Goal: Task Accomplishment & Management: Complete application form

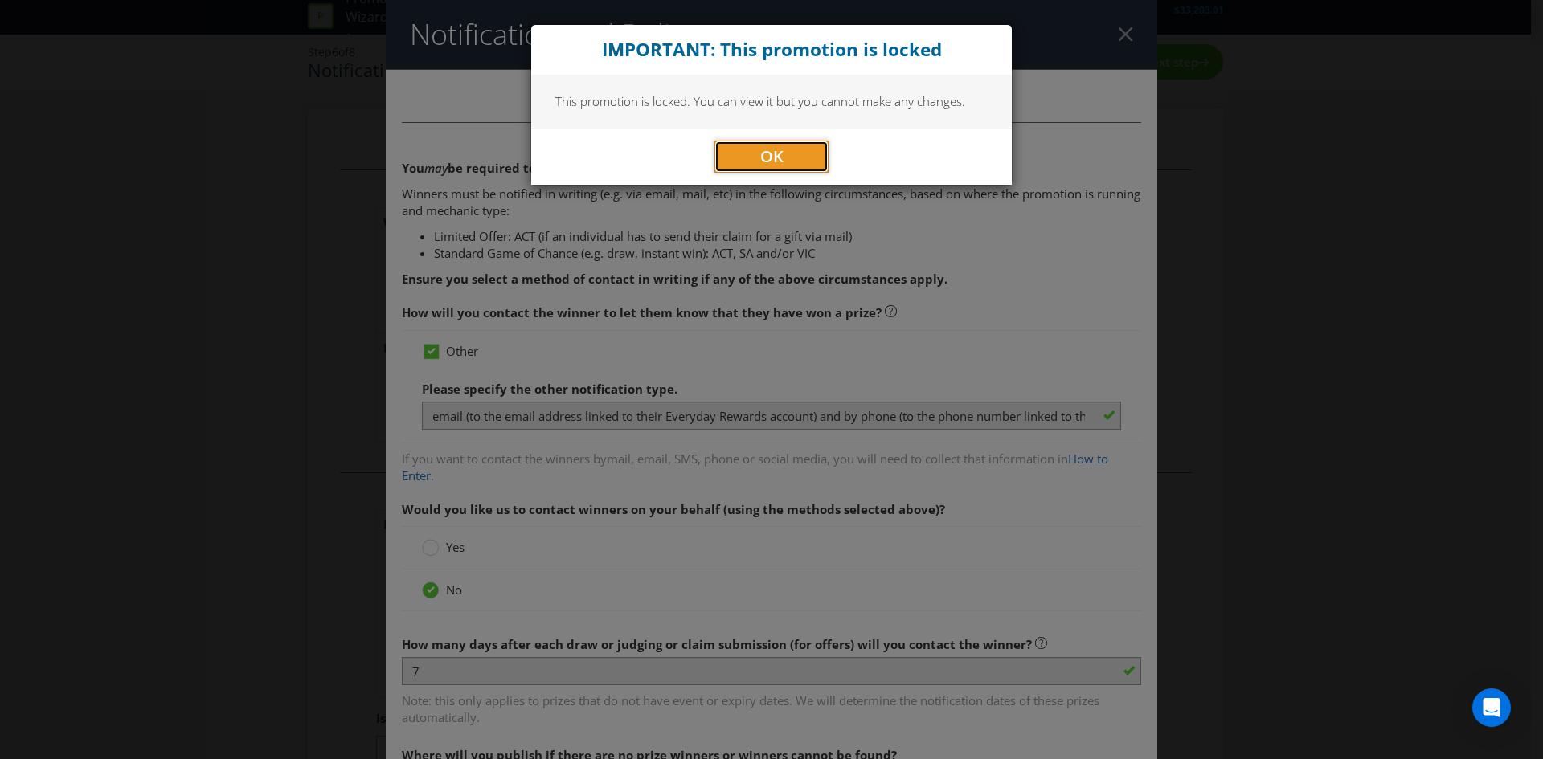
click at [789, 161] on button "OK" at bounding box center [771, 157] width 114 height 32
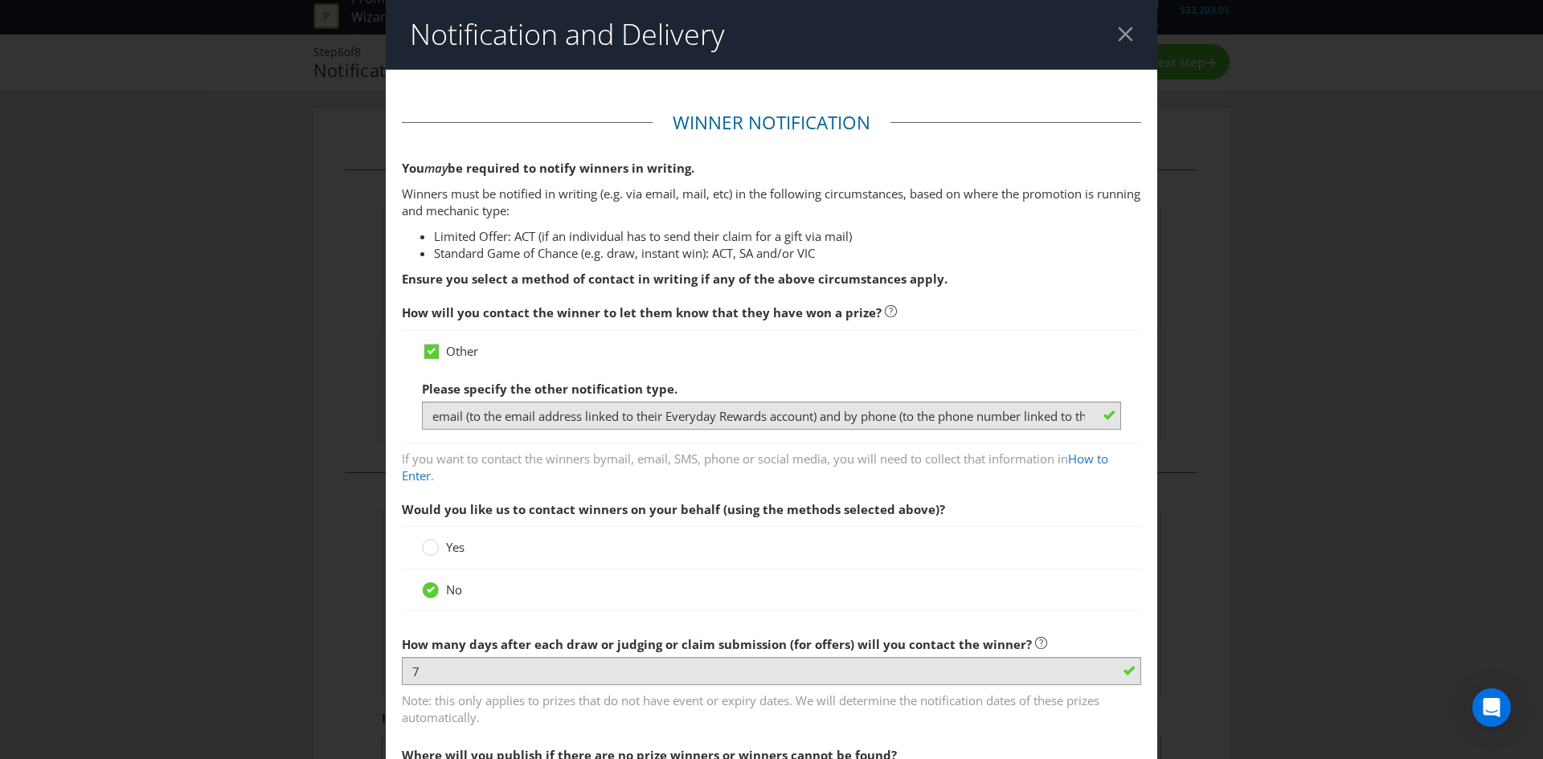
click at [1107, 31] on header "Notification and Delivery" at bounding box center [772, 34] width 772 height 69
click at [1124, 27] on div at bounding box center [1125, 34] width 15 height 15
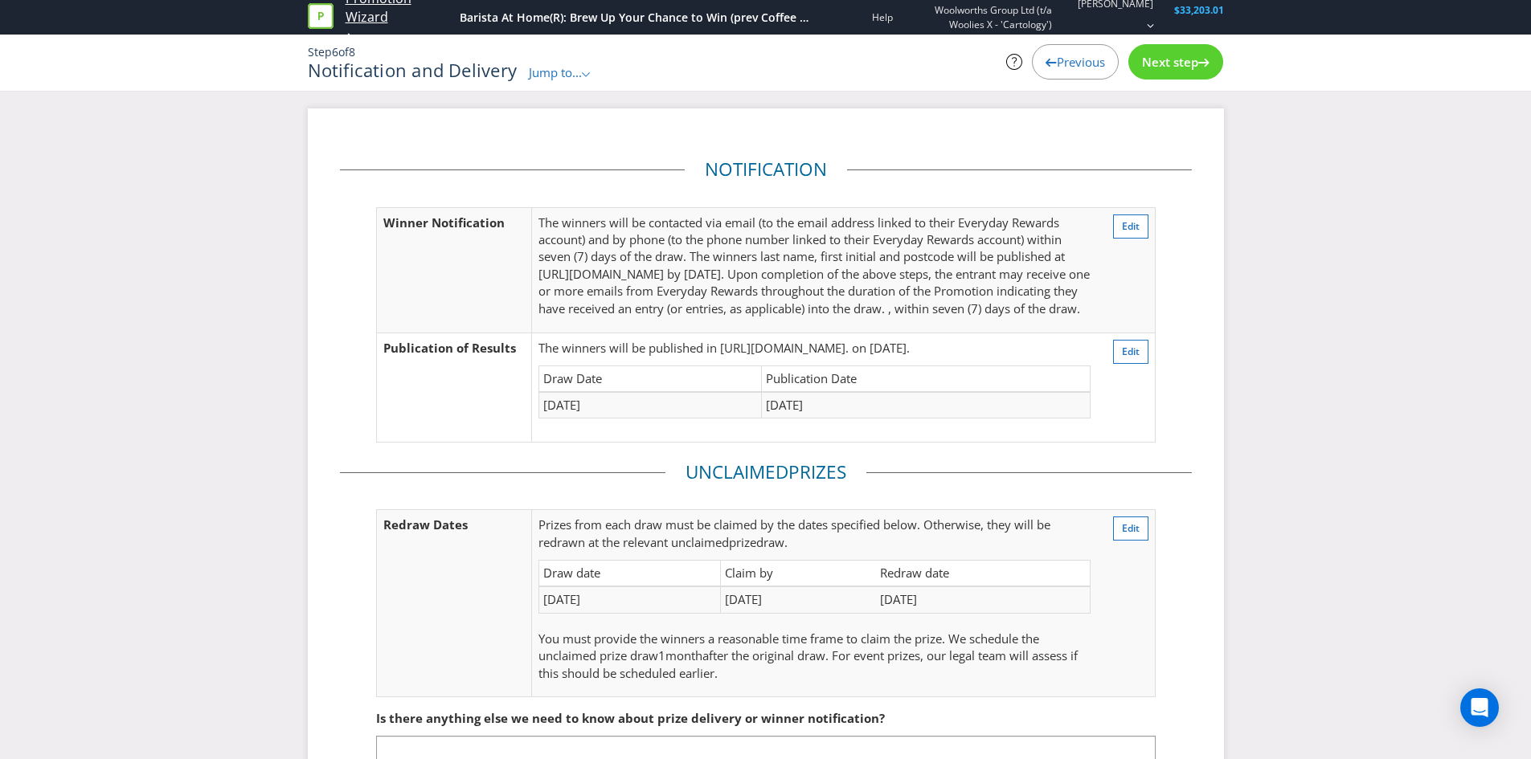
click at [380, 8] on link "Promotion Wizard" at bounding box center [399, 8] width 107 height 37
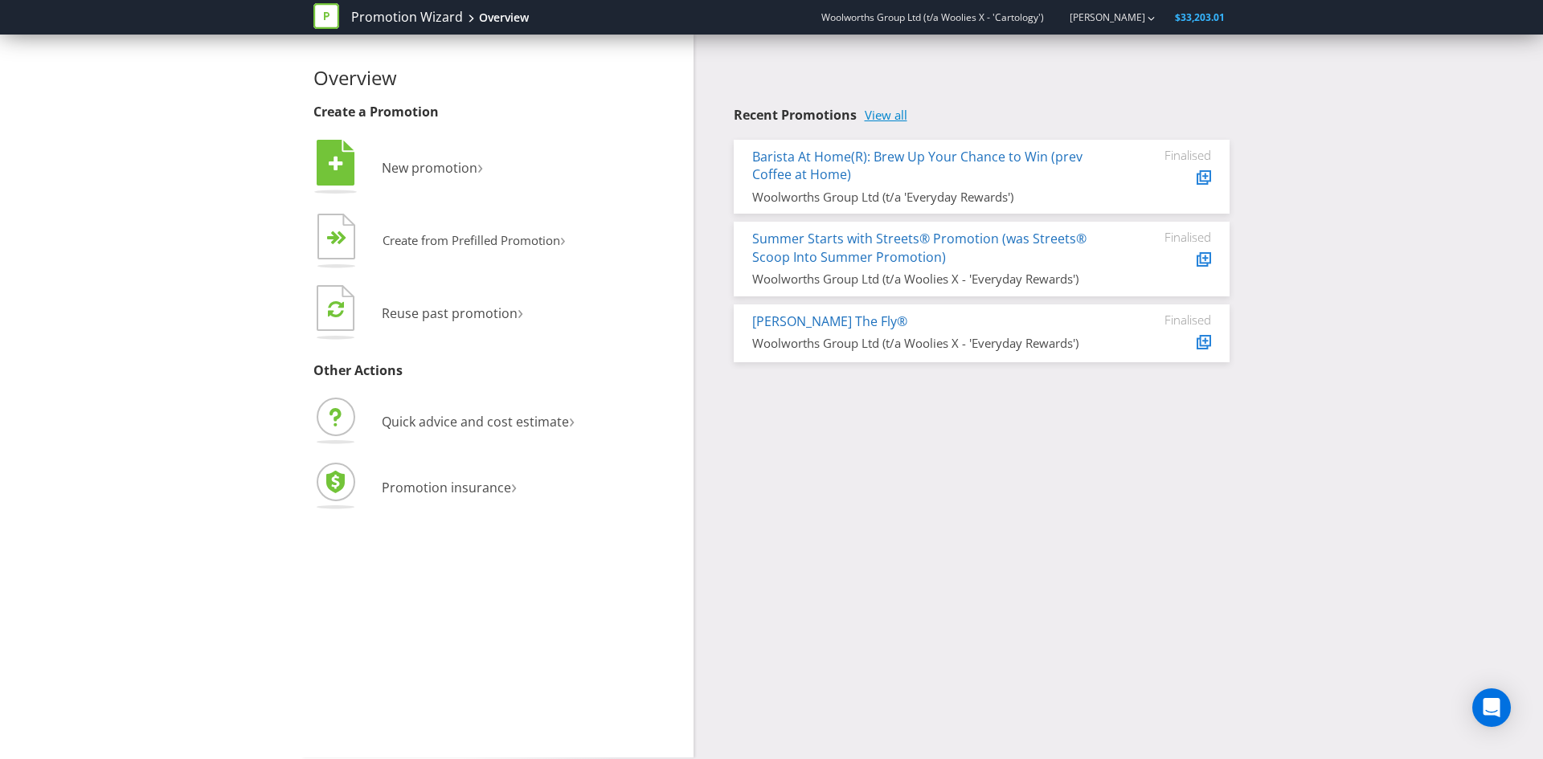
click at [889, 117] on link "View all" at bounding box center [886, 115] width 43 height 14
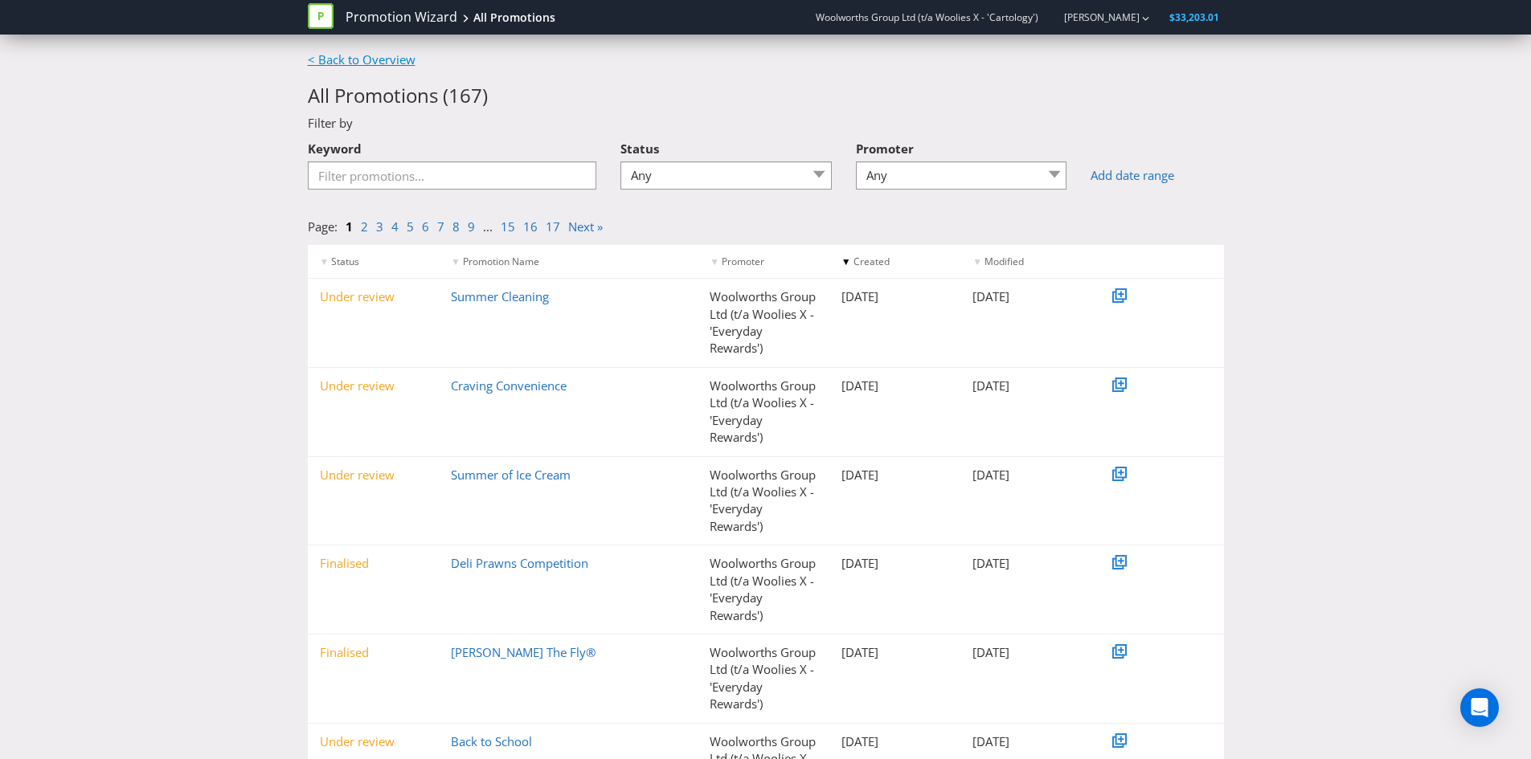
click at [387, 63] on link "< Back to Overview" at bounding box center [362, 59] width 108 height 16
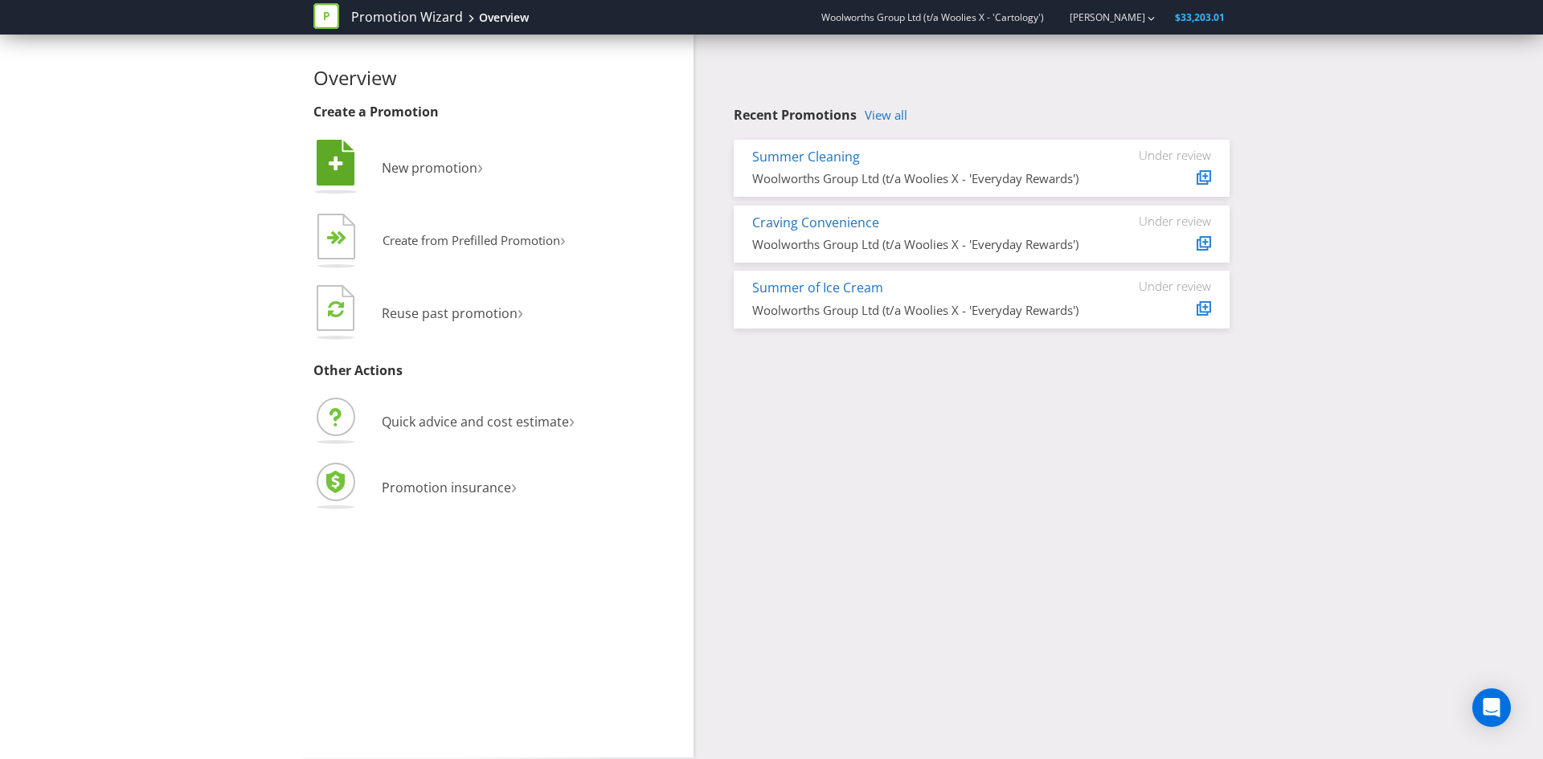
click at [445, 158] on li " New promotion ›" at bounding box center [497, 169] width 368 height 65
click at [443, 175] on span "New promotion" at bounding box center [430, 168] width 96 height 18
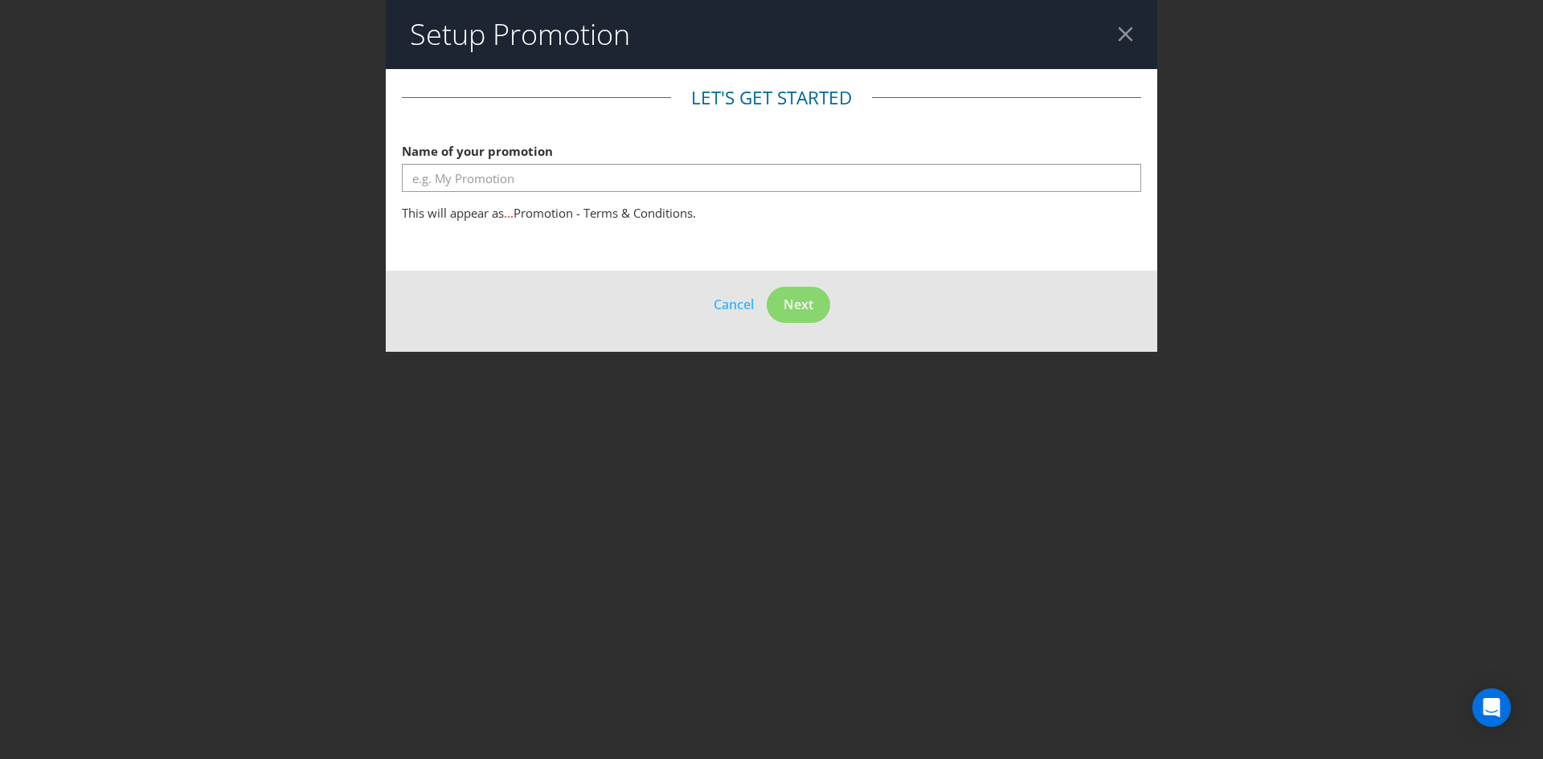
click at [654, 198] on fieldset "Let's get started Name of your promotion This will appear as ... Promotion - Te…" at bounding box center [771, 157] width 739 height 145
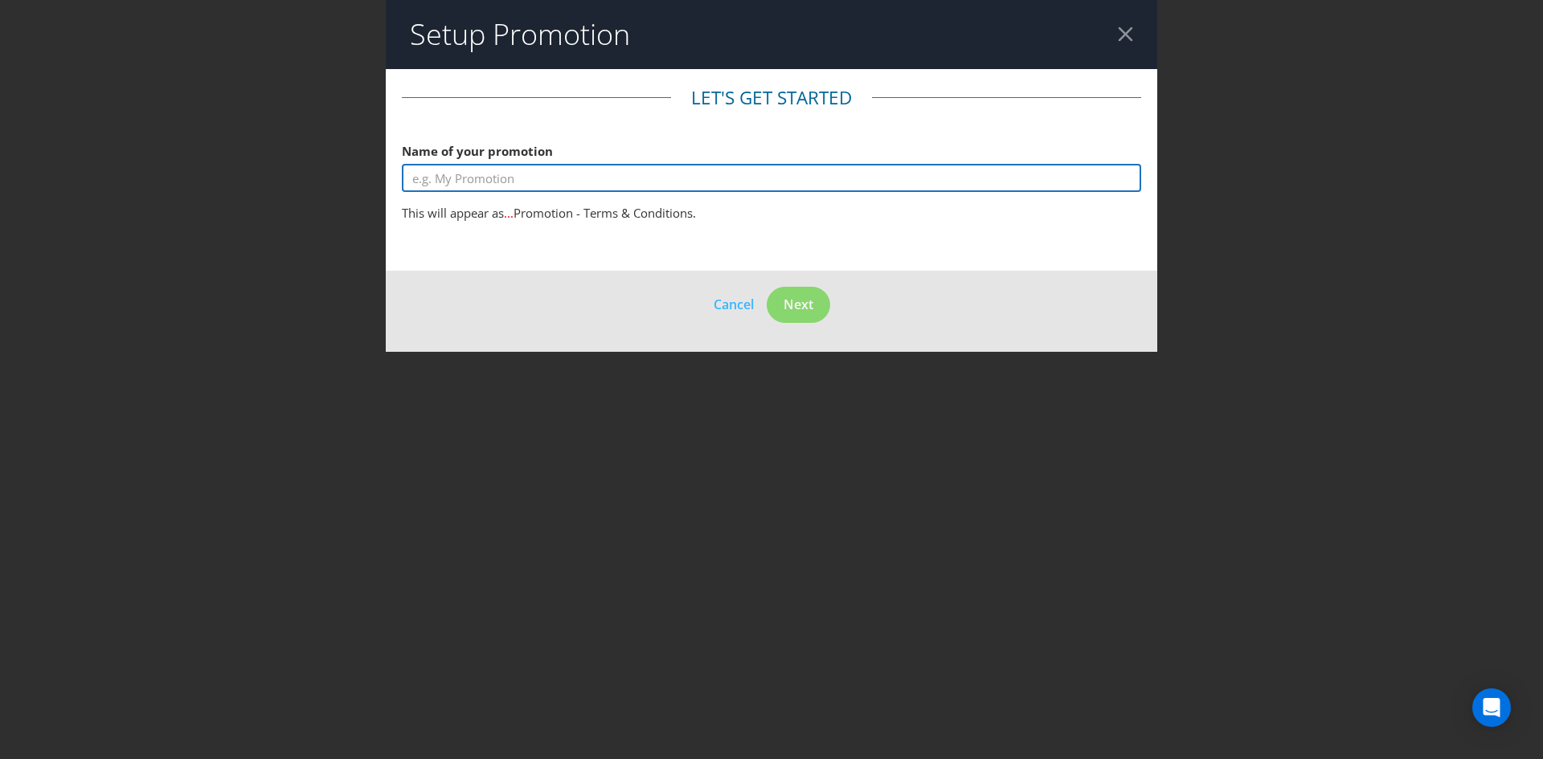
click at [662, 178] on input "text" at bounding box center [771, 178] width 739 height 28
type input "Be School Ready"
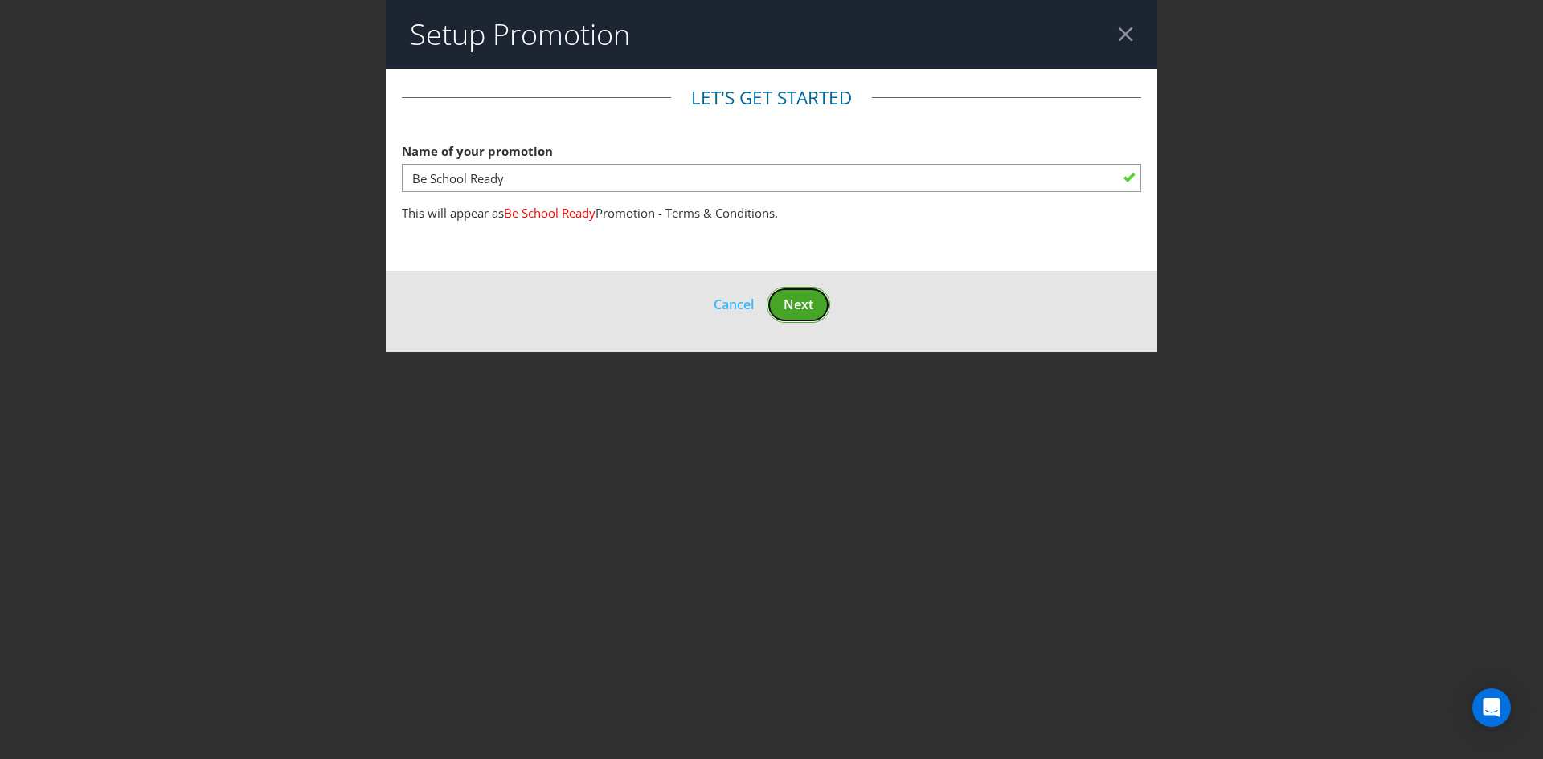
click at [792, 297] on span "Next" at bounding box center [799, 305] width 30 height 18
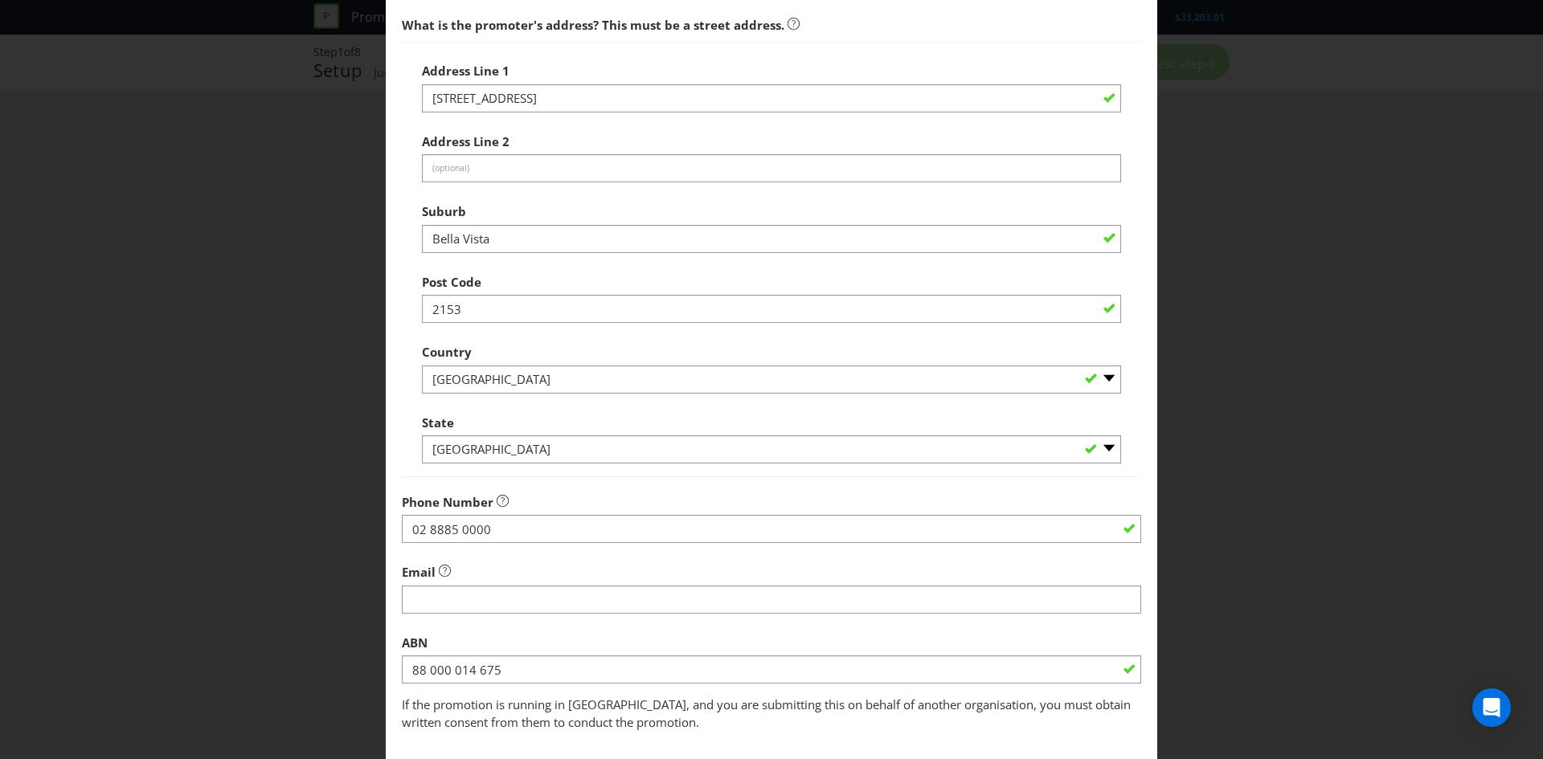
scroll to position [289, 0]
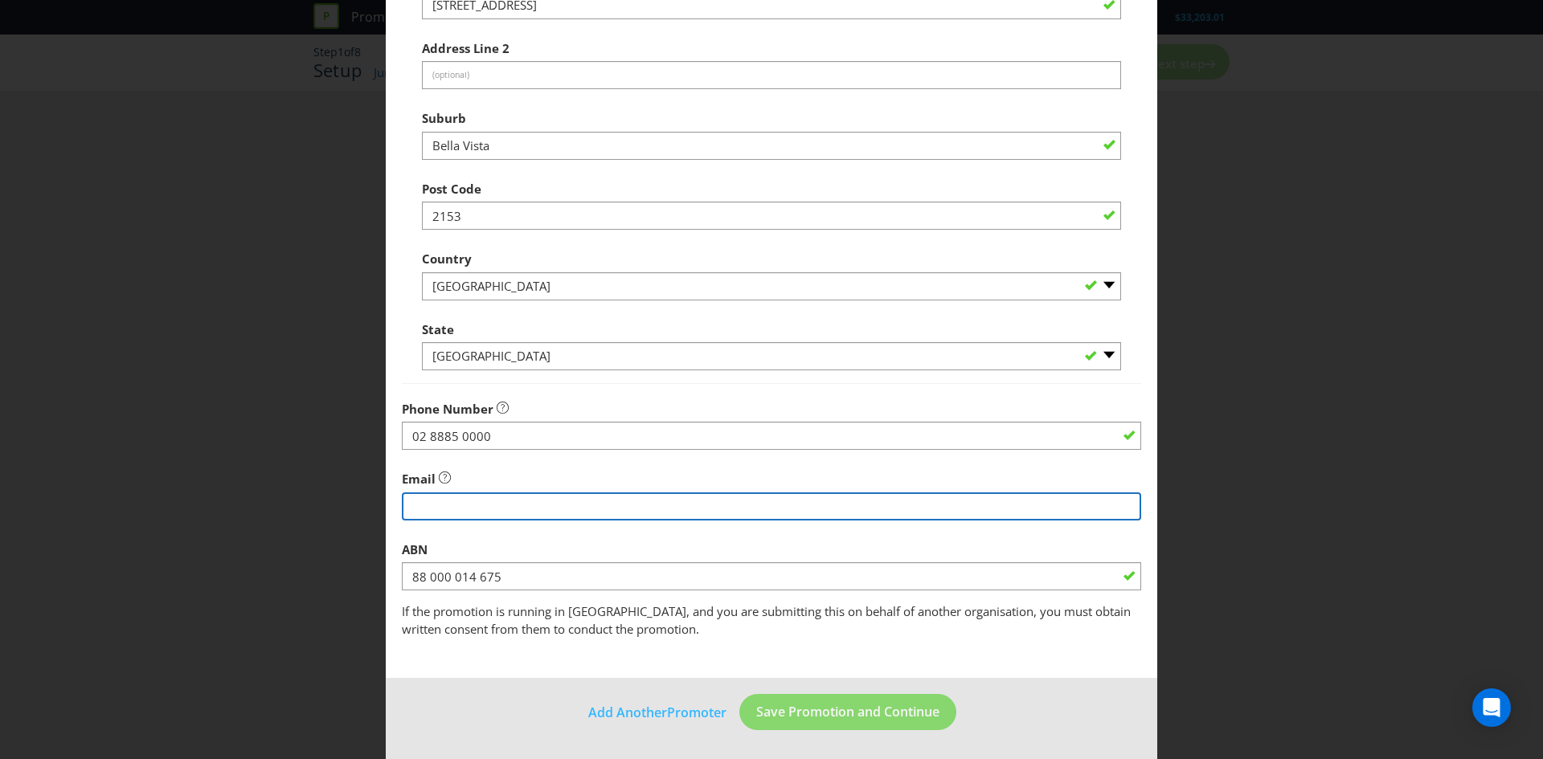
click at [533, 503] on input "string" at bounding box center [771, 507] width 739 height 28
type input "[EMAIL_ADDRESS][DOMAIN_NAME]"
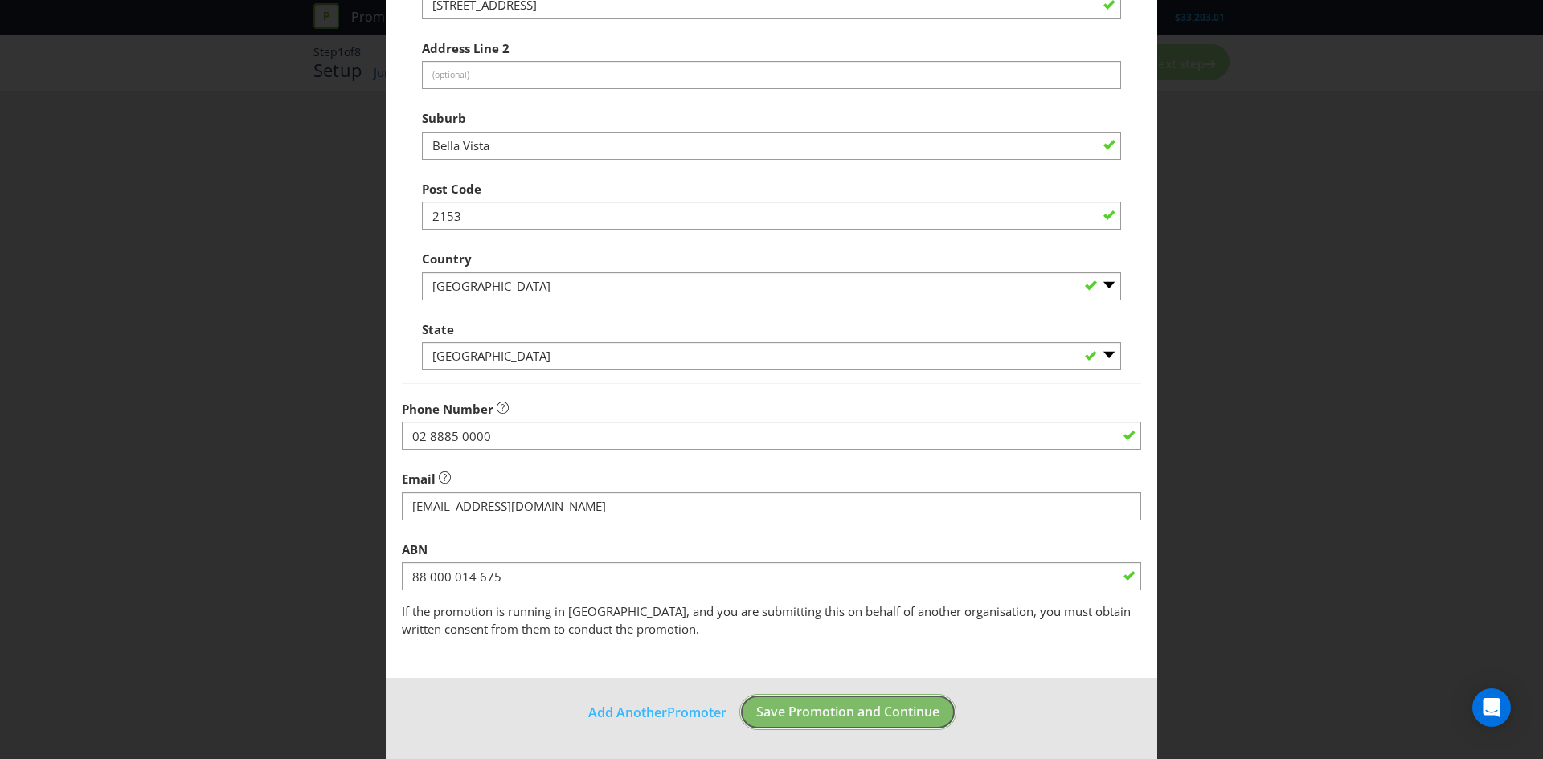
click at [915, 722] on button "Save Promotion and Continue" at bounding box center [847, 712] width 217 height 36
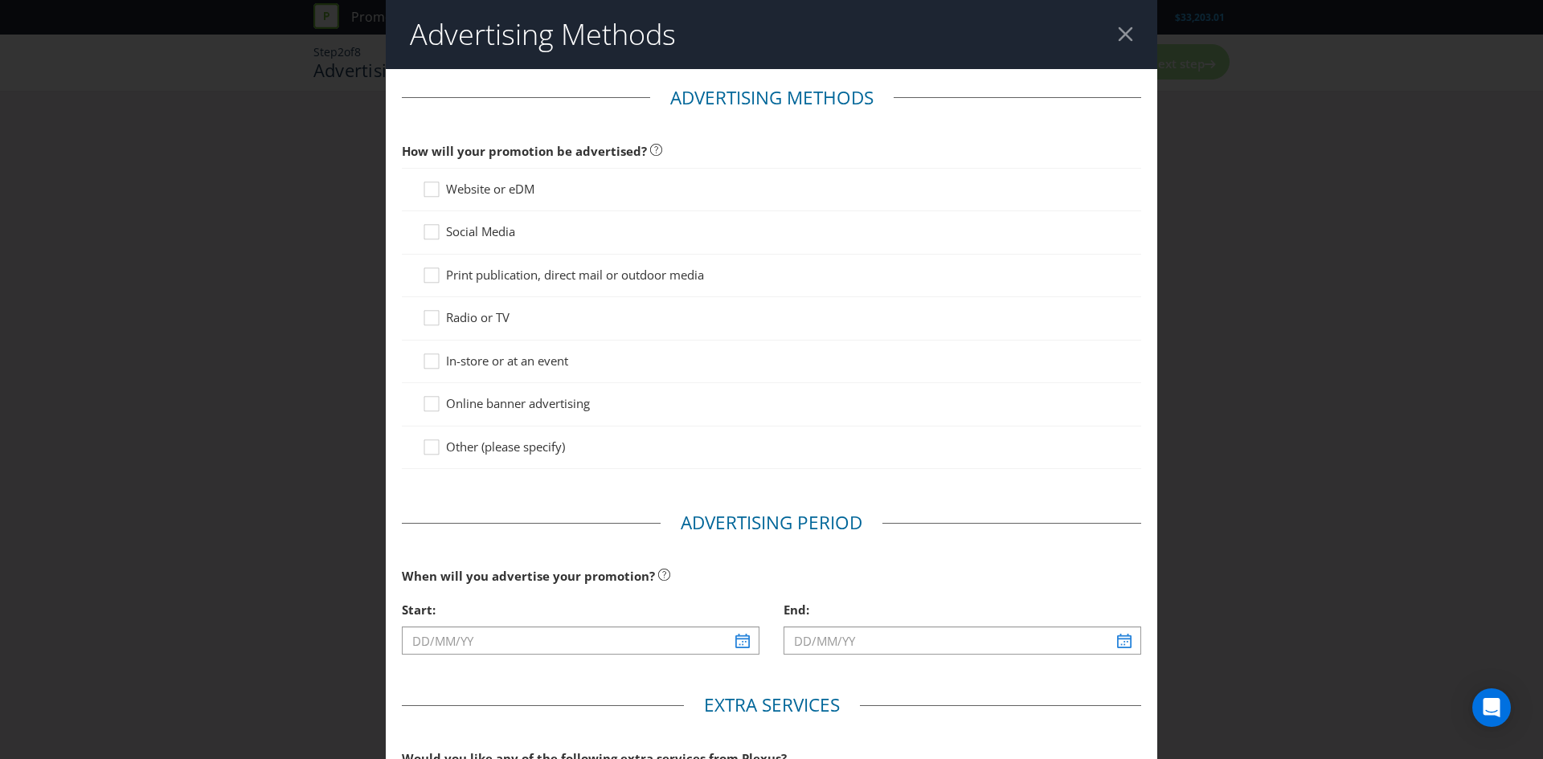
click at [467, 186] on span "Website or eDM" at bounding box center [490, 189] width 88 height 16
click at [0, 0] on input "Website or eDM" at bounding box center [0, 0] width 0 height 0
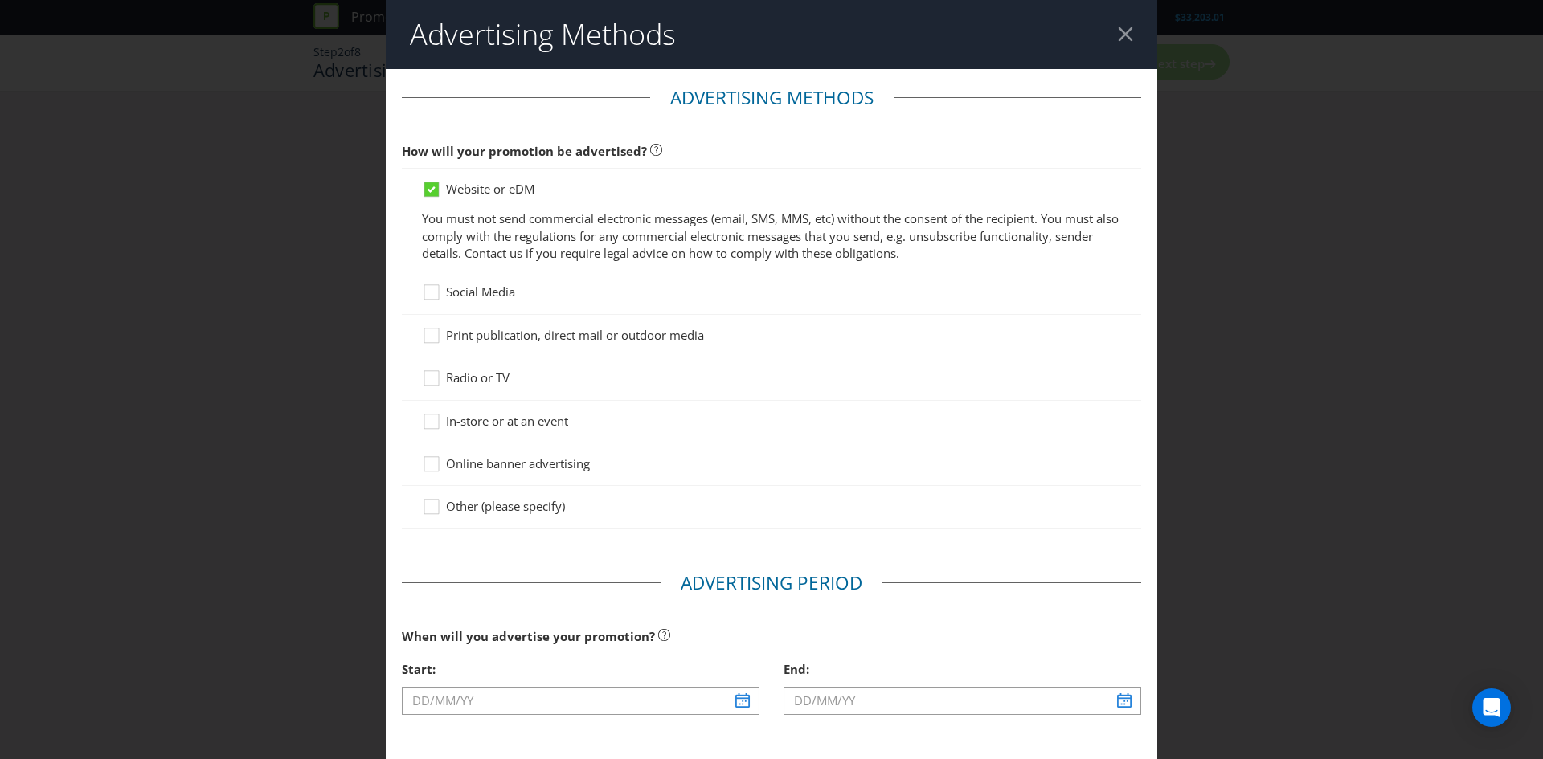
click at [467, 244] on p "You must not send commercial electronic messages (email, SMS, MMS, etc) without…" at bounding box center [771, 236] width 699 height 51
click at [463, 301] on div at bounding box center [771, 302] width 699 height 2
click at [472, 295] on span "Social Media" at bounding box center [480, 292] width 69 height 16
click at [0, 0] on input "Social Media" at bounding box center [0, 0] width 0 height 0
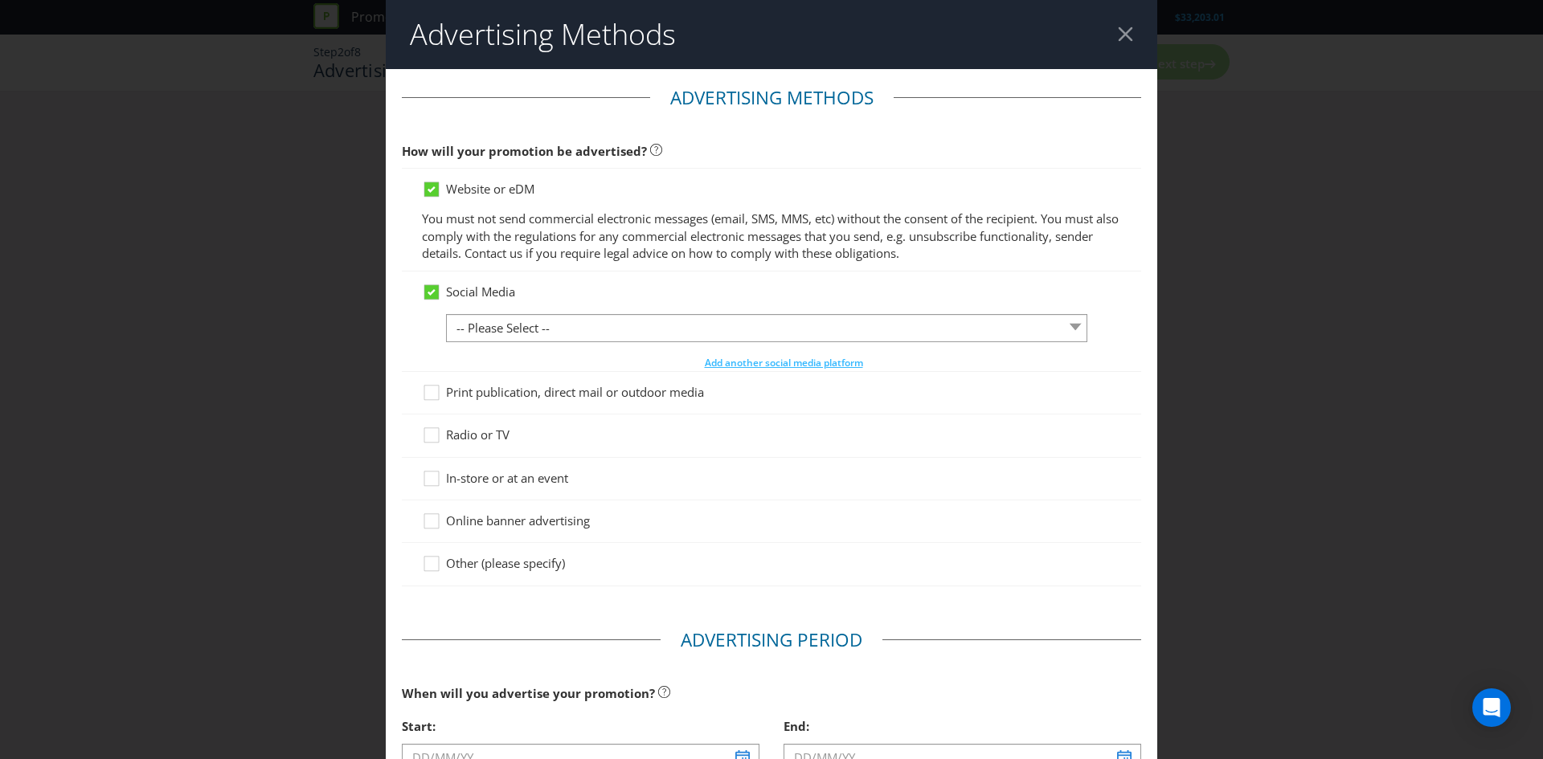
click at [489, 342] on div at bounding box center [766, 343] width 641 height 2
click at [502, 394] on span "Print publication, direct mail or outdoor media" at bounding box center [575, 392] width 258 height 16
click at [0, 0] on input "Print publication, direct mail or outdoor media" at bounding box center [0, 0] width 0 height 0
click at [494, 448] on div "Radio or TV" at bounding box center [771, 436] width 739 height 43
drag, startPoint x: 482, startPoint y: 428, endPoint x: 482, endPoint y: 453, distance: 25.7
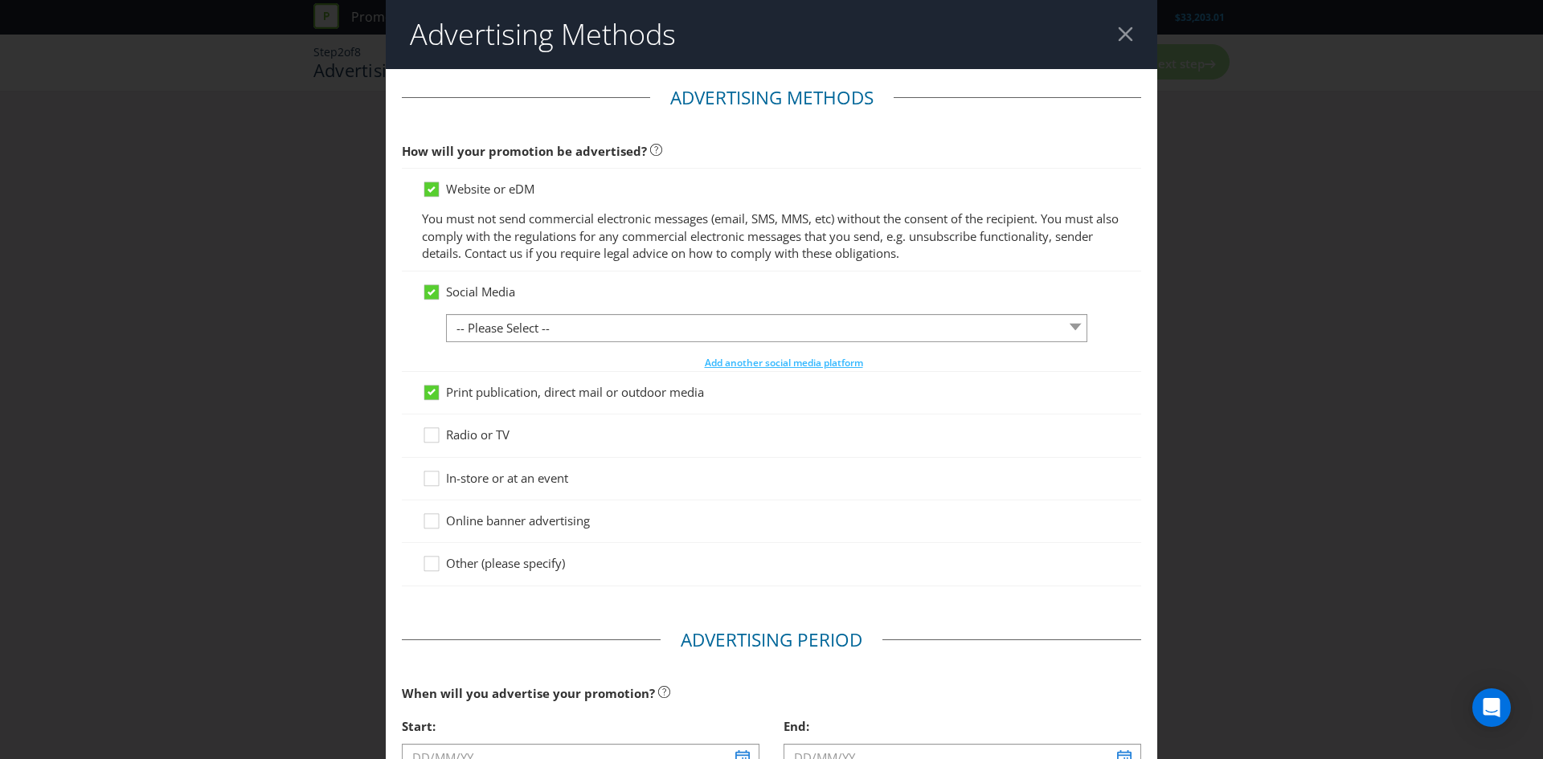
click at [482, 428] on span "Radio or TV" at bounding box center [477, 435] width 63 height 16
click at [0, 0] on input "Radio or TV" at bounding box center [0, 0] width 0 height 0
click at [485, 475] on span "In-store or at an event" at bounding box center [507, 478] width 122 height 16
click at [0, 0] on input "In-store or at an event" at bounding box center [0, 0] width 0 height 0
click at [485, 526] on span "Online banner advertising" at bounding box center [518, 521] width 144 height 16
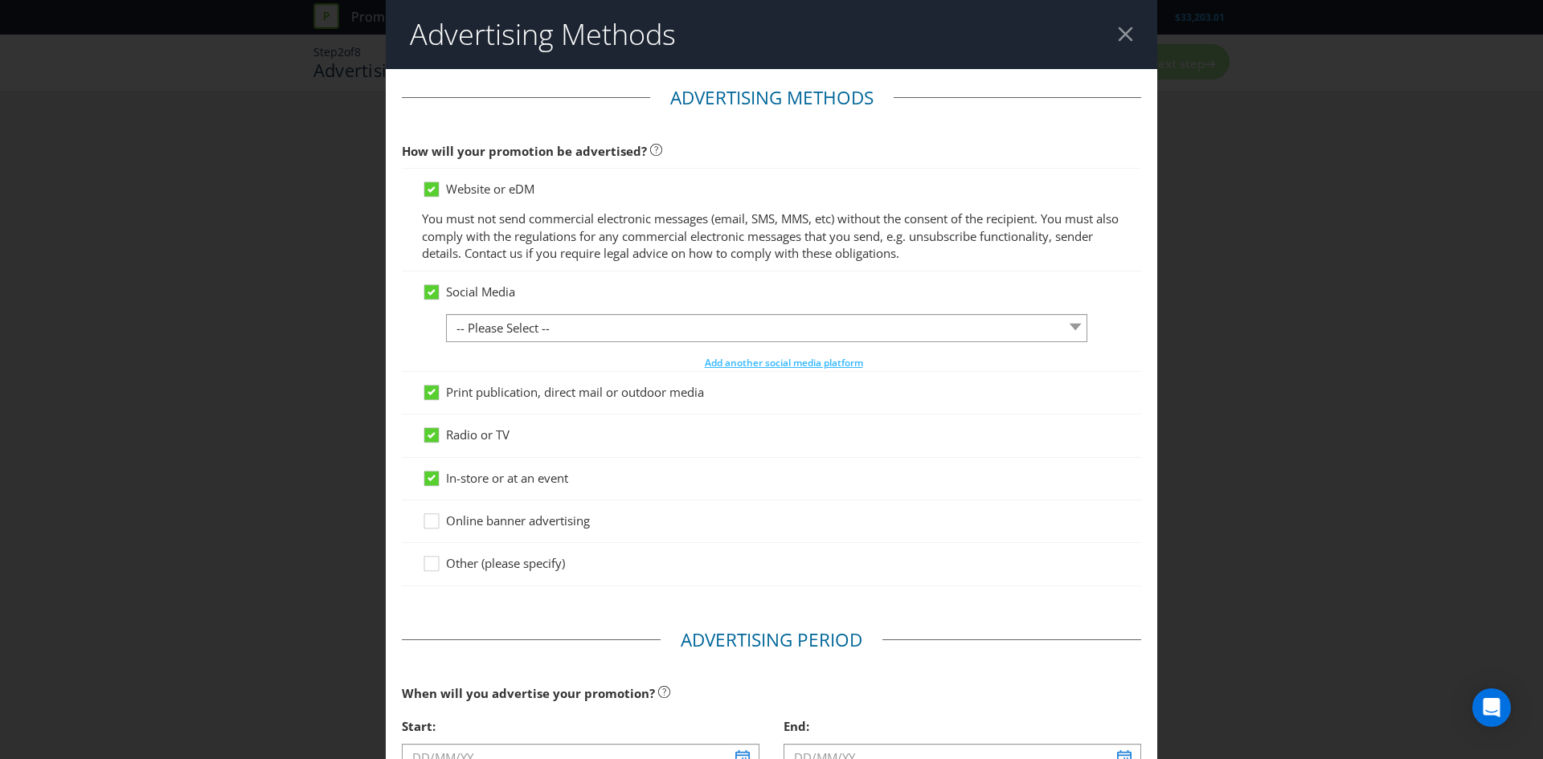
click at [0, 0] on input "Online banner advertising" at bounding box center [0, 0] width 0 height 0
click at [428, 291] on icon at bounding box center [432, 292] width 8 height 6
click at [0, 0] on input "Social Media" at bounding box center [0, 0] width 0 height 0
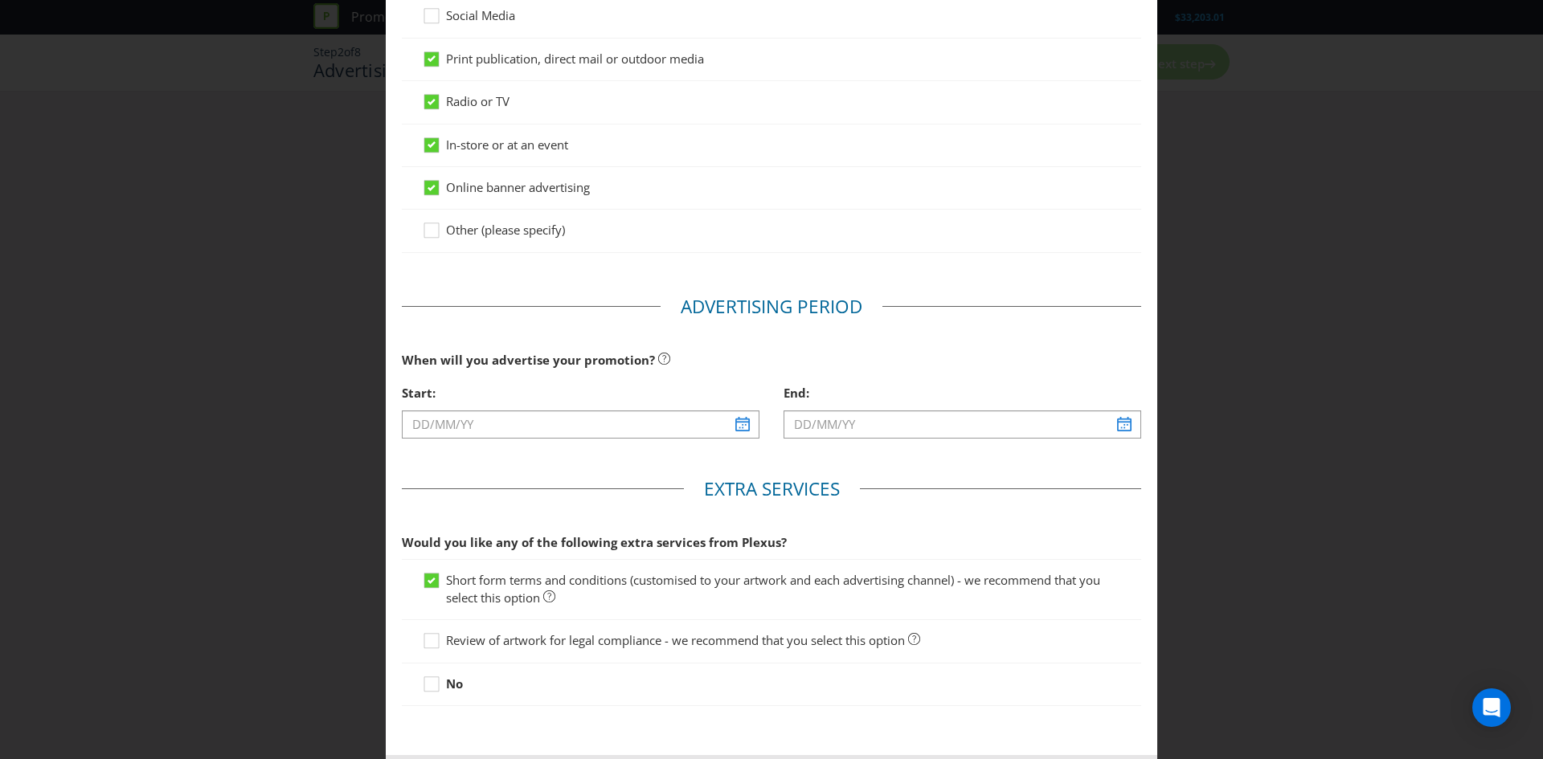
scroll to position [277, 0]
click at [611, 432] on input "text" at bounding box center [581, 424] width 358 height 28
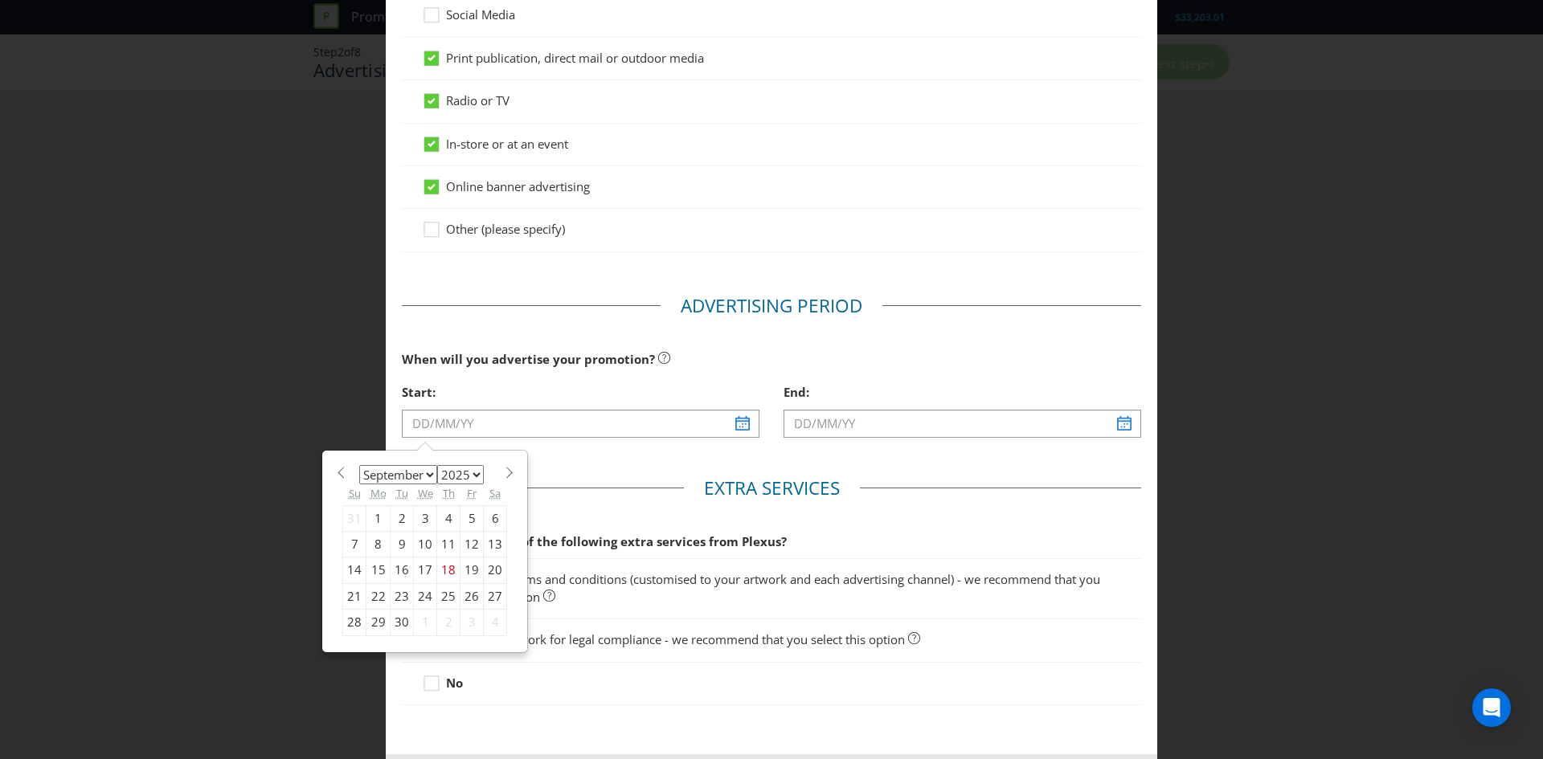
drag, startPoint x: 419, startPoint y: 468, endPoint x: 427, endPoint y: 472, distance: 9.0
click at [419, 468] on select "January February March April May June July August September October November De…" at bounding box center [398, 474] width 78 height 19
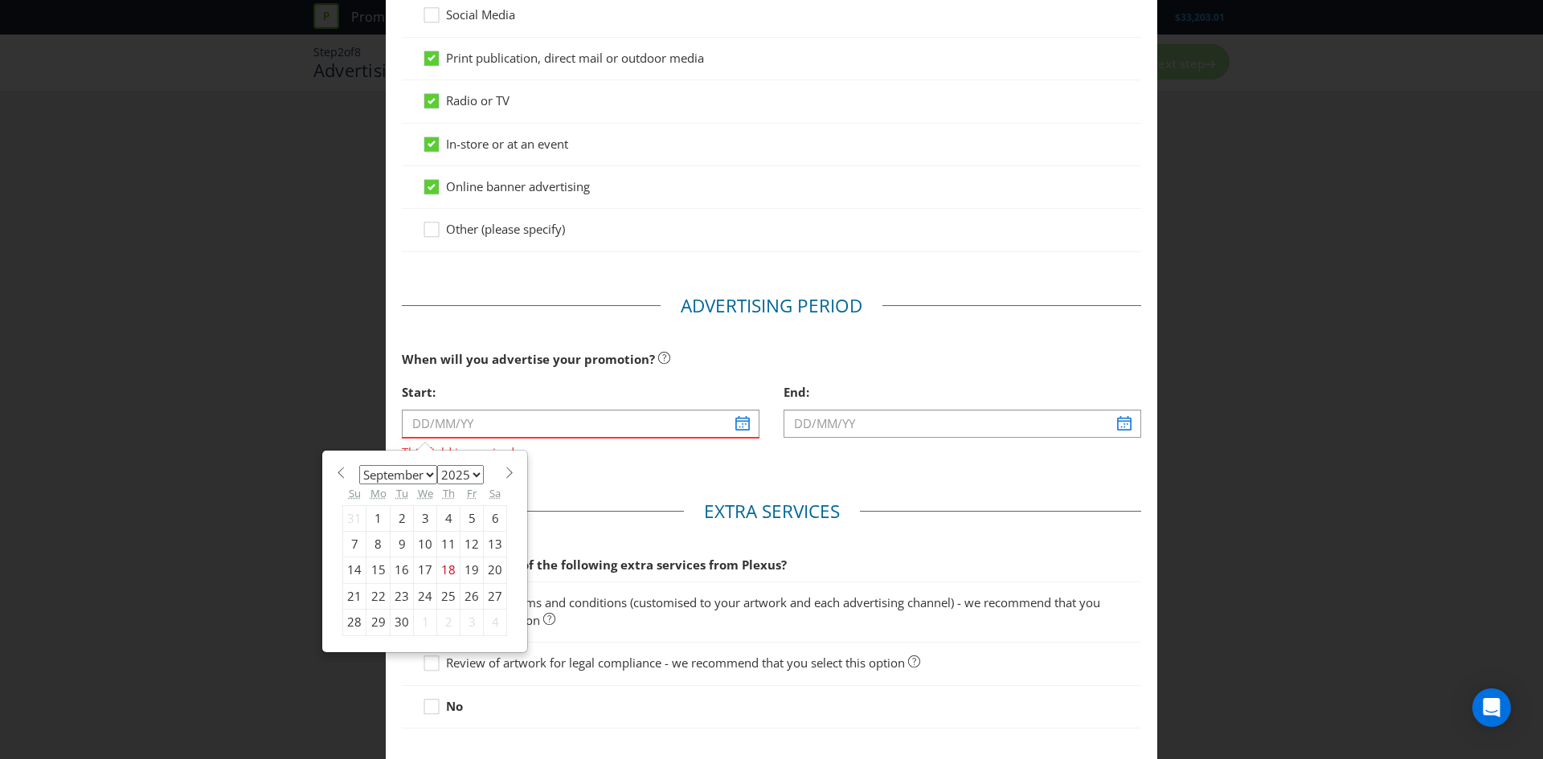
select select "0"
click at [359, 465] on select "January February March April May June July August September October November De…" at bounding box center [398, 474] width 78 height 19
click at [470, 477] on select "2025 2026 2027 2028 2029 2030 2031 2032 2033 2034 2035" at bounding box center [460, 474] width 47 height 19
select select "2026"
click at [437, 465] on select "2025 2026 2027 2028 2029 2030 2031 2032 2033 2034 2035" at bounding box center [460, 474] width 47 height 19
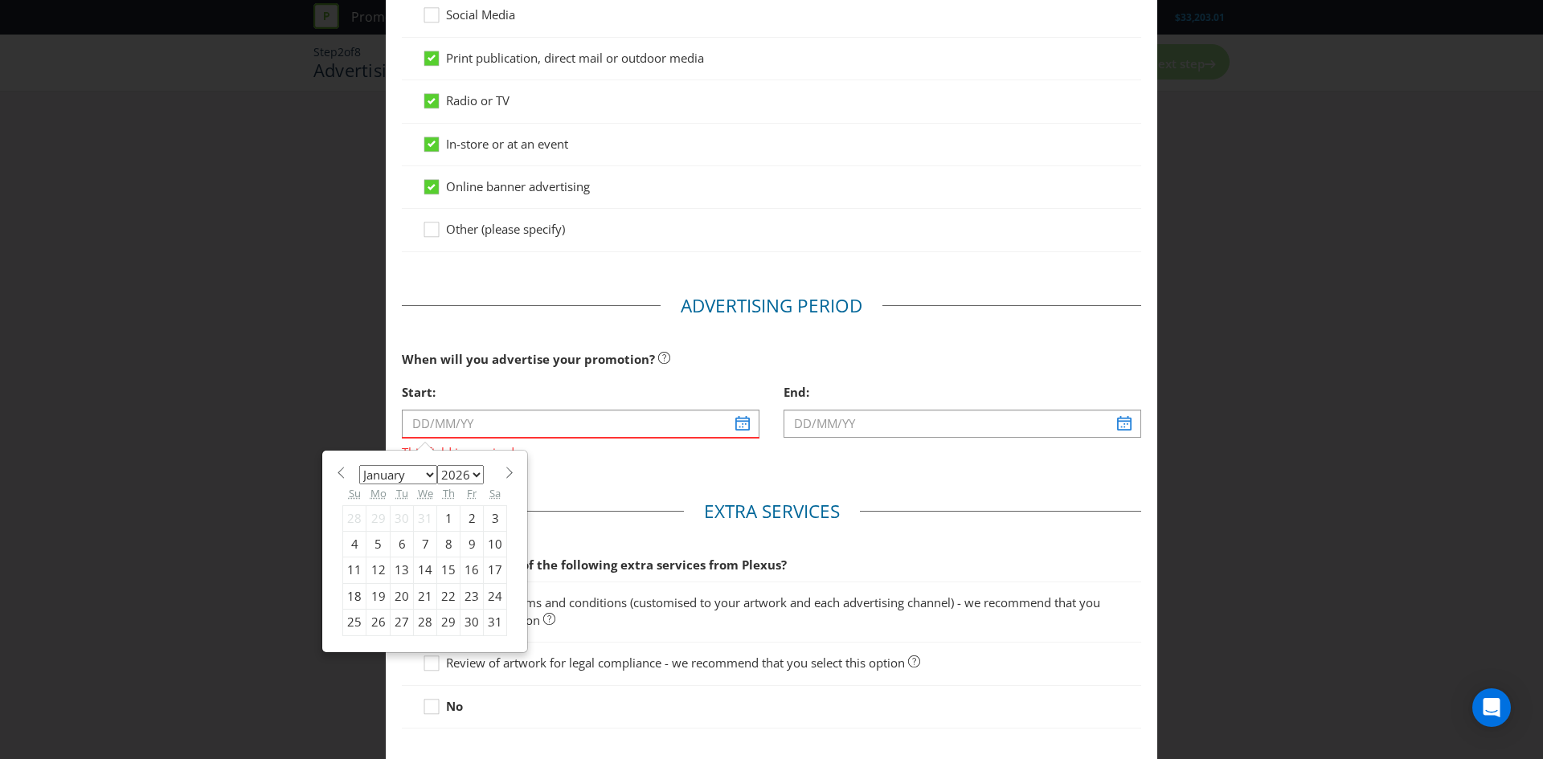
click at [424, 545] on div "7" at bounding box center [425, 544] width 23 height 26
type input "[DATE]"
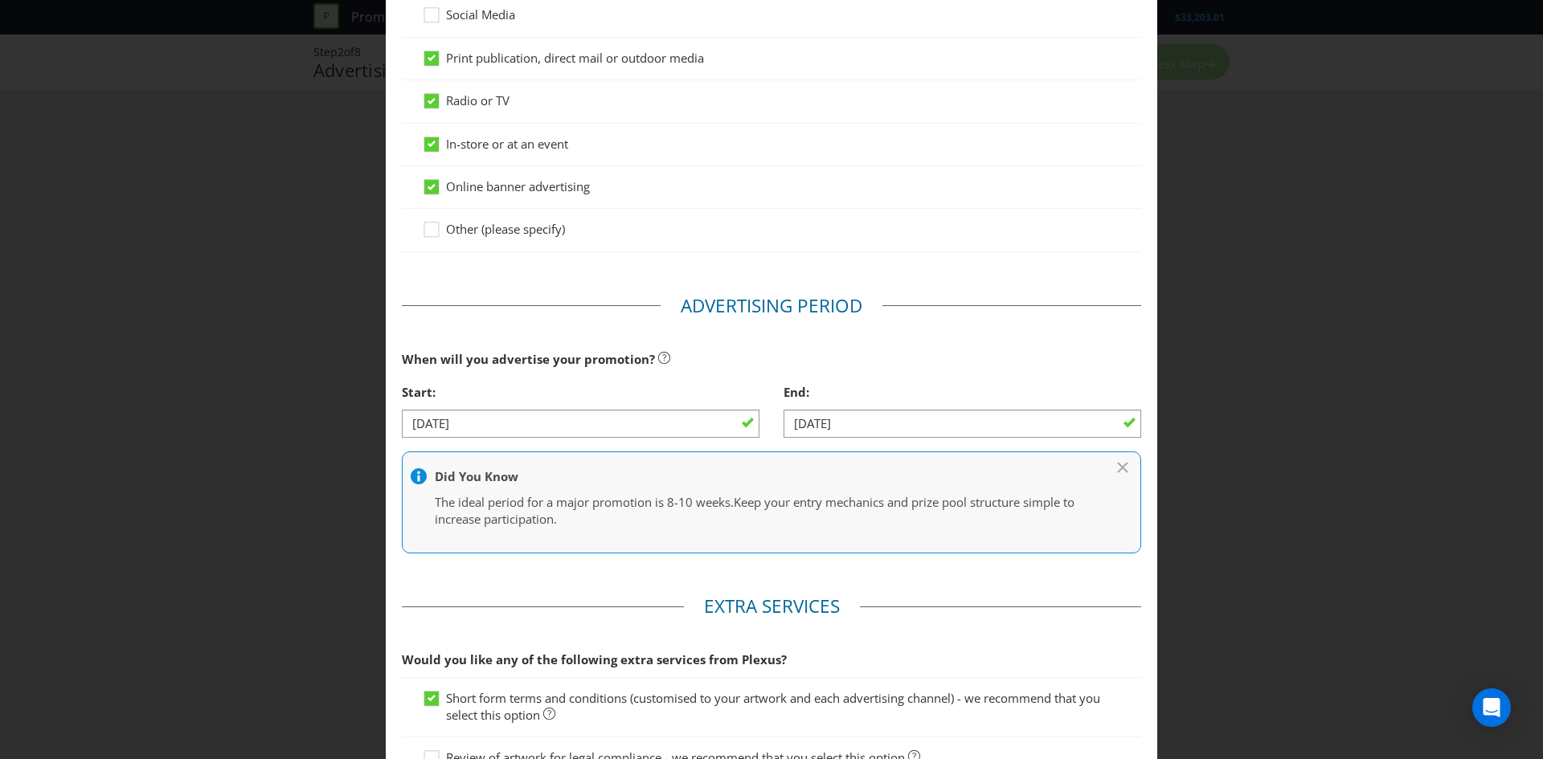
click at [893, 439] on div "End: [DATE]" at bounding box center [963, 413] width 382 height 74
click at [905, 431] on input "[DATE]" at bounding box center [963, 424] width 358 height 28
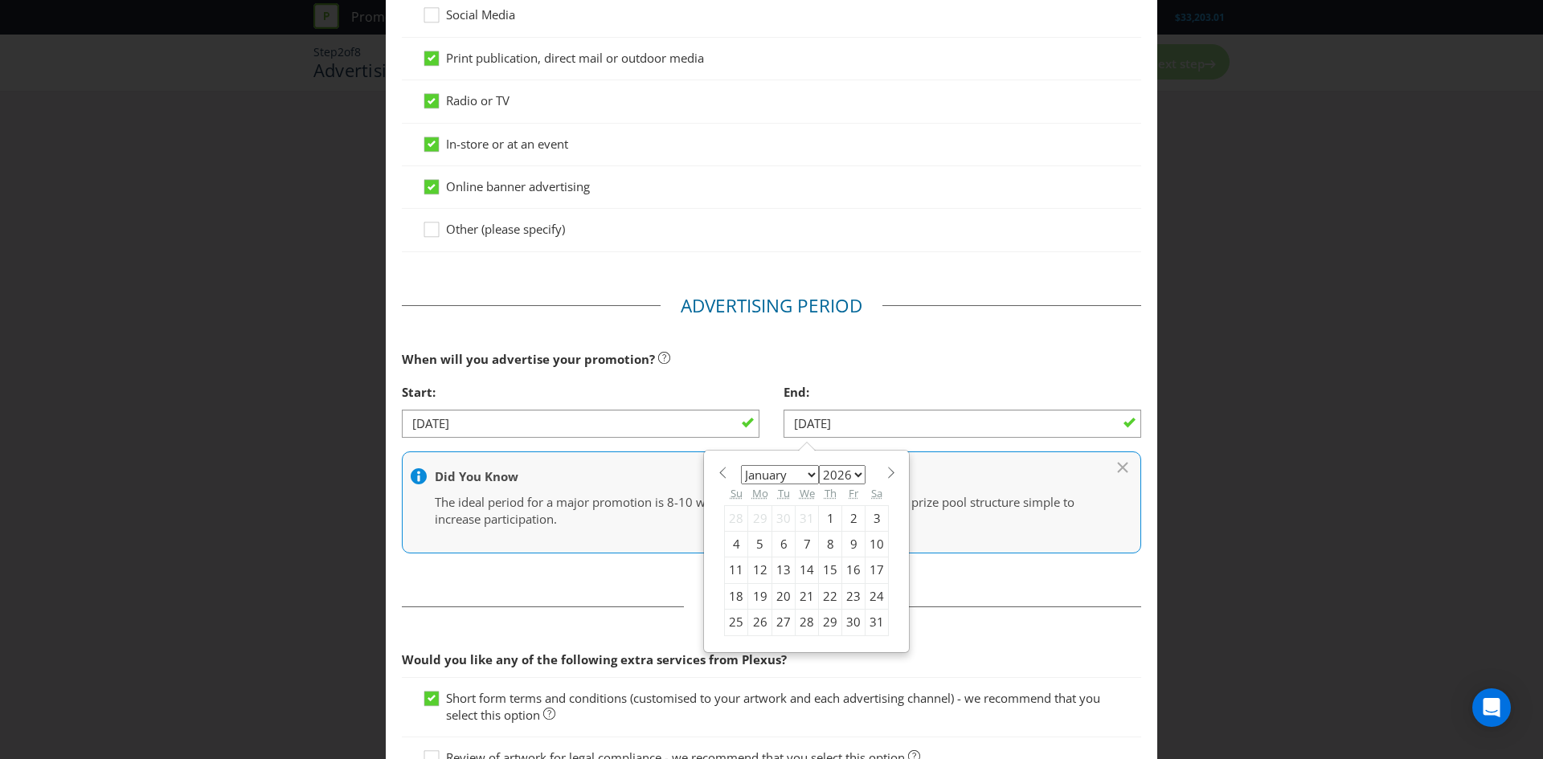
click at [810, 473] on select "January February March April May June July August September October November De…" at bounding box center [780, 474] width 78 height 19
select select "1"
click at [741, 465] on select "January February March April May June July August September October November De…" at bounding box center [780, 474] width 78 height 19
click at [785, 544] on div "10" at bounding box center [783, 544] width 23 height 26
type input "[DATE]"
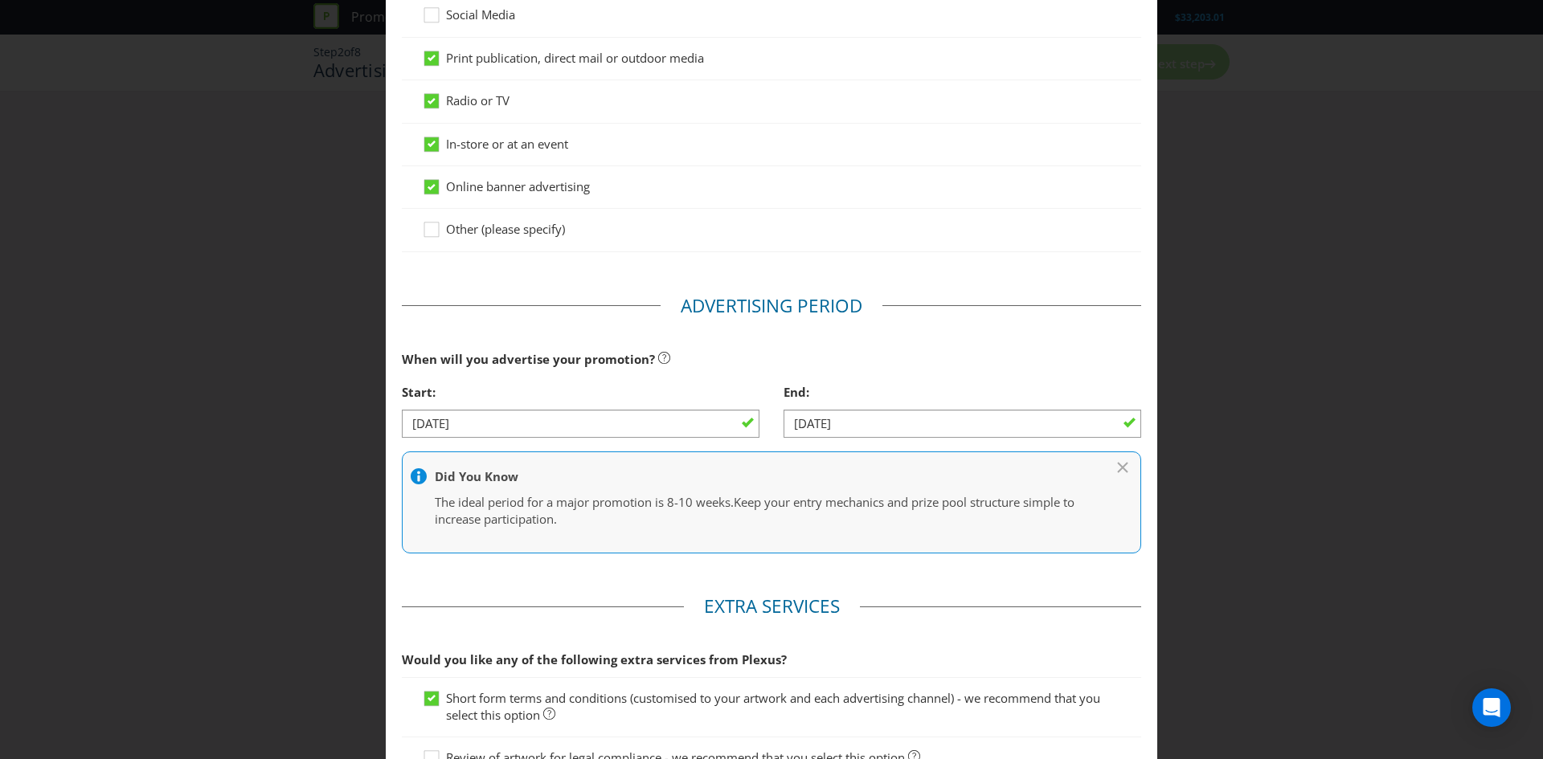
scroll to position [472, 0]
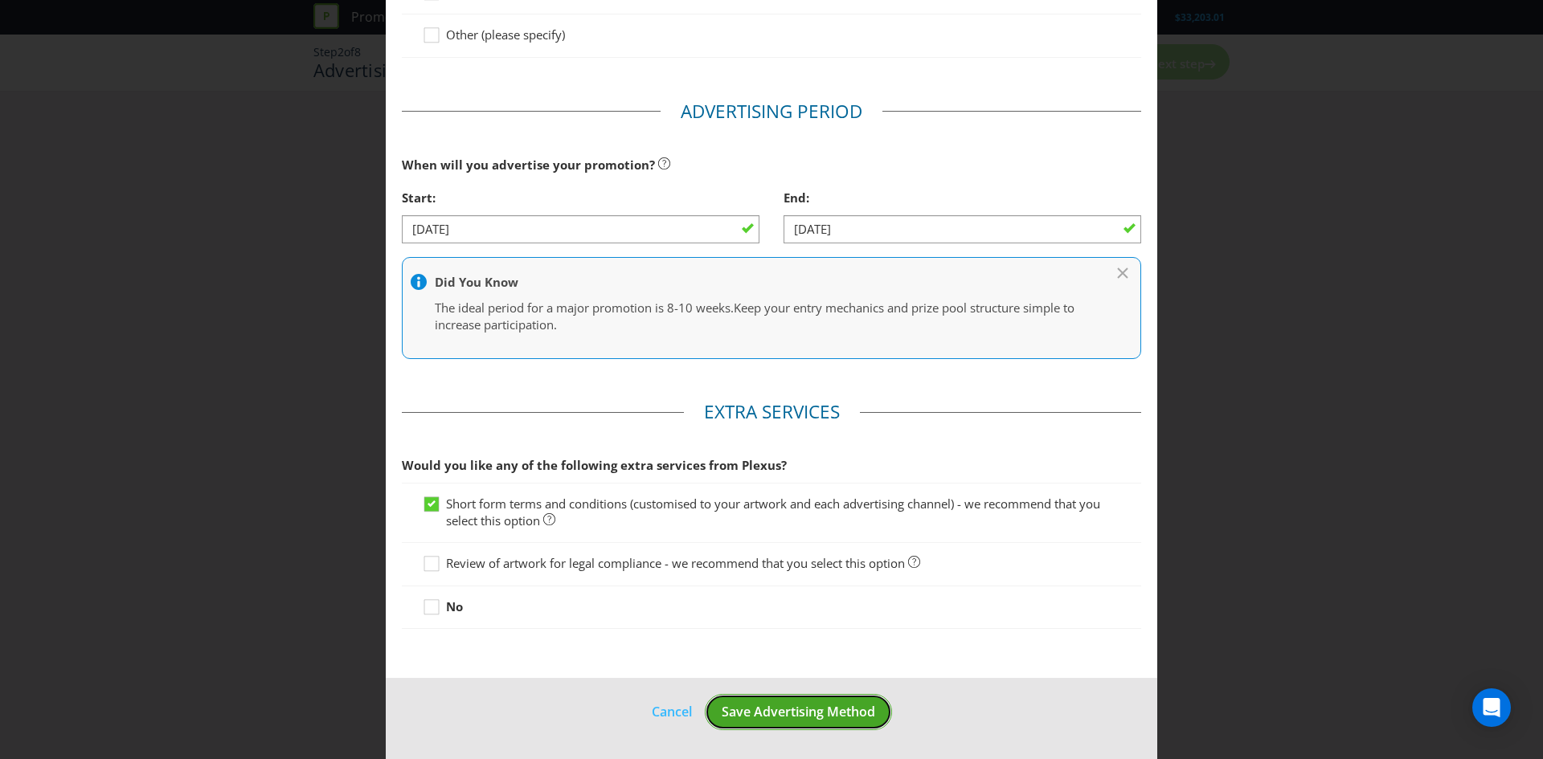
click at [831, 721] on span "Save Advertising Method" at bounding box center [799, 712] width 154 height 18
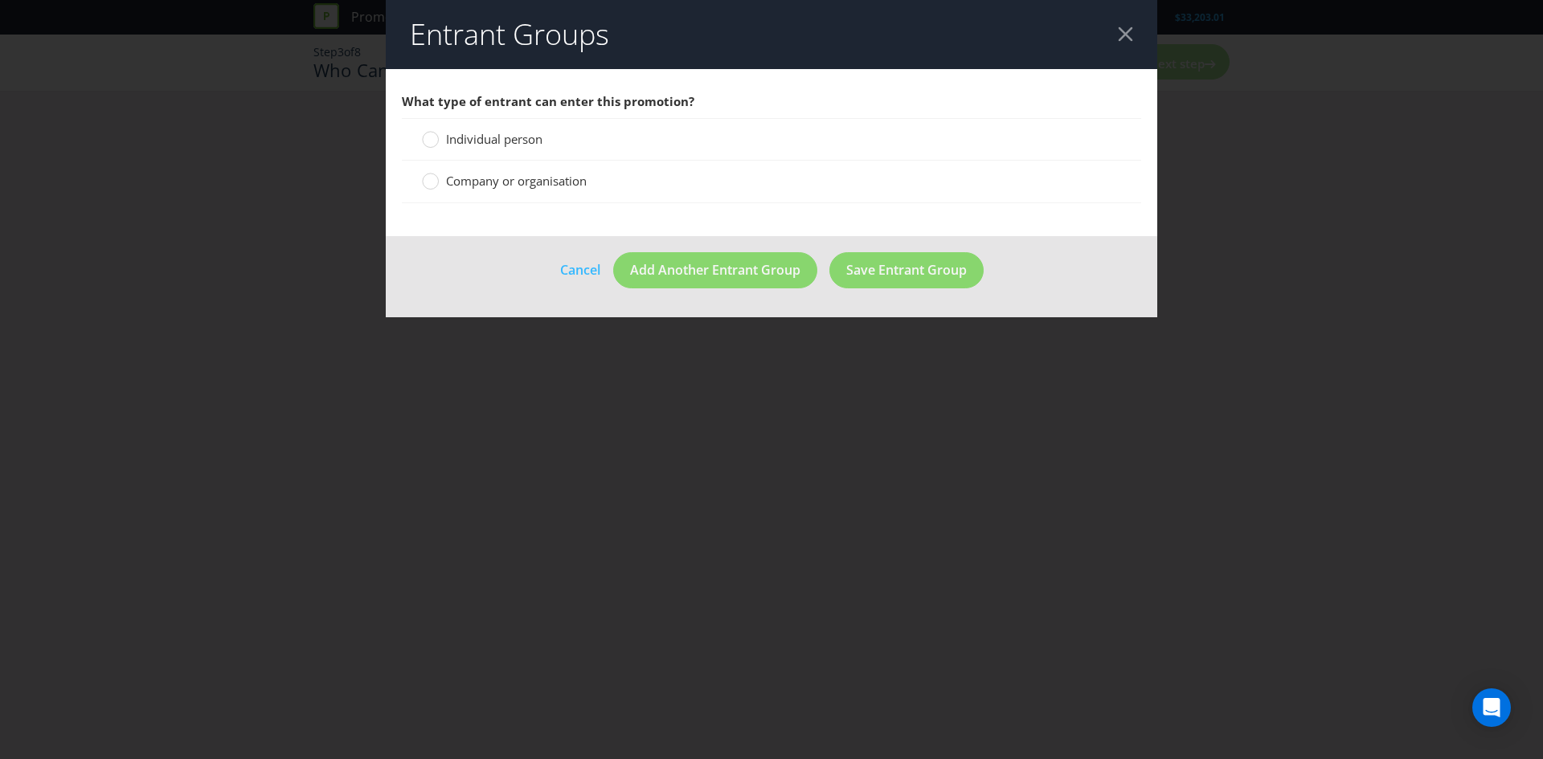
click at [515, 133] on span "Individual person" at bounding box center [494, 139] width 96 height 16
click at [0, 0] on input "Individual person" at bounding box center [0, 0] width 0 height 0
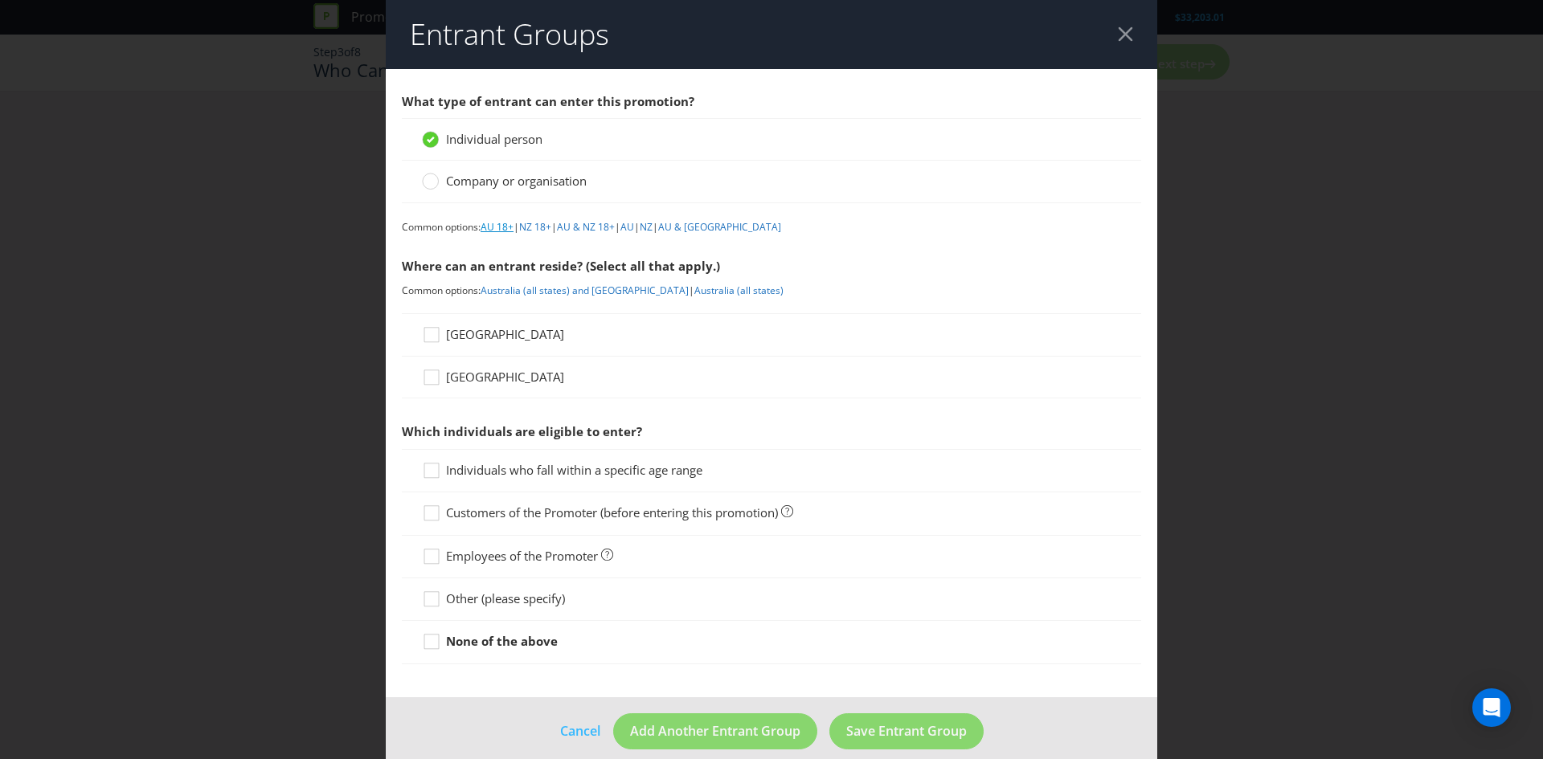
click at [506, 227] on link "AU 18+" at bounding box center [497, 227] width 33 height 14
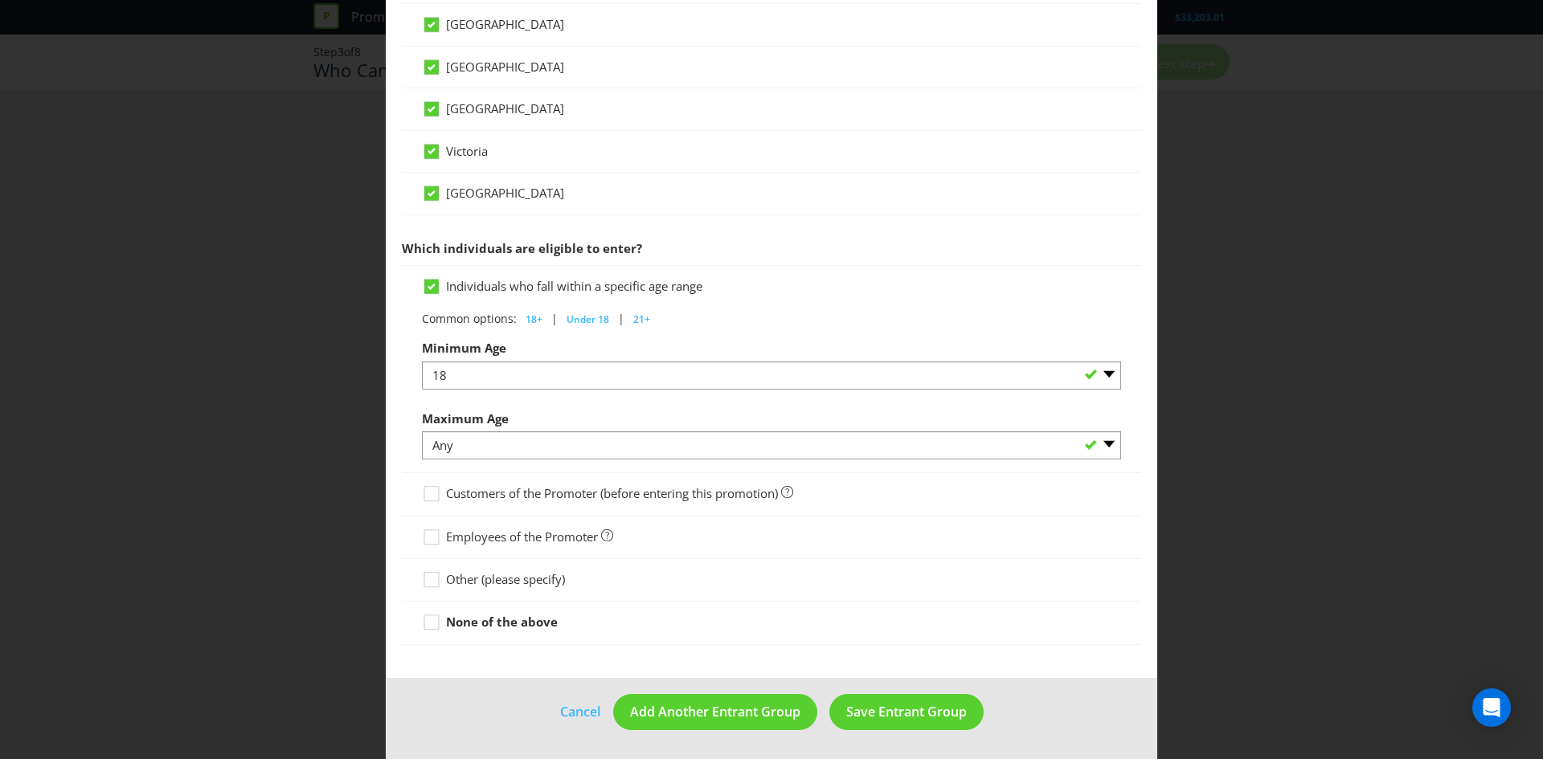
click at [492, 582] on span "Other (please specify)" at bounding box center [505, 579] width 119 height 16
click at [0, 0] on input "Other (please specify)" at bounding box center [0, 0] width 0 height 0
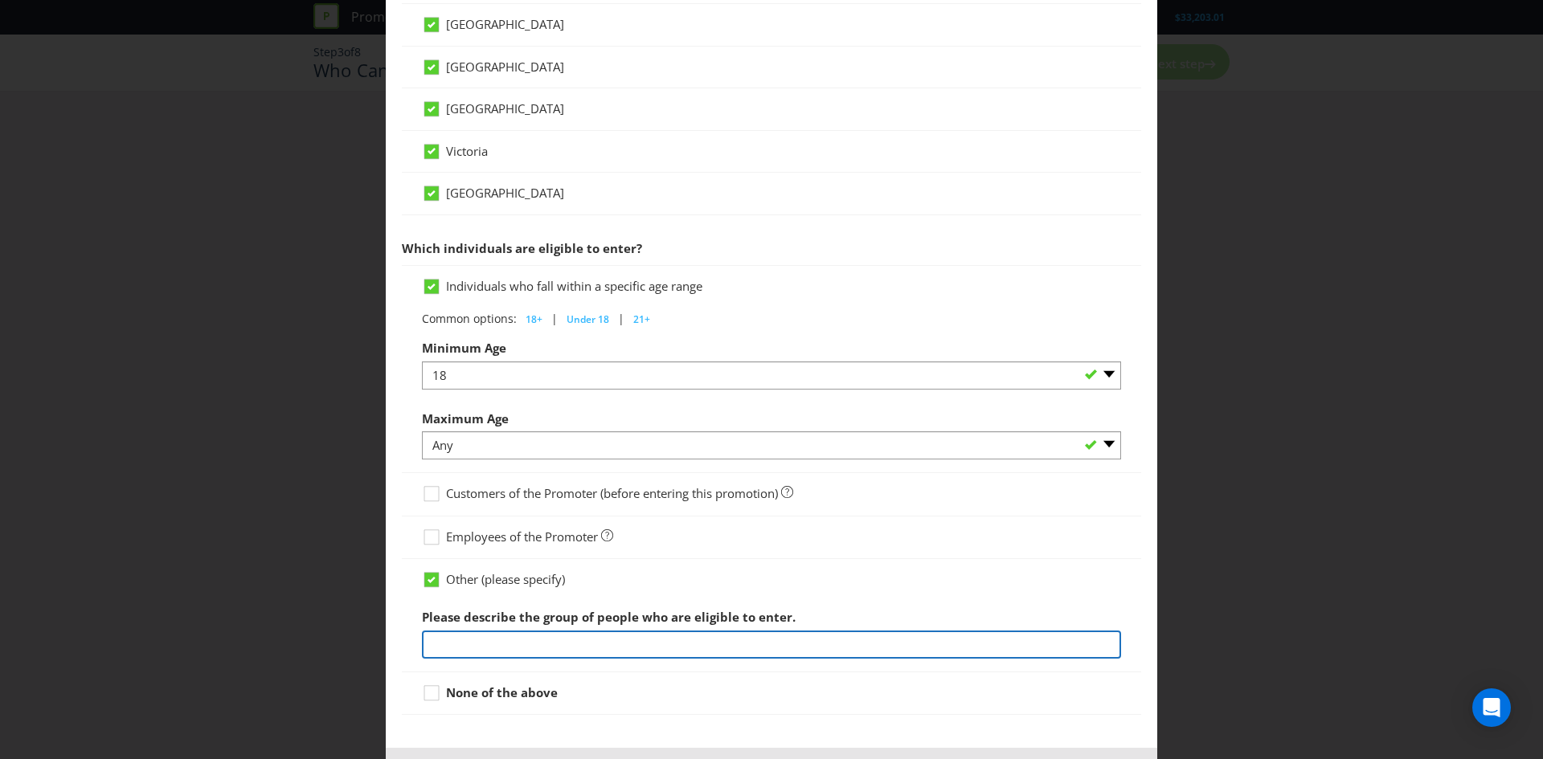
click at [590, 639] on input "text" at bounding box center [771, 645] width 699 height 28
paste input "Existing Everyday Rewards Member with a valid email address registered with the…"
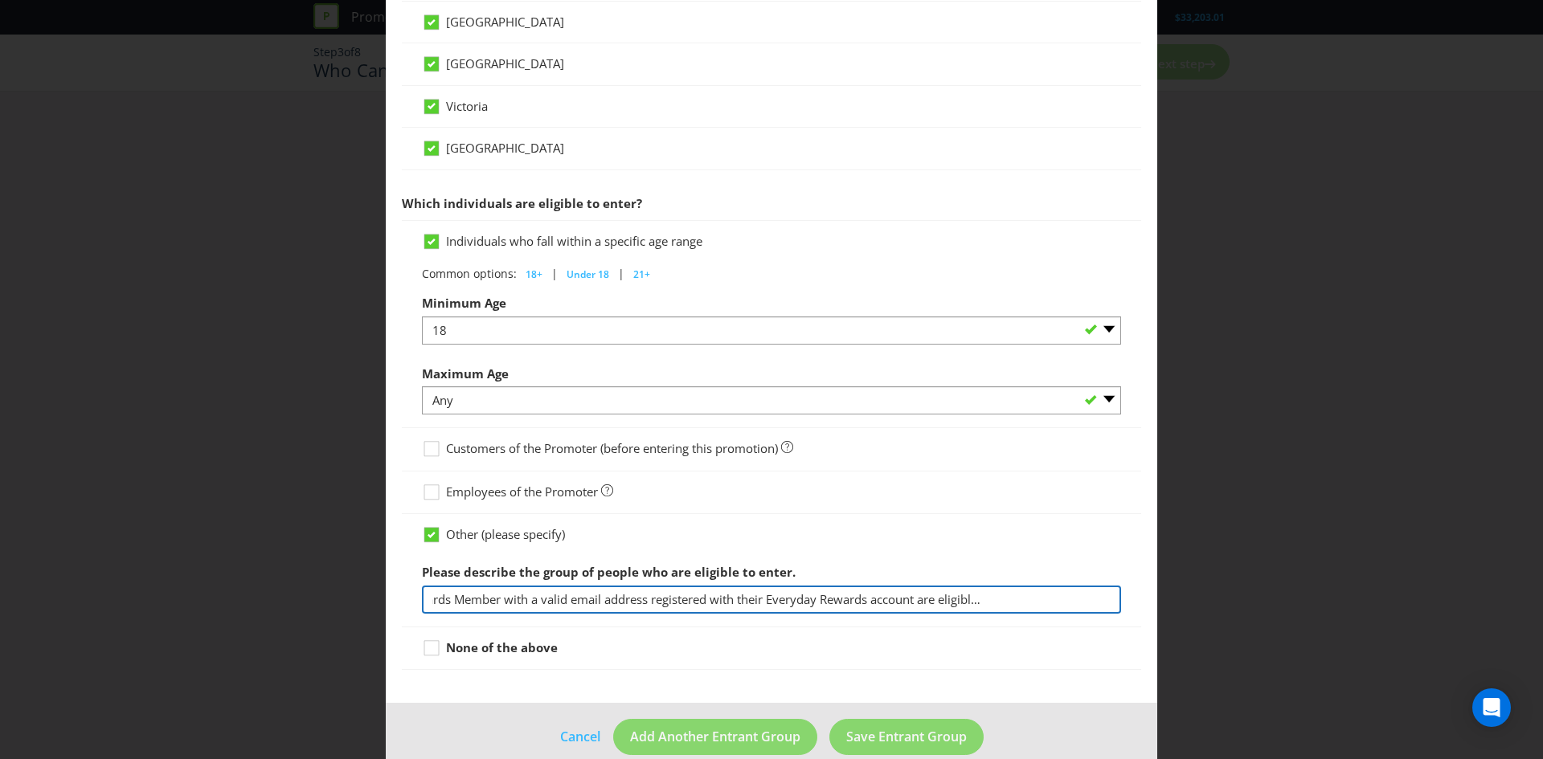
scroll to position [684, 0]
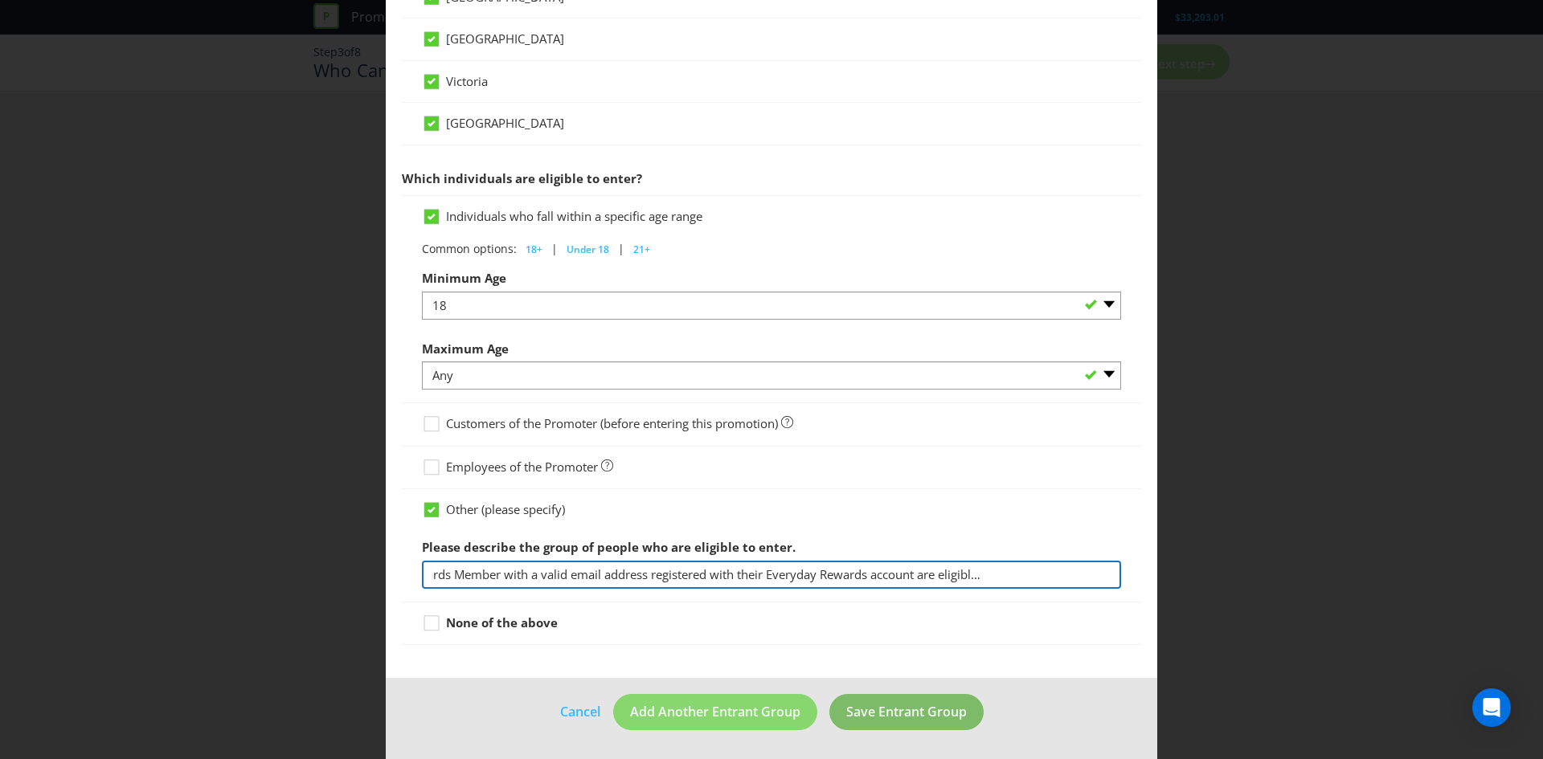
type input "Existing Everyday Rewards Member with a valid email address registered with the…"
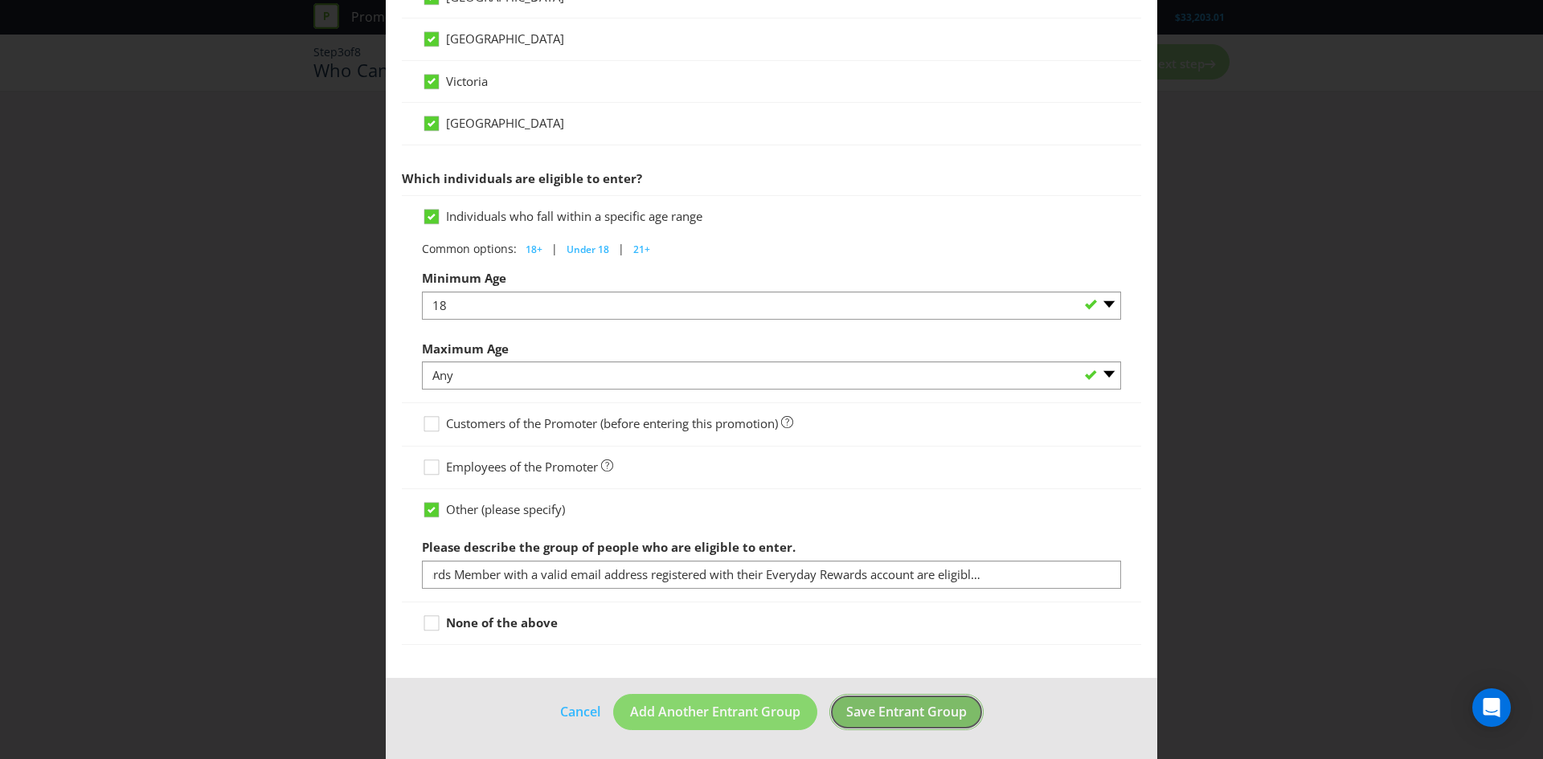
click at [899, 716] on span "Save Entrant Group" at bounding box center [906, 712] width 121 height 18
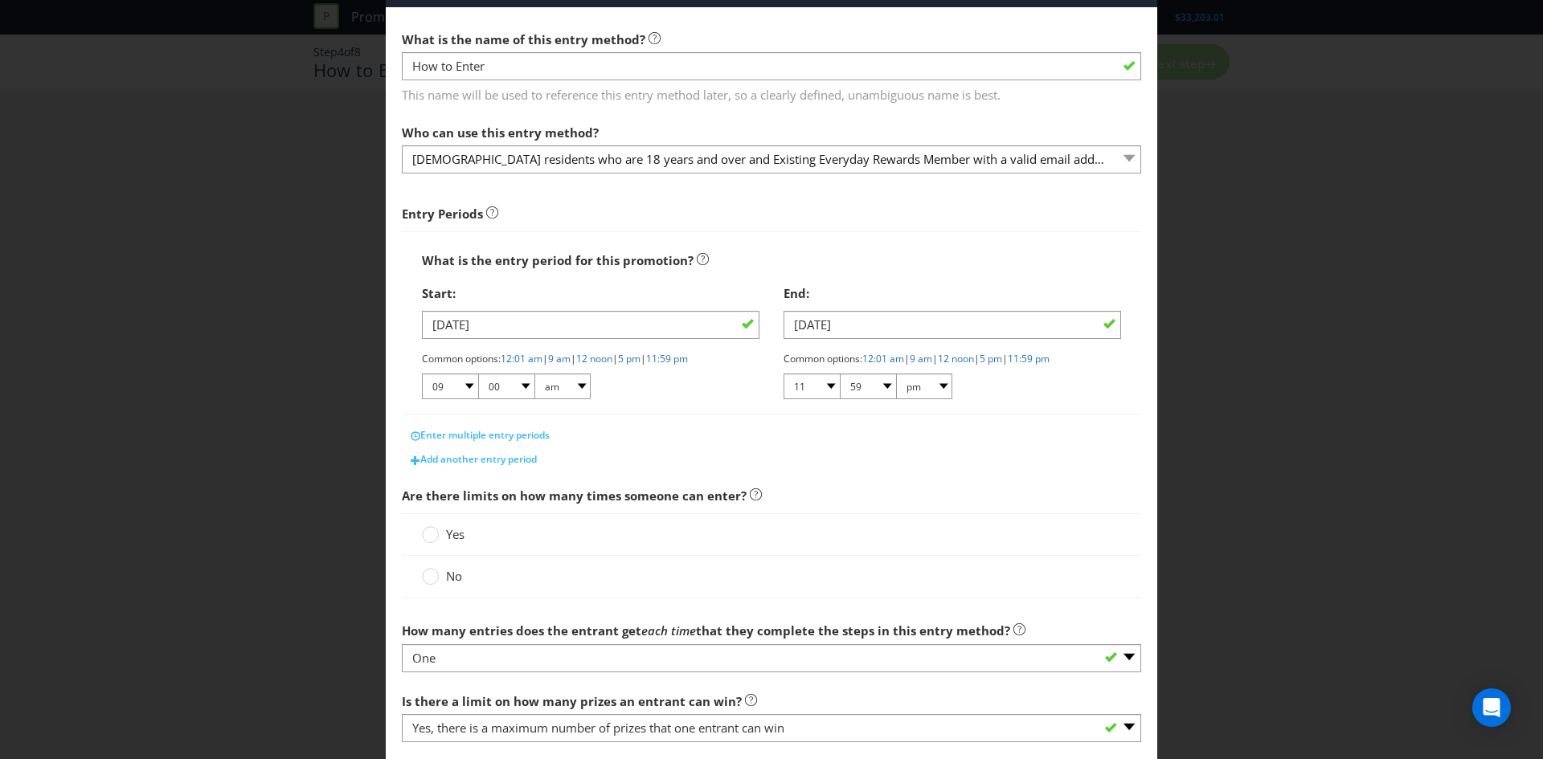
scroll to position [64, 0]
click at [536, 361] on link "12:01 am" at bounding box center [522, 357] width 42 height 14
select select "12"
select select "01"
click at [1050, 358] on link "11:59 pm" at bounding box center [1029, 357] width 42 height 14
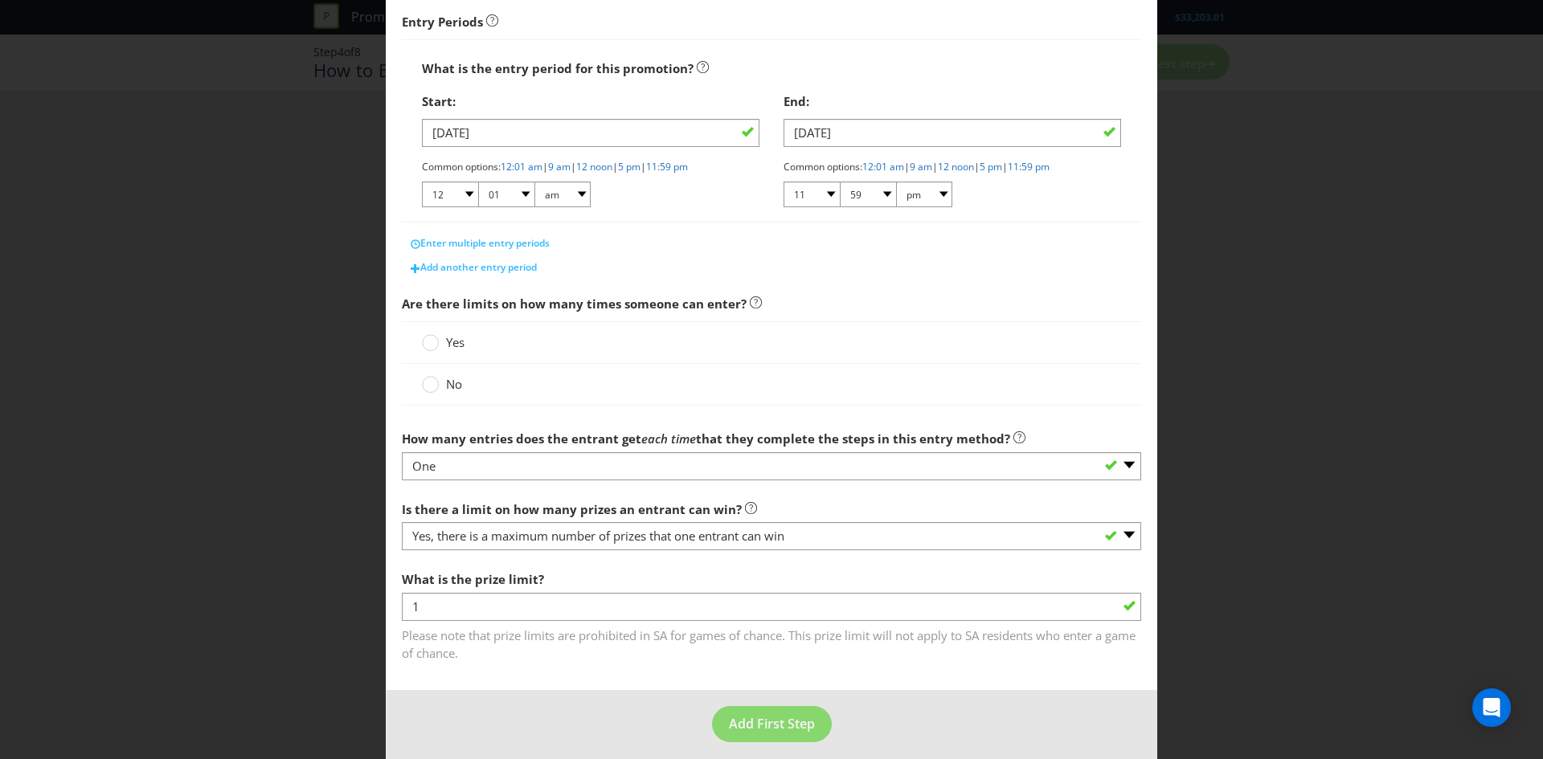
scroll to position [257, 0]
click at [448, 385] on span "No" at bounding box center [454, 381] width 16 height 16
click at [0, 0] on input "No" at bounding box center [0, 0] width 0 height 0
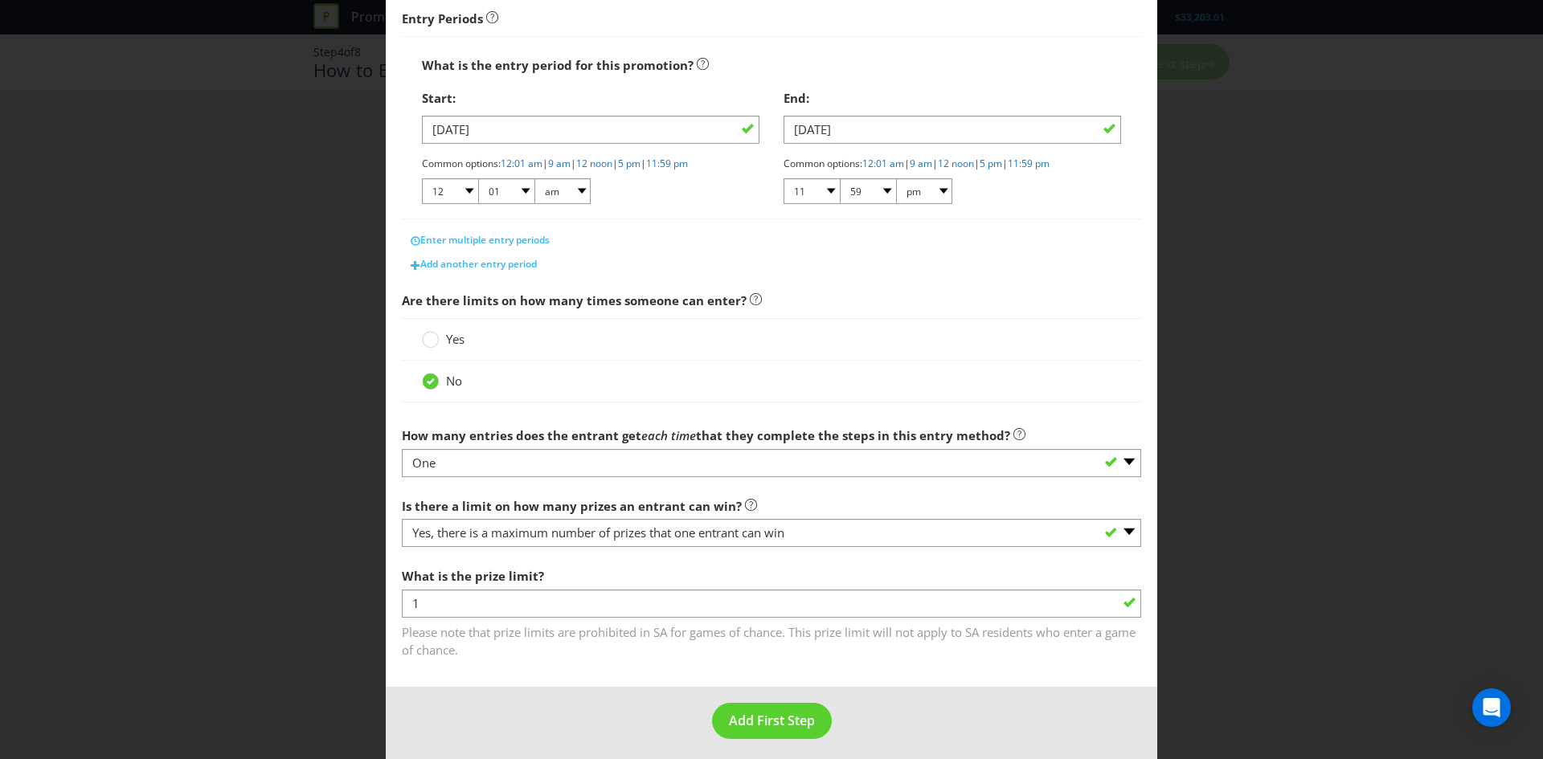
scroll to position [266, 0]
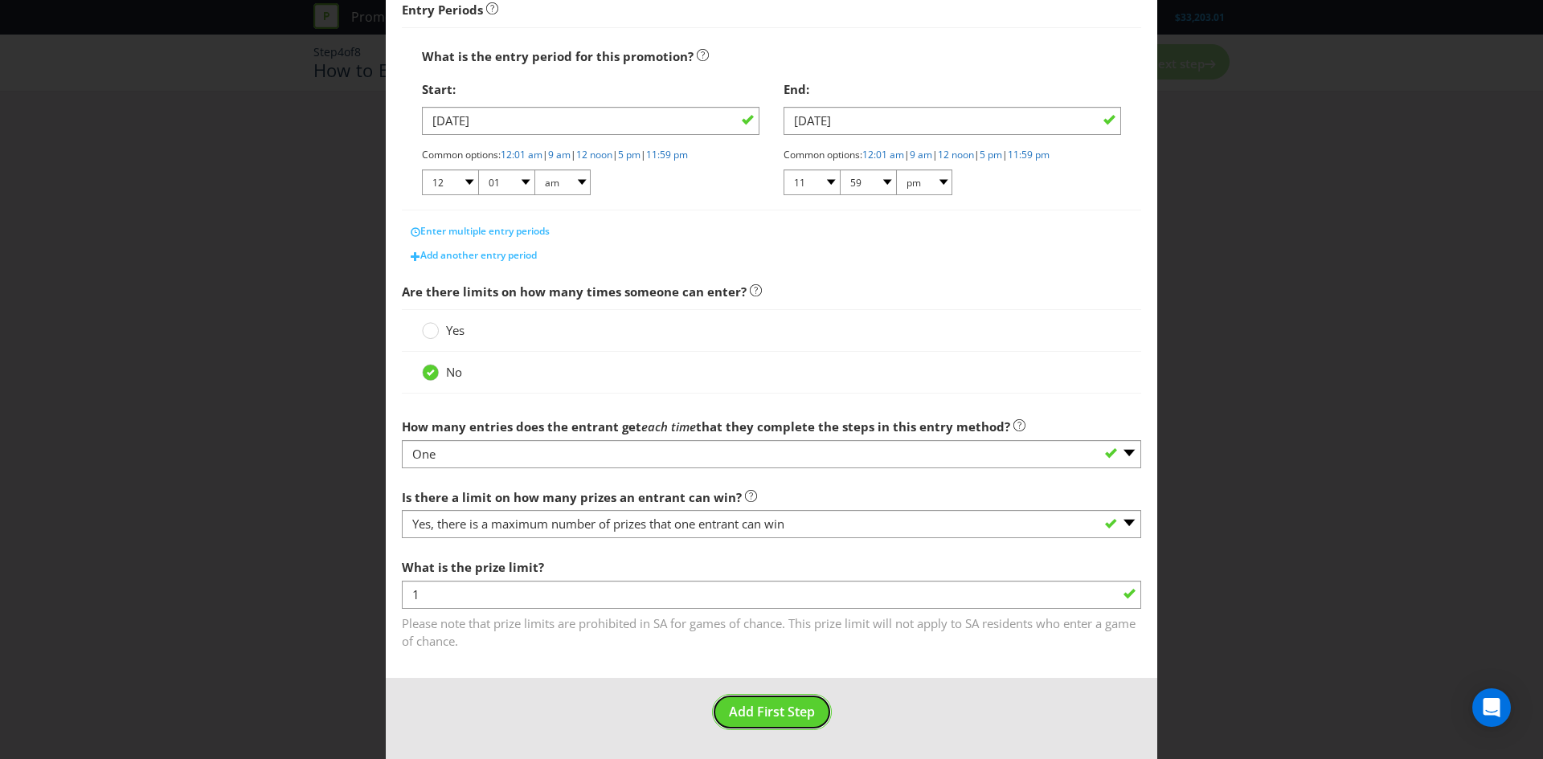
click at [778, 703] on span "Add First Step" at bounding box center [772, 712] width 86 height 18
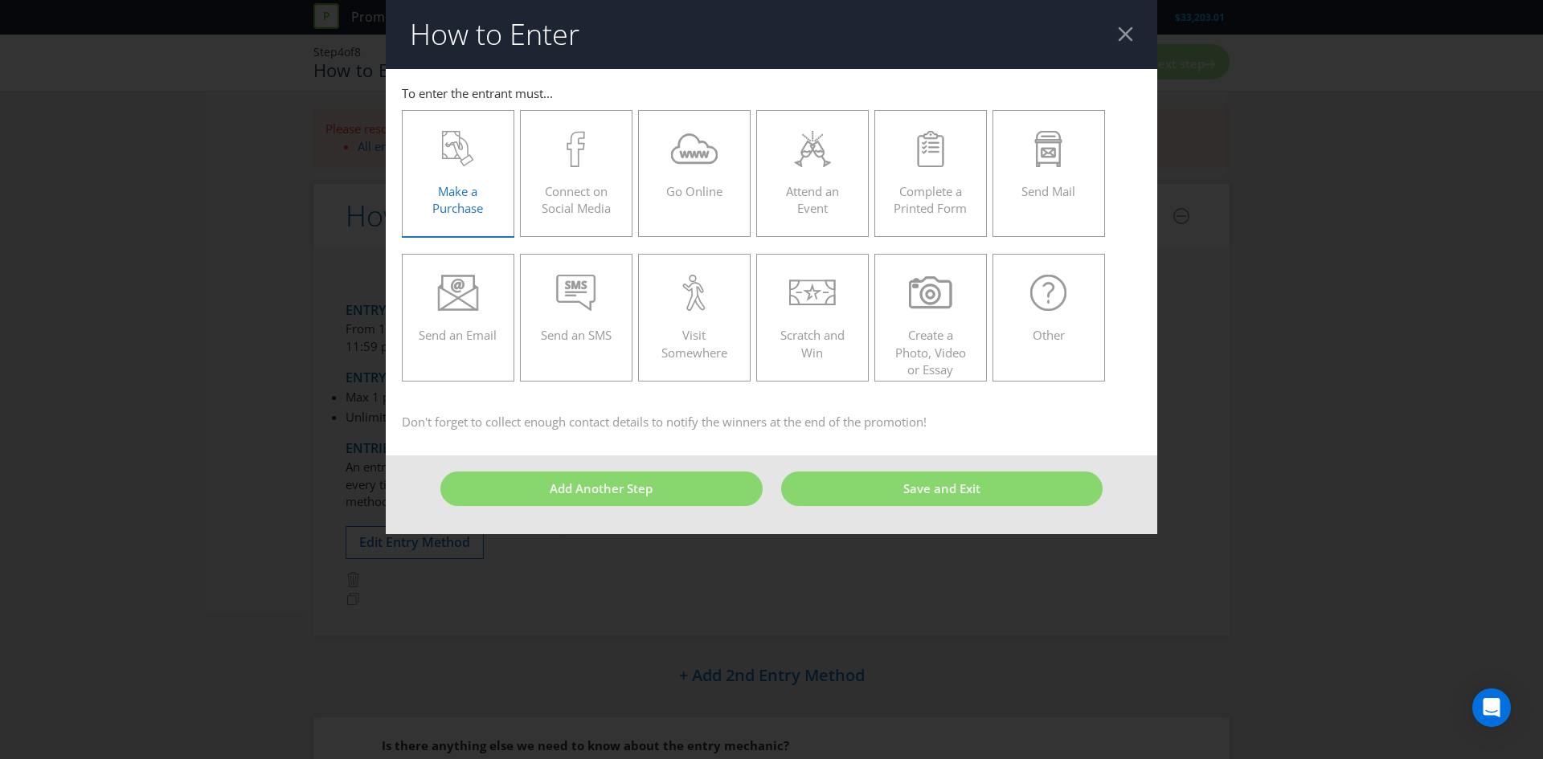
click at [455, 190] on span "Make a Purchase" at bounding box center [457, 199] width 51 height 33
click at [0, 0] on input "Make a Purchase" at bounding box center [0, 0] width 0 height 0
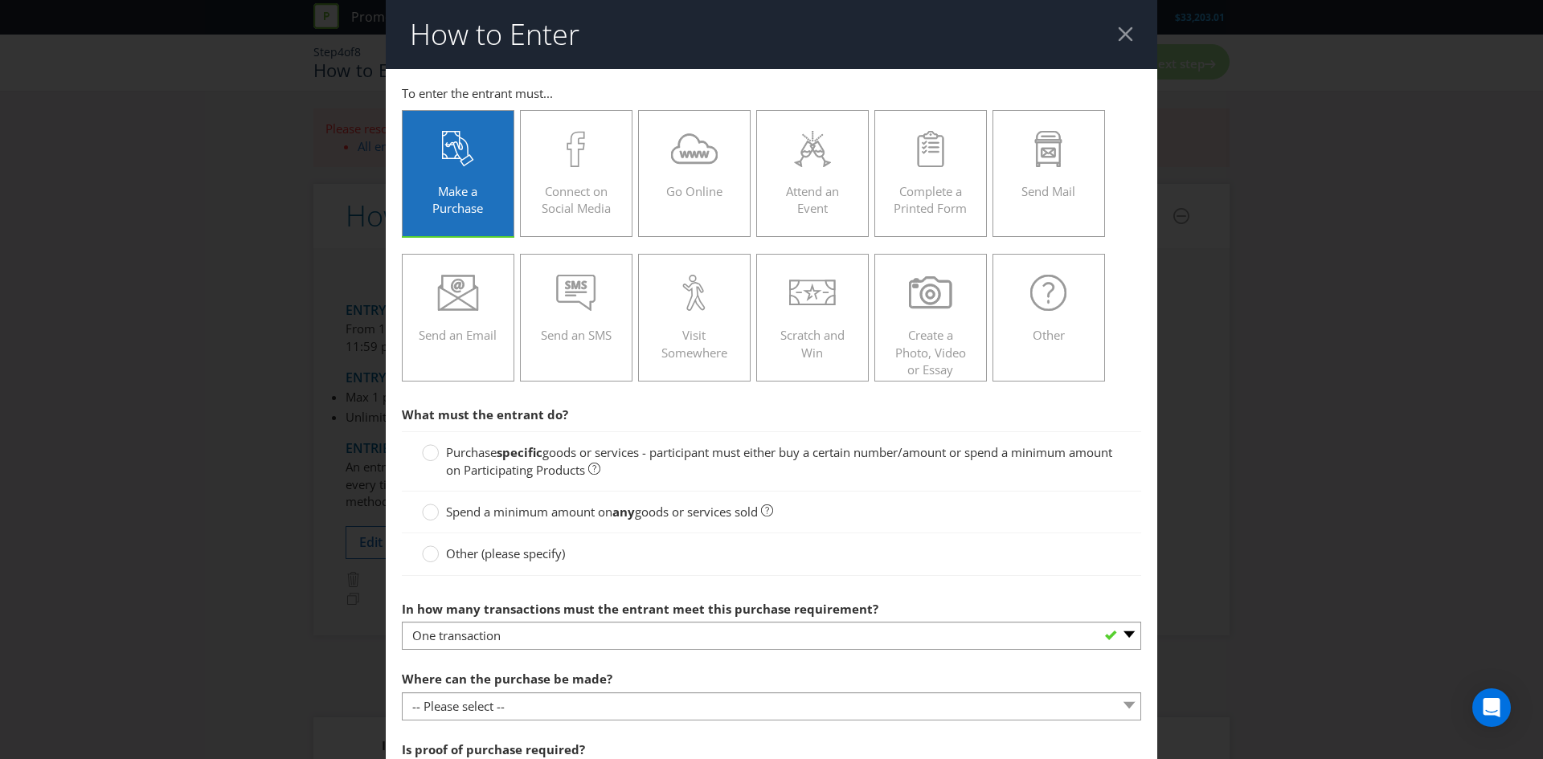
click at [523, 452] on strong "specific" at bounding box center [520, 452] width 46 height 16
click at [0, 0] on input "Purchase specific goods or services - participant must either buy a certain num…" at bounding box center [0, 0] width 0 height 0
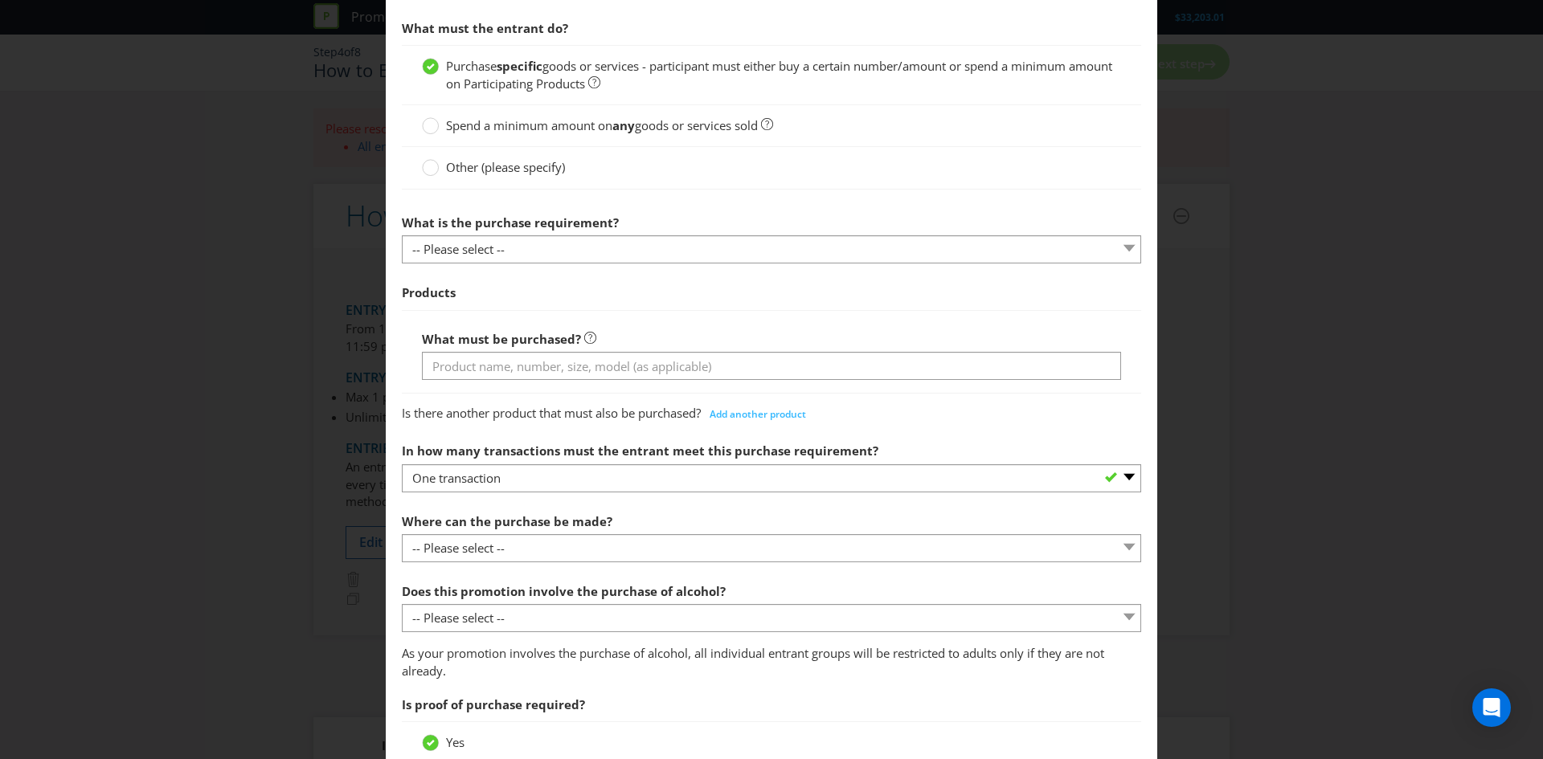
scroll to position [387, 0]
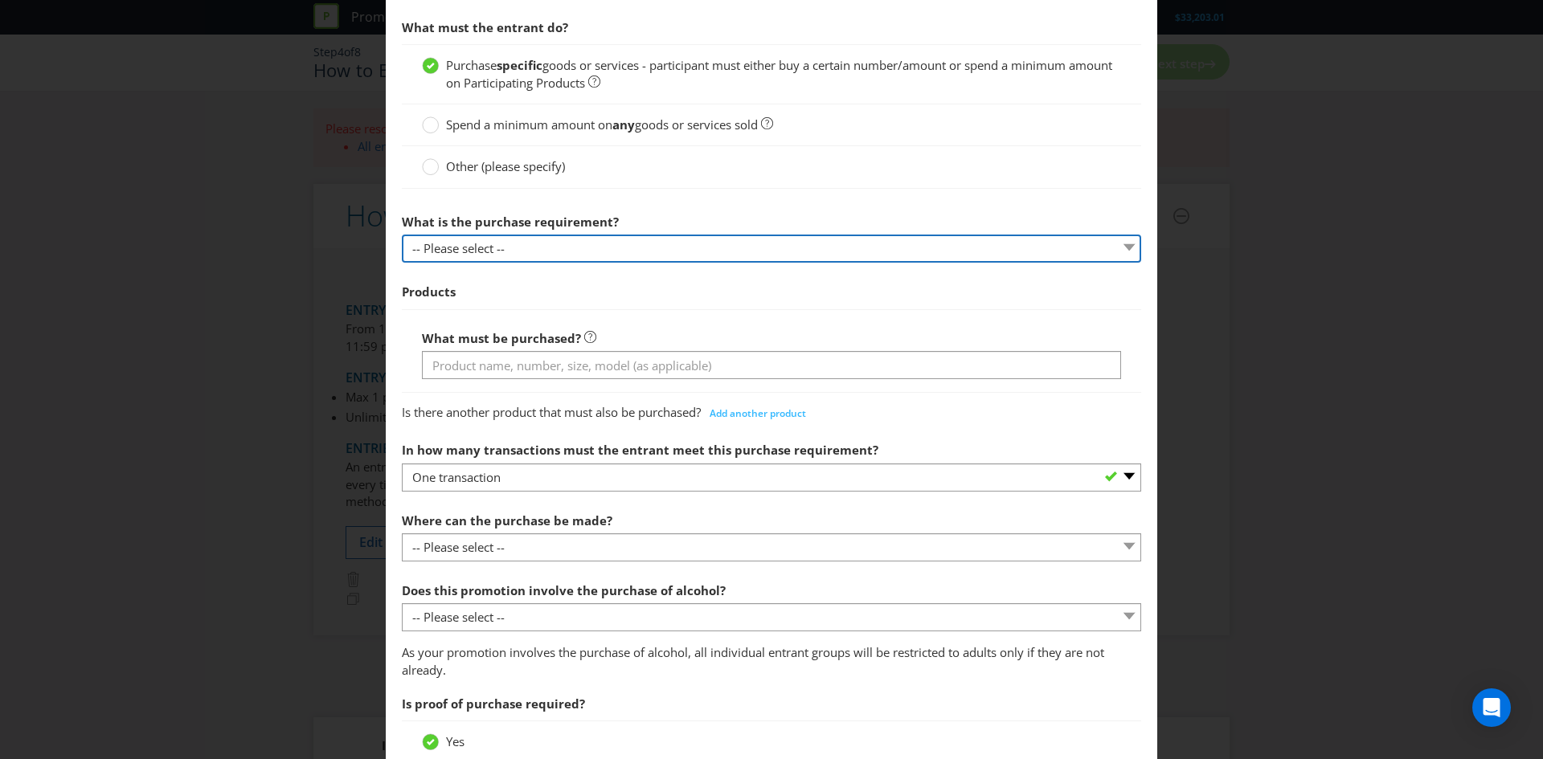
click at [608, 244] on select "-- Please select -- Buy a certain number of these products or services Spend a …" at bounding box center [771, 249] width 739 height 28
select select "MINIMUM_QUANTITY"
click at [402, 235] on select "-- Please select -- Buy a certain number of these products or services Spend a …" at bounding box center [771, 249] width 739 height 28
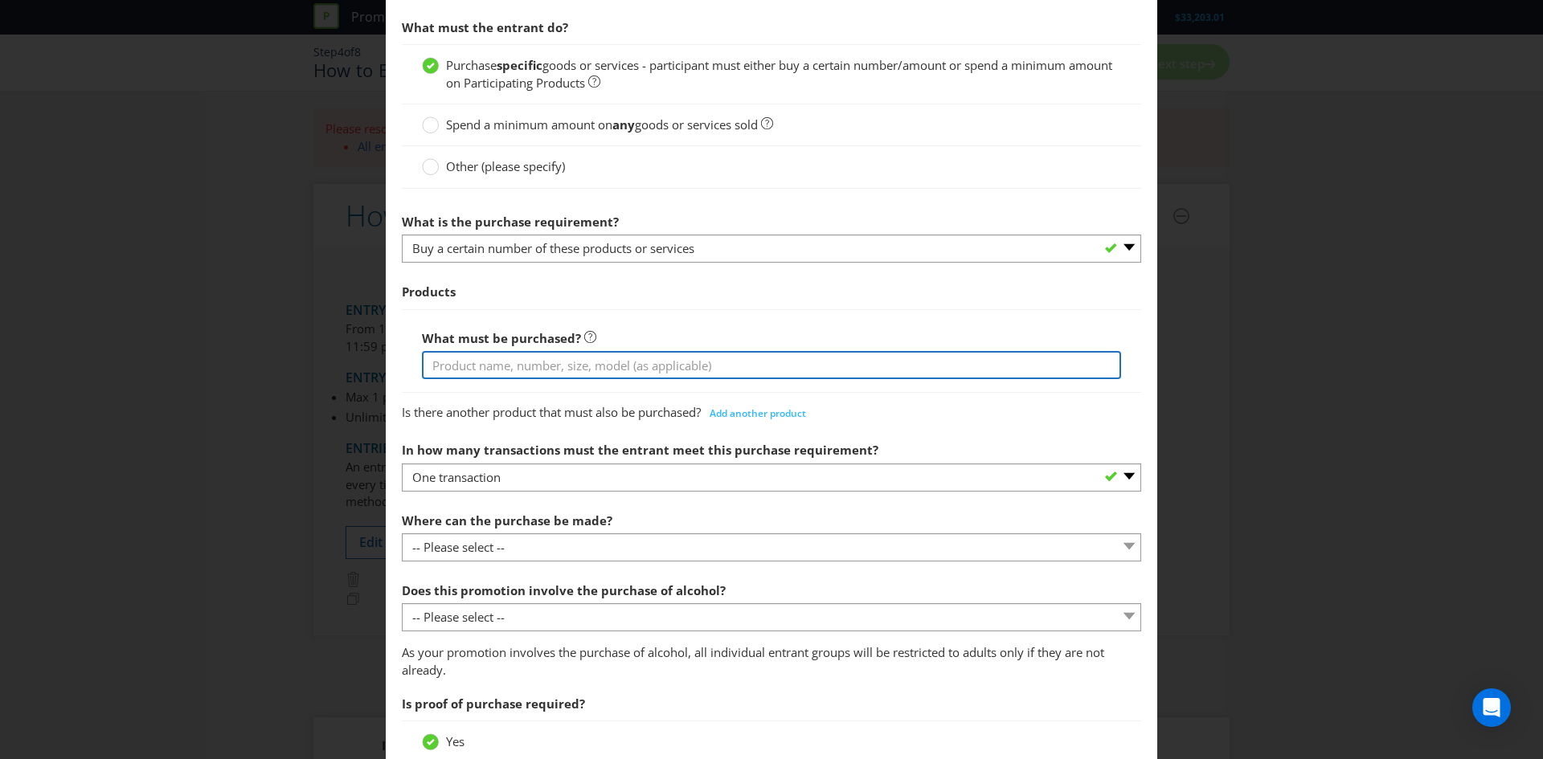
click at [580, 359] on input "text" at bounding box center [771, 365] width 699 height 28
type input "A"
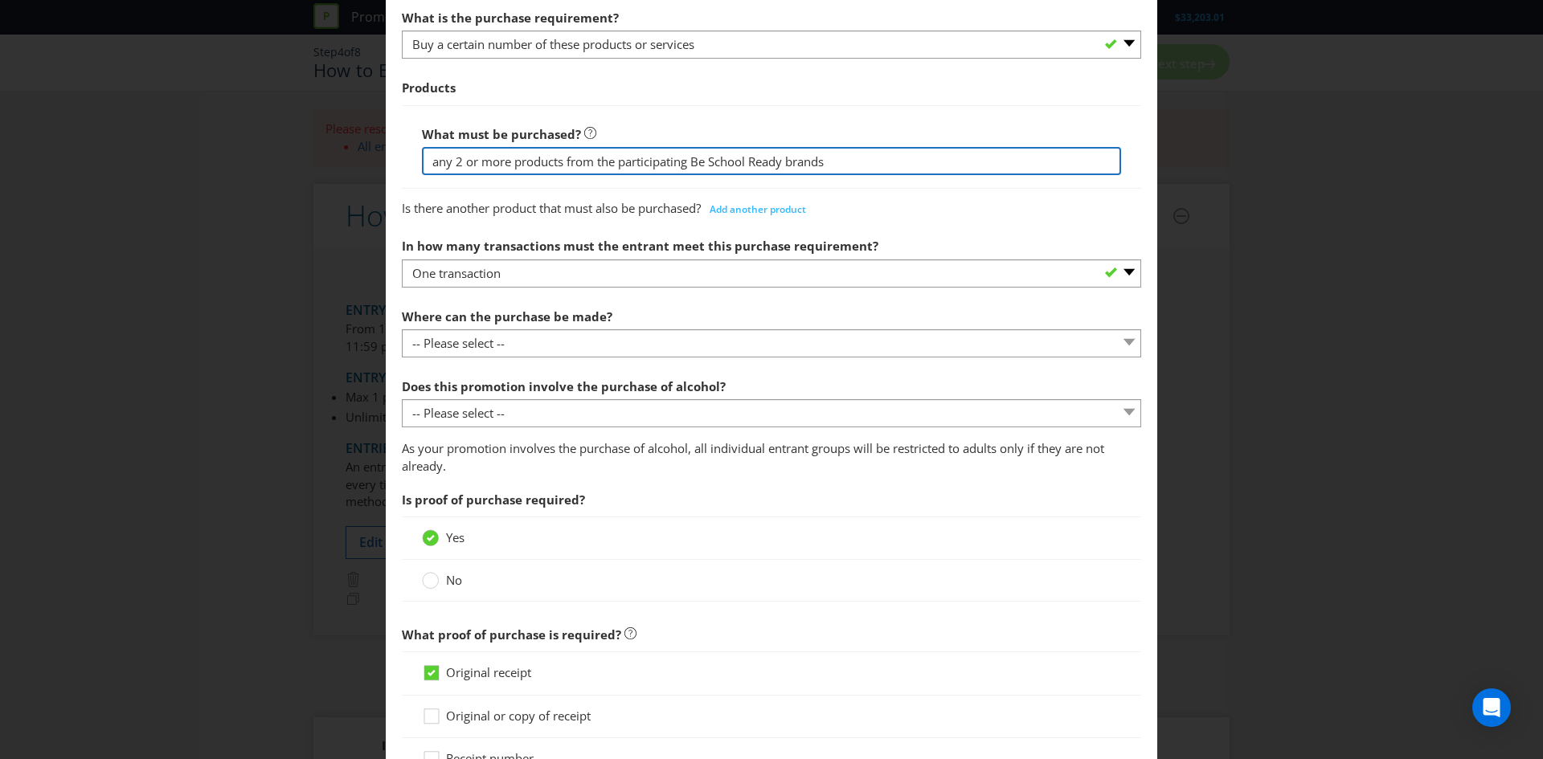
type input "any 2 or more products from the participating Be School Ready brands"
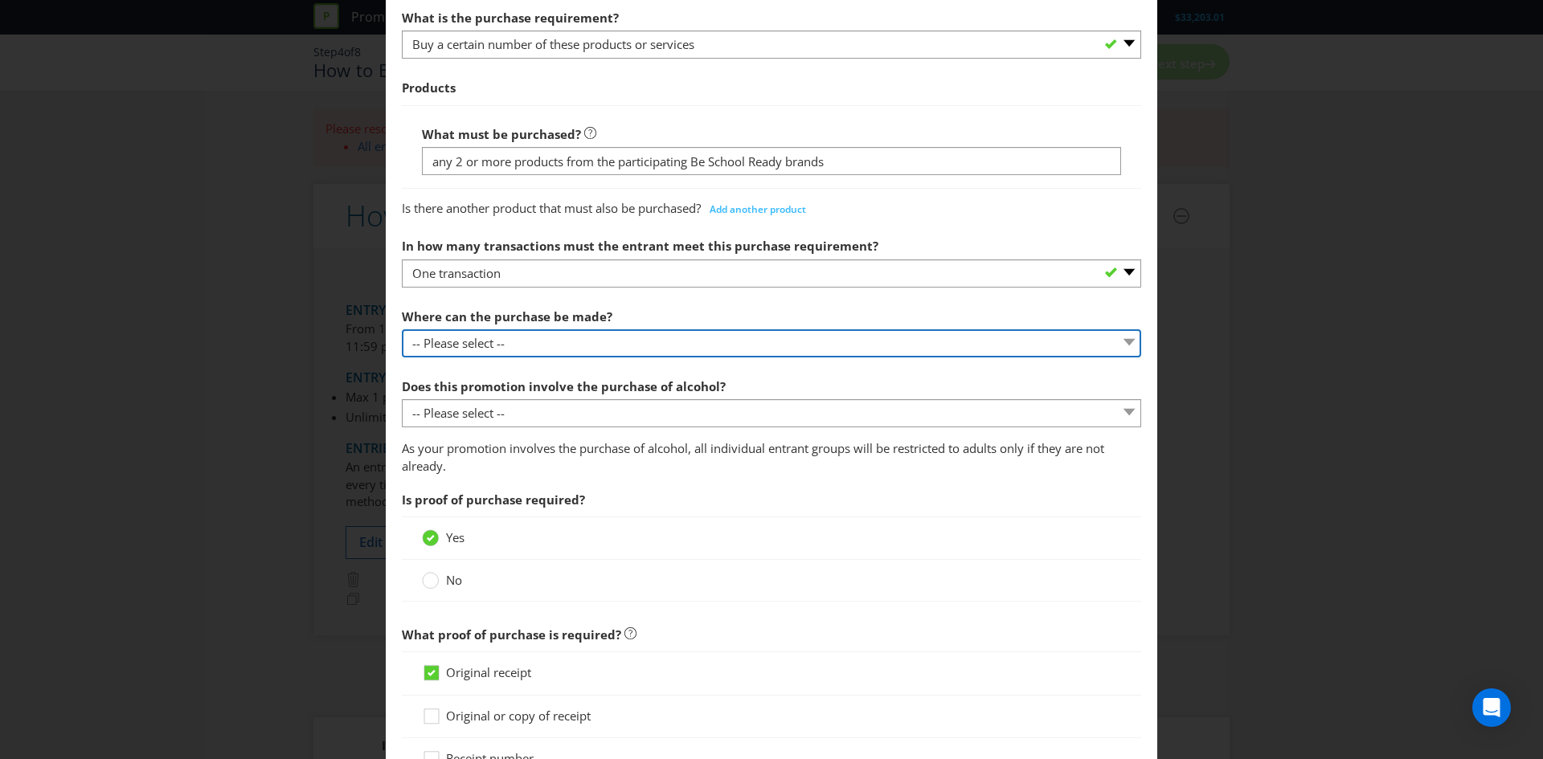
click at [607, 334] on select "-- Please select -- Any stores displaying promotional material (including onlin…" at bounding box center [771, 344] width 739 height 28
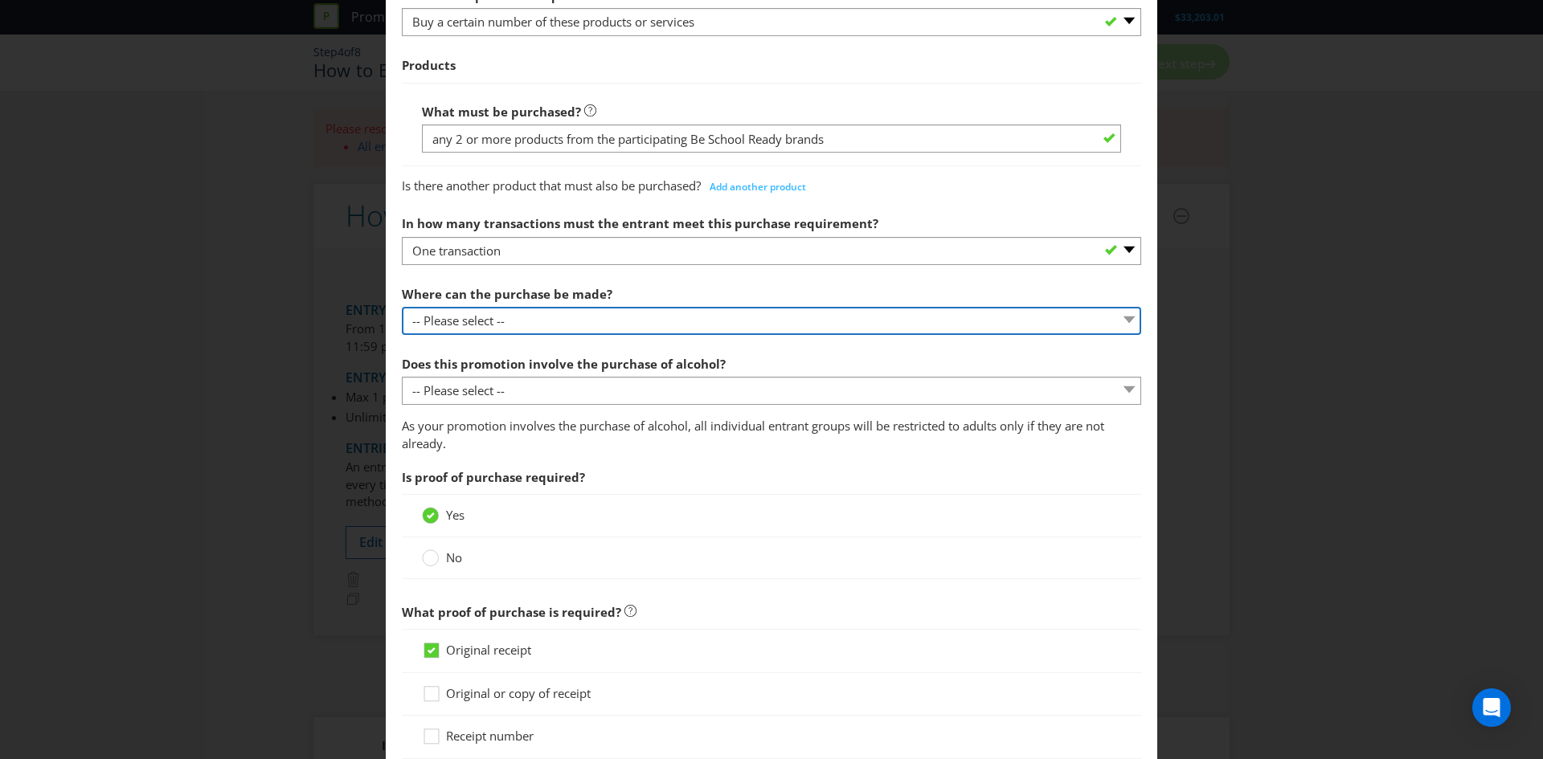
scroll to position [617, 0]
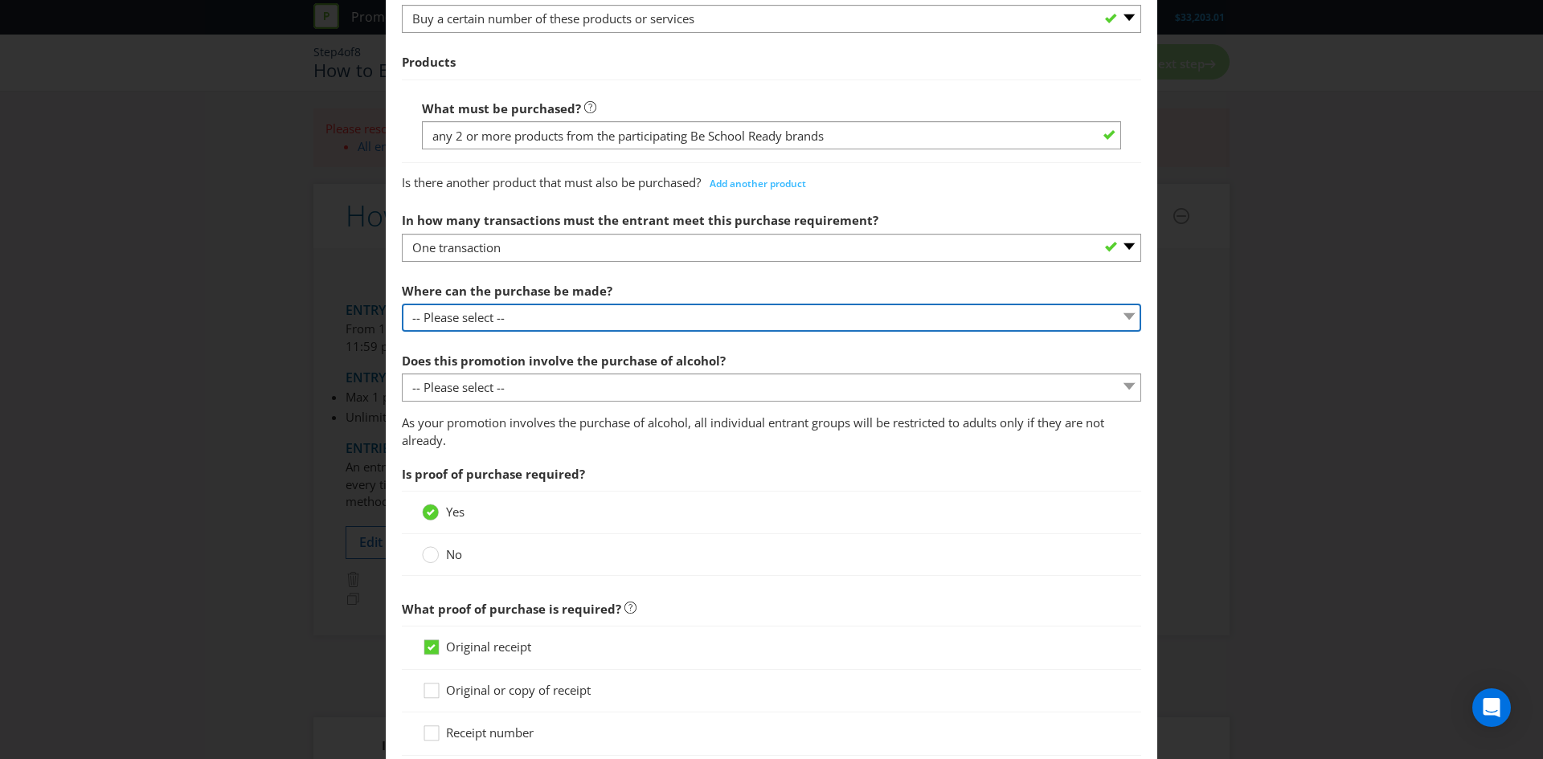
click at [620, 317] on select "-- Please select -- Any stores displaying promotional material (including onlin…" at bounding box center [771, 318] width 739 height 28
select select "OTHER"
click at [402, 304] on select "-- Please select -- Any stores displaying promotional material (including onlin…" at bounding box center [771, 318] width 739 height 28
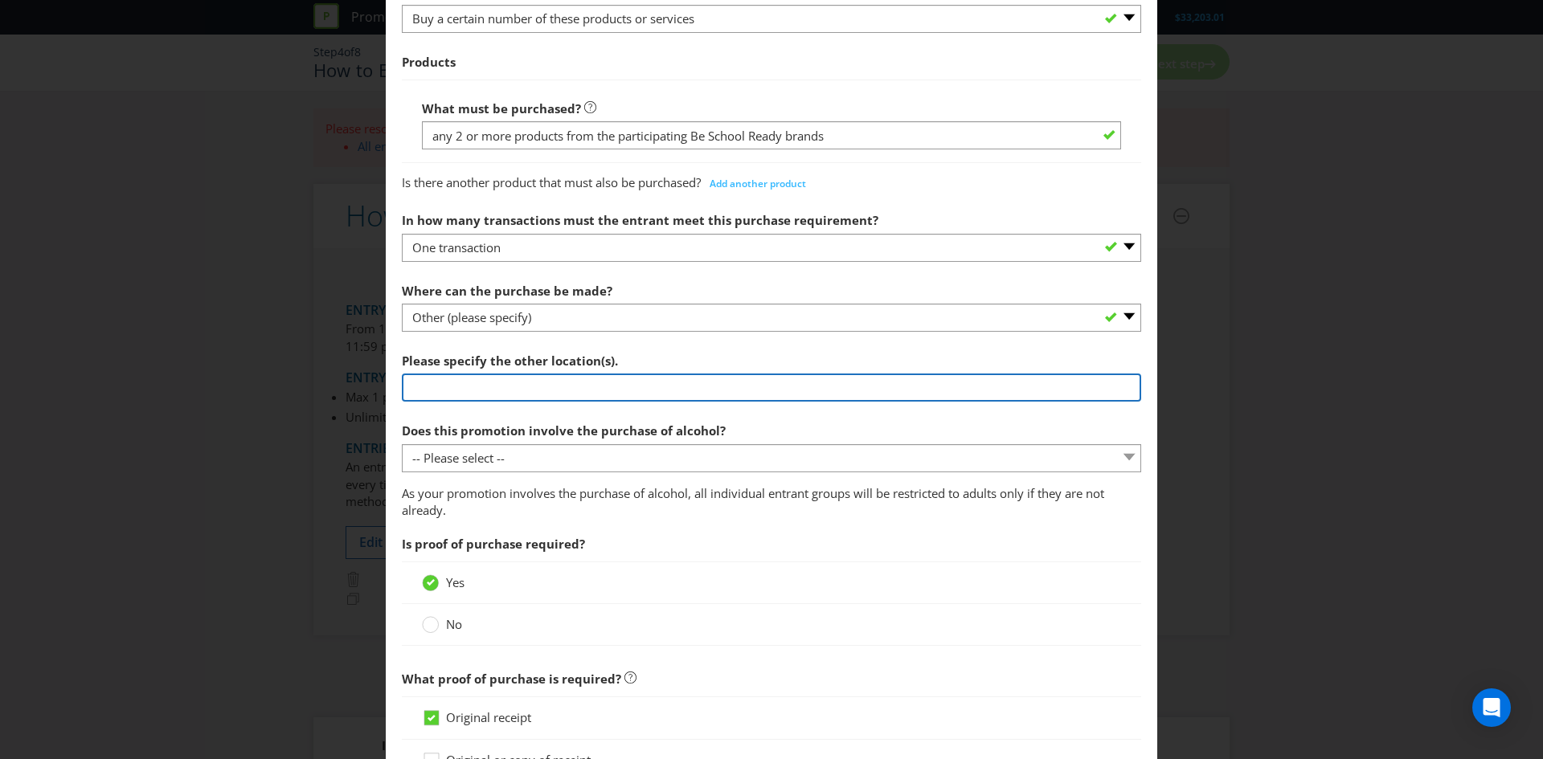
click at [552, 398] on input "text" at bounding box center [771, 388] width 739 height 28
type input "any Woolworths supermarket in [GEOGRAPHIC_DATA], Woolworths Metro in [GEOGRAPHI…"
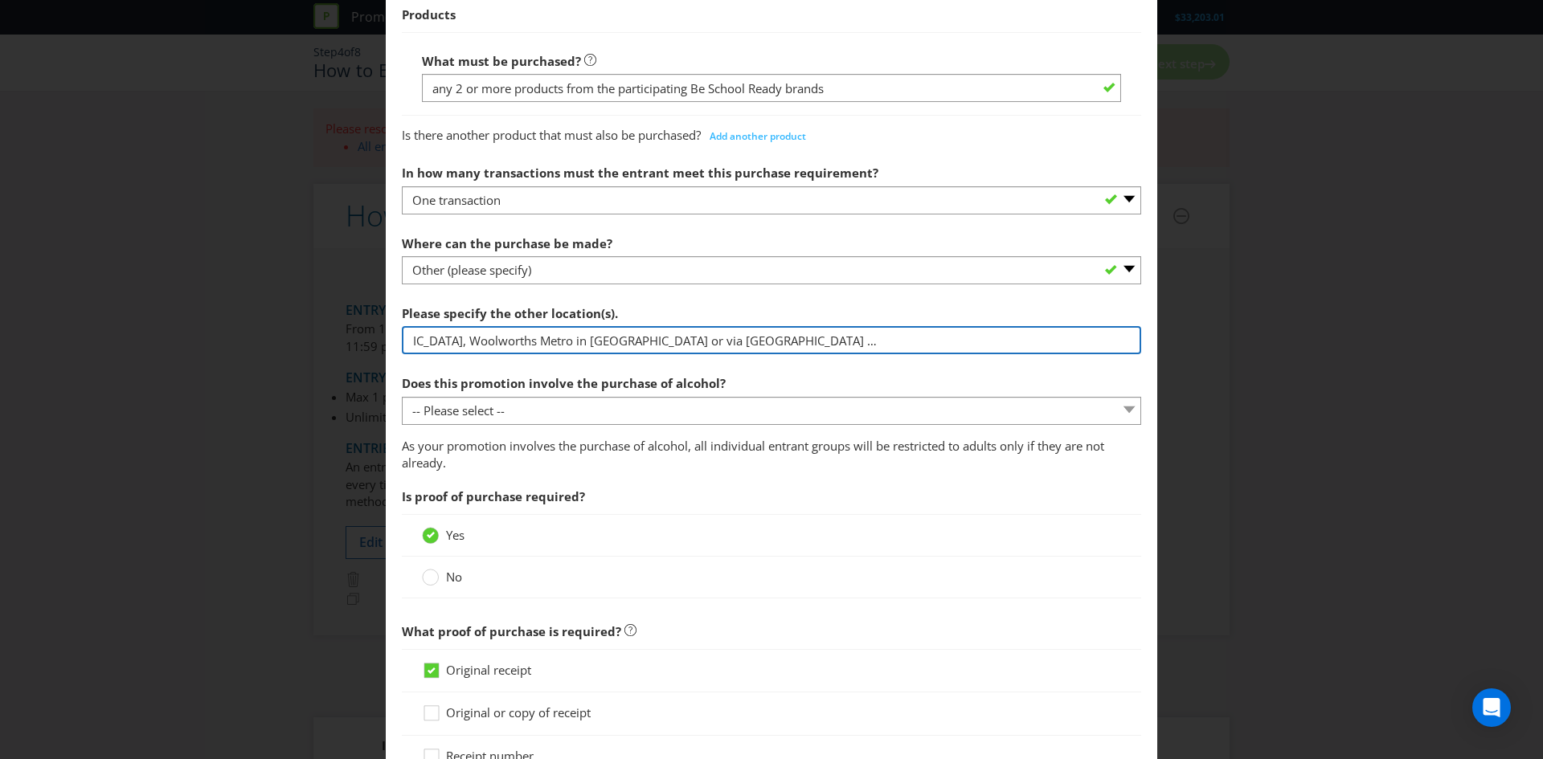
scroll to position [665, 0]
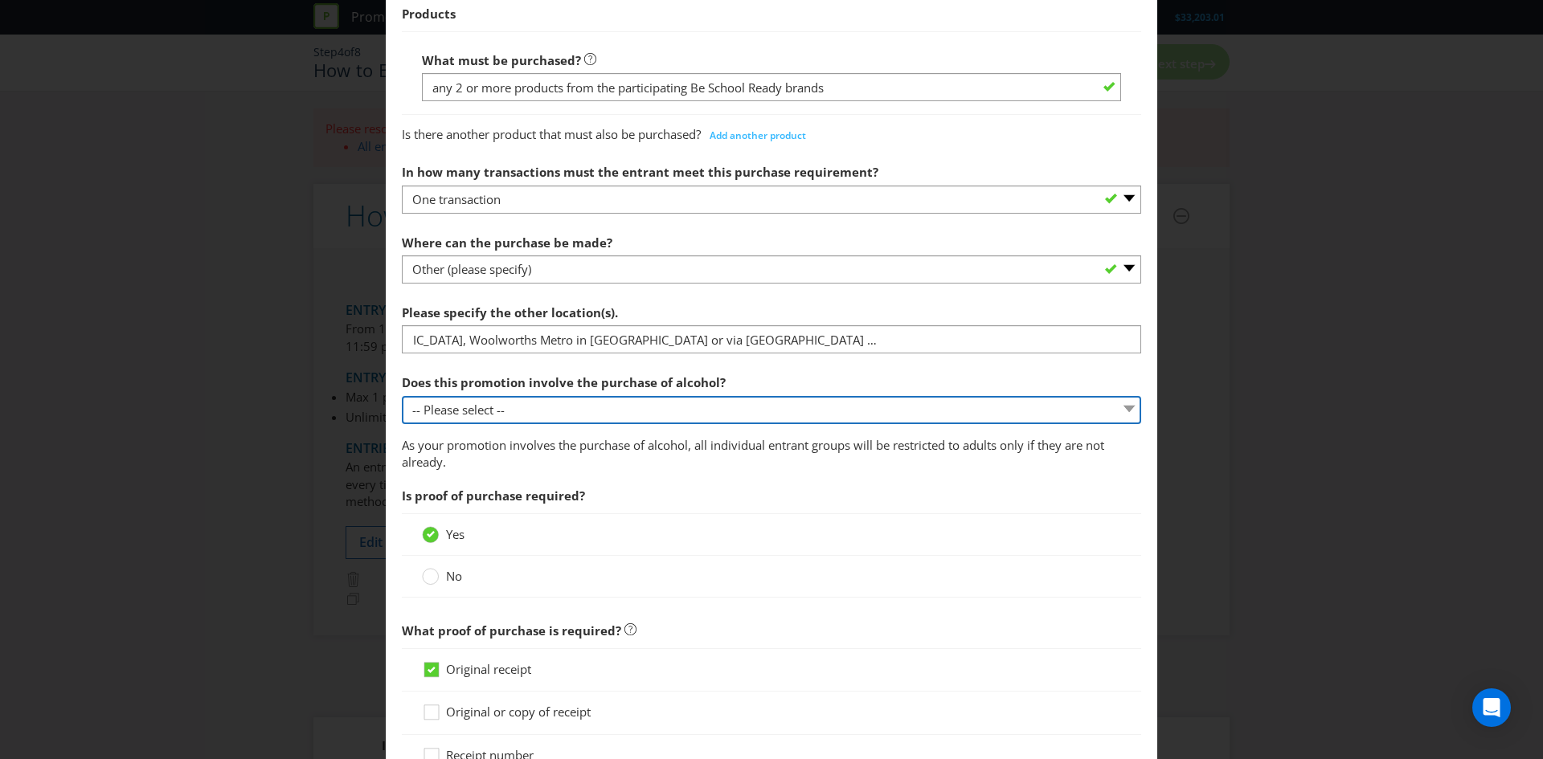
click at [659, 408] on select "-- Please select -- Yes, for on-premises consumption Yes, for off-premises cons…" at bounding box center [771, 410] width 739 height 28
select select "NO"
click at [402, 395] on select "-- Please select -- Yes, for on-premises consumption Yes, for off-premises cons…" at bounding box center [771, 409] width 739 height 28
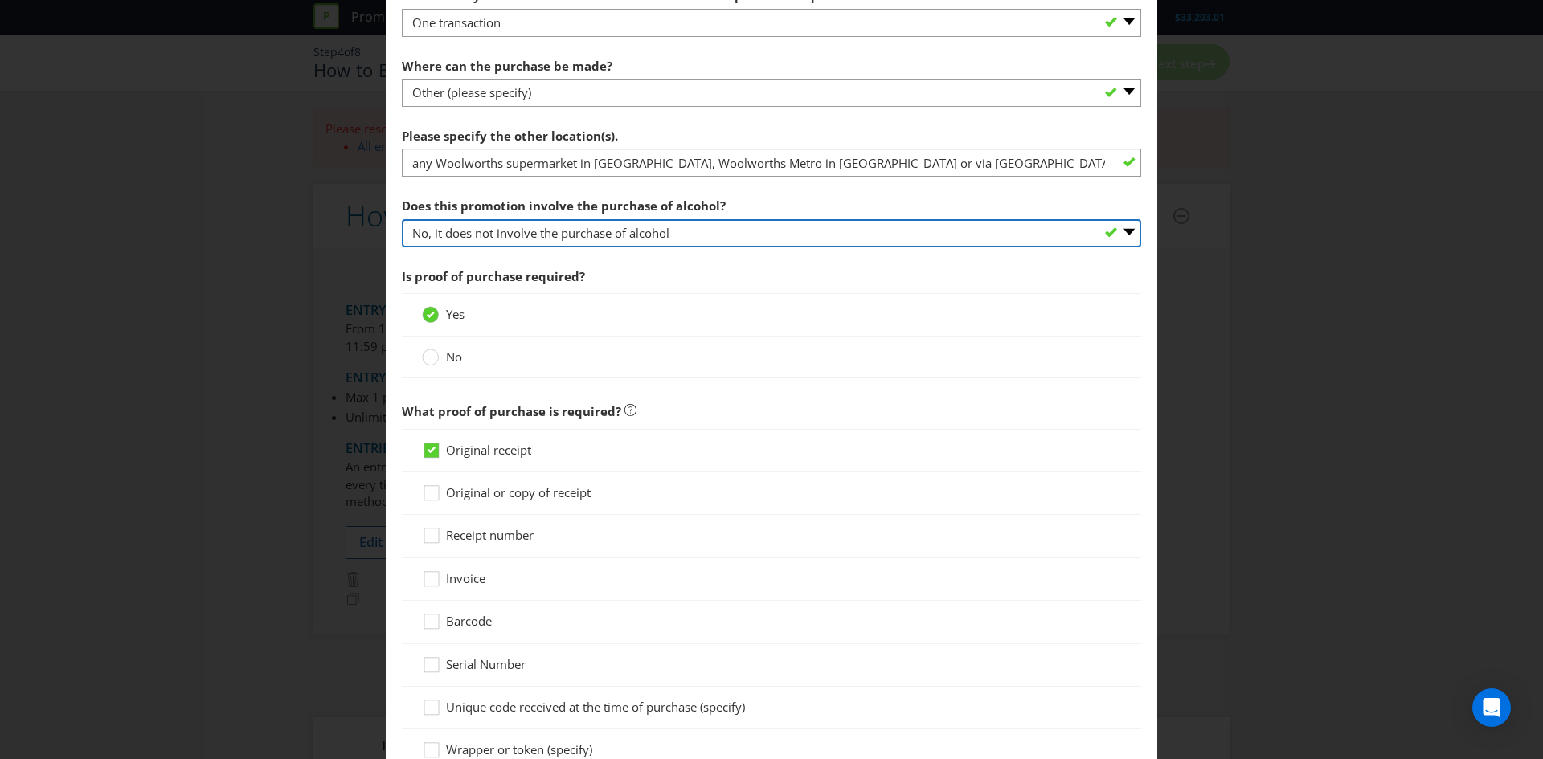
scroll to position [845, 0]
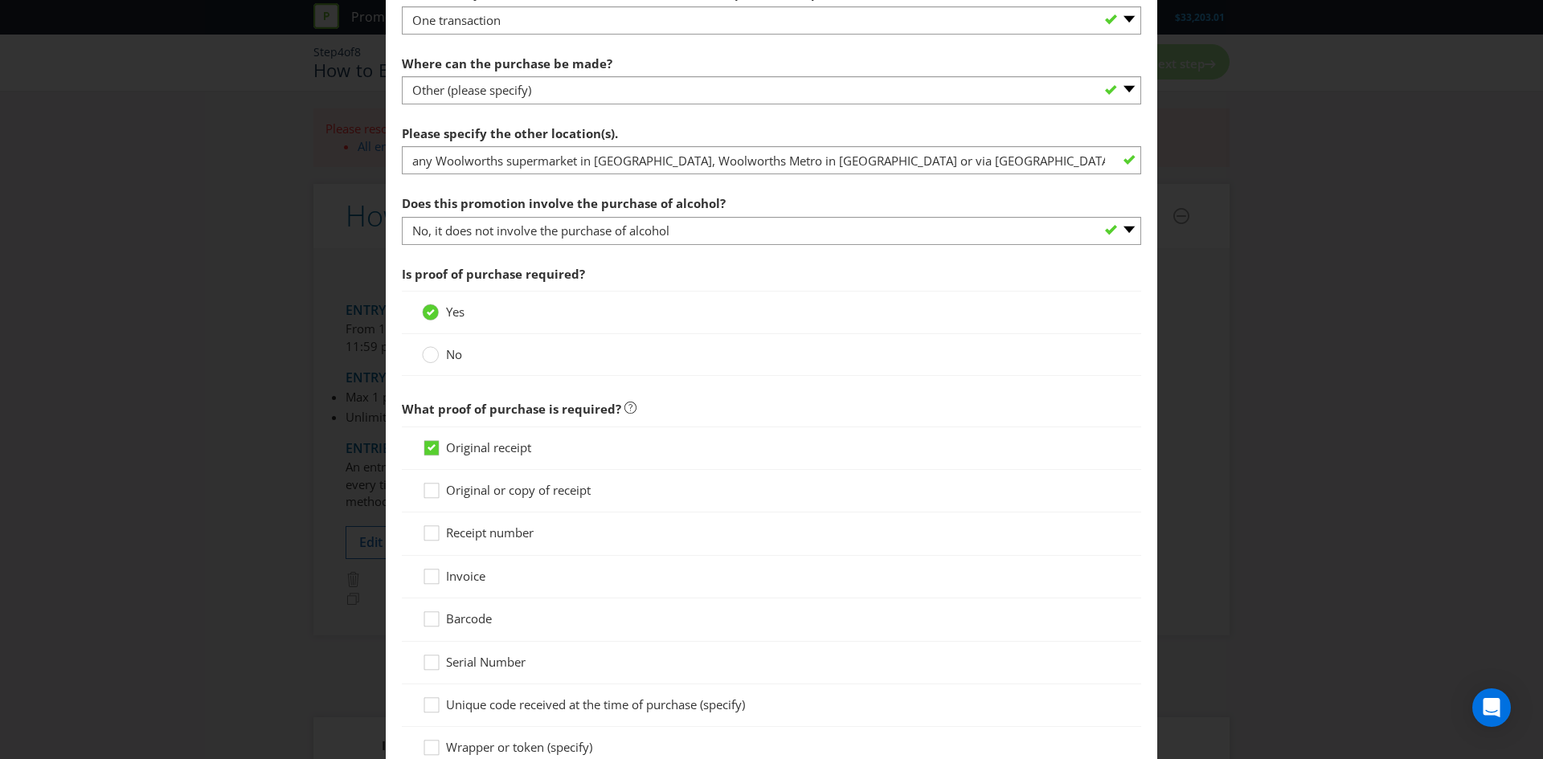
click at [436, 366] on div "No" at bounding box center [771, 355] width 739 height 42
click at [428, 357] on circle at bounding box center [431, 355] width 16 height 16
click at [0, 0] on input "No" at bounding box center [0, 0] width 0 height 0
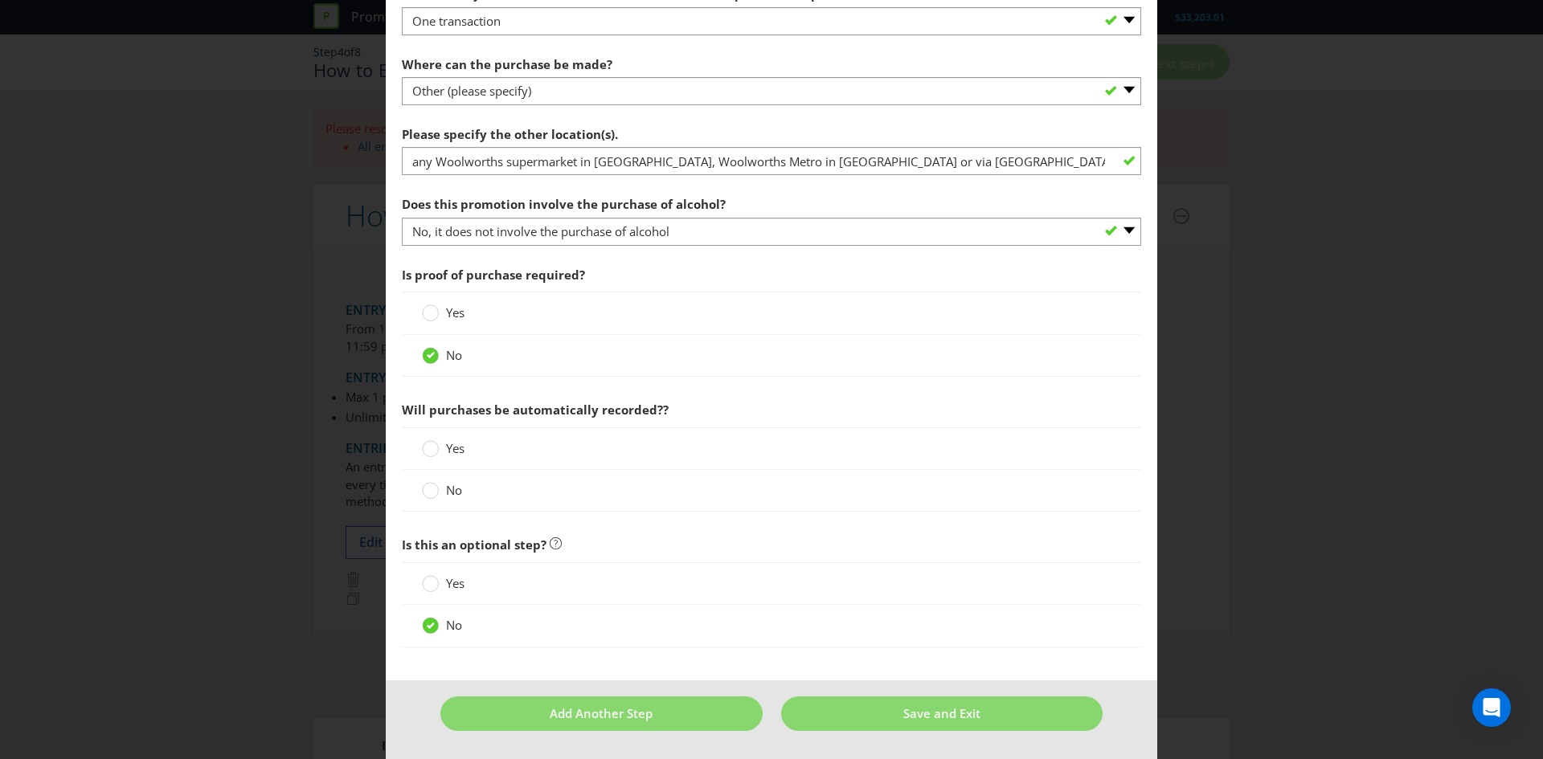
click at [444, 437] on div "Yes" at bounding box center [771, 449] width 739 height 43
click at [428, 439] on div "Yes" at bounding box center [771, 449] width 739 height 43
click at [432, 452] on circle at bounding box center [431, 448] width 16 height 16
click at [0, 0] on input "Yes" at bounding box center [0, 0] width 0 height 0
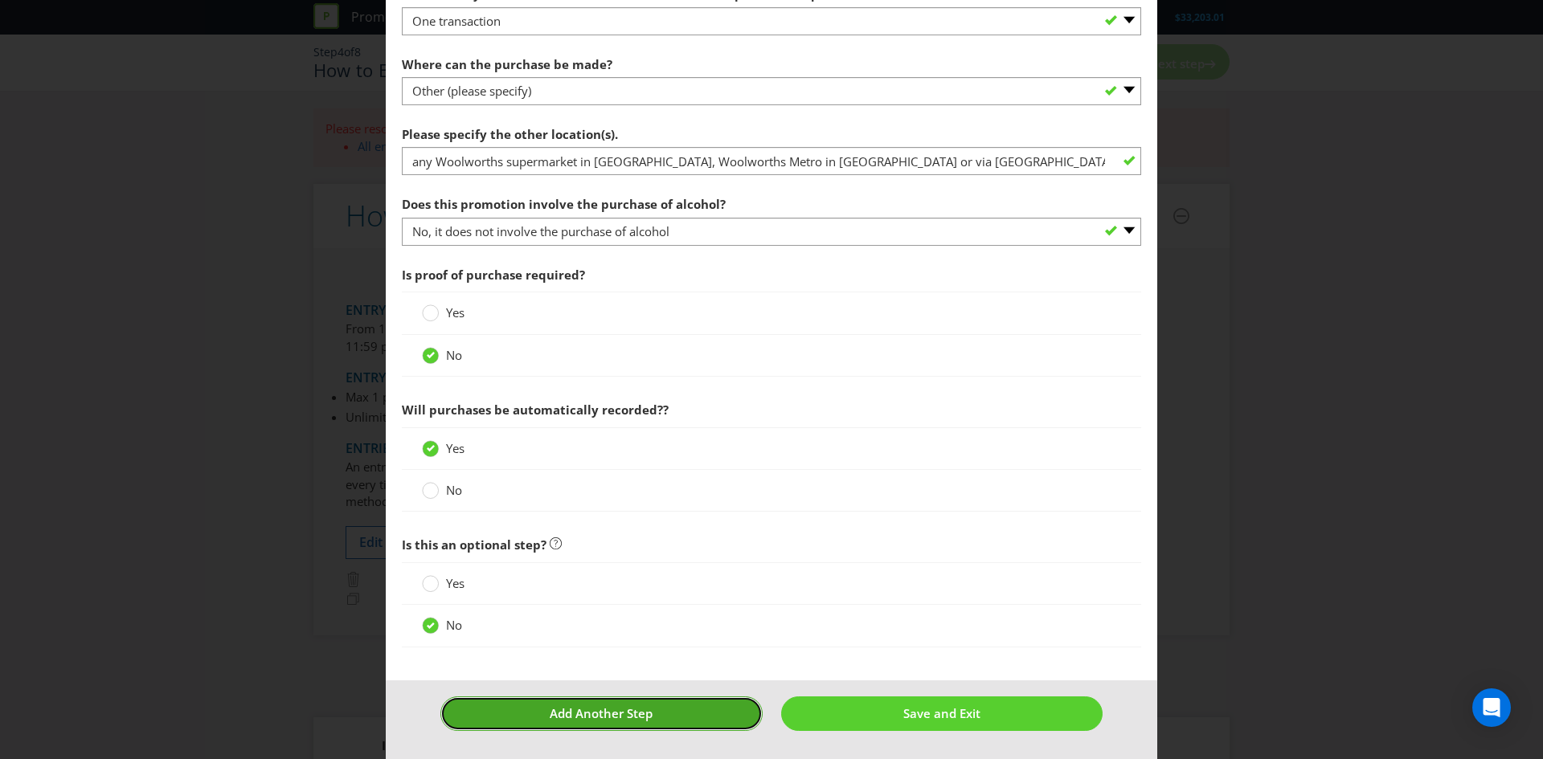
click at [715, 718] on button "Add Another Step" at bounding box center [601, 714] width 322 height 35
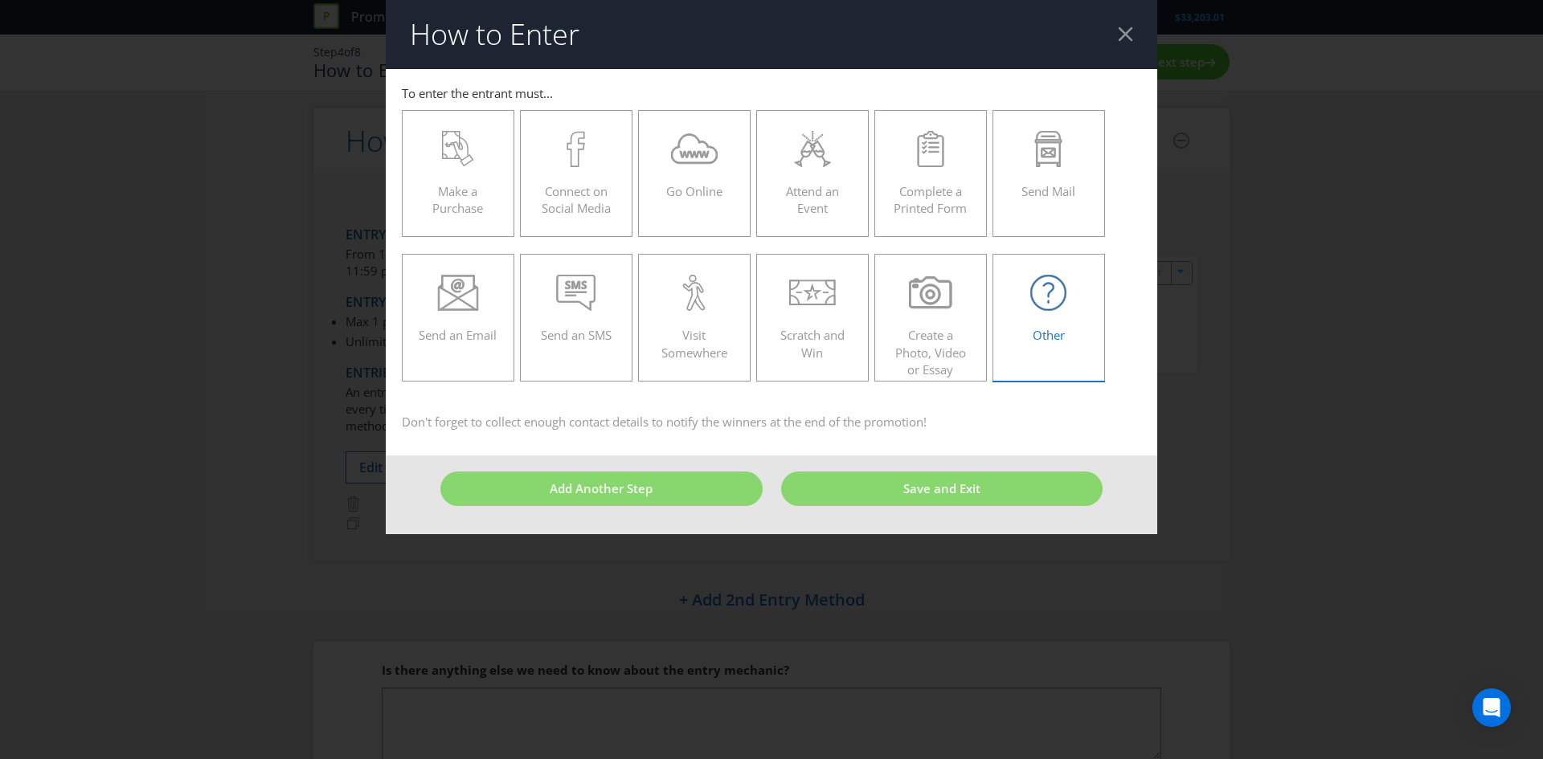
click at [1070, 333] on div "Other" at bounding box center [1048, 311] width 79 height 72
click at [0, 0] on input "Other" at bounding box center [0, 0] width 0 height 0
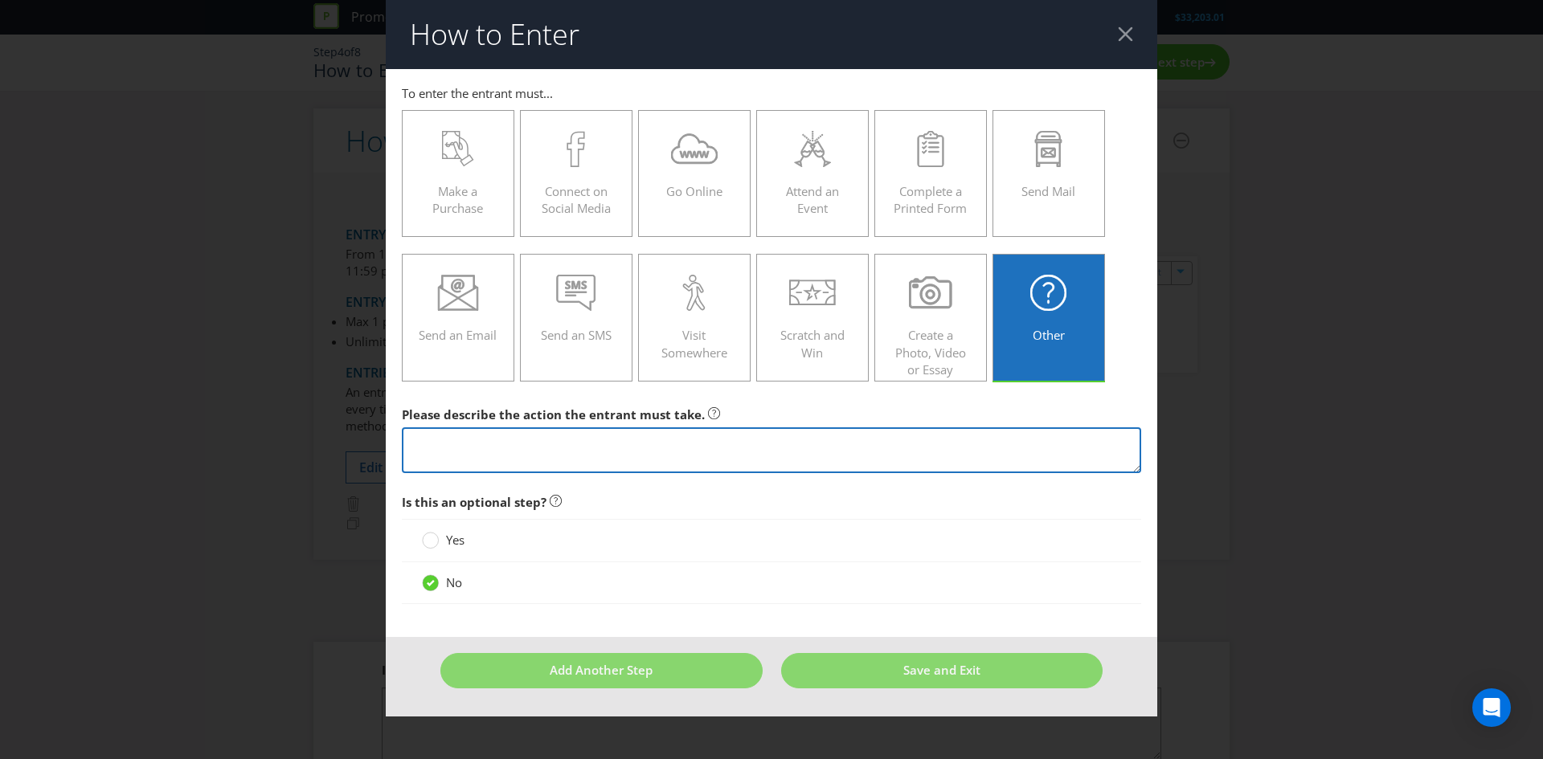
click at [540, 456] on textarea at bounding box center [771, 451] width 739 height 46
paste textarea "Scan their Everyday Rewards Card in-store at the checkout or enter their Everyd…"
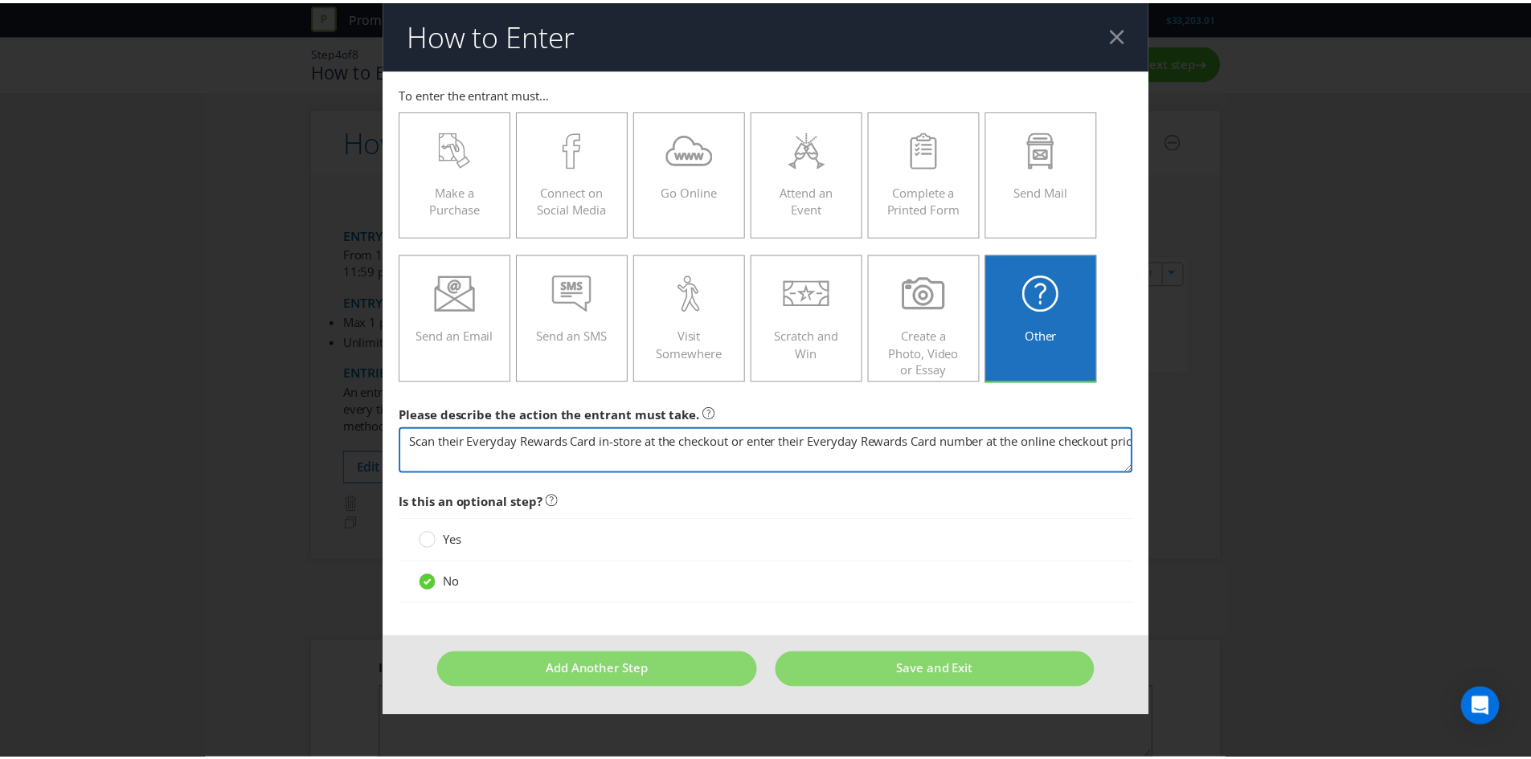
scroll to position [0, 174]
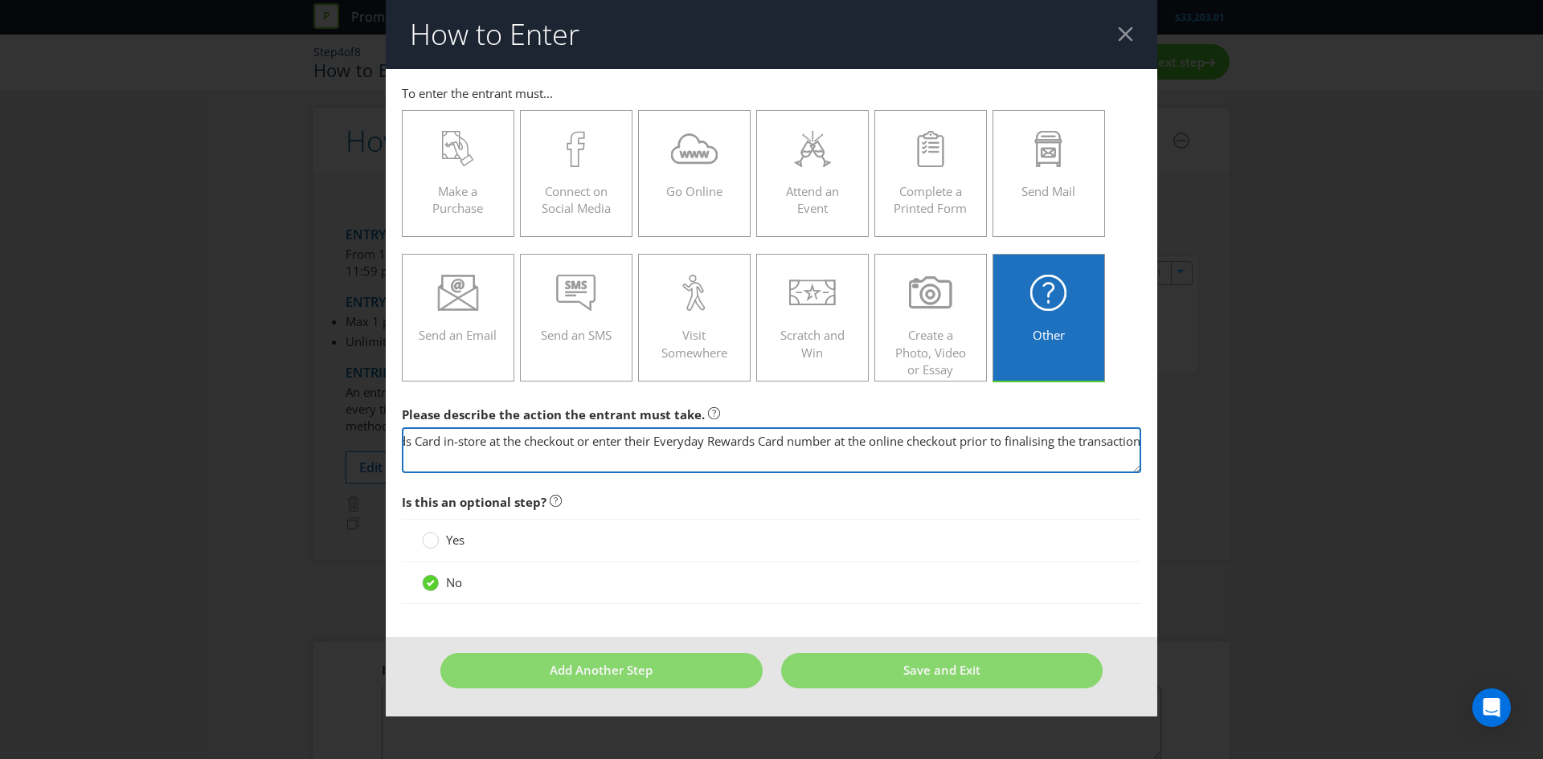
type textarea "Scan their Everyday Rewards Card in-store at the checkout or enter their Everyd…"
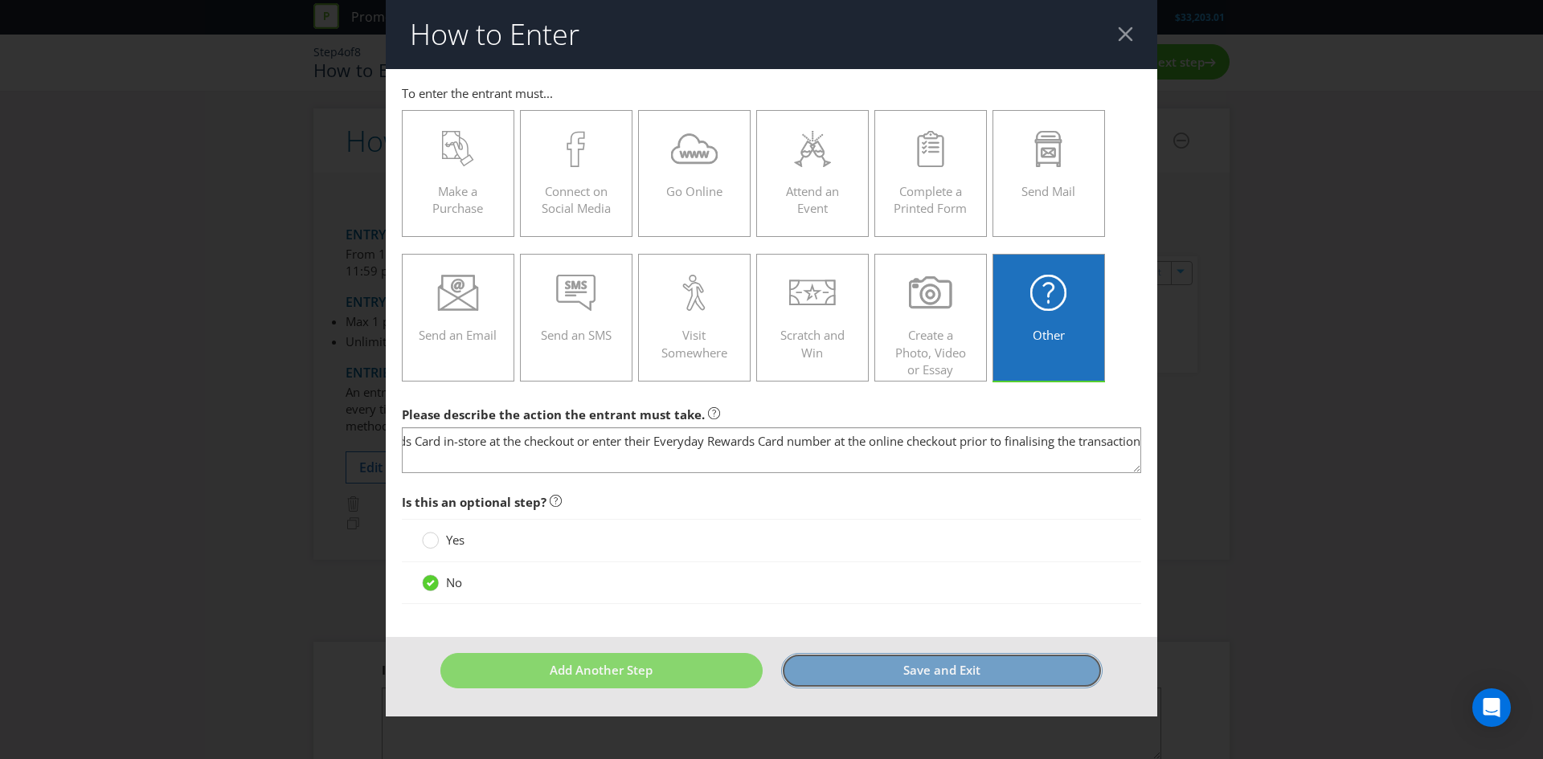
click at [949, 673] on span "Save and Exit" at bounding box center [941, 670] width 77 height 16
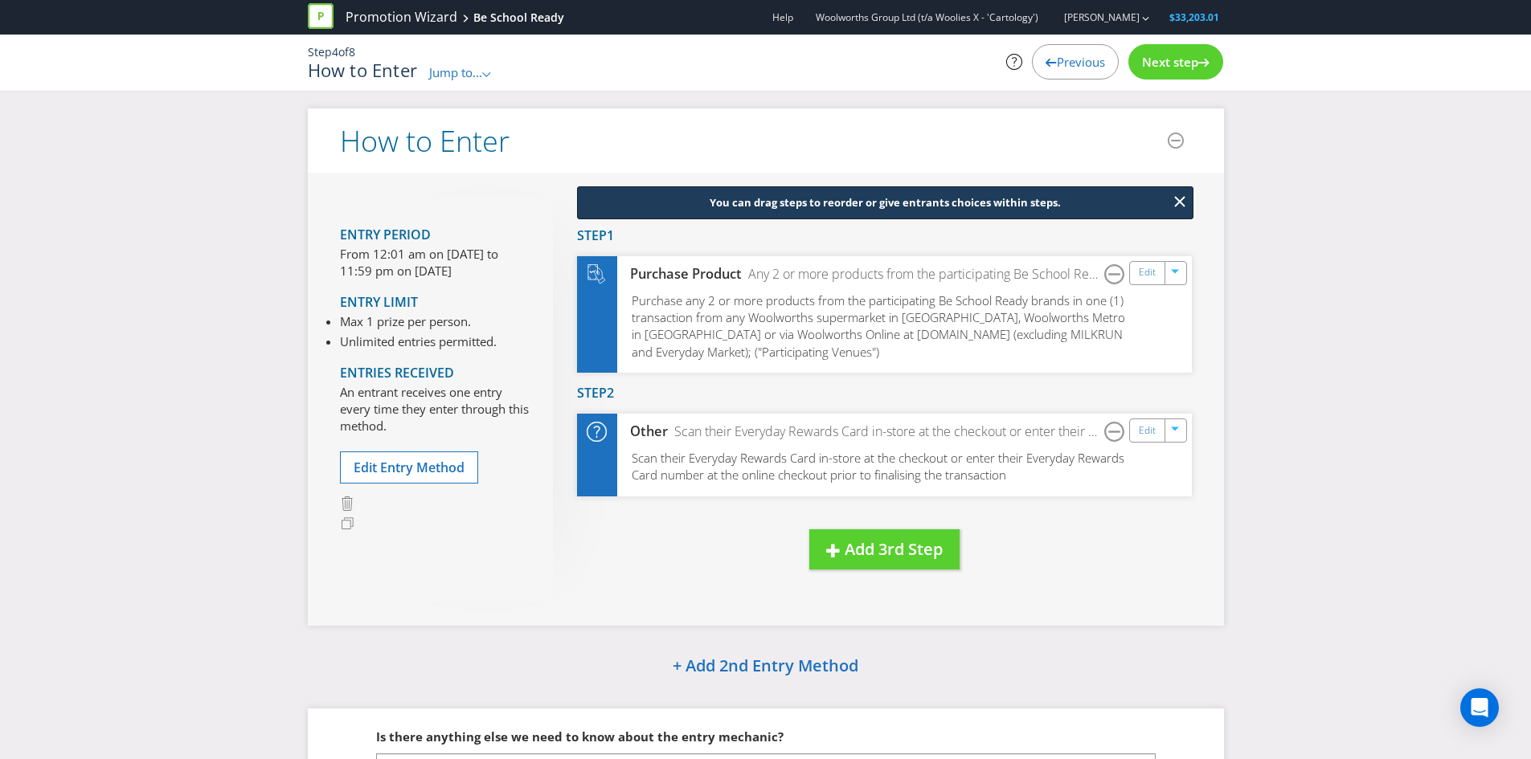
scroll to position [170, 0]
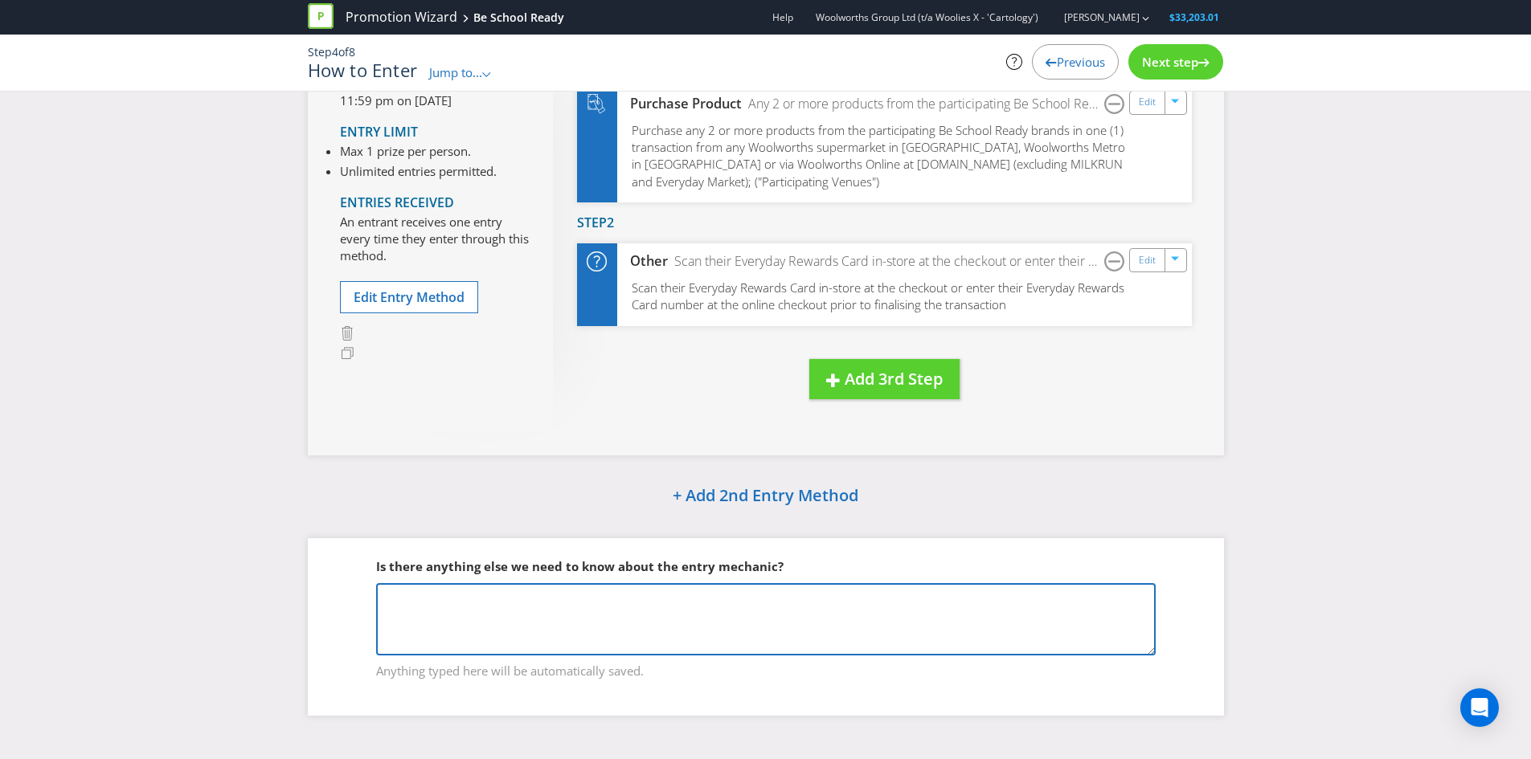
click at [692, 625] on textarea at bounding box center [766, 619] width 780 height 72
type textarea "p"
drag, startPoint x: 729, startPoint y: 593, endPoint x: 714, endPoint y: 608, distance: 20.5
click at [729, 593] on textarea "Please add in Annexure A (participating brands):" at bounding box center [766, 619] width 780 height 72
paste textarea "Kelloggs Weetbix OR Up & Go Carmans Chobani Lactalis Bega - Farmers U Primo Fon…"
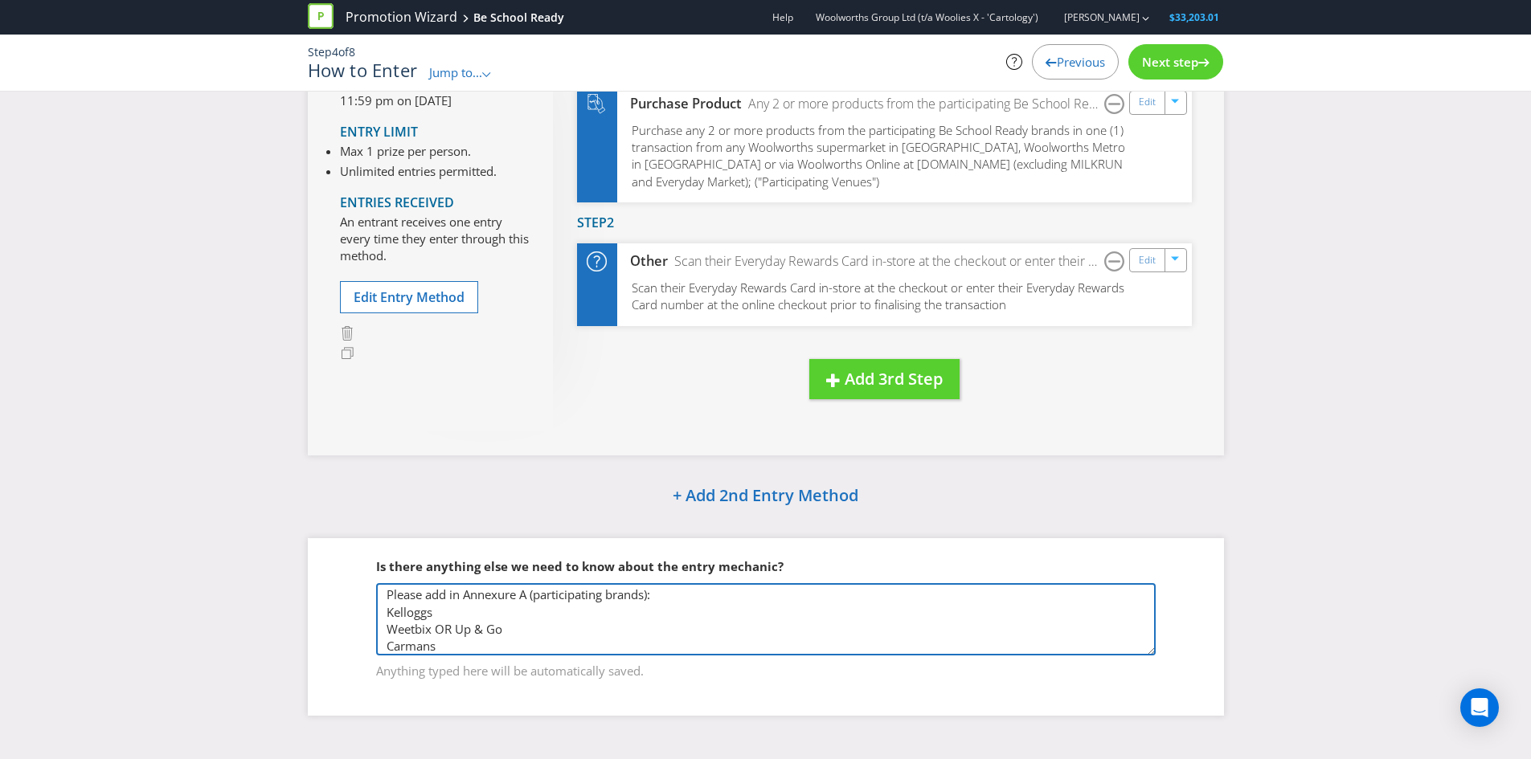
scroll to position [0, 0]
click at [481, 628] on textarea "Please add in Annexure A (participating brands): Kelloggs Weetbix OR Up & Go Ca…" at bounding box center [766, 619] width 780 height 72
click at [457, 628] on textarea "Please add in Annexure A (participating brands): Kelloggs Weetbix OR Up & Go Ca…" at bounding box center [766, 619] width 780 height 72
click at [424, 592] on textarea "Please add in Annexure A (participating brands): Kelloggs Weetbix Up & Go Carma…" at bounding box center [766, 619] width 780 height 72
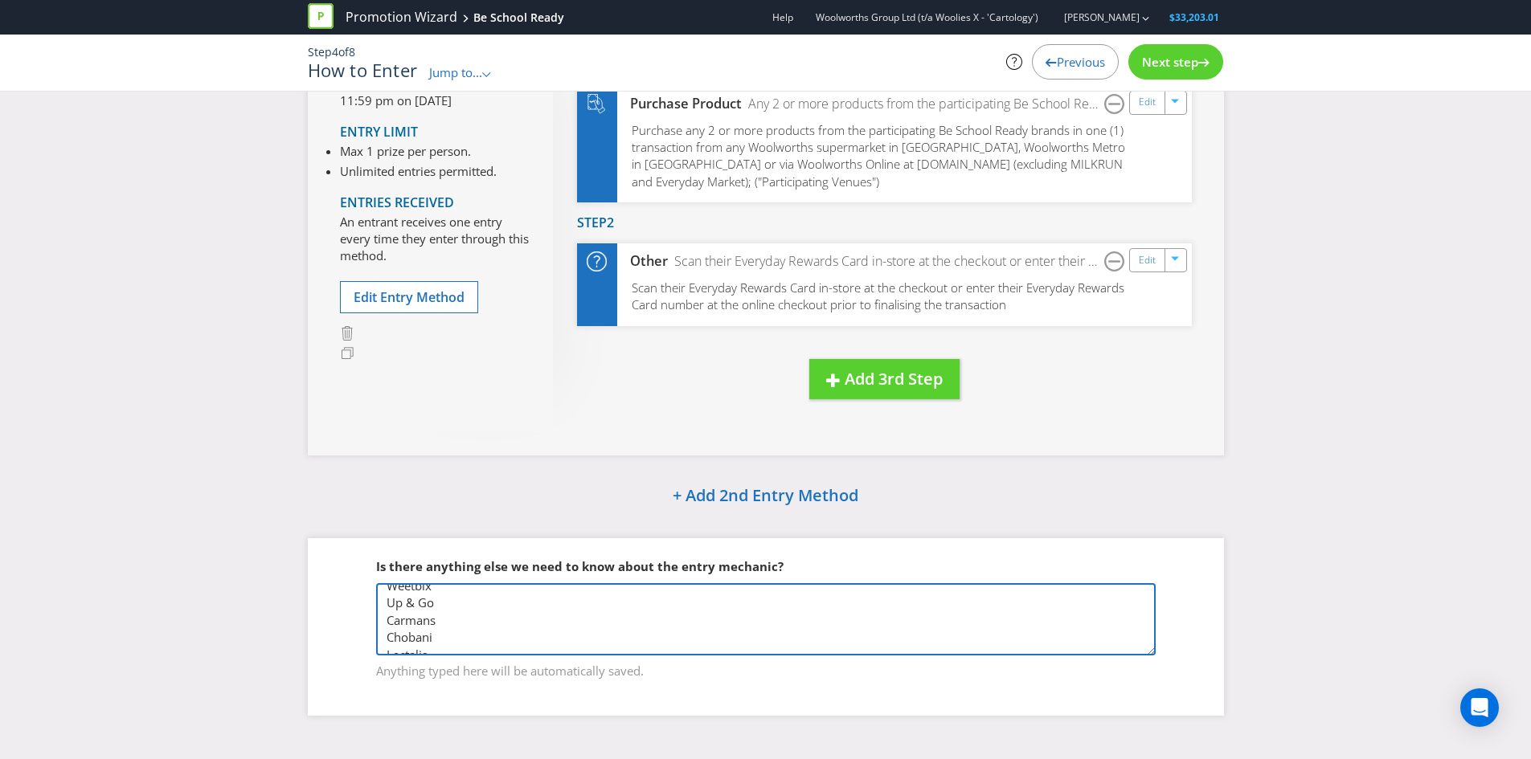
scroll to position [0, 0]
drag, startPoint x: 504, startPoint y: 592, endPoint x: 426, endPoint y: 642, distance: 92.5
click at [426, 642] on textarea "Please add in Annexure A (participating brands): Kelloggs Weetbix Up & Go Carma…" at bounding box center [766, 619] width 780 height 72
click at [516, 624] on textarea "Please add in Annexure A (participating brands): Kelloggs Weetbix Up & Go Carma…" at bounding box center [766, 619] width 780 height 72
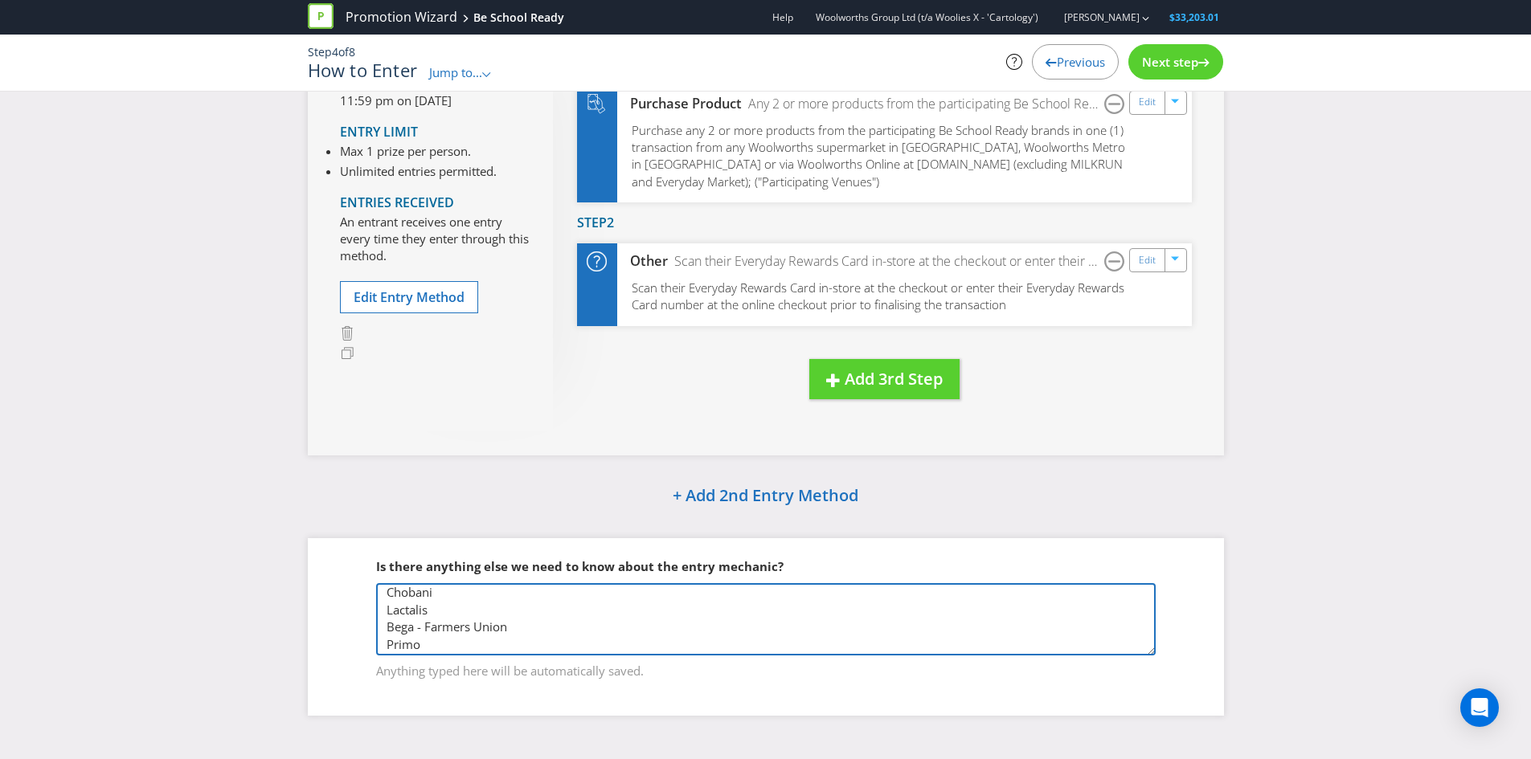
click at [531, 625] on textarea "Please add in Annexure A (participating brands): Kelloggs Weetbix Up & Go Carma…" at bounding box center [766, 619] width 780 height 72
type textarea "Please add in Annexure A (participating brands): Kelloggs Weetbix Up & Go Carma…"
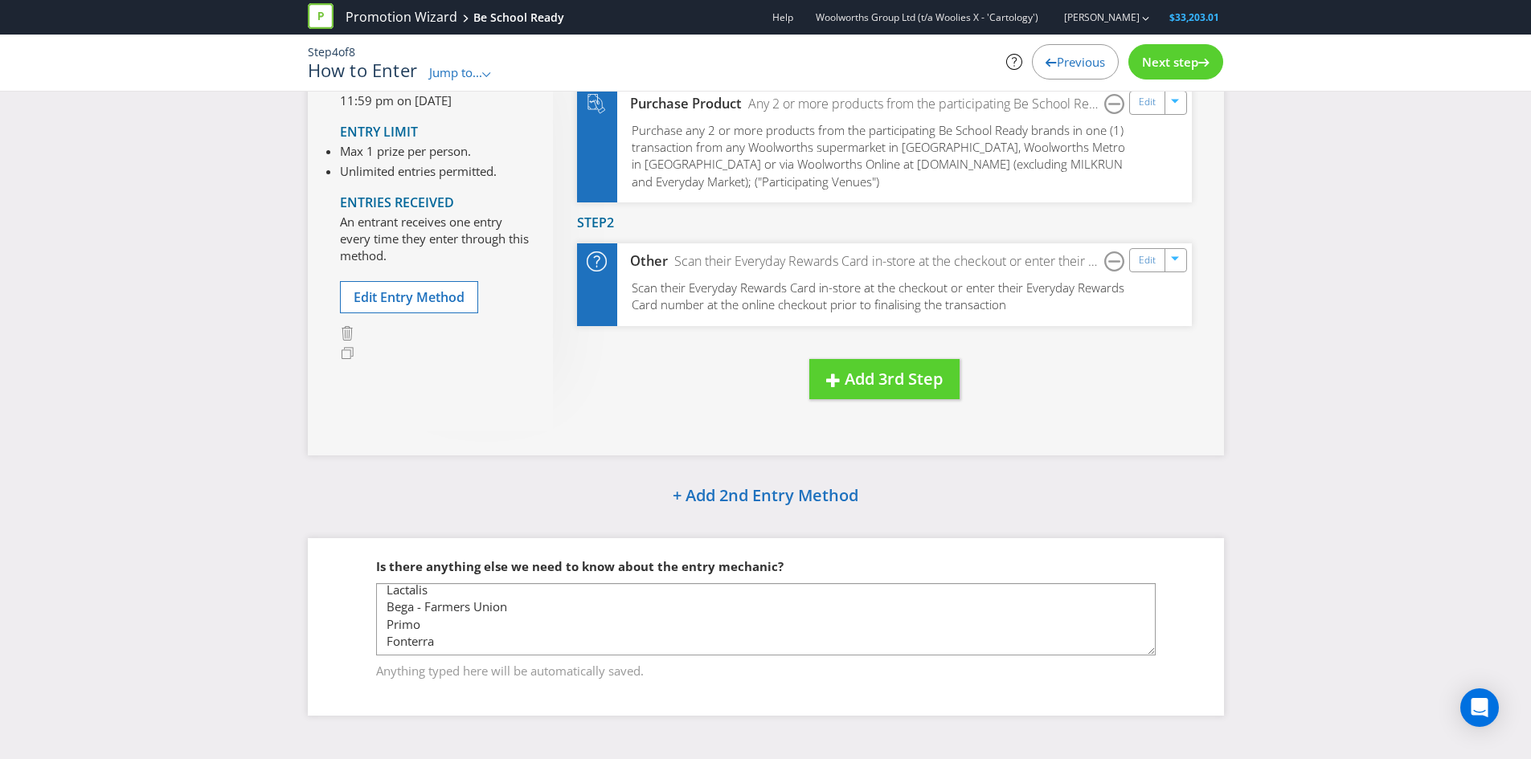
click at [1173, 61] on span "Next step" at bounding box center [1170, 62] width 56 height 16
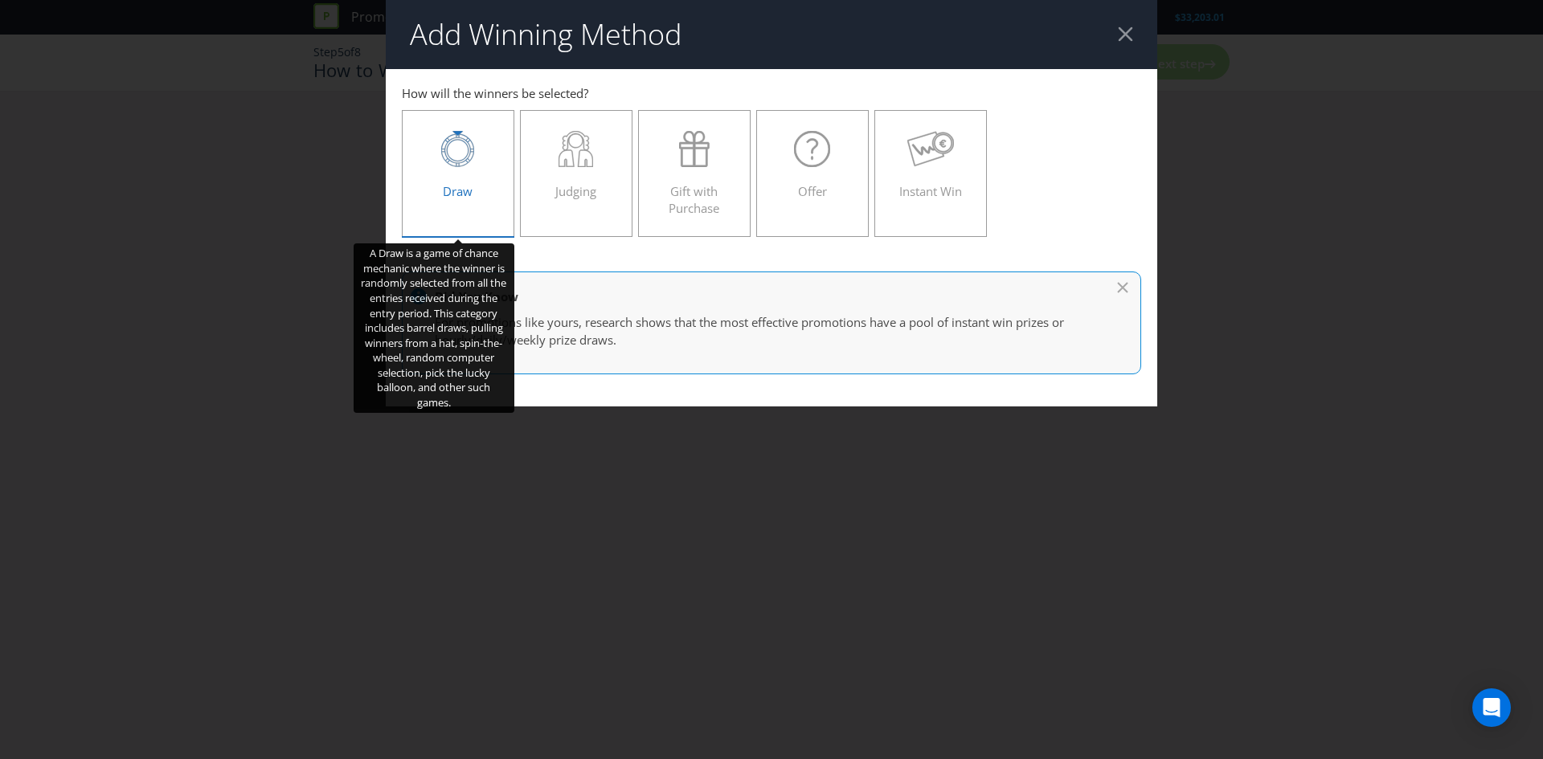
click at [492, 186] on div "Draw" at bounding box center [458, 167] width 79 height 72
click at [0, 0] on input "Draw" at bounding box center [0, 0] width 0 height 0
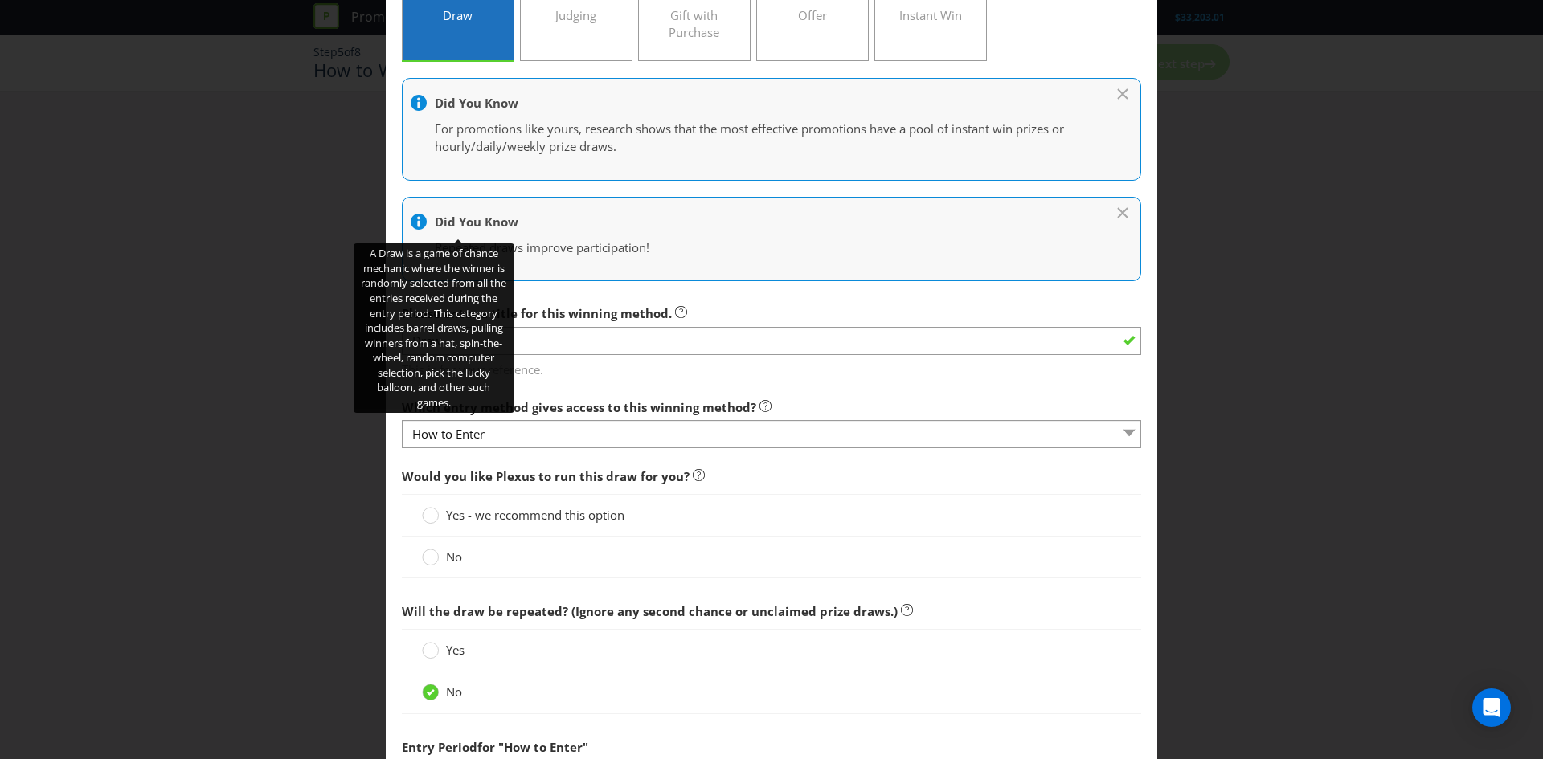
scroll to position [195, 0]
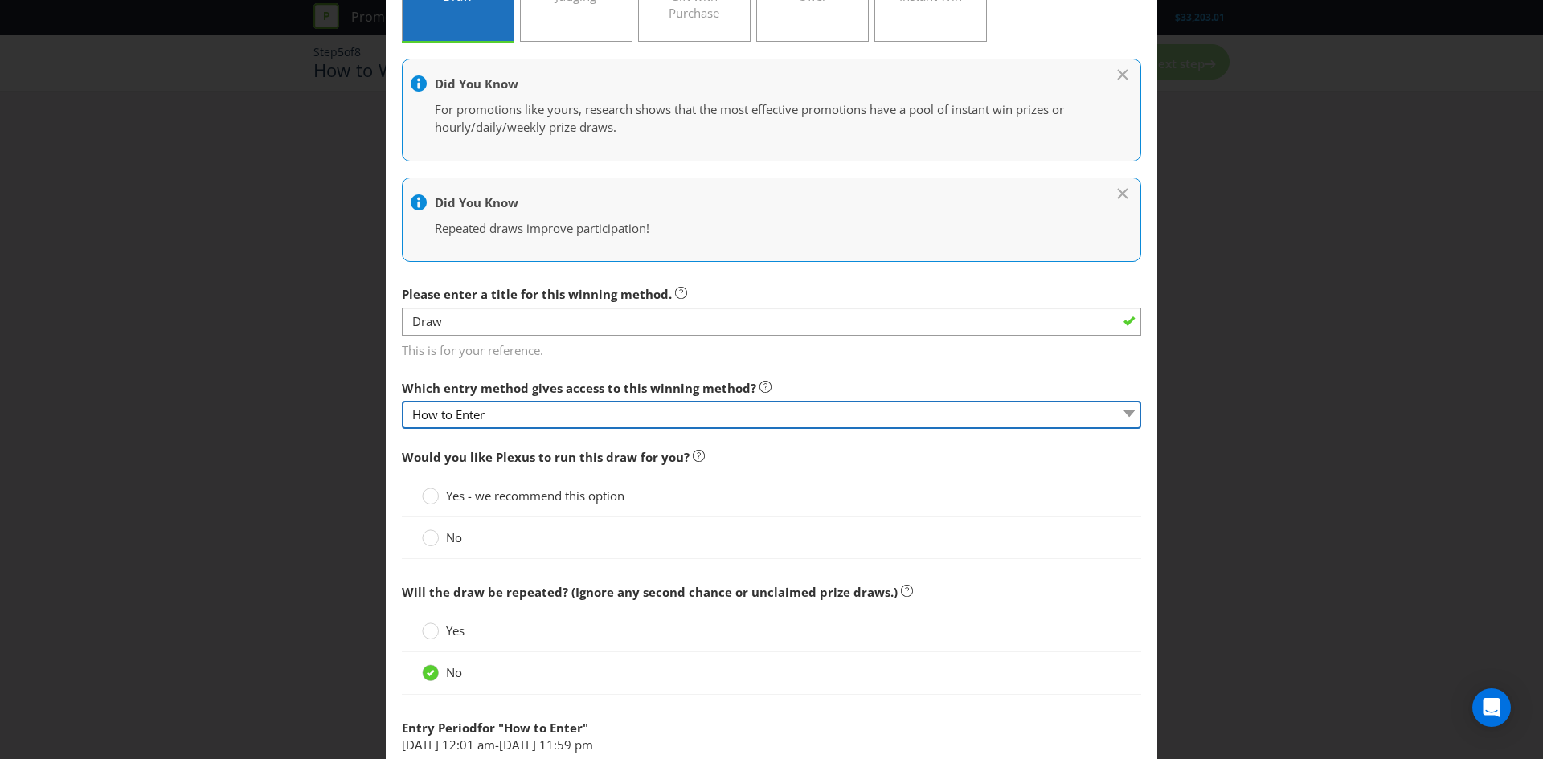
click at [591, 413] on select "How to Enter" at bounding box center [771, 415] width 739 height 28
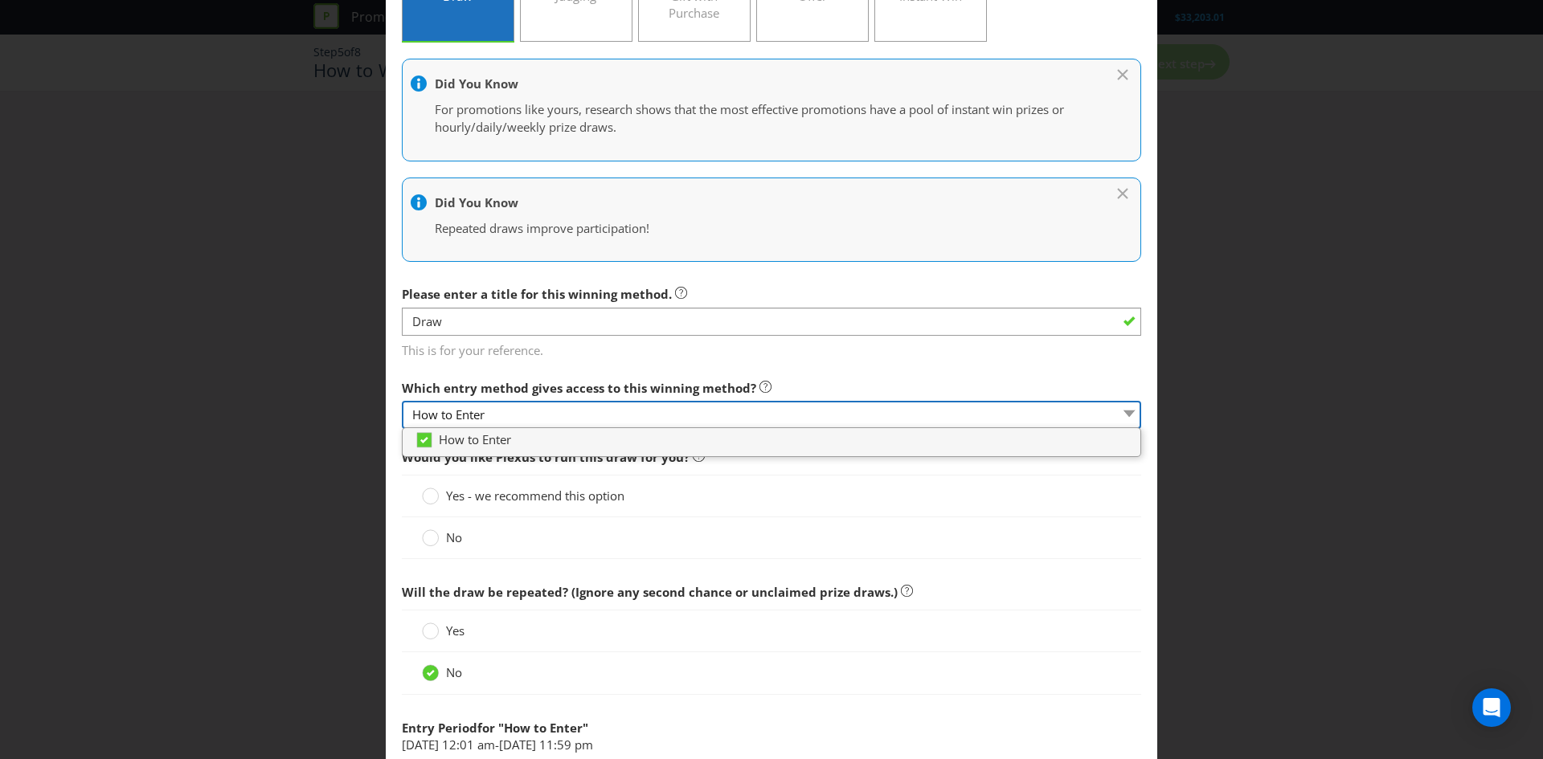
click at [591, 413] on select "How to Enter" at bounding box center [771, 415] width 739 height 28
click at [595, 493] on span "Yes - we recommend this option" at bounding box center [535, 496] width 178 height 16
click at [0, 0] on input "Yes - we recommend this option" at bounding box center [0, 0] width 0 height 0
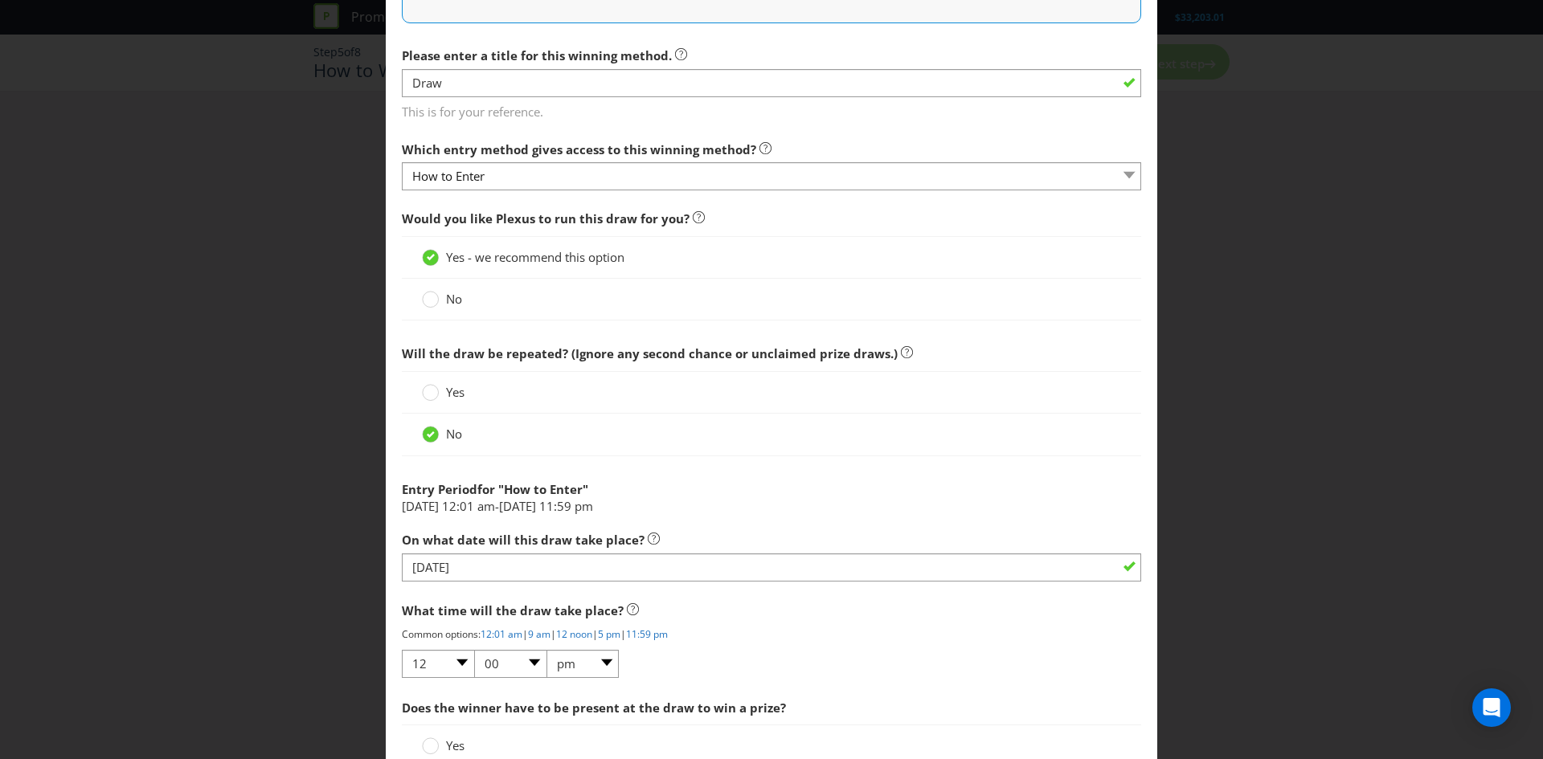
scroll to position [599, 0]
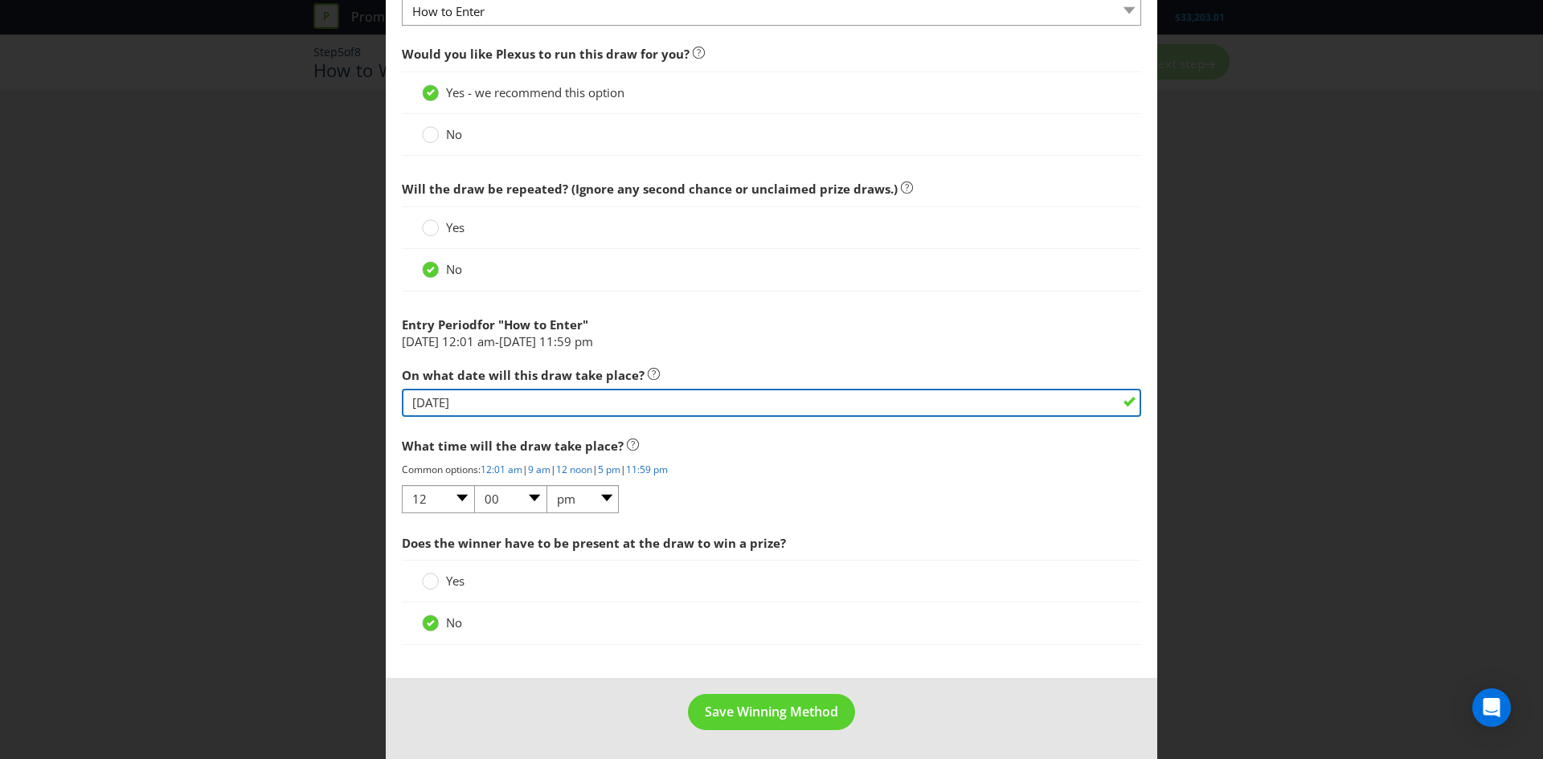
click at [510, 398] on input "[DATE]" at bounding box center [771, 403] width 739 height 28
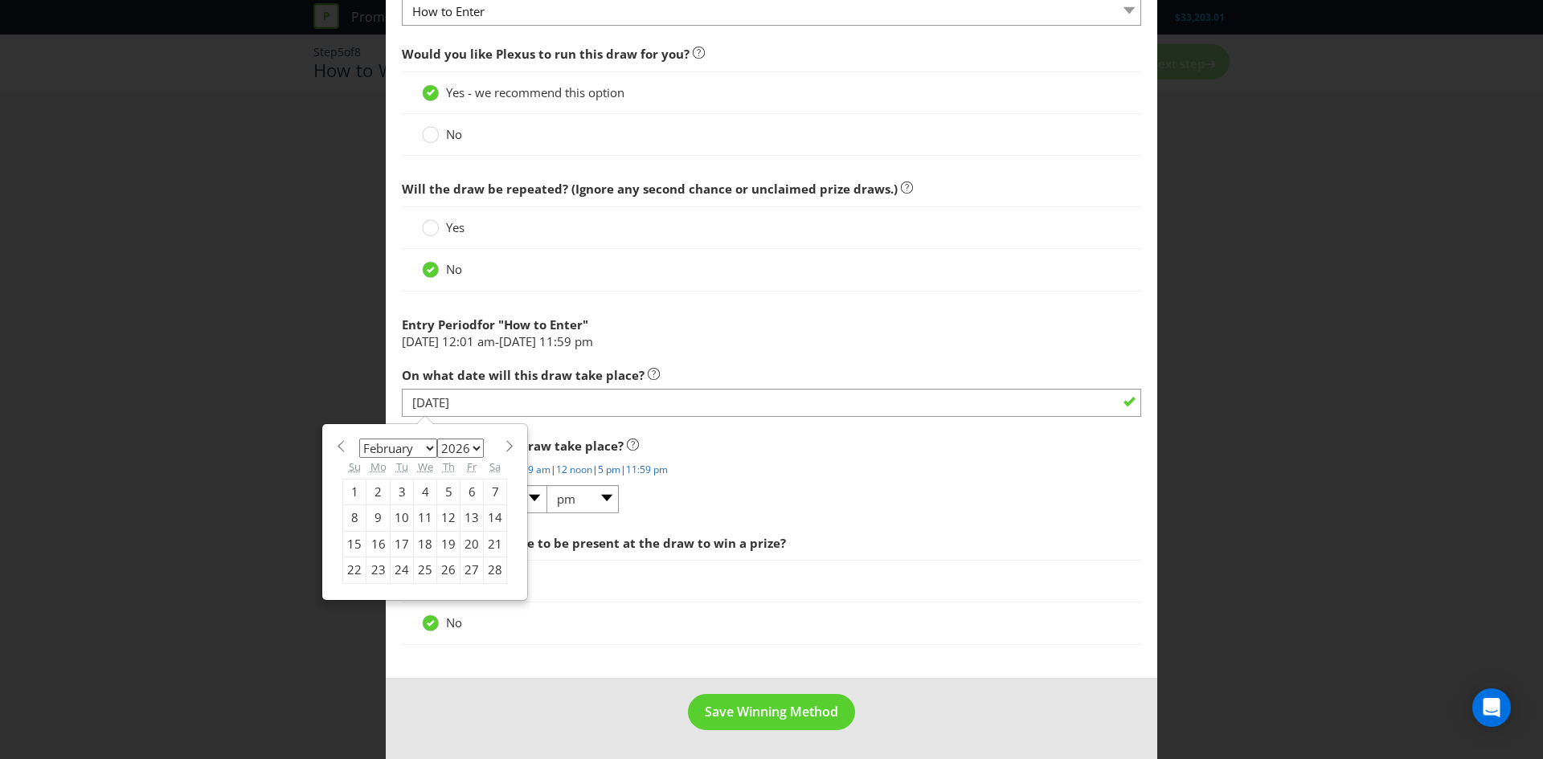
click at [450, 543] on div "19" at bounding box center [448, 544] width 23 height 26
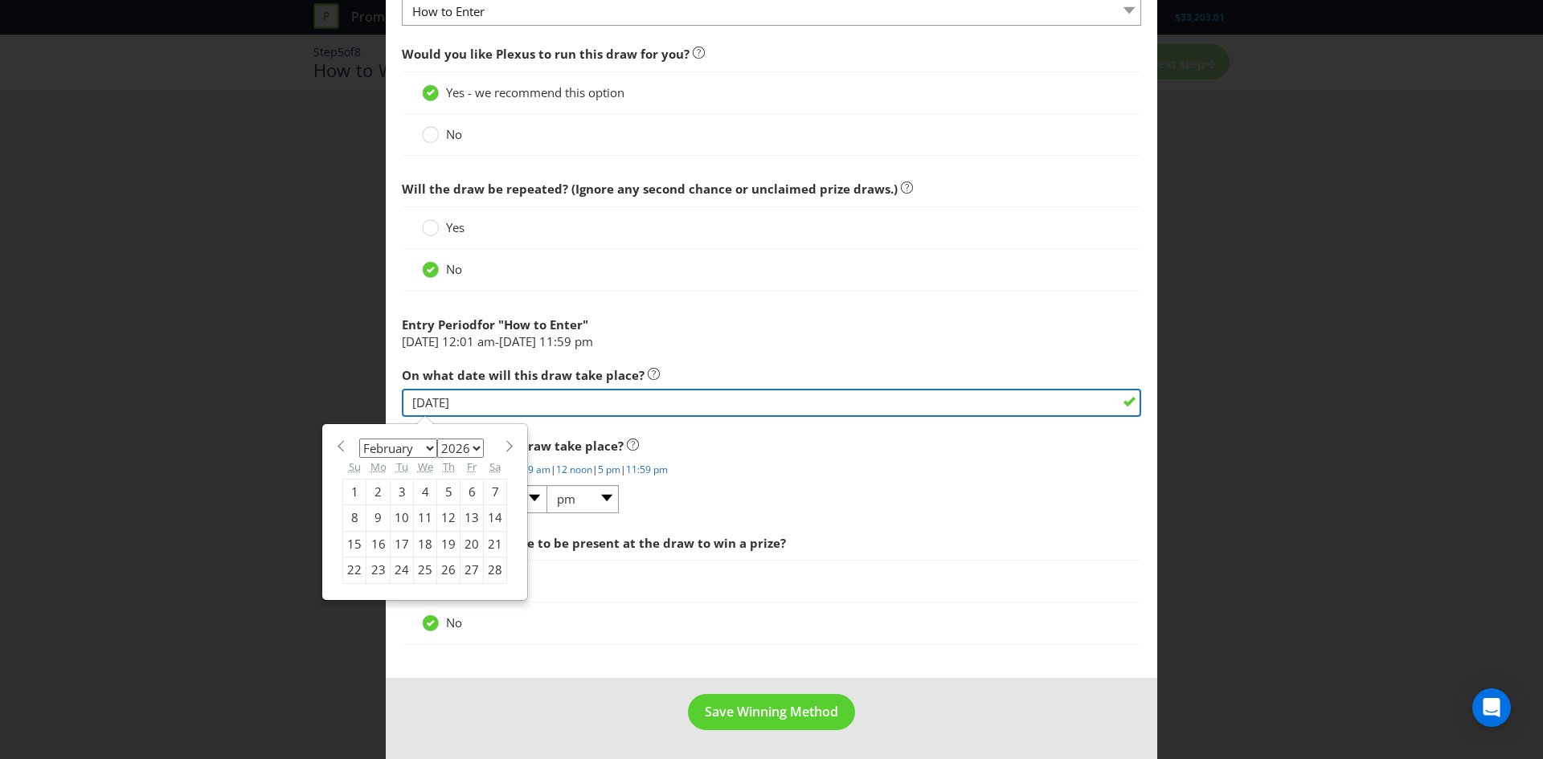
click at [469, 392] on input "[DATE]" at bounding box center [771, 403] width 739 height 28
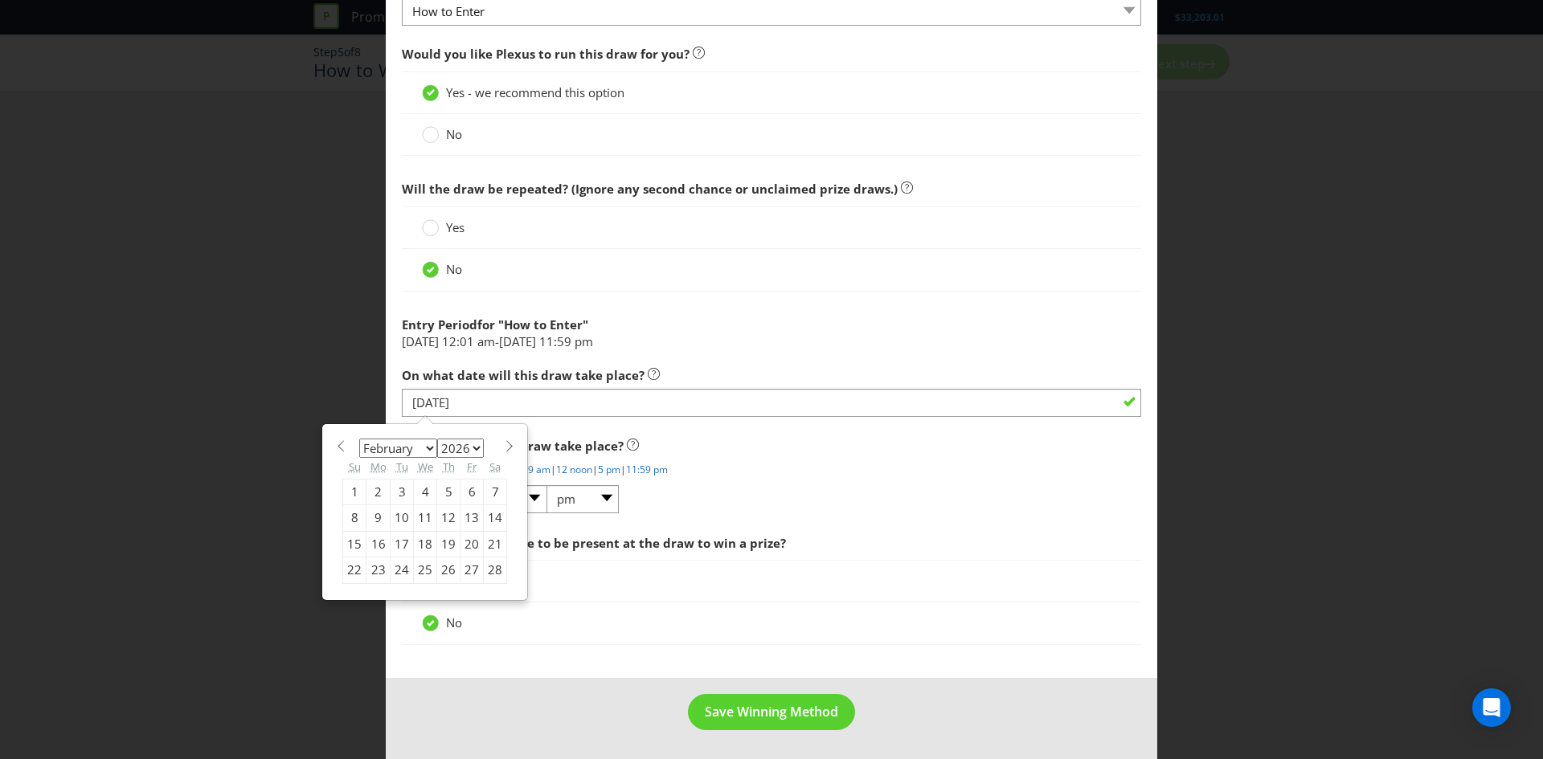
click at [445, 567] on div "26" at bounding box center [448, 571] width 23 height 26
type input "[DATE]"
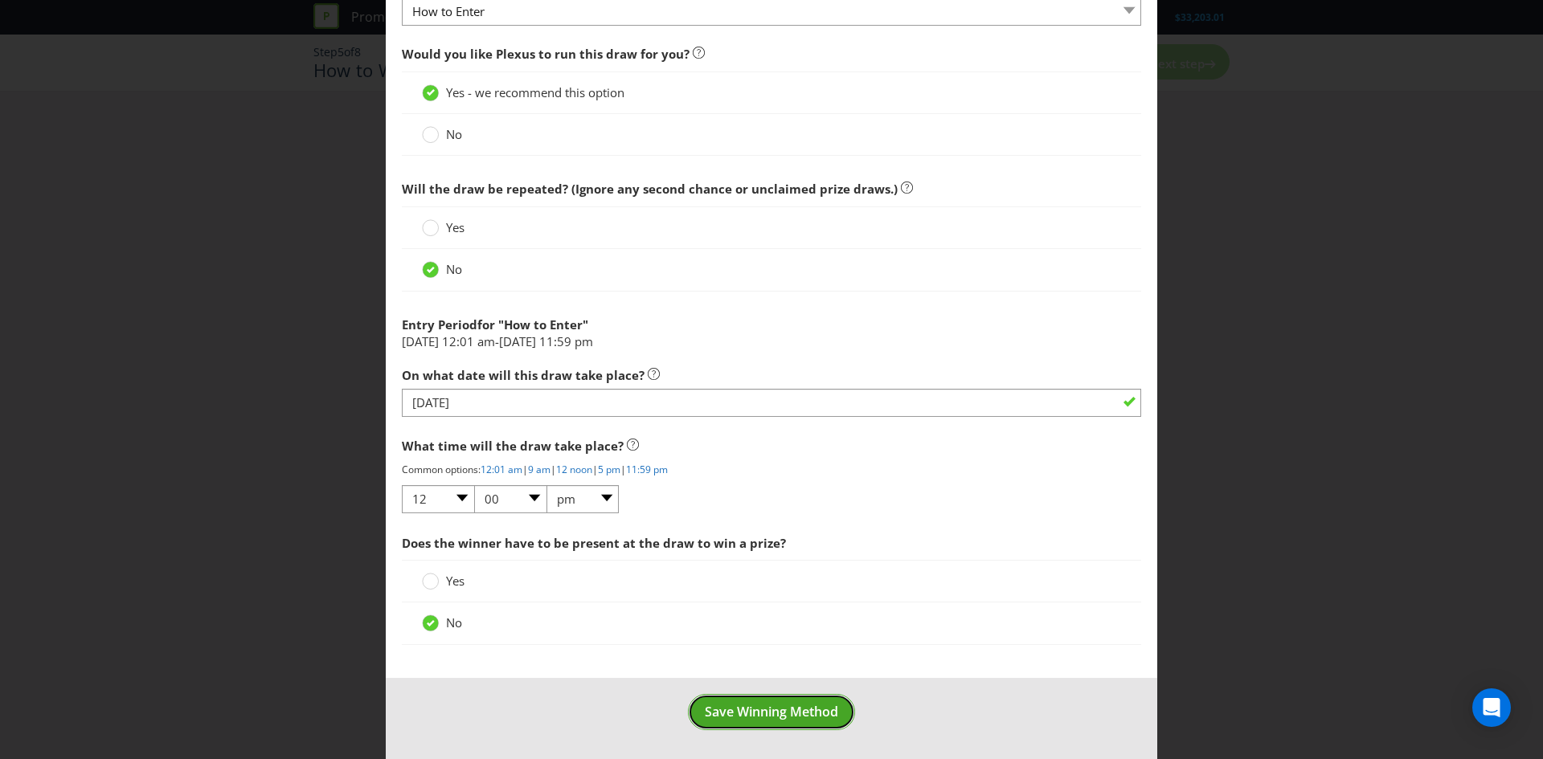
click at [746, 704] on span "Save Winning Method" at bounding box center [771, 712] width 133 height 18
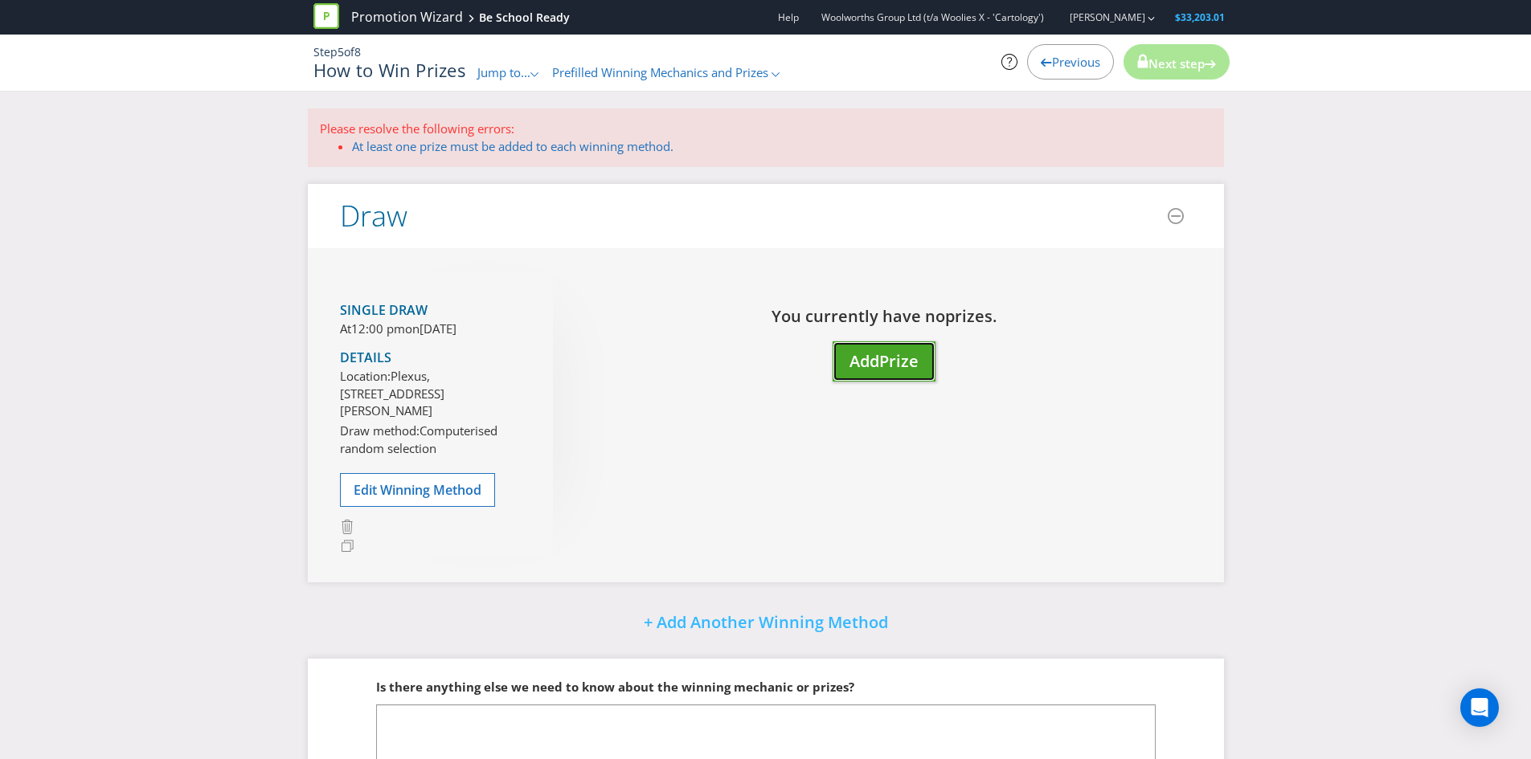
click at [884, 352] on span "Prize" at bounding box center [898, 361] width 39 height 22
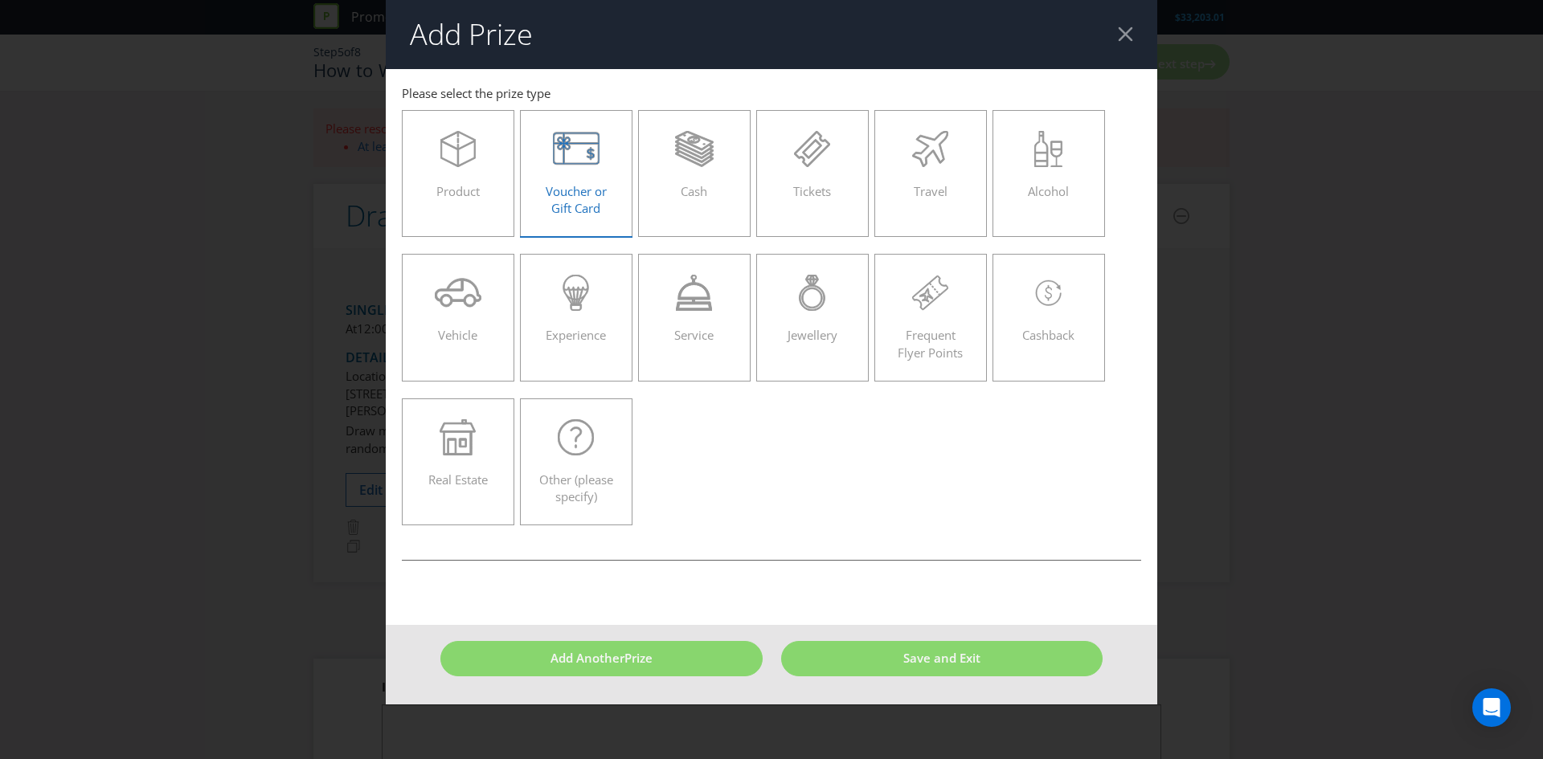
click at [587, 185] on span "Voucher or Gift Card" at bounding box center [576, 199] width 61 height 33
click at [0, 0] on input "Voucher or Gift Card" at bounding box center [0, 0] width 0 height 0
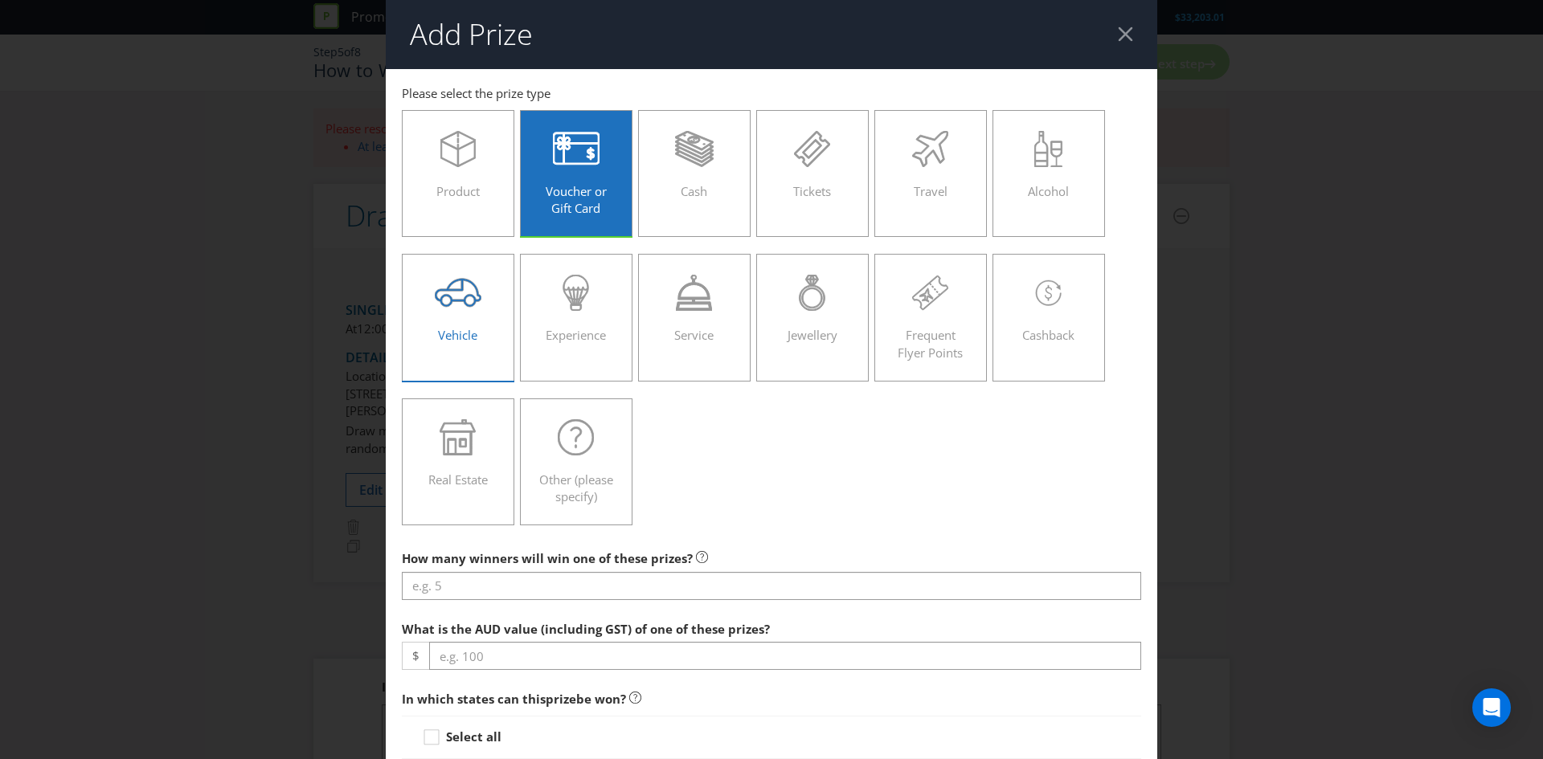
scroll to position [301, 0]
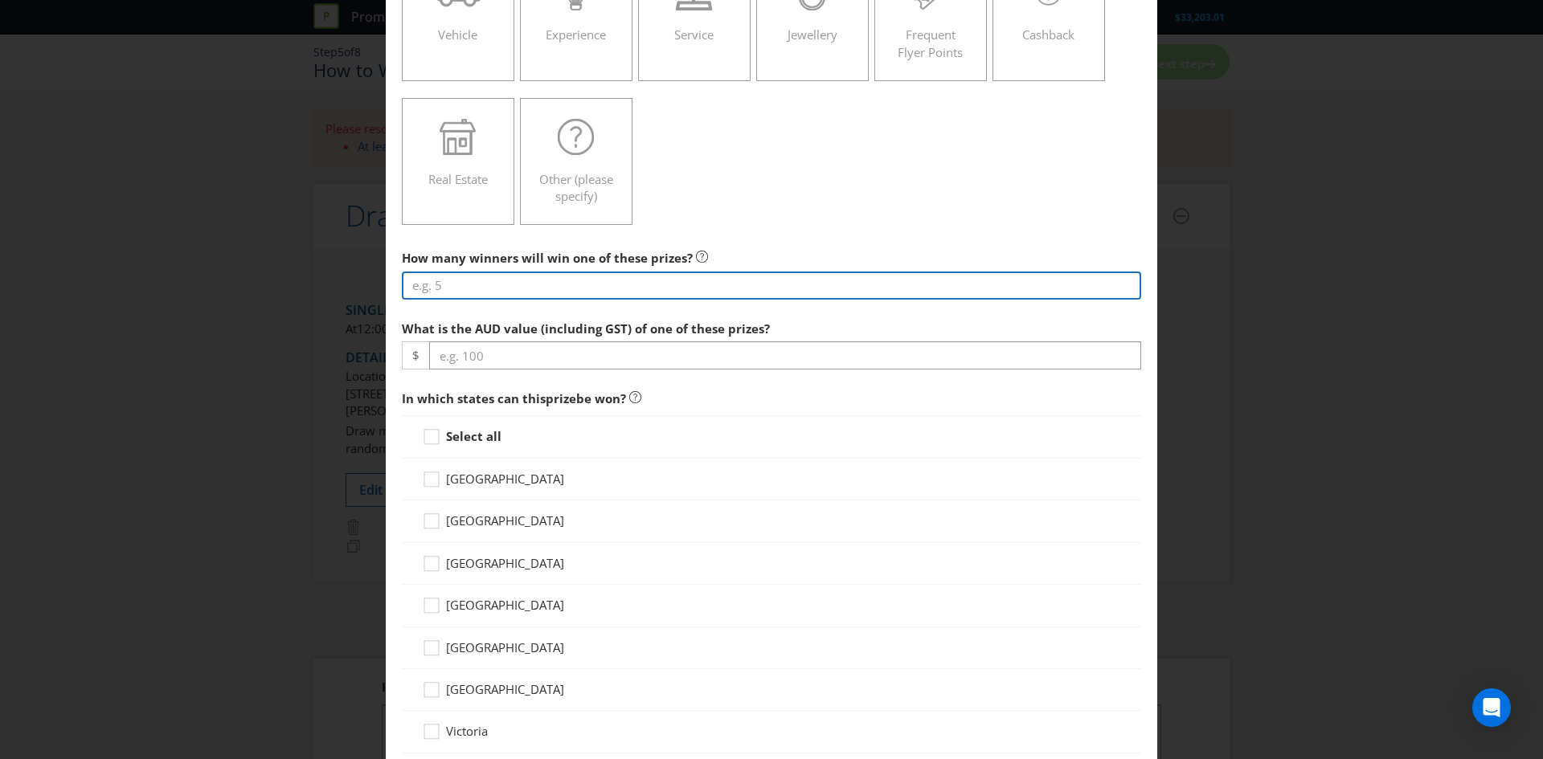
click at [477, 286] on input "number" at bounding box center [771, 286] width 739 height 28
type input "1000"
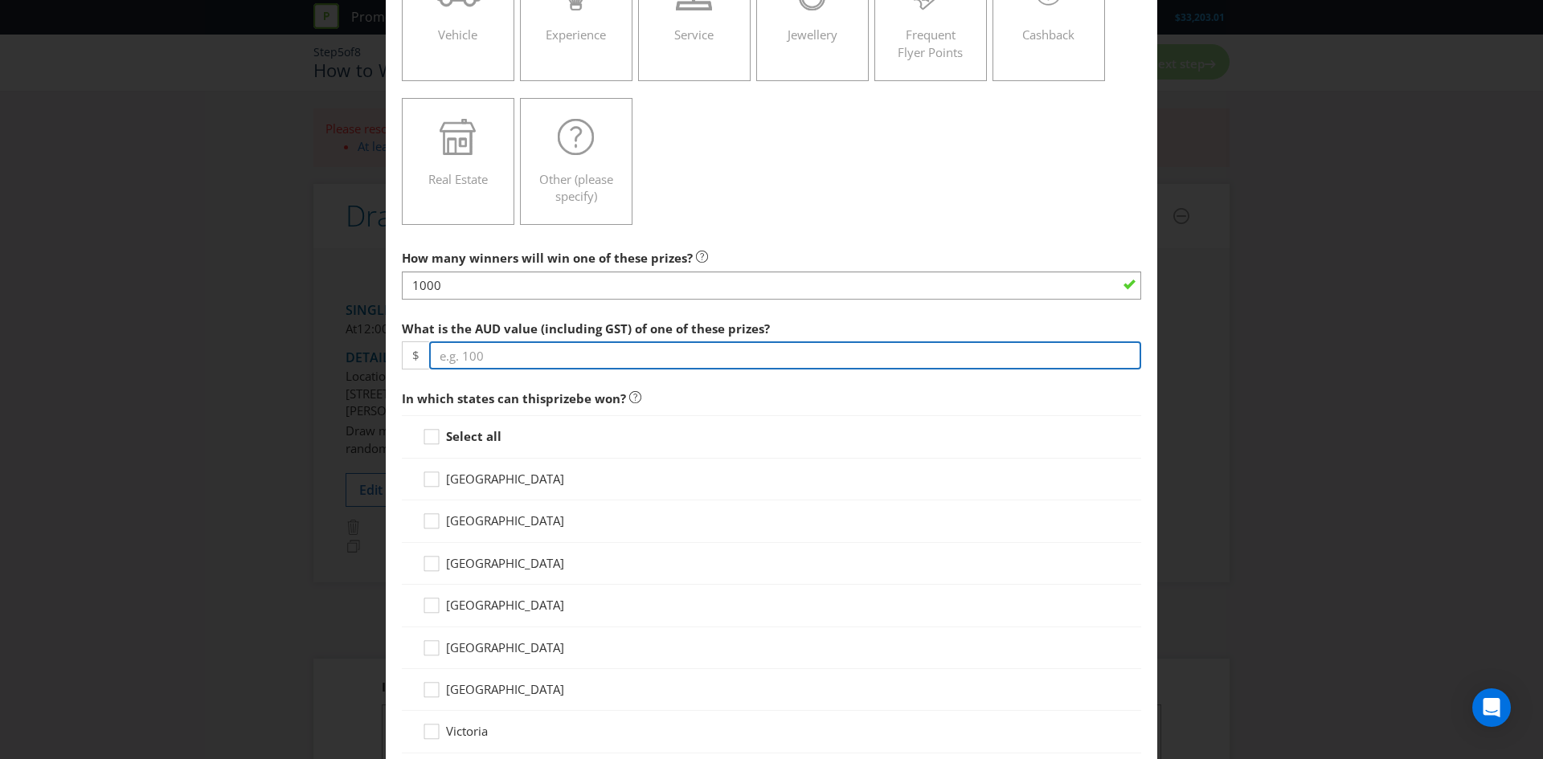
click at [471, 359] on input "number" at bounding box center [785, 356] width 712 height 28
type input "100"
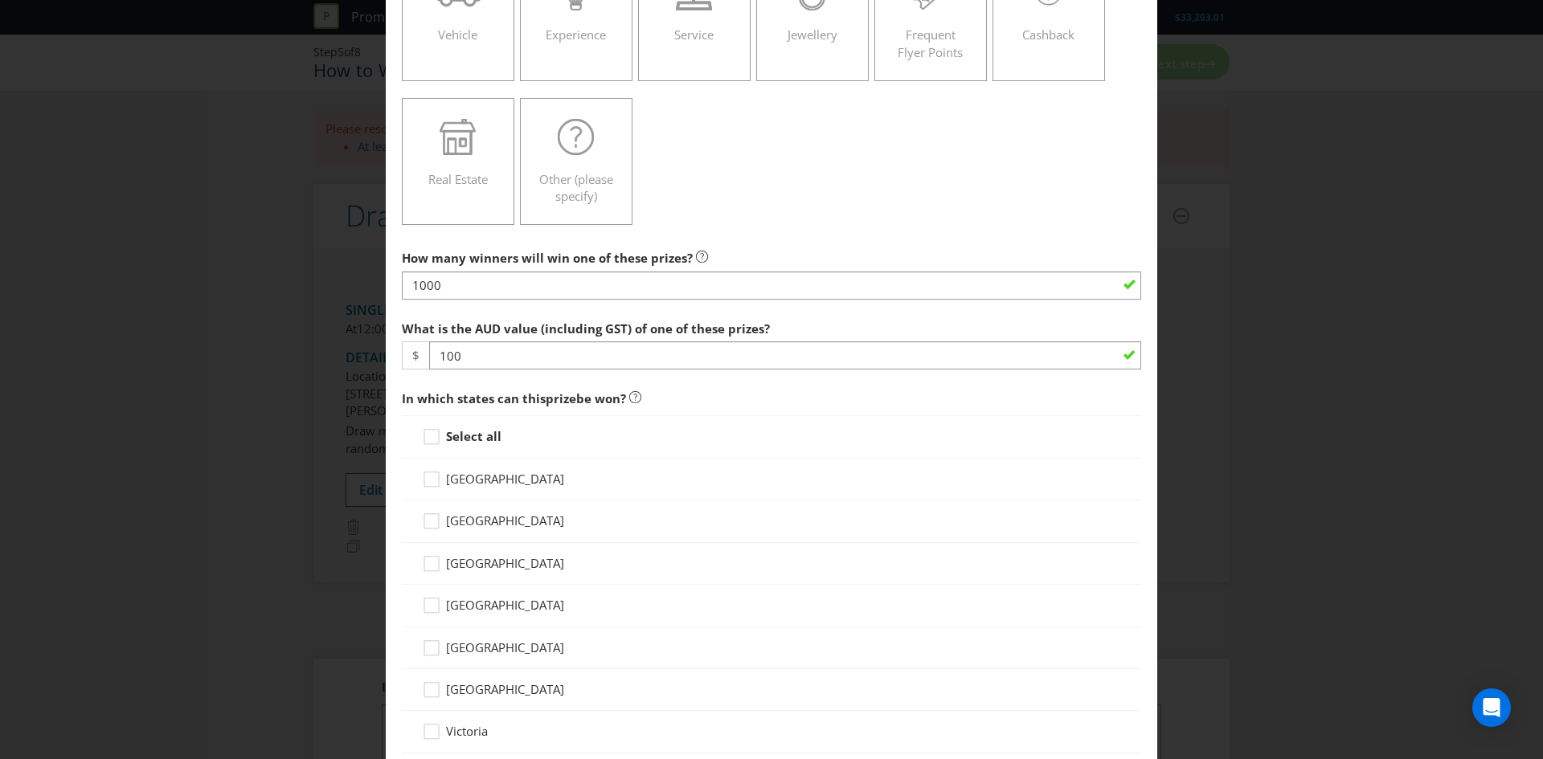
click at [448, 440] on strong "Select all" at bounding box center [473, 436] width 55 height 16
click at [0, 0] on input "Select all" at bounding box center [0, 0] width 0 height 0
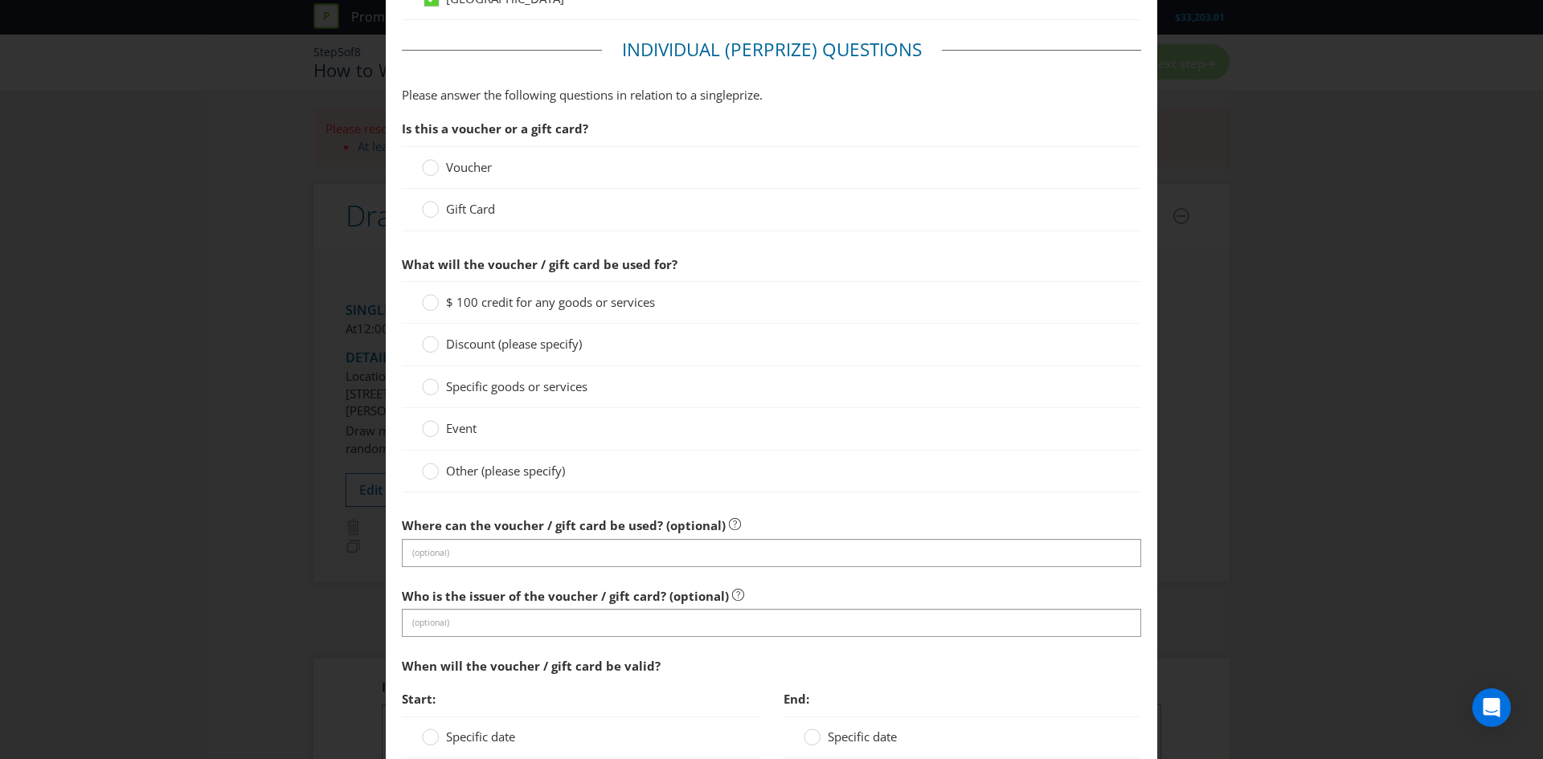
scroll to position [1140, 0]
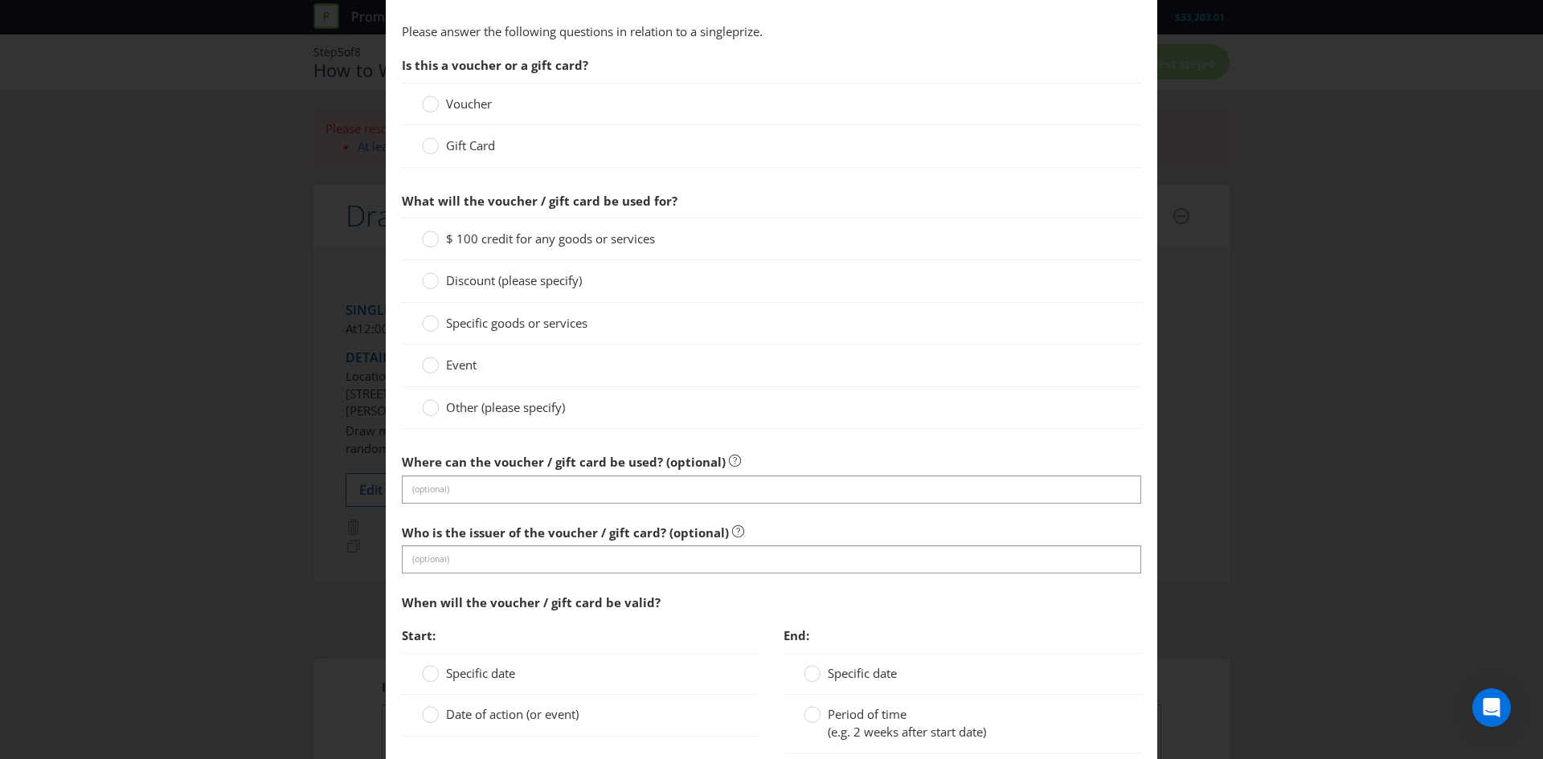
click at [453, 149] on span "Gift Card" at bounding box center [470, 145] width 49 height 16
click at [0, 0] on input "Gift Card" at bounding box center [0, 0] width 0 height 0
click at [453, 149] on span "Gift Card" at bounding box center [470, 145] width 49 height 16
click at [0, 0] on input "Gift Card" at bounding box center [0, 0] width 0 height 0
click at [481, 410] on span "Other (please specify)" at bounding box center [505, 407] width 119 height 16
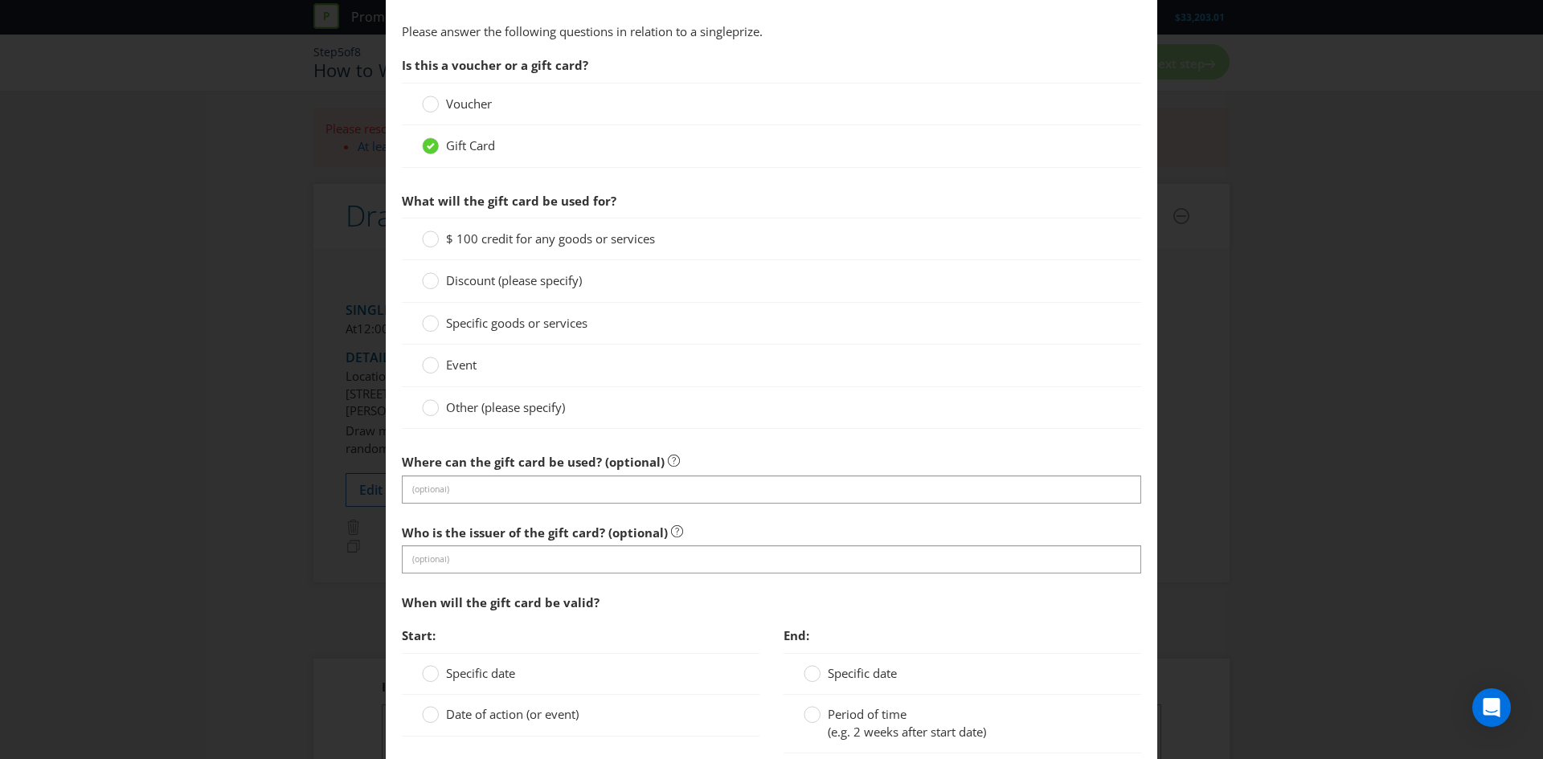
click at [0, 0] on input "Other (please specify)" at bounding box center [0, 0] width 0 height 0
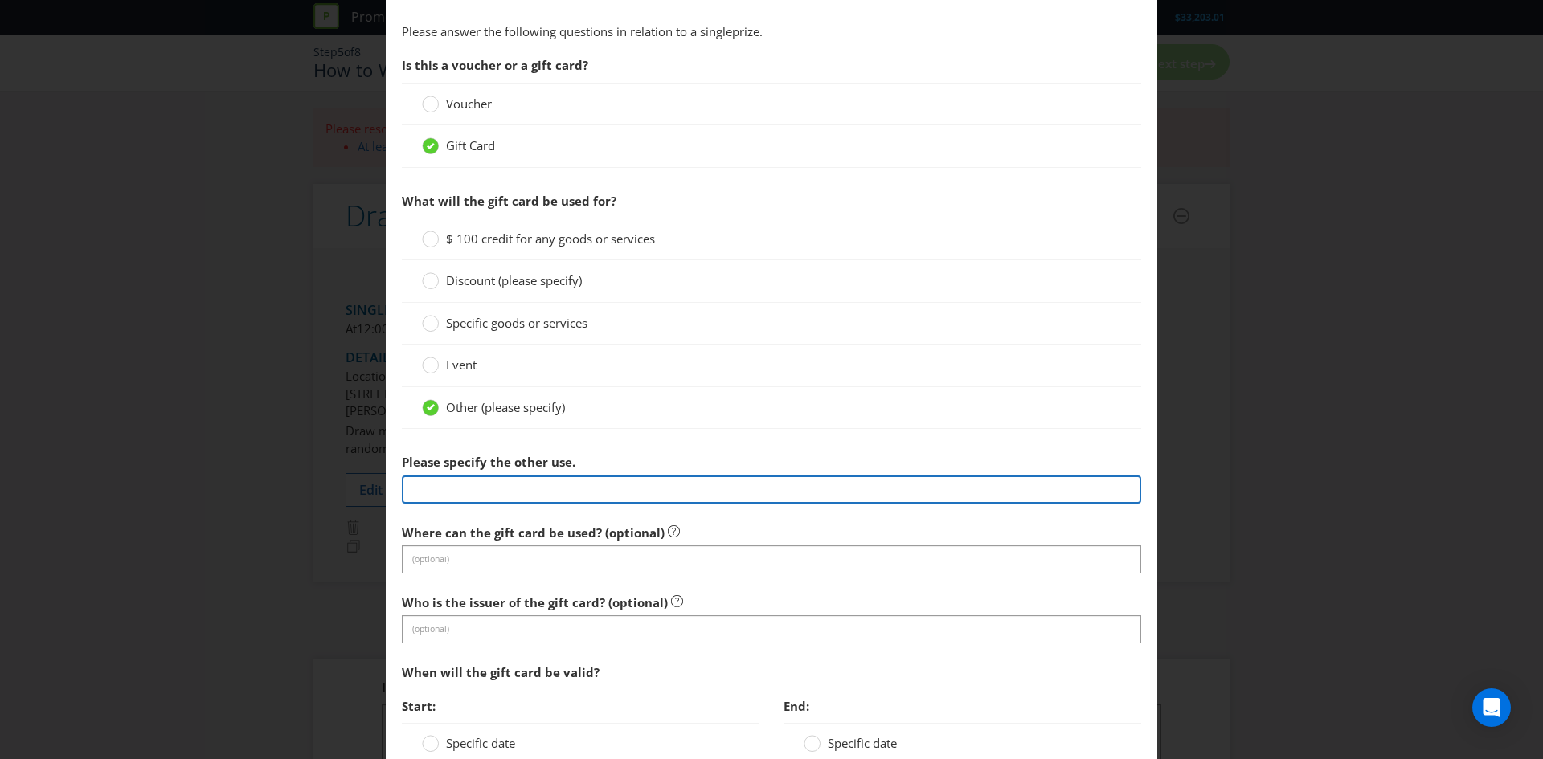
click at [477, 482] on input "text" at bounding box center [771, 490] width 739 height 28
type input "Woolworths Supermarket eGift Card"
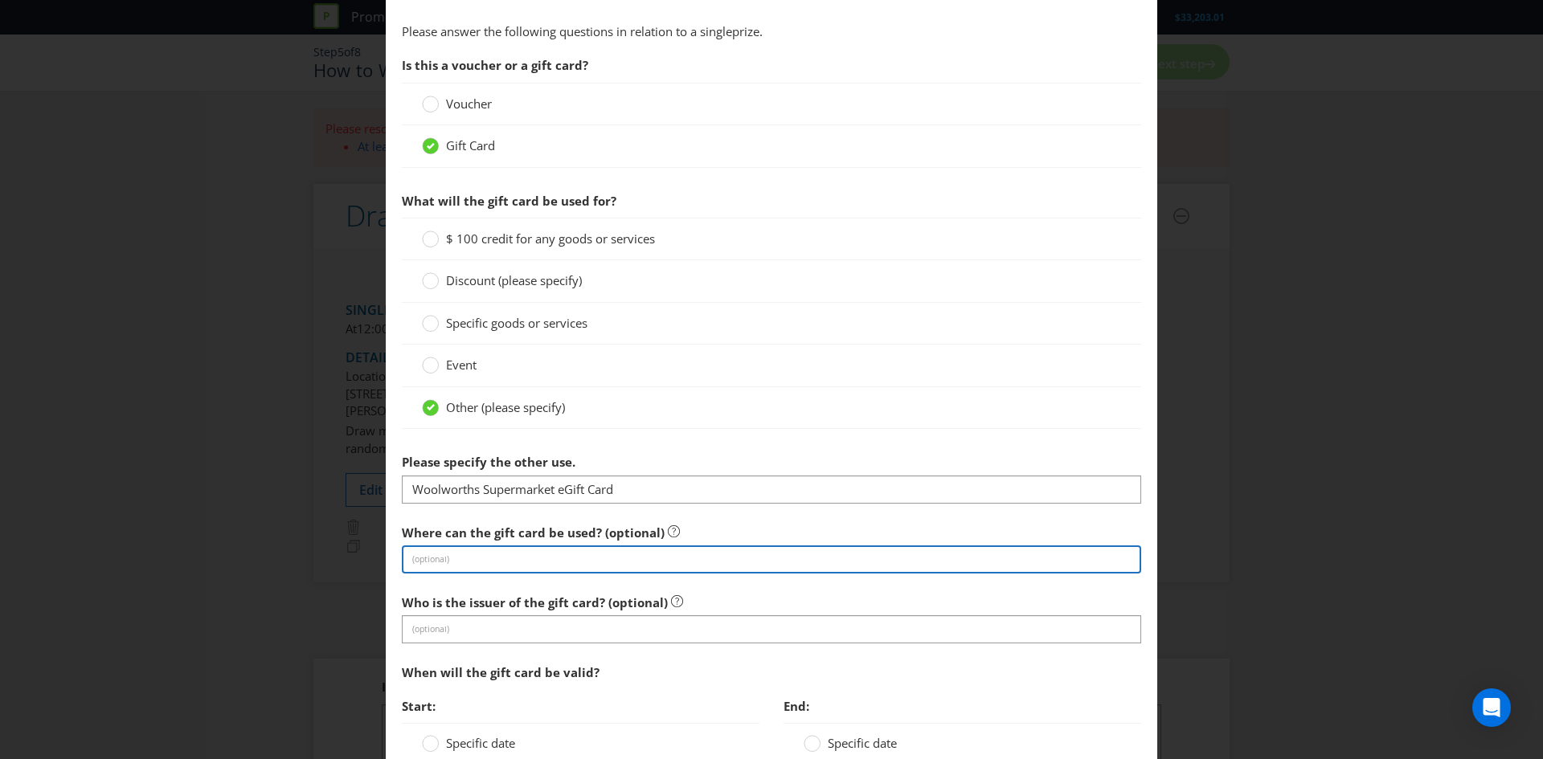
click at [497, 559] on input "text" at bounding box center [771, 560] width 739 height 28
type input "in store and online at Woolworths Supermarket stores only."
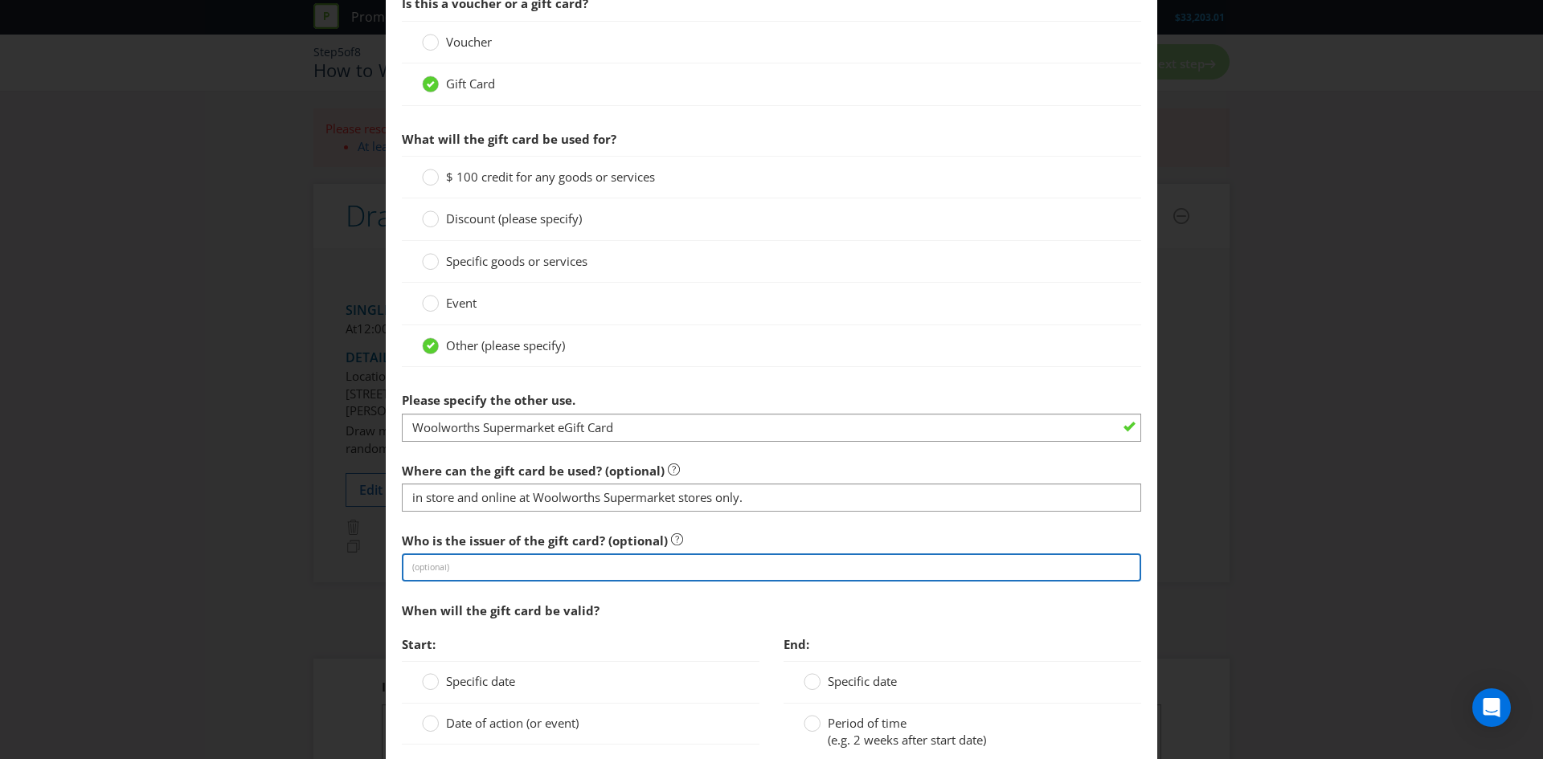
click at [521, 571] on input "text" at bounding box center [771, 568] width 739 height 28
type input "Woolworths"
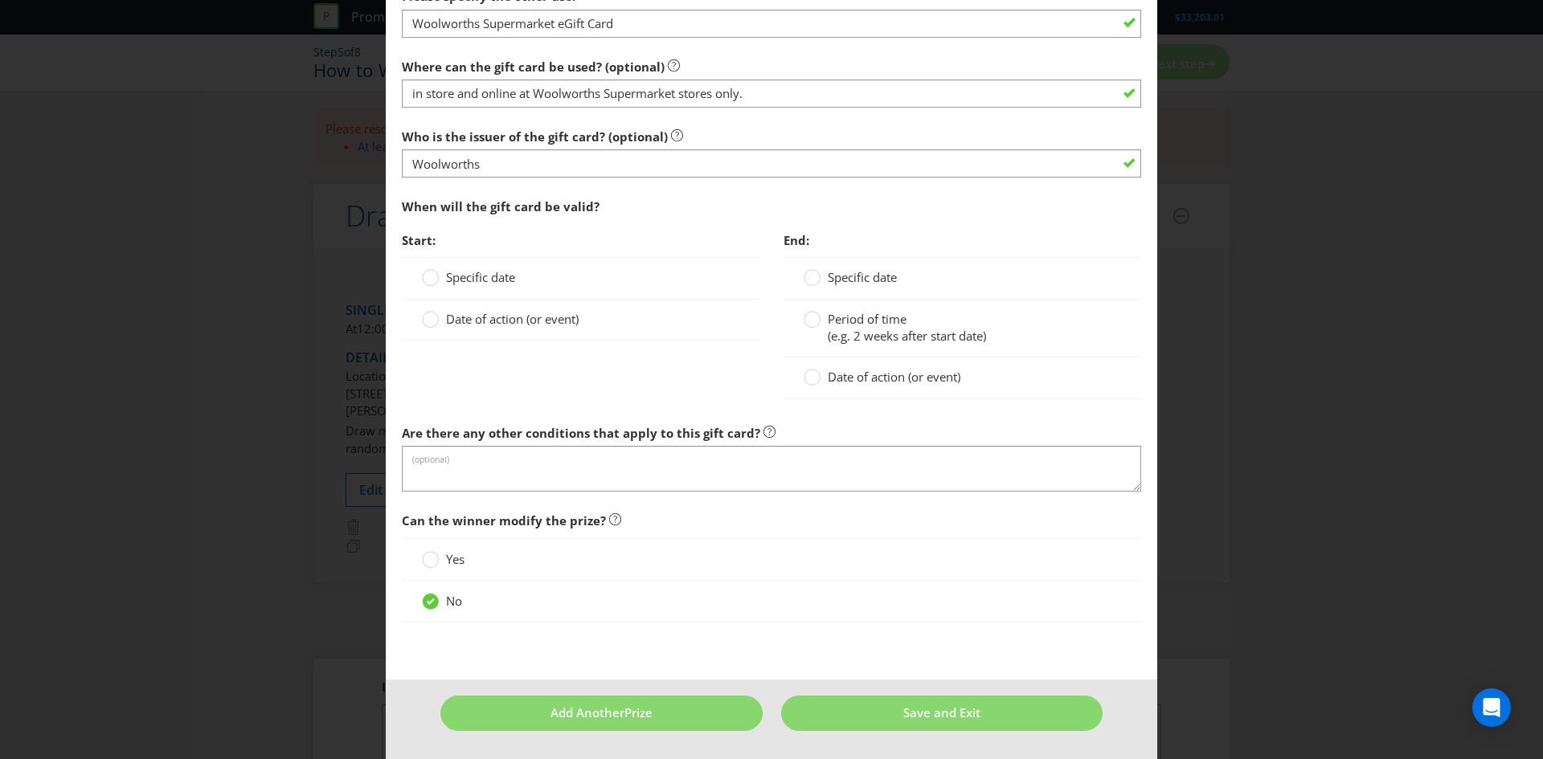
click at [493, 314] on span "Date of action (or event)" at bounding box center [512, 319] width 133 height 16
click at [0, 0] on input "Date of action (or event)" at bounding box center [0, 0] width 0 height 0
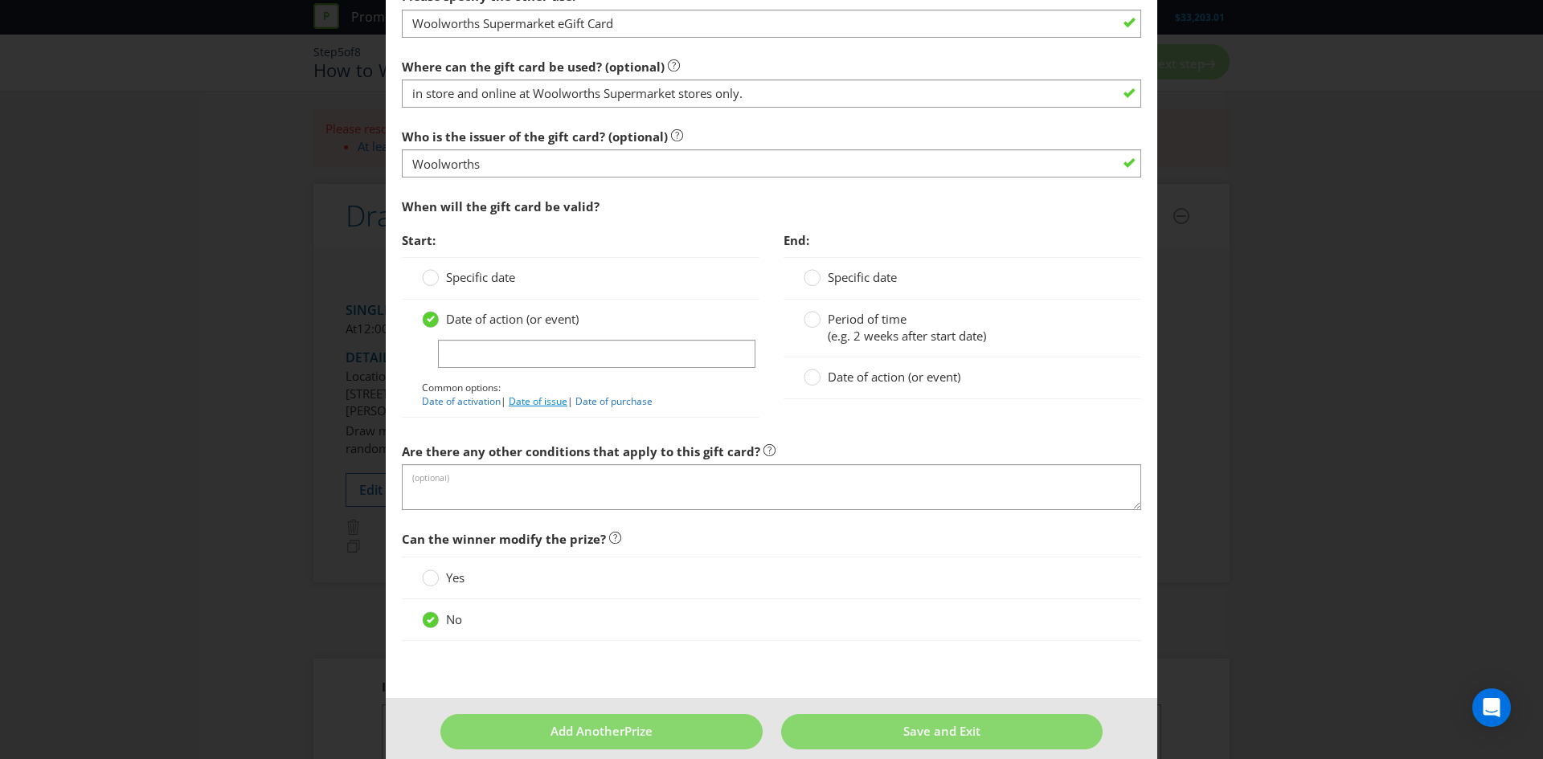
click at [535, 399] on link "Date of issue" at bounding box center [538, 402] width 59 height 14
type input "Date of issue"
click at [859, 383] on span "Date of action (or event)" at bounding box center [894, 377] width 133 height 16
click at [0, 0] on input "Date of action (or event)" at bounding box center [0, 0] width 0 height 0
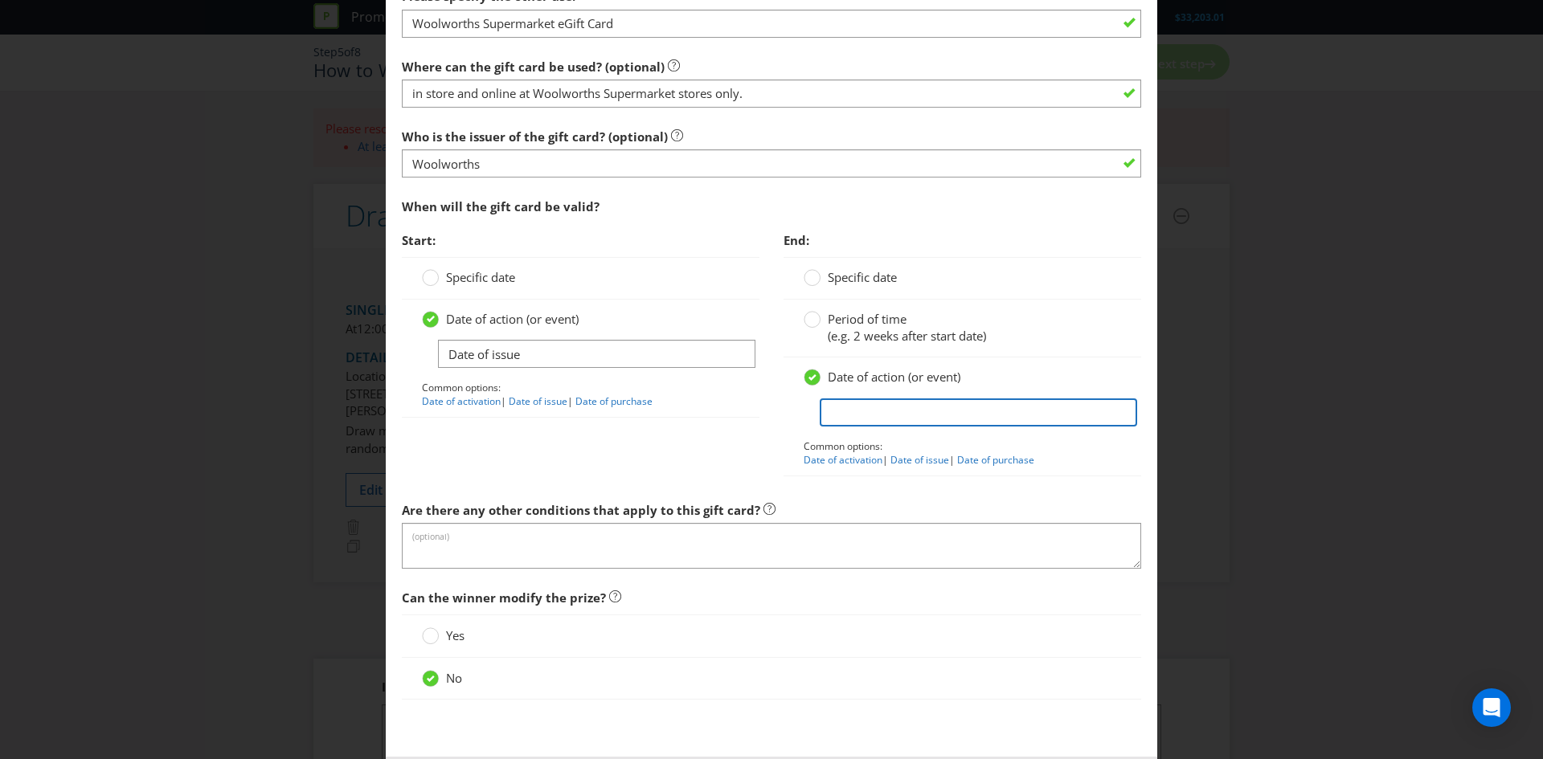
click at [900, 406] on input "text" at bounding box center [978, 413] width 317 height 28
type input "no expiry date"
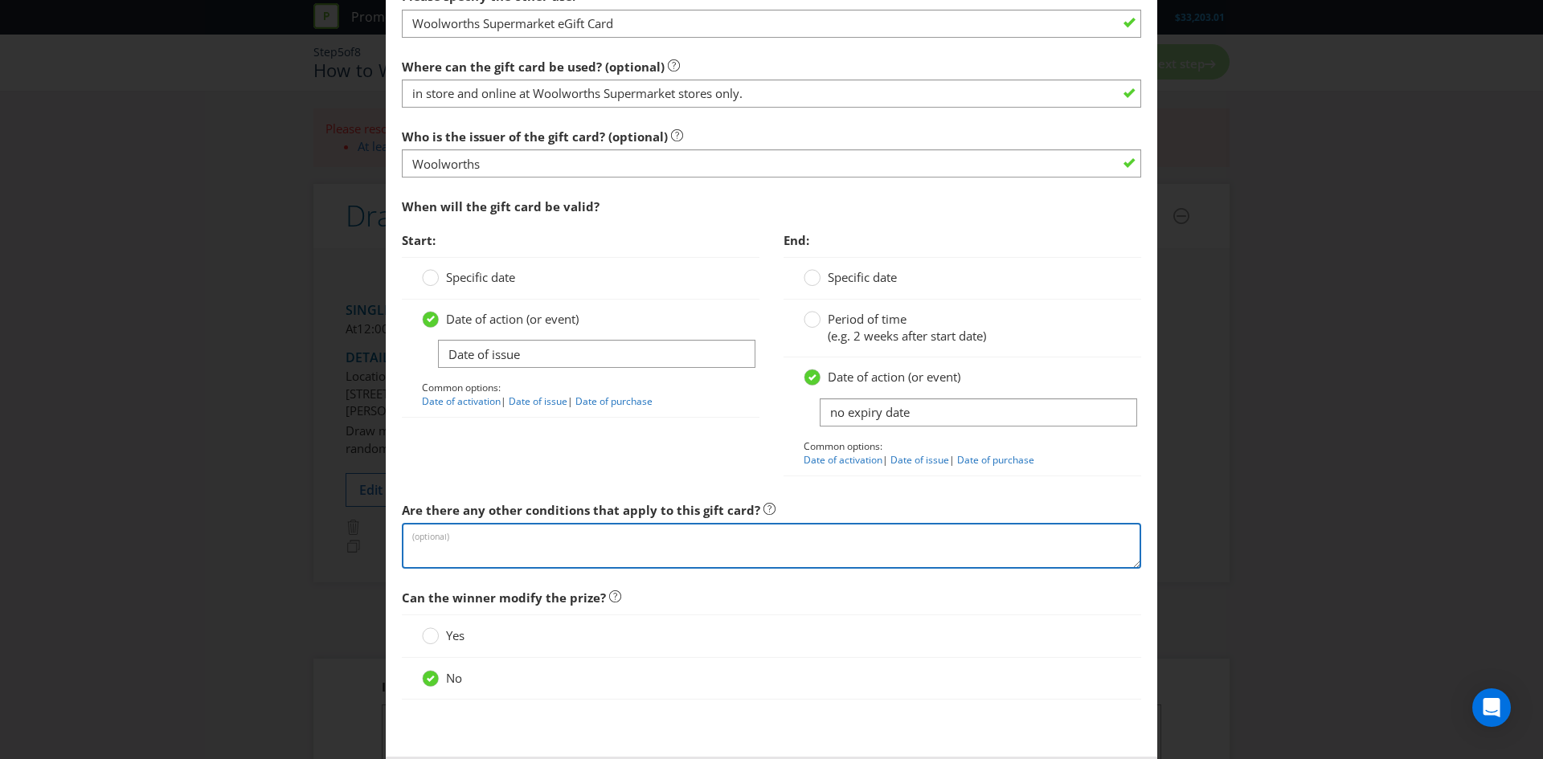
click at [686, 559] on textarea at bounding box center [771, 546] width 739 height 46
click at [523, 530] on textarea at bounding box center [771, 546] width 739 height 46
paste textarea "The Woolworths Supermarket eGift Cards will be sent to the winner’s email addre…"
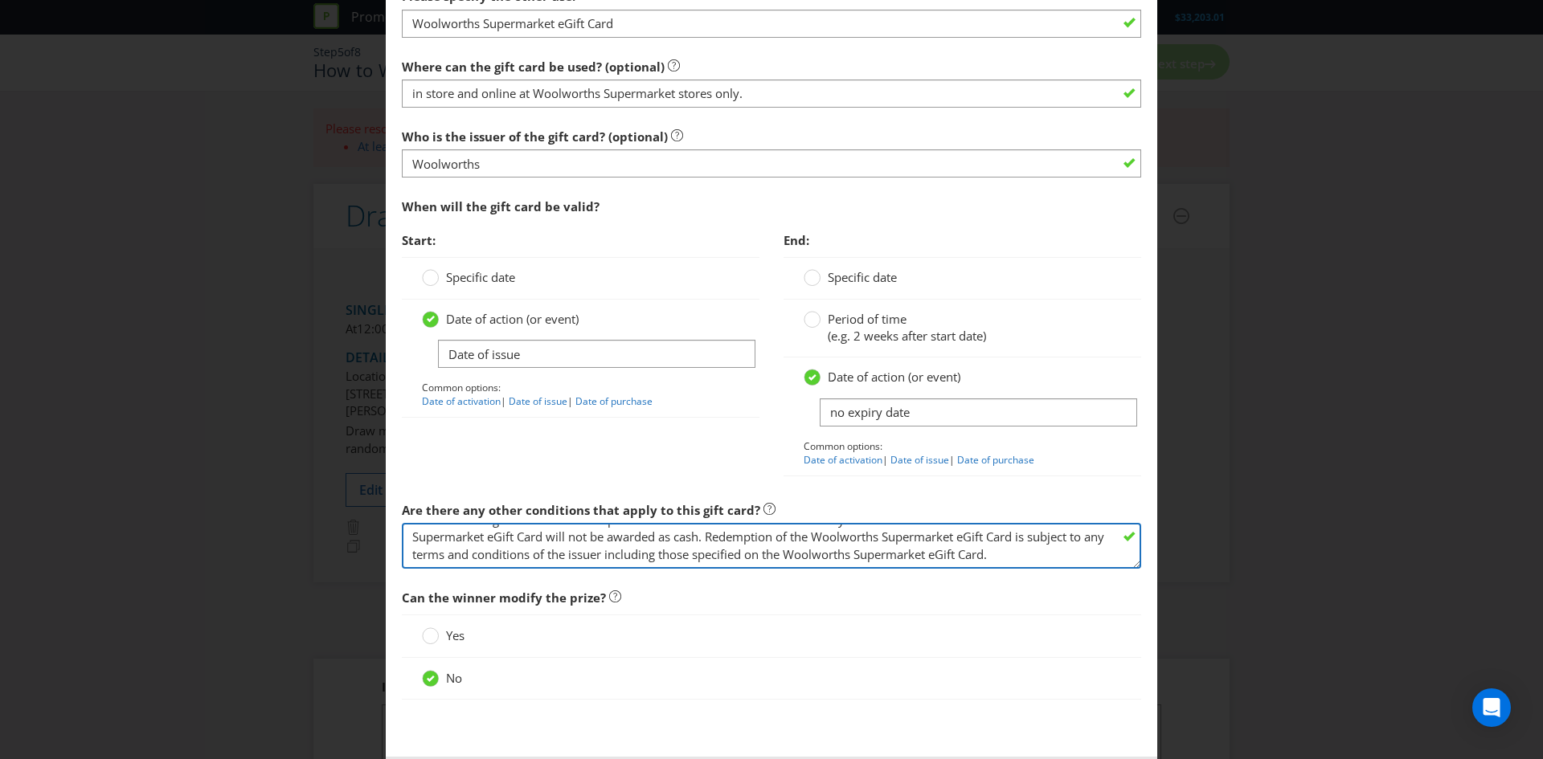
scroll to position [1683, 0]
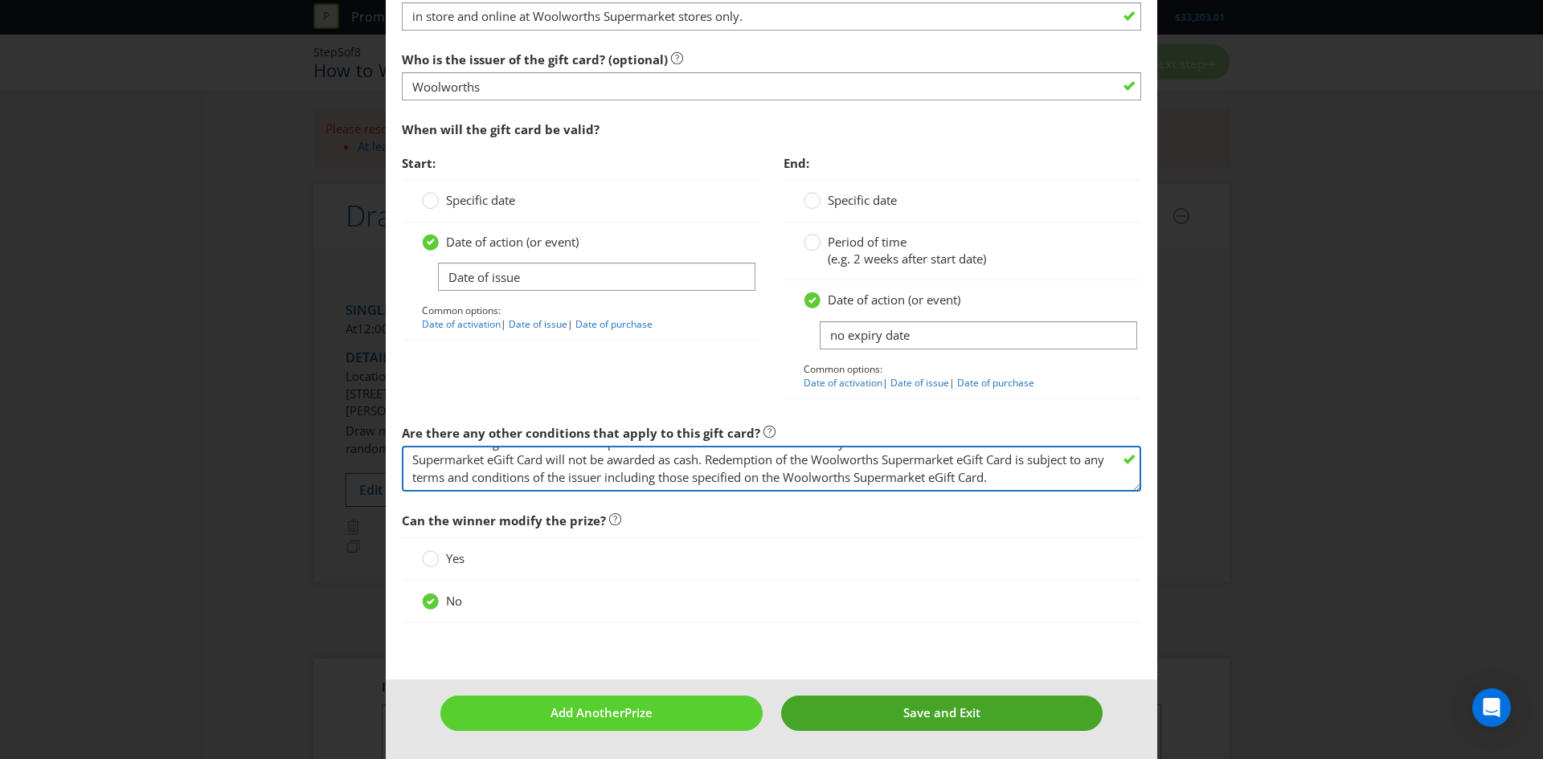
type textarea "The Woolworths Supermarket eGift Cards will be sent to the winner’s email addre…"
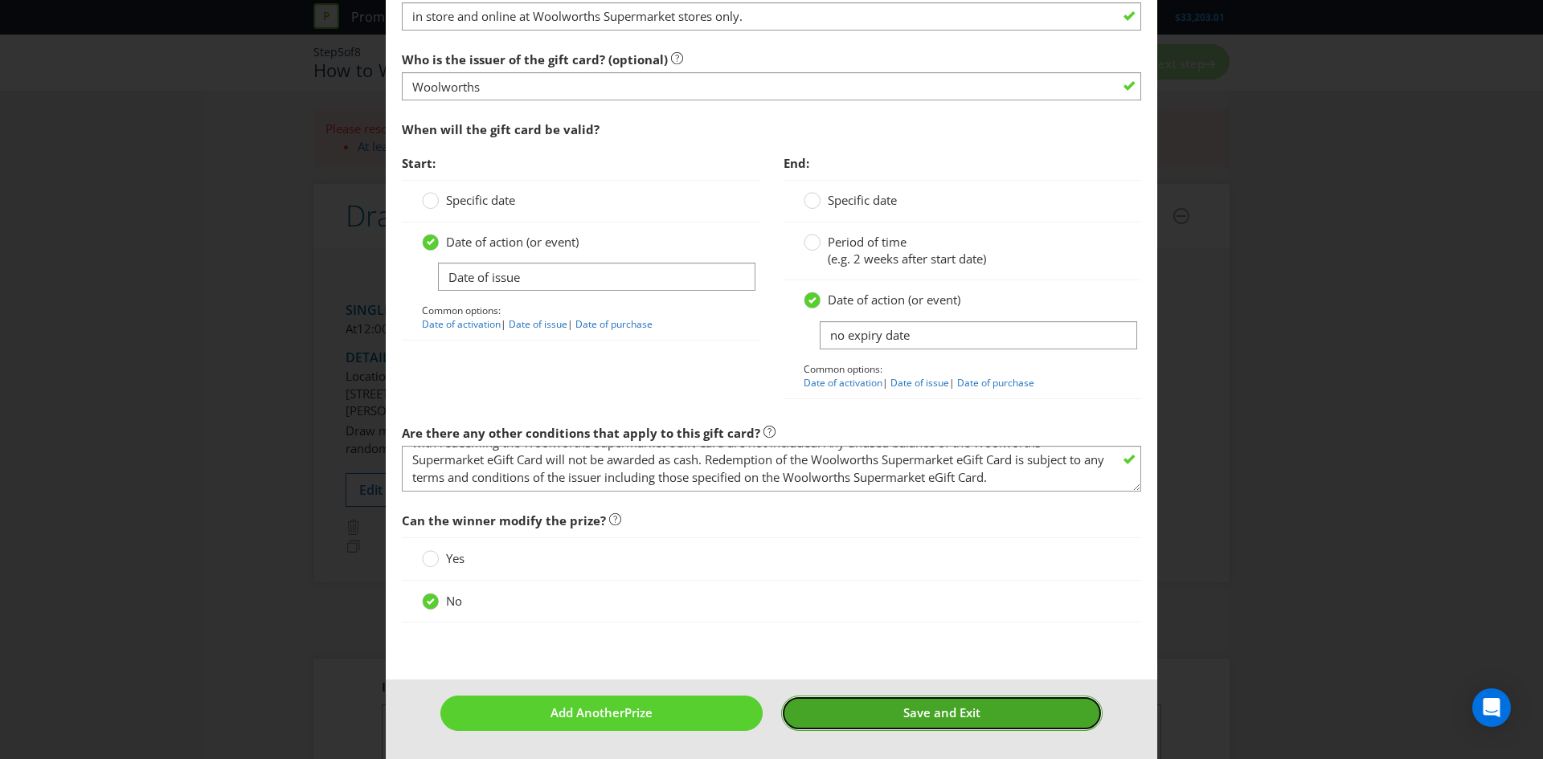
click at [973, 710] on button "Save and Exit" at bounding box center [942, 713] width 322 height 35
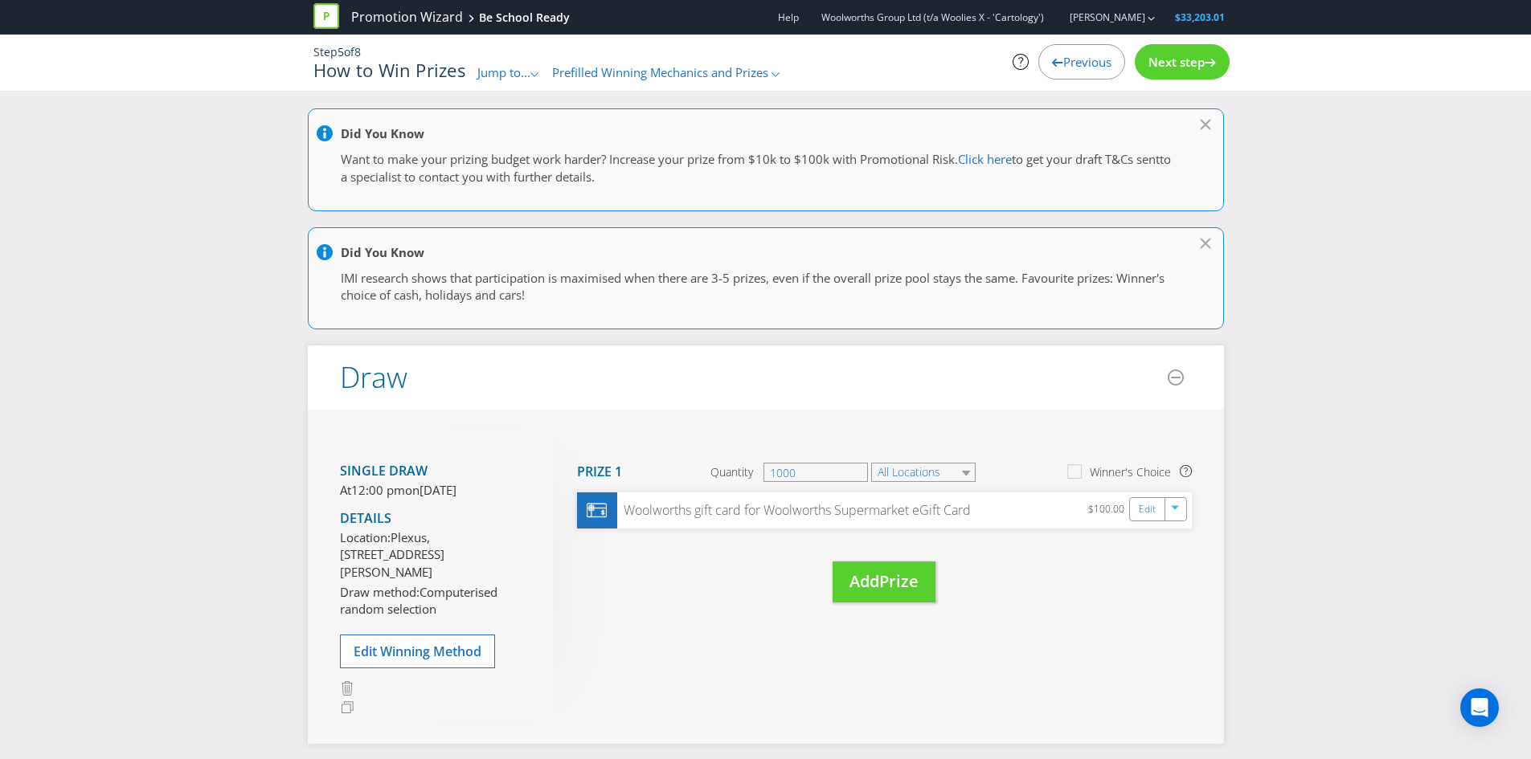
click at [1175, 56] on span "Next step" at bounding box center [1176, 62] width 56 height 16
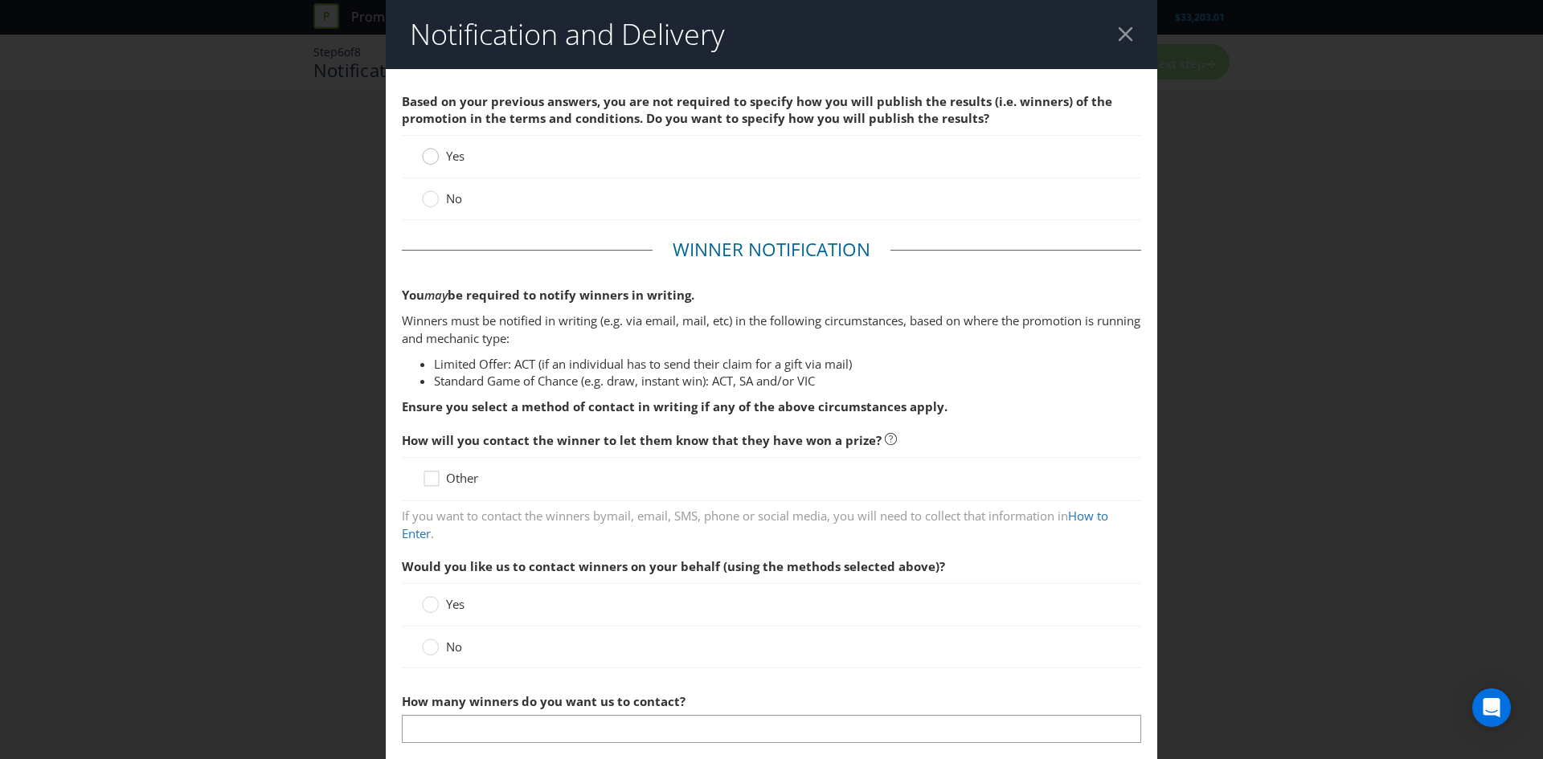
click at [428, 157] on circle at bounding box center [431, 157] width 16 height 16
click at [0, 0] on input "Yes" at bounding box center [0, 0] width 0 height 0
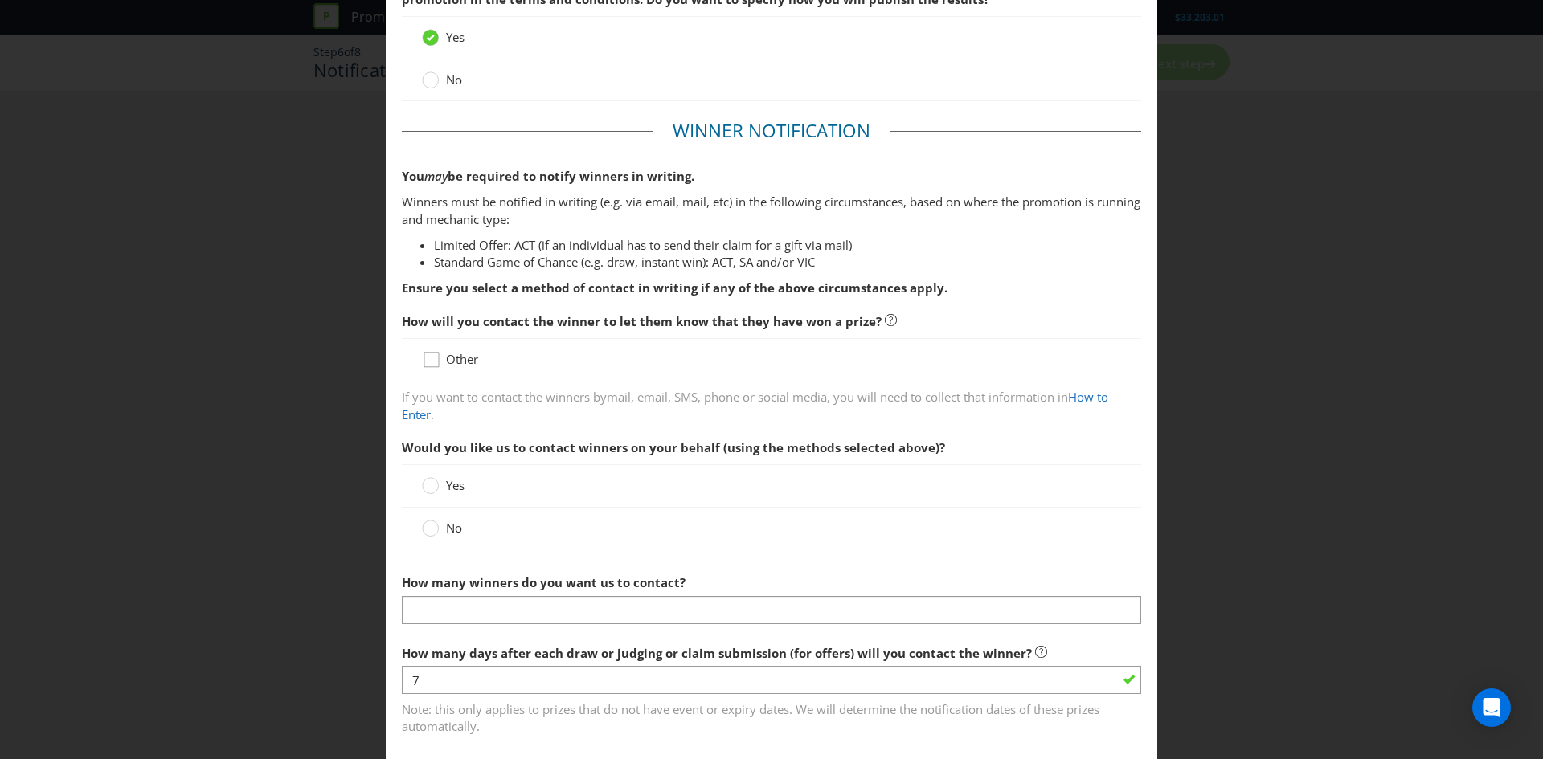
click at [433, 360] on icon at bounding box center [434, 363] width 24 height 24
click at [0, 0] on input "Other" at bounding box center [0, 0] width 0 height 0
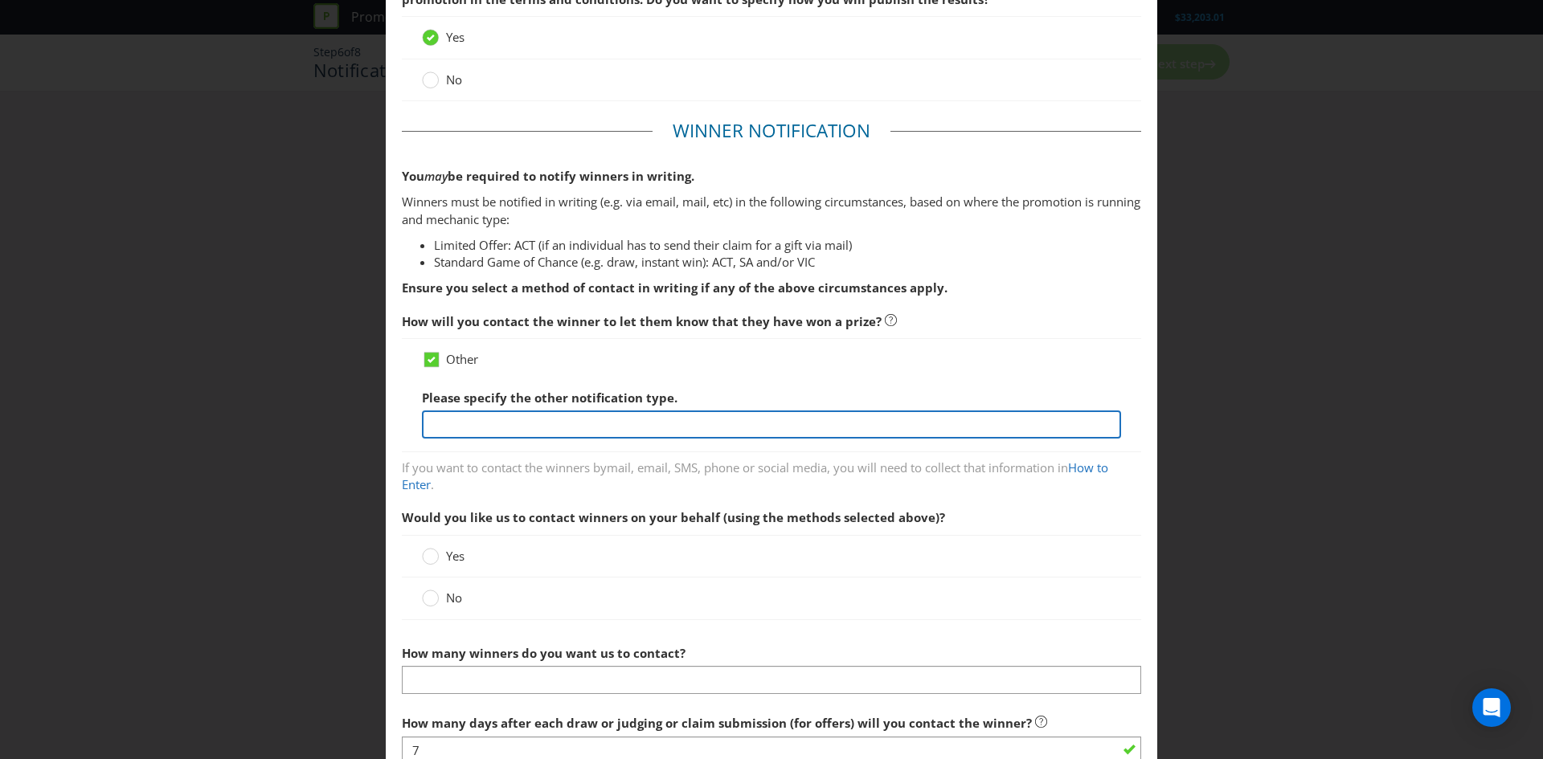
click at [555, 424] on input "text" at bounding box center [771, 425] width 699 height 28
type input "Email (to the email address linked to their Everyday Rewards account) and by ph…"
drag, startPoint x: 907, startPoint y: 423, endPoint x: 1135, endPoint y: 419, distance: 227.5
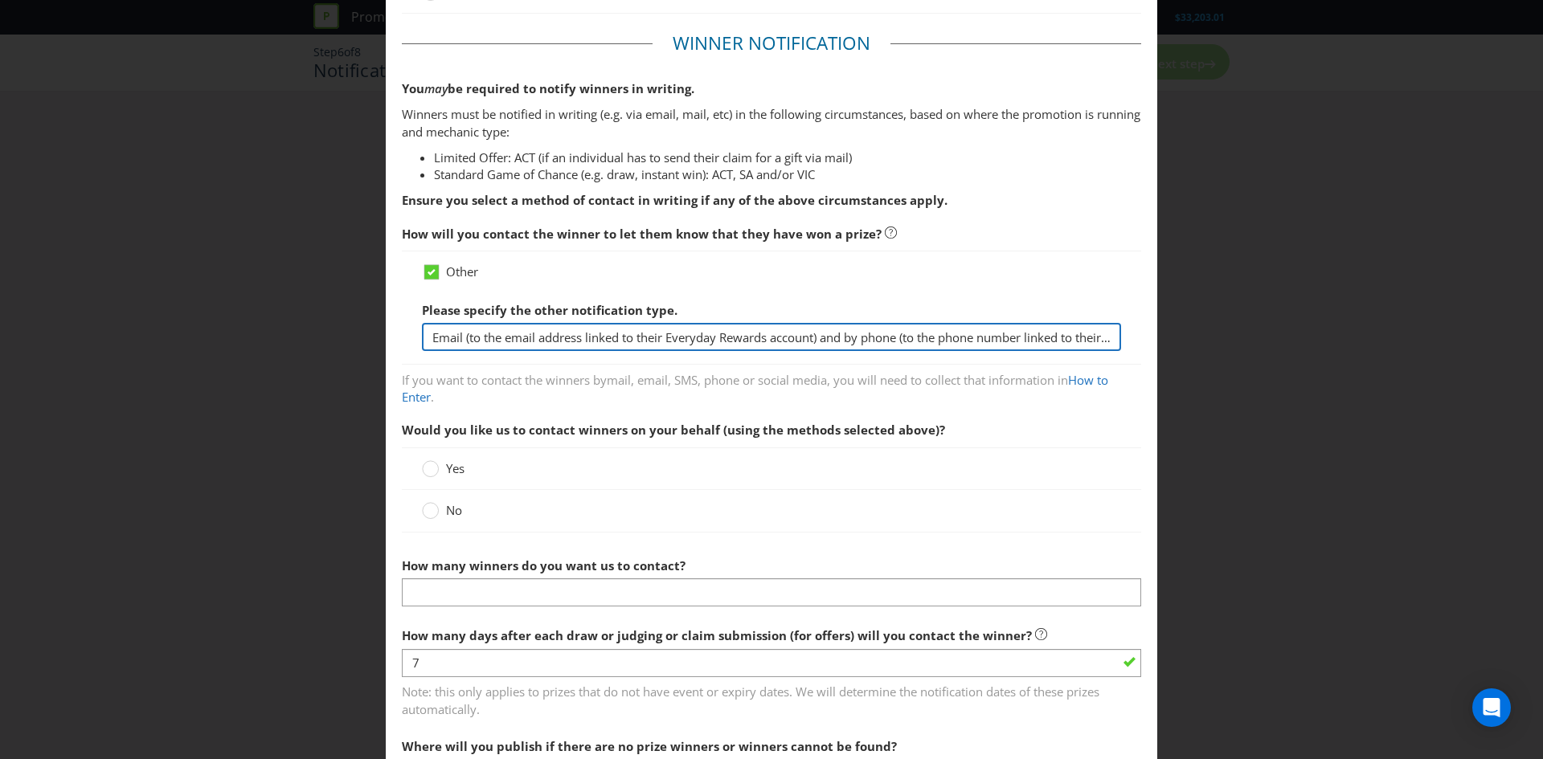
scroll to position [207, 0]
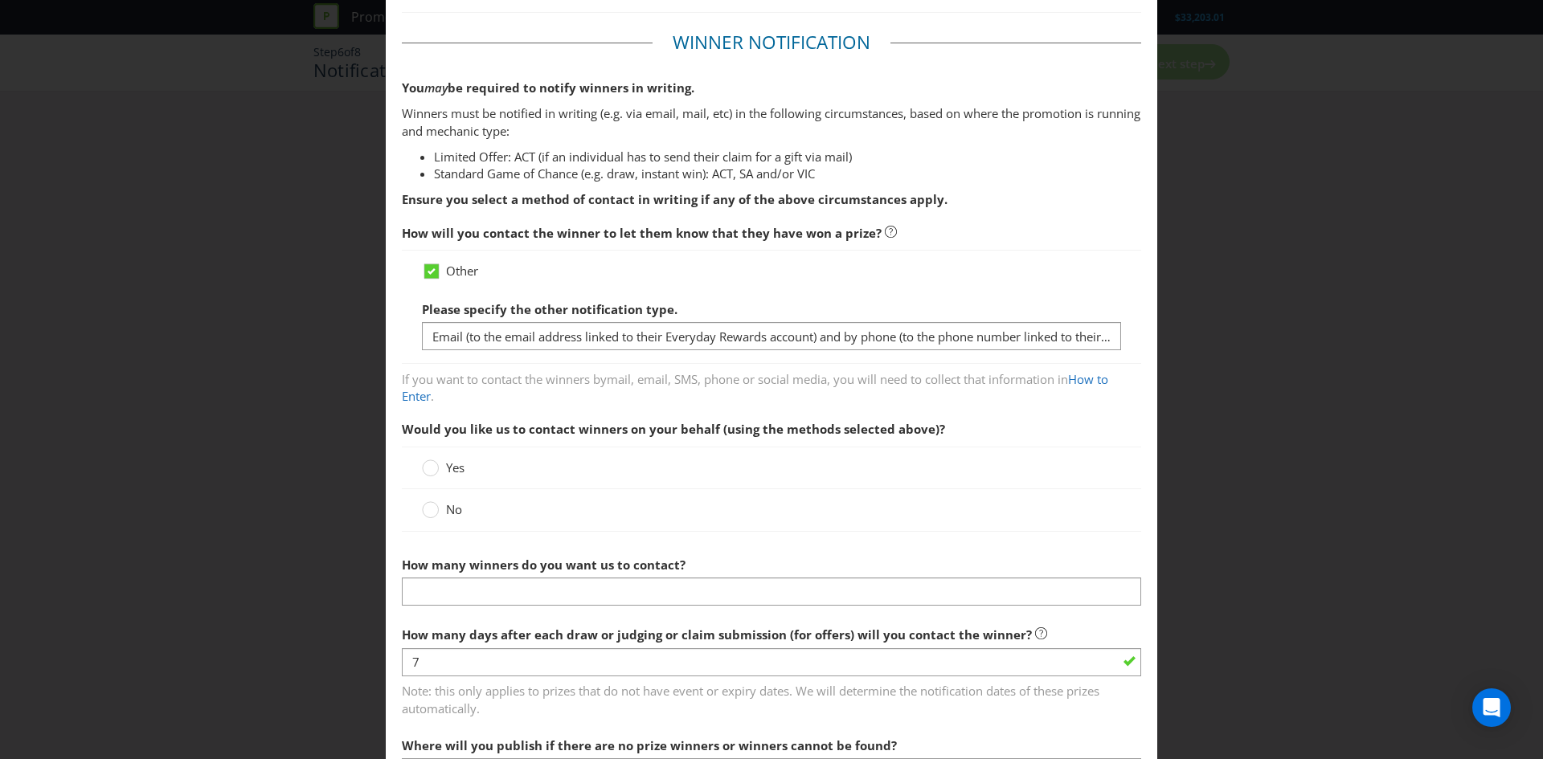
click at [986, 458] on div "Yes" at bounding box center [771, 468] width 739 height 43
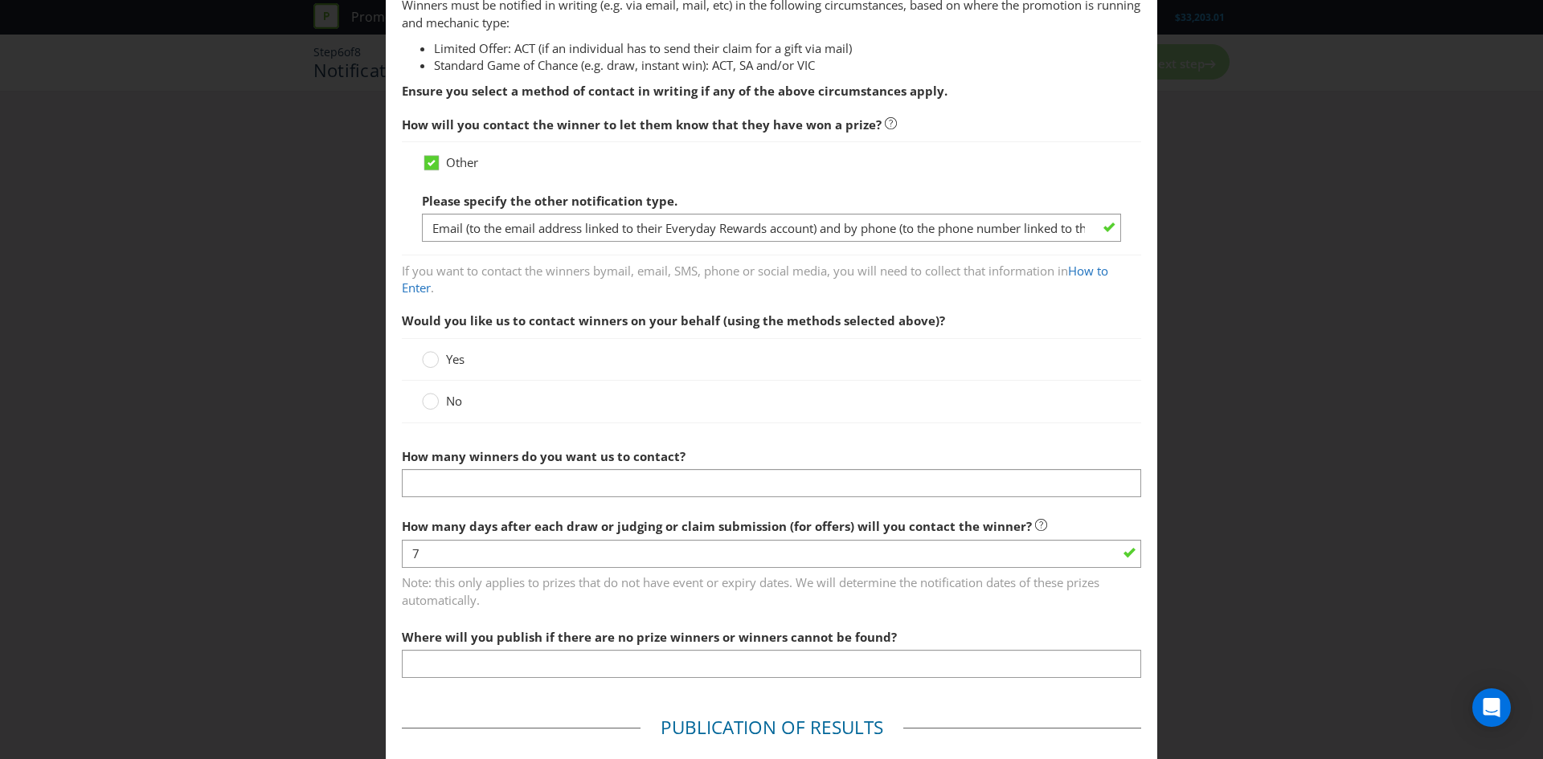
scroll to position [317, 0]
click at [544, 387] on div "No" at bounding box center [771, 401] width 739 height 42
click at [481, 411] on div "No" at bounding box center [771, 401] width 739 height 42
click at [442, 400] on label "No" at bounding box center [443, 400] width 43 height 17
click at [0, 0] on input "No" at bounding box center [0, 0] width 0 height 0
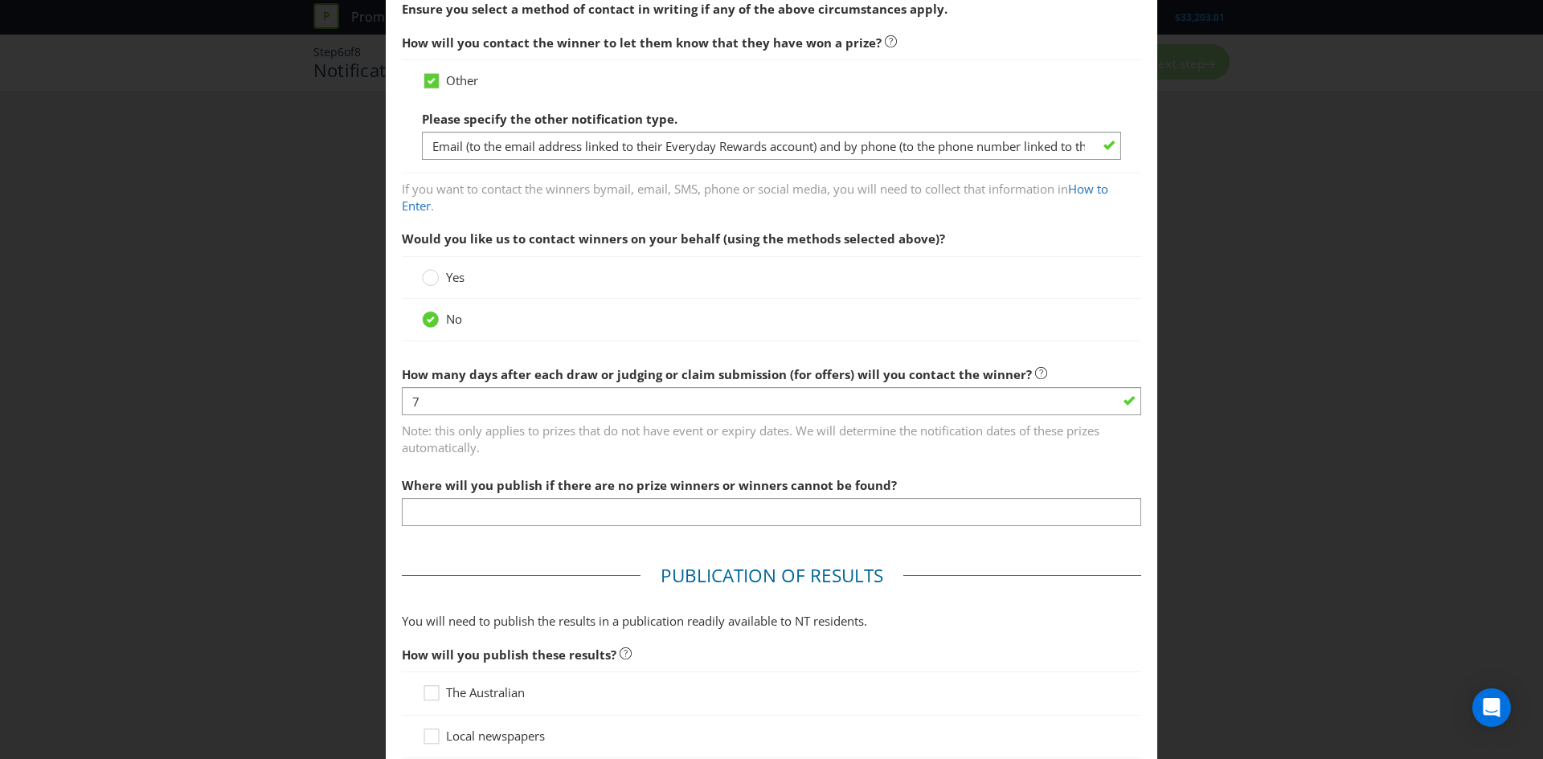
scroll to position [407, 0]
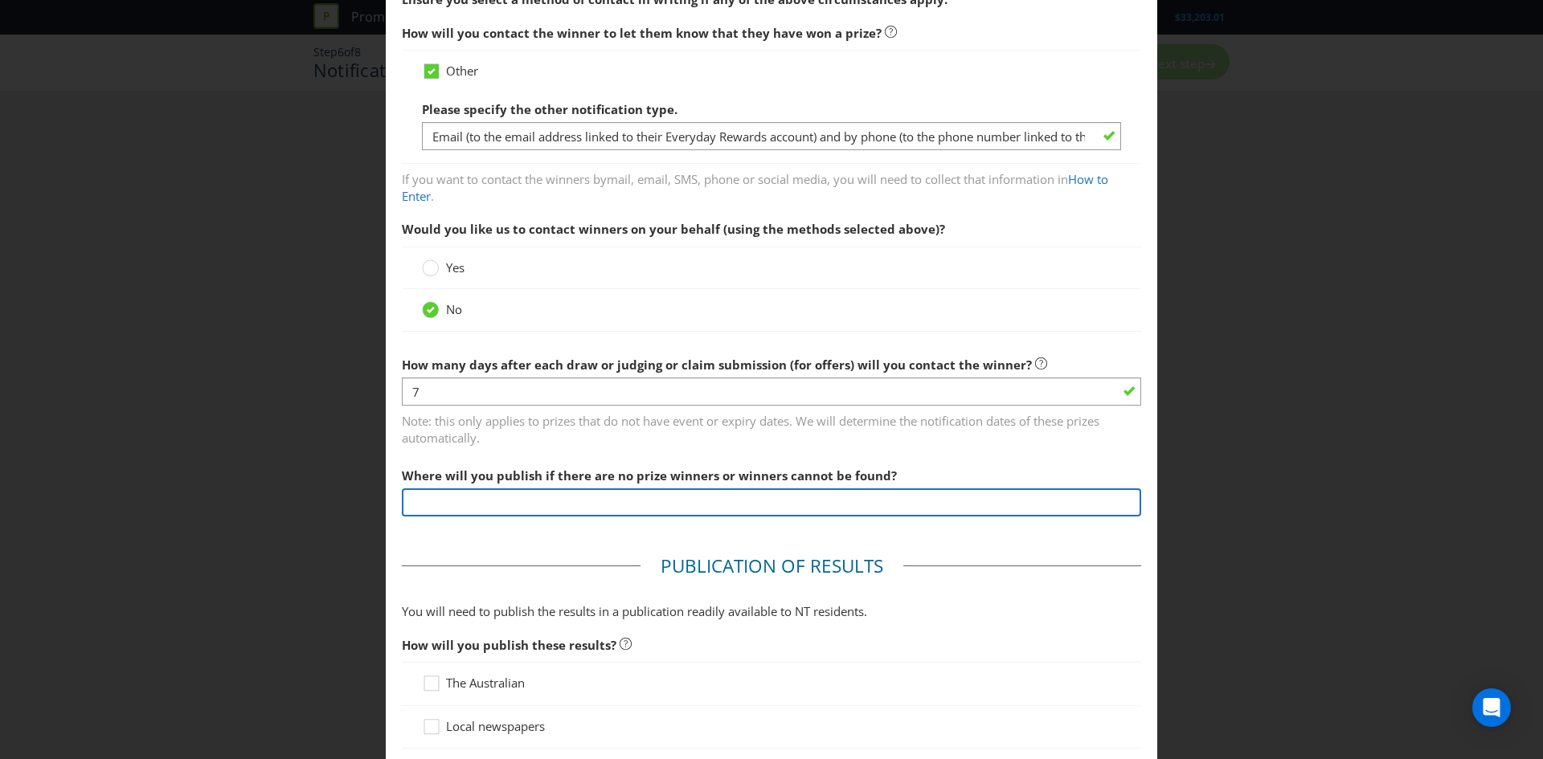
click at [484, 500] on input "text" at bounding box center [771, 503] width 739 height 28
type input "[URL][DOMAIN_NAME]"
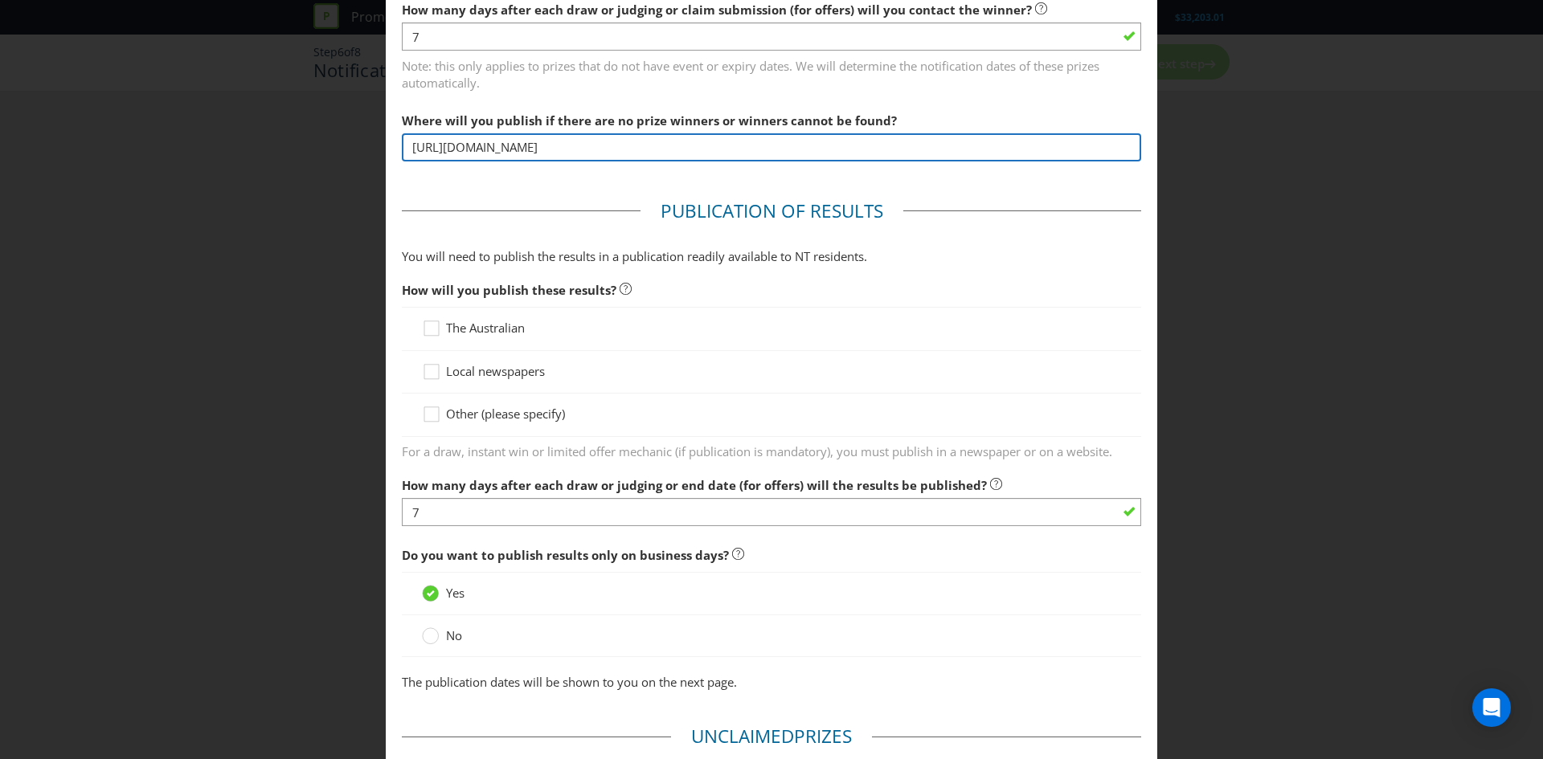
scroll to position [768, 0]
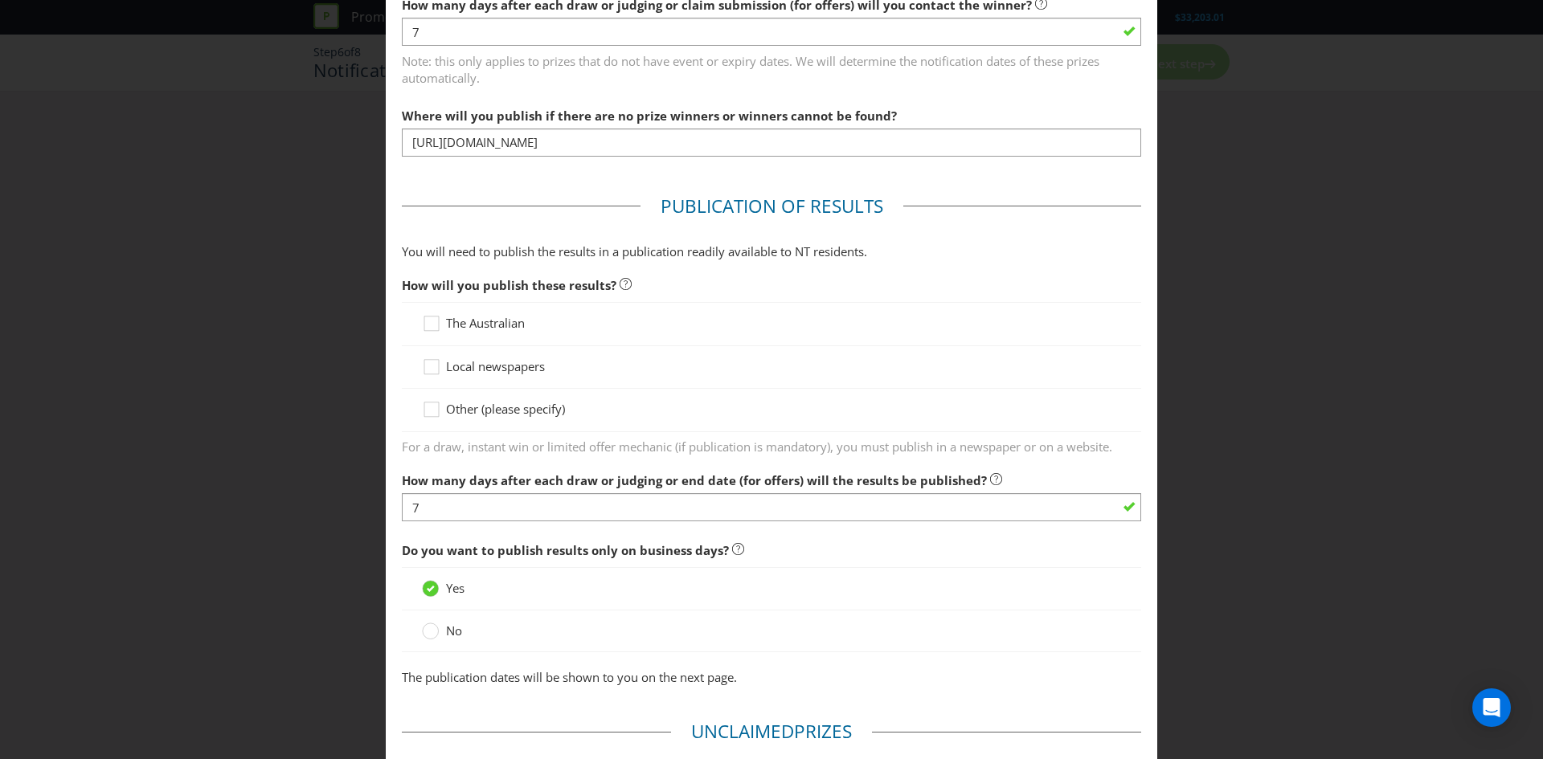
click at [474, 413] on span "Other (please specify)" at bounding box center [505, 409] width 119 height 16
click at [0, 0] on input "Other (please specify)" at bounding box center [0, 0] width 0 height 0
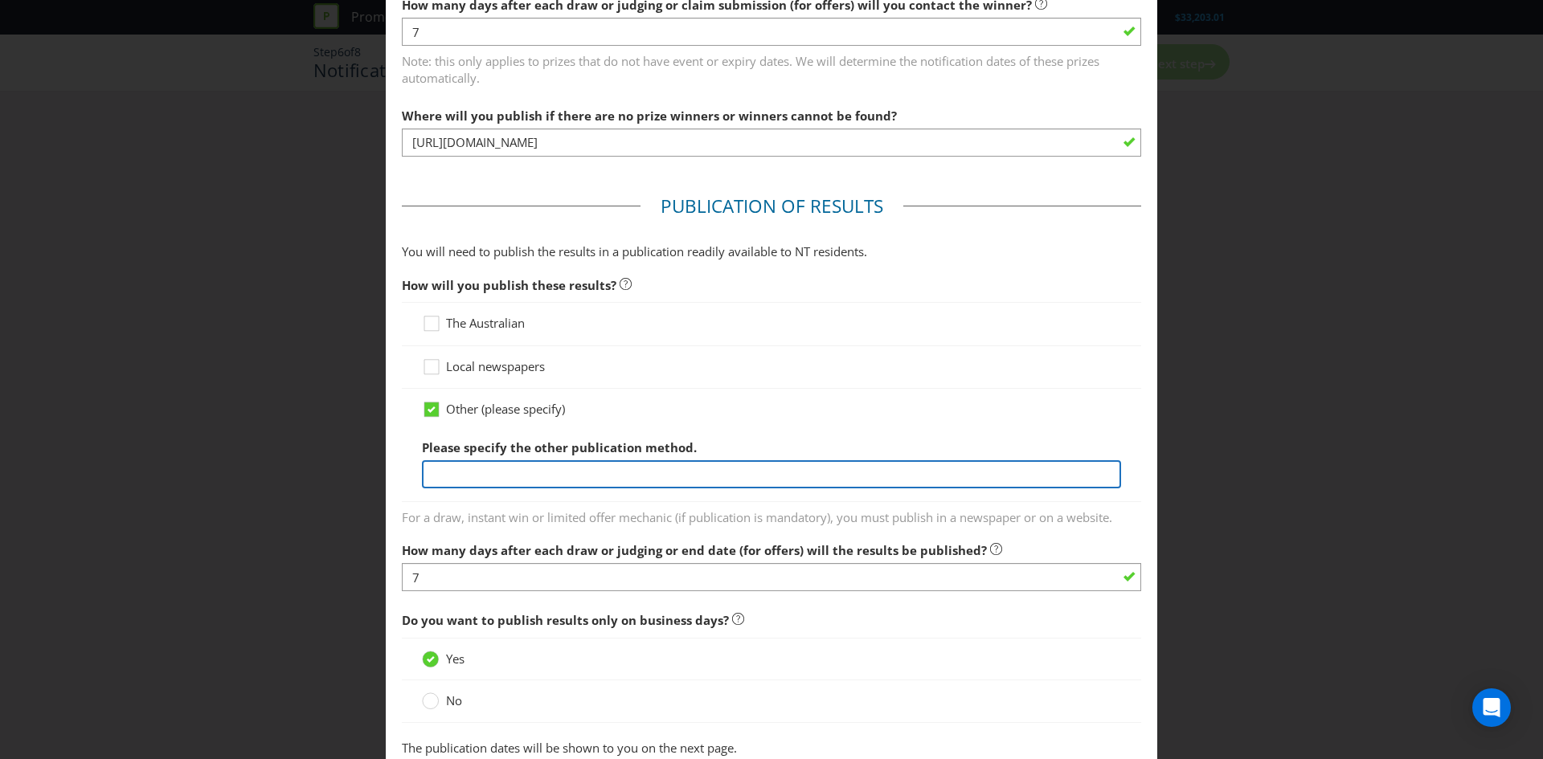
click at [495, 469] on input "text" at bounding box center [771, 475] width 699 height 28
type input "[URL][DOMAIN_NAME]"
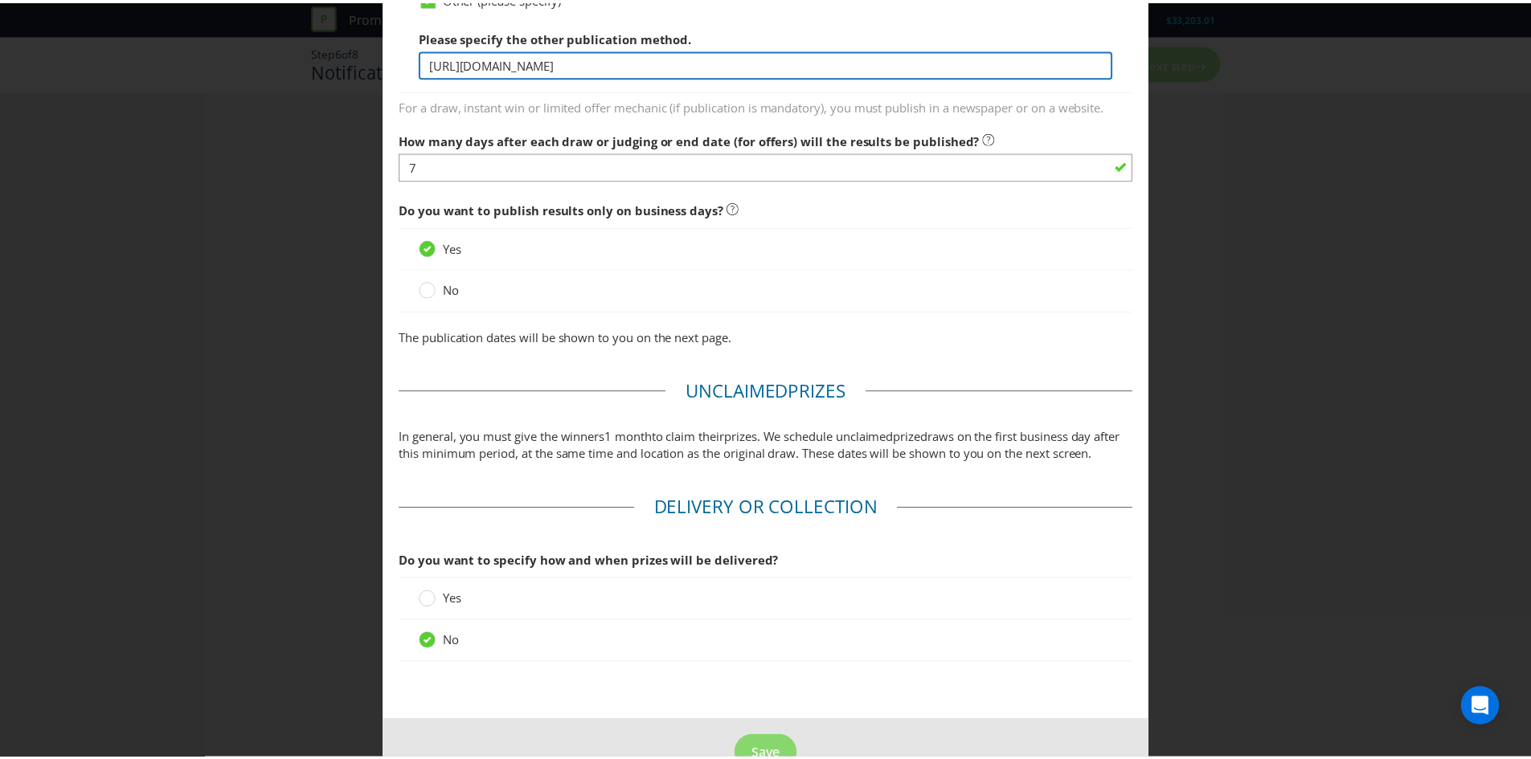
scroll to position [1238, 0]
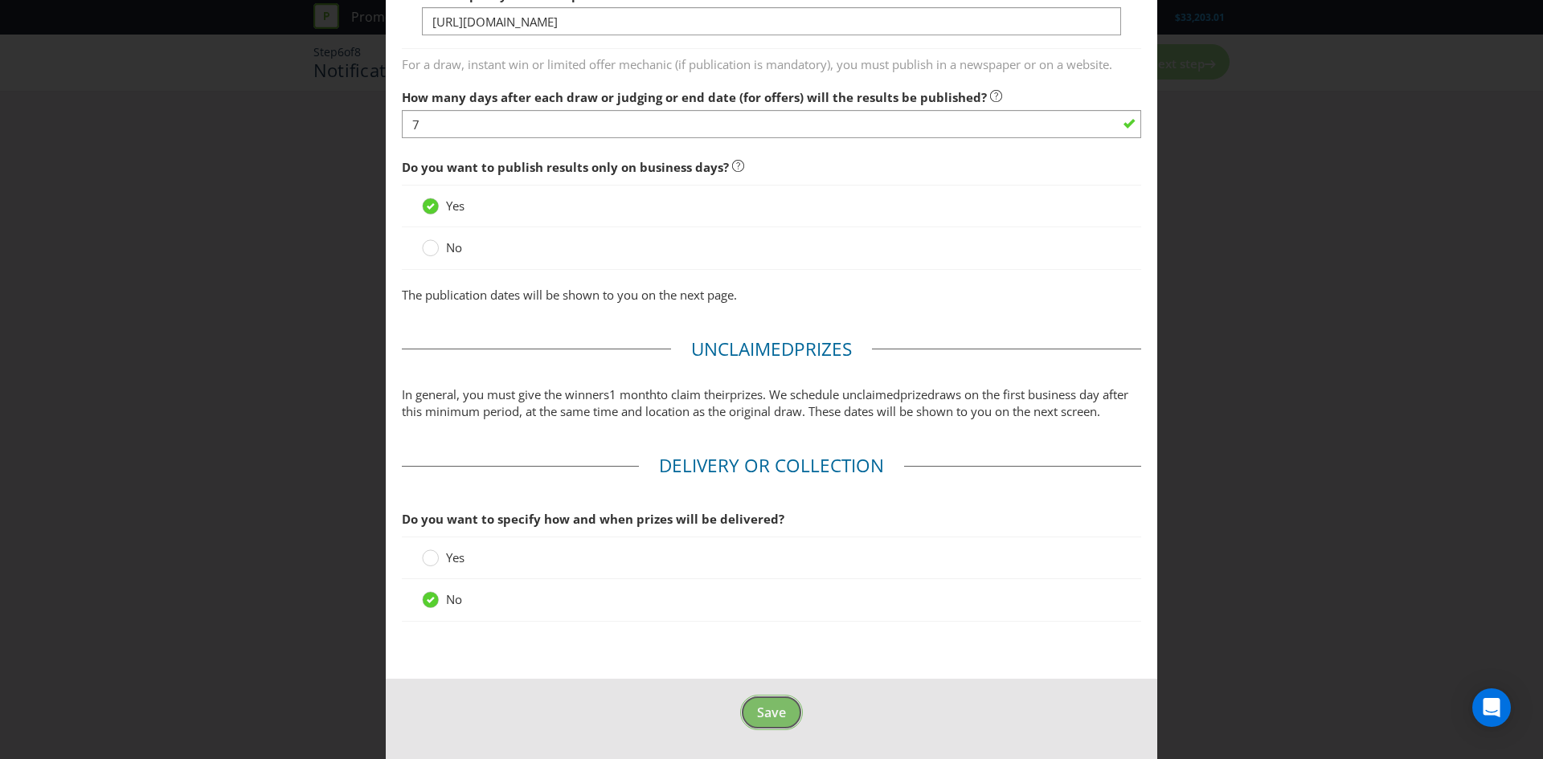
click at [766, 717] on span "Save" at bounding box center [771, 713] width 29 height 18
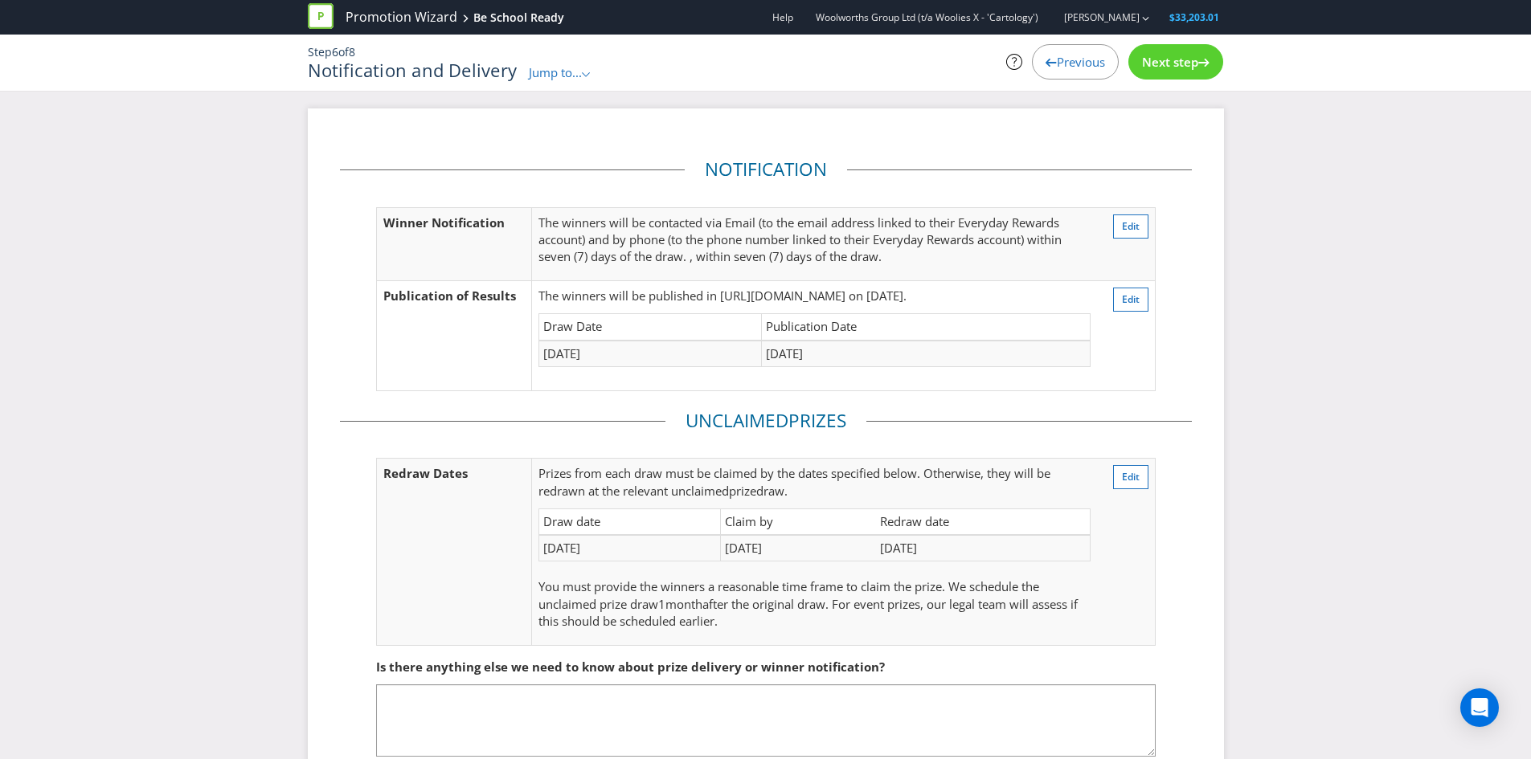
scroll to position [99, 0]
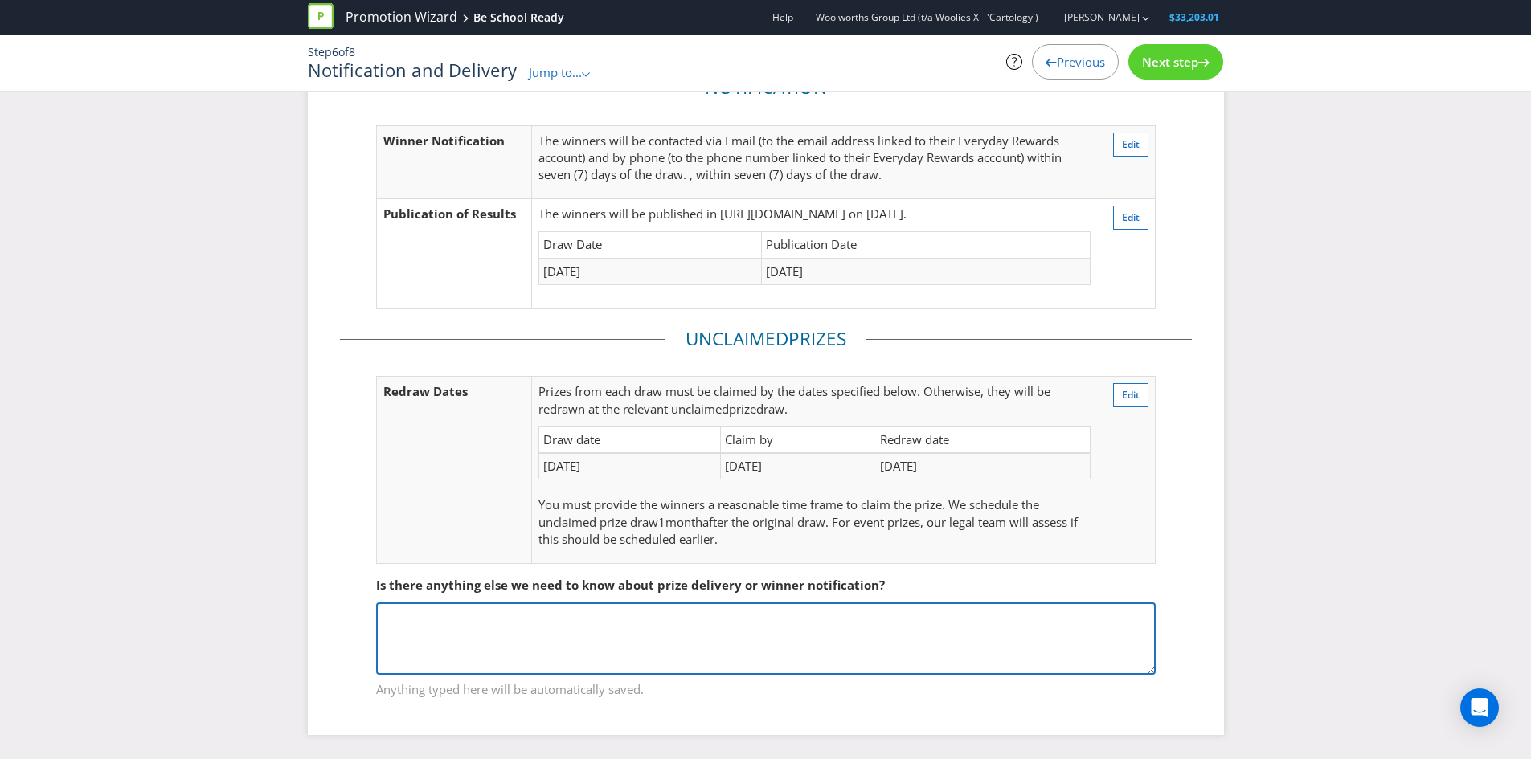
click at [757, 612] on textarea at bounding box center [766, 639] width 780 height 72
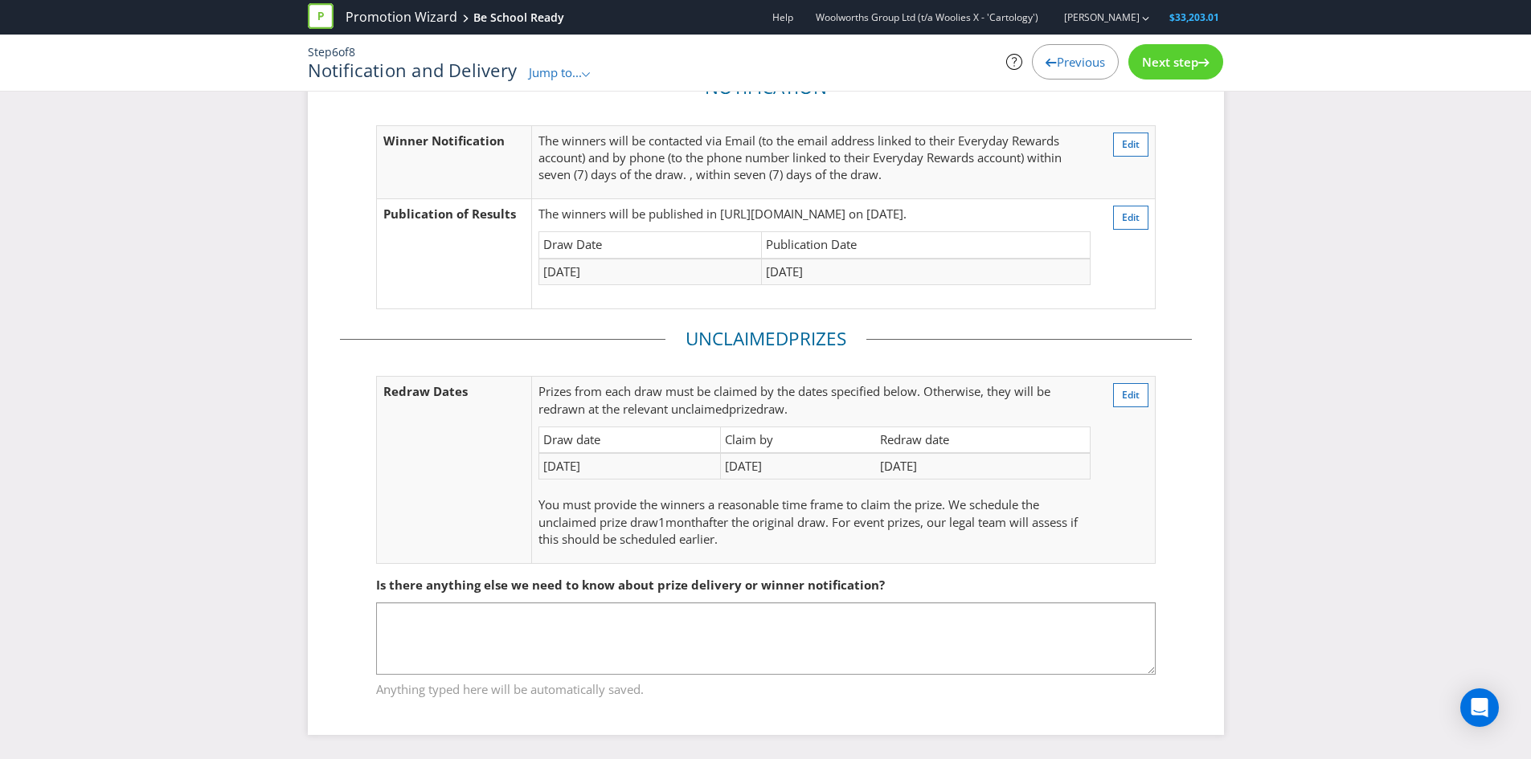
click at [1166, 59] on span "Next step" at bounding box center [1170, 62] width 56 height 16
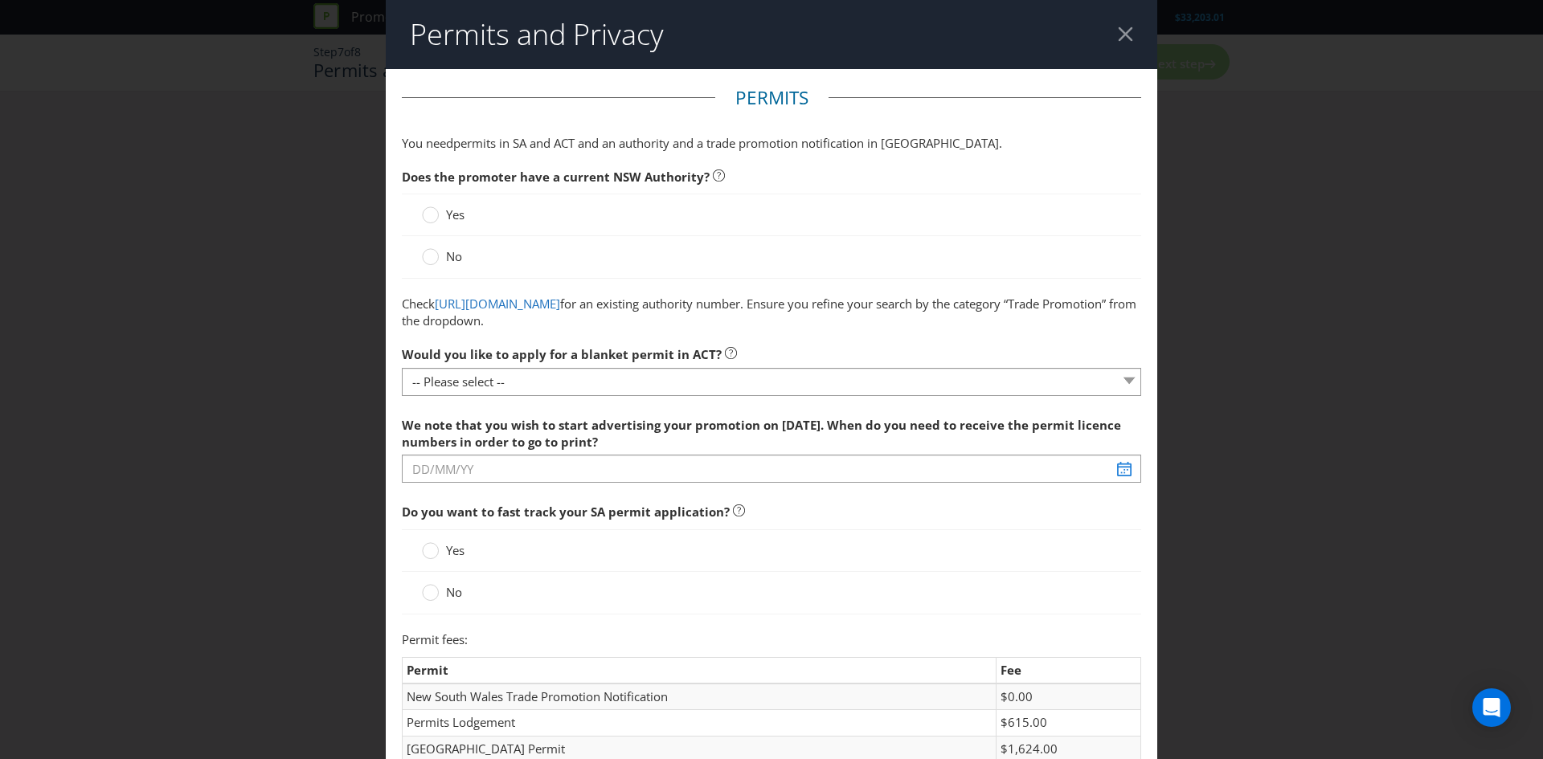
click at [451, 256] on span "No" at bounding box center [454, 256] width 16 height 16
click at [0, 0] on input "No" at bounding box center [0, 0] width 0 height 0
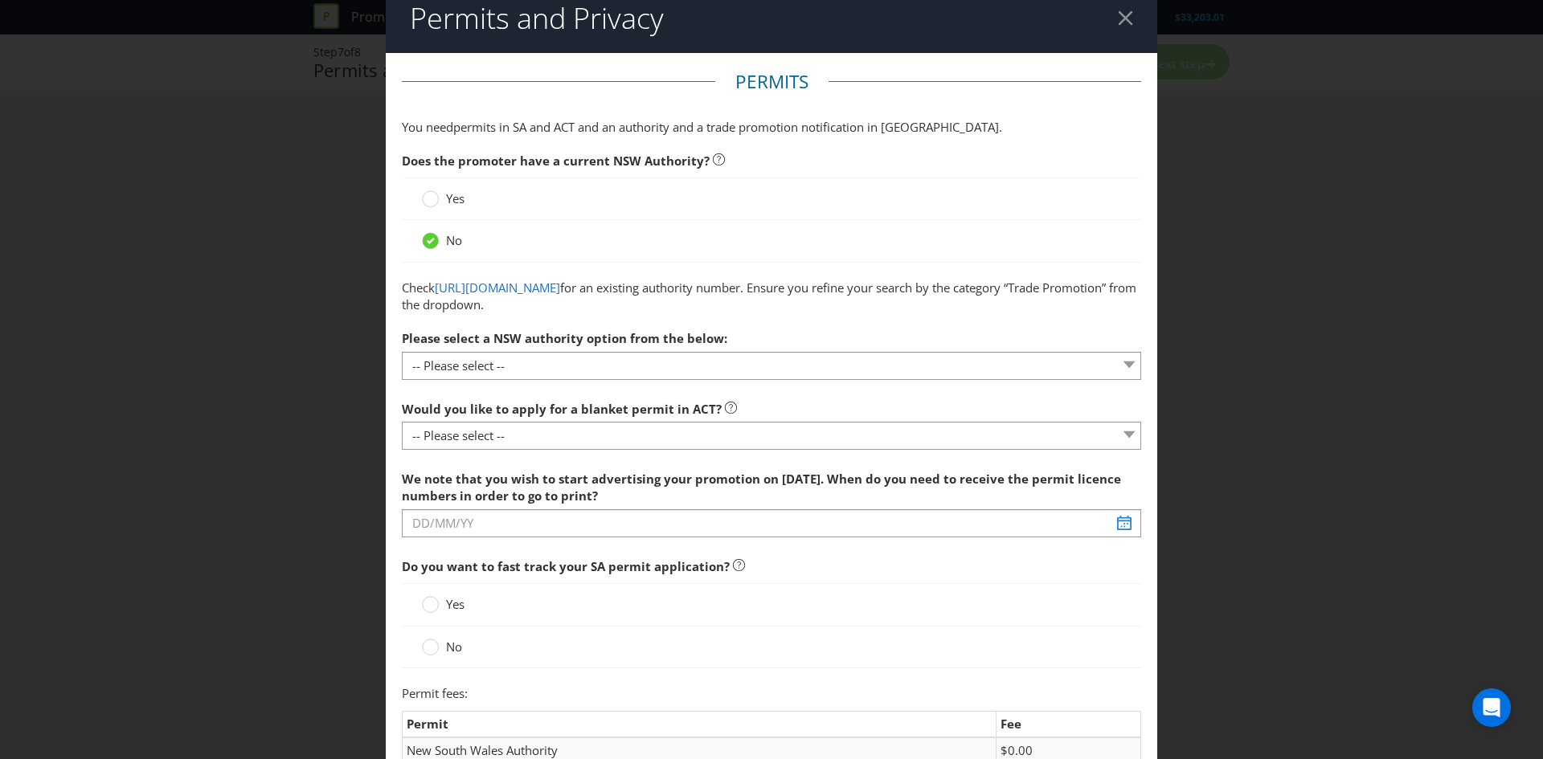
scroll to position [17, 0]
click at [446, 194] on span "Yes" at bounding box center [455, 198] width 18 height 16
click at [0, 0] on input "Yes" at bounding box center [0, 0] width 0 height 0
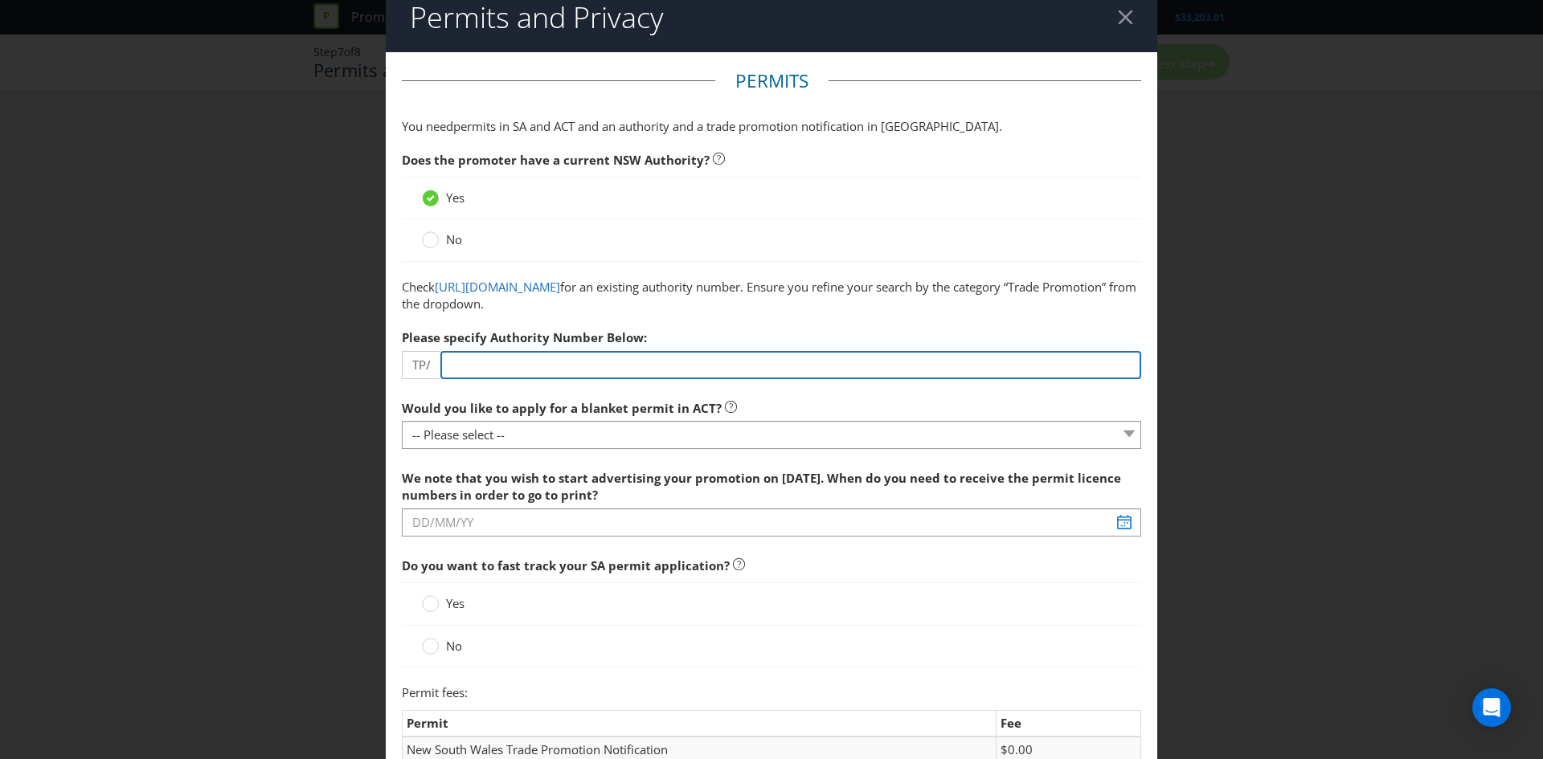
click at [537, 362] on input "number" at bounding box center [790, 365] width 701 height 28
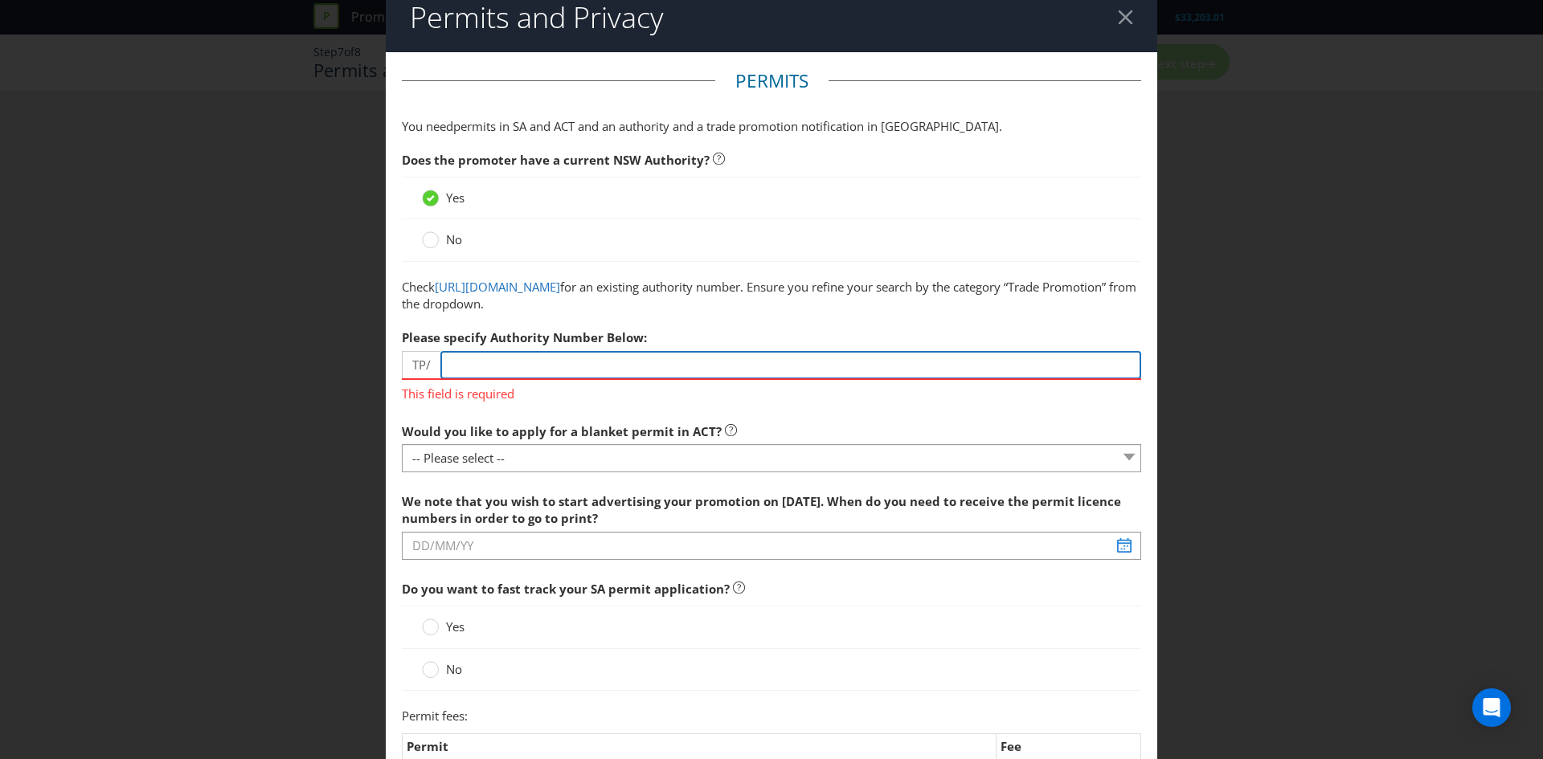
click at [514, 358] on input "number" at bounding box center [790, 365] width 701 height 28
paste input "03638"
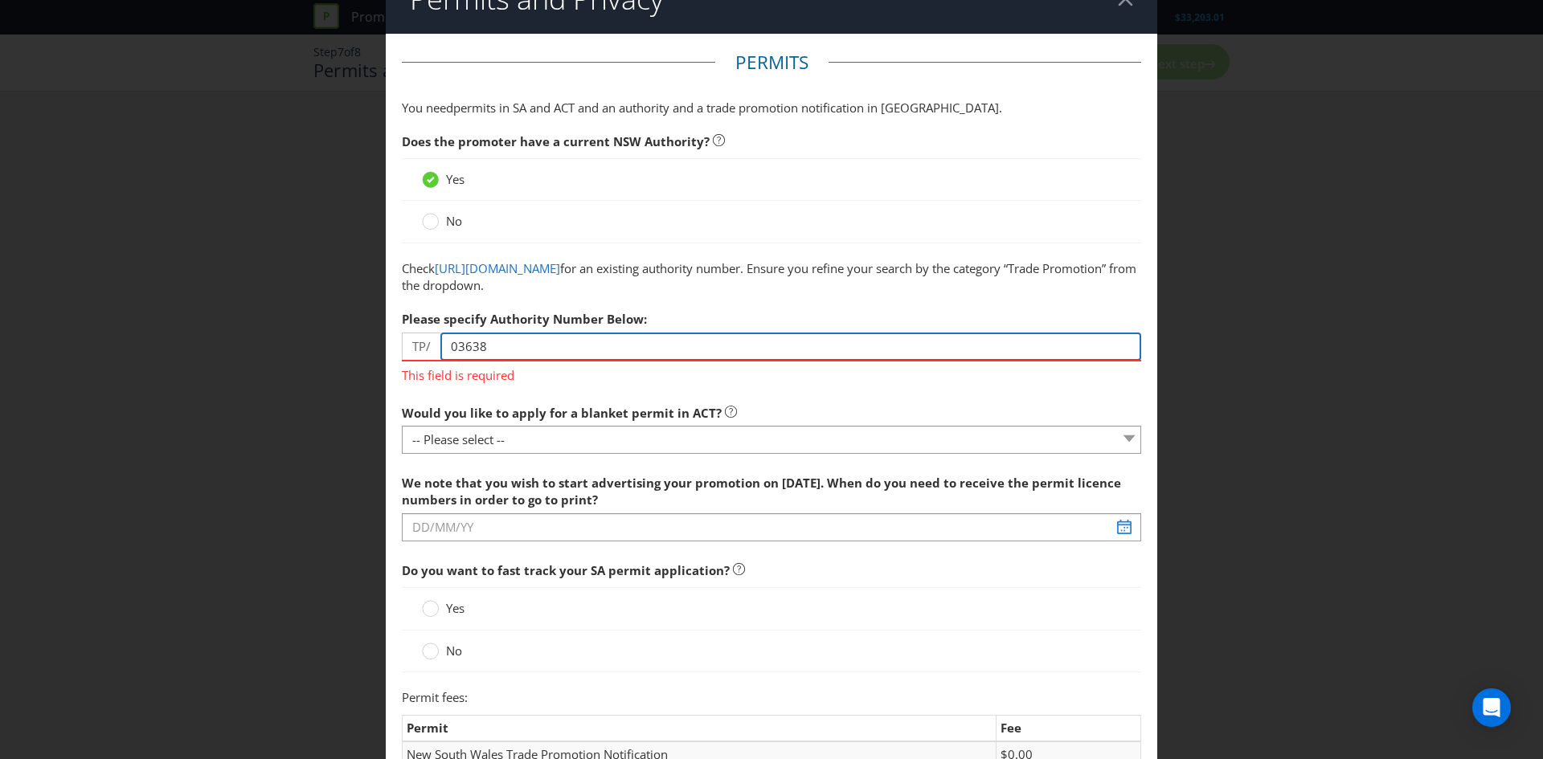
scroll to position [37, 0]
type input "03638"
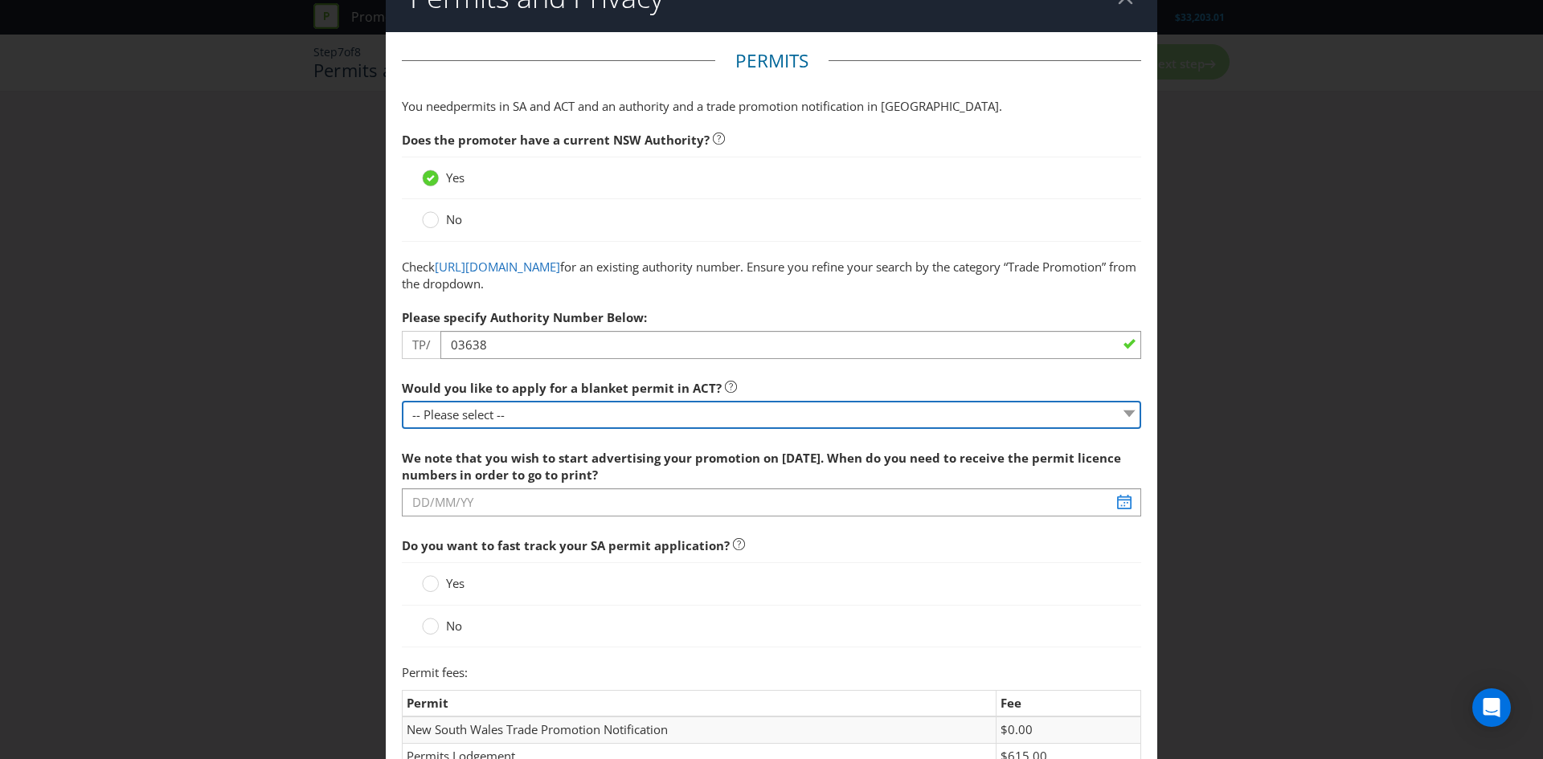
select select "NO_NONE"
click at [402, 401] on select "-- Please select -- Yes, please apply for a new blanket permit No, this promoti…" at bounding box center [771, 415] width 739 height 28
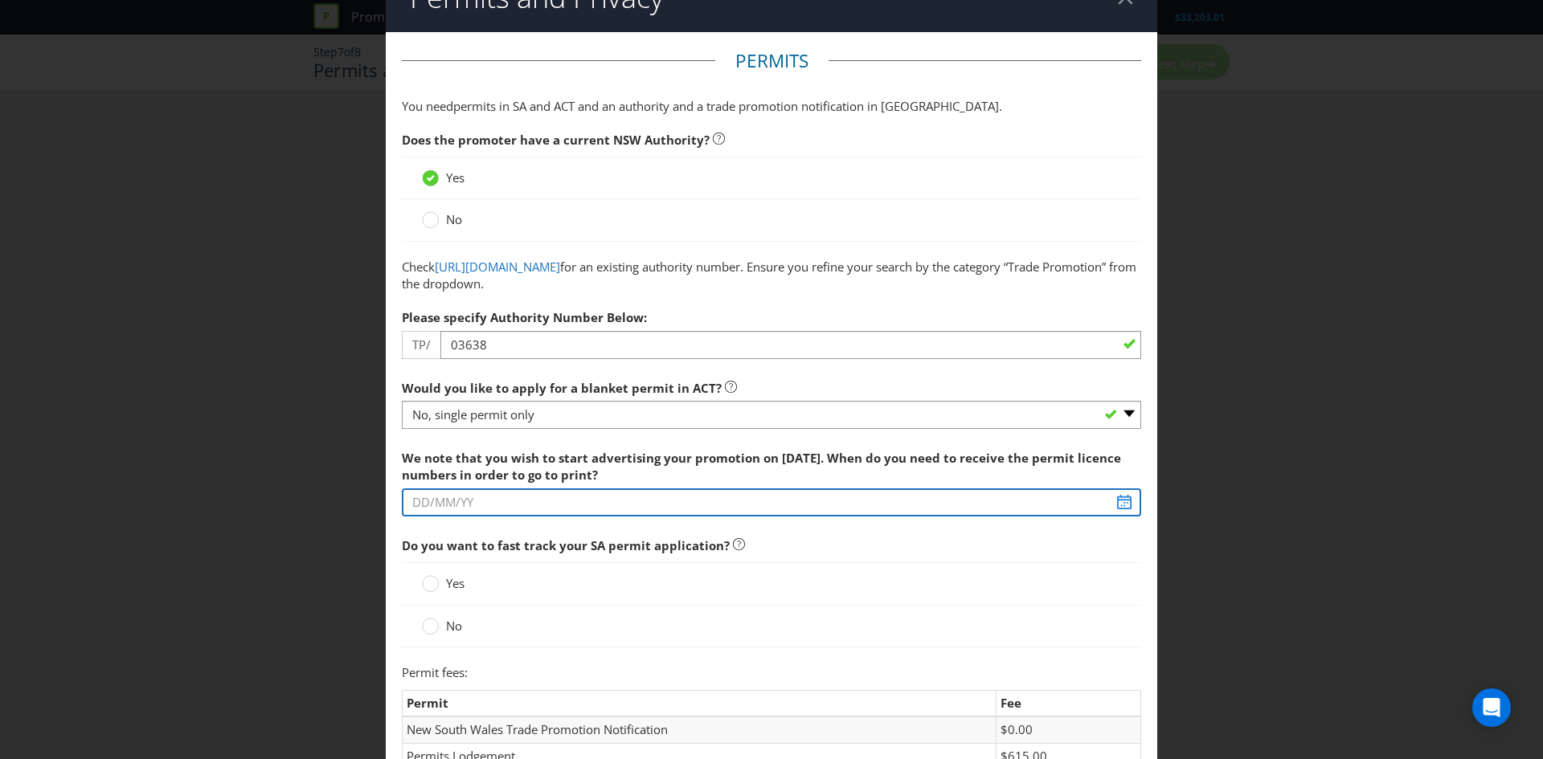
click at [509, 500] on input "text" at bounding box center [771, 503] width 739 height 28
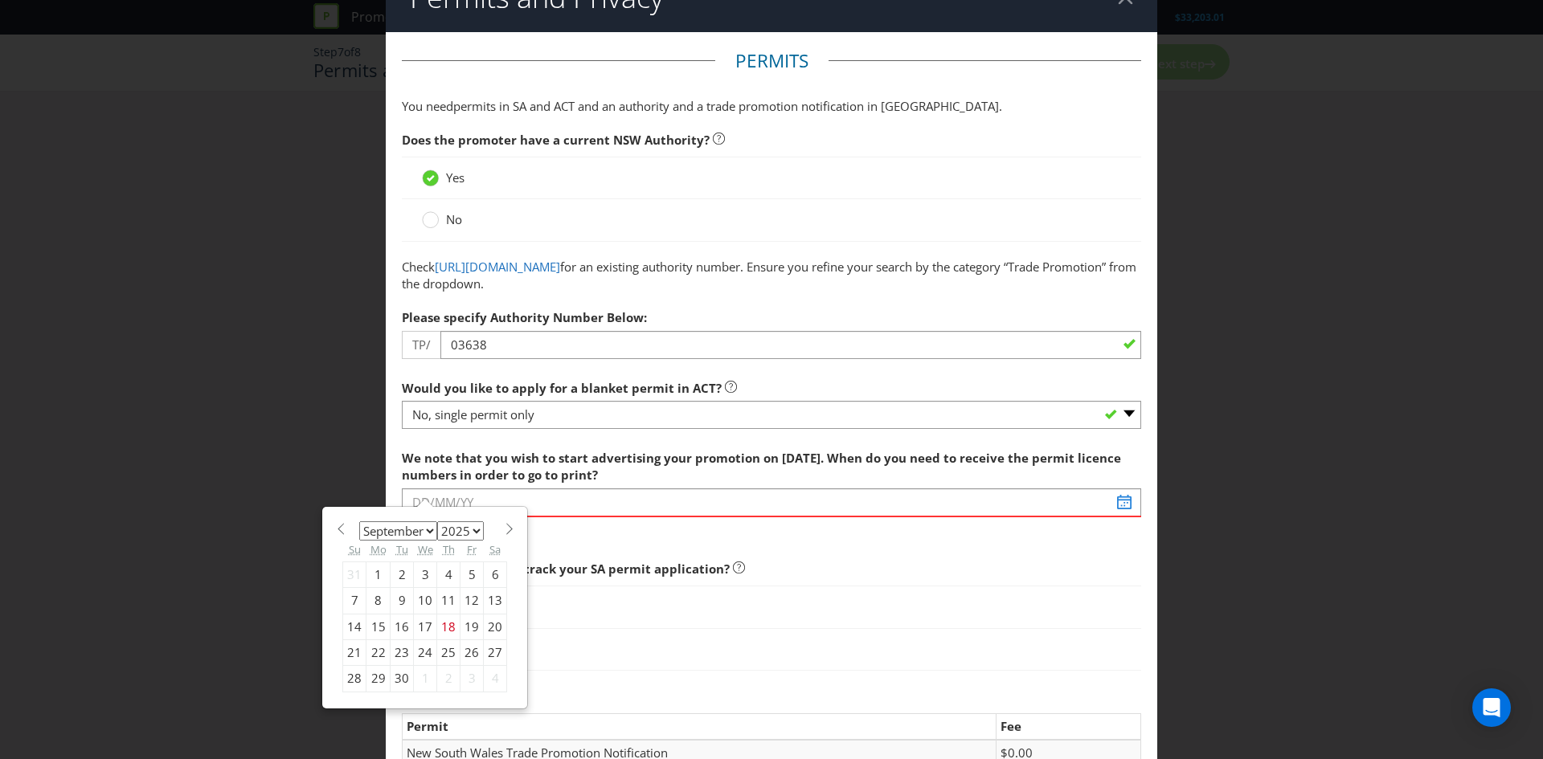
click at [427, 531] on select "January February March April May June July August September October November De…" at bounding box center [398, 531] width 78 height 19
click at [503, 530] on span at bounding box center [509, 529] width 12 height 12
select select "9"
click at [444, 576] on div "2" at bounding box center [448, 575] width 23 height 26
type input "[DATE]"
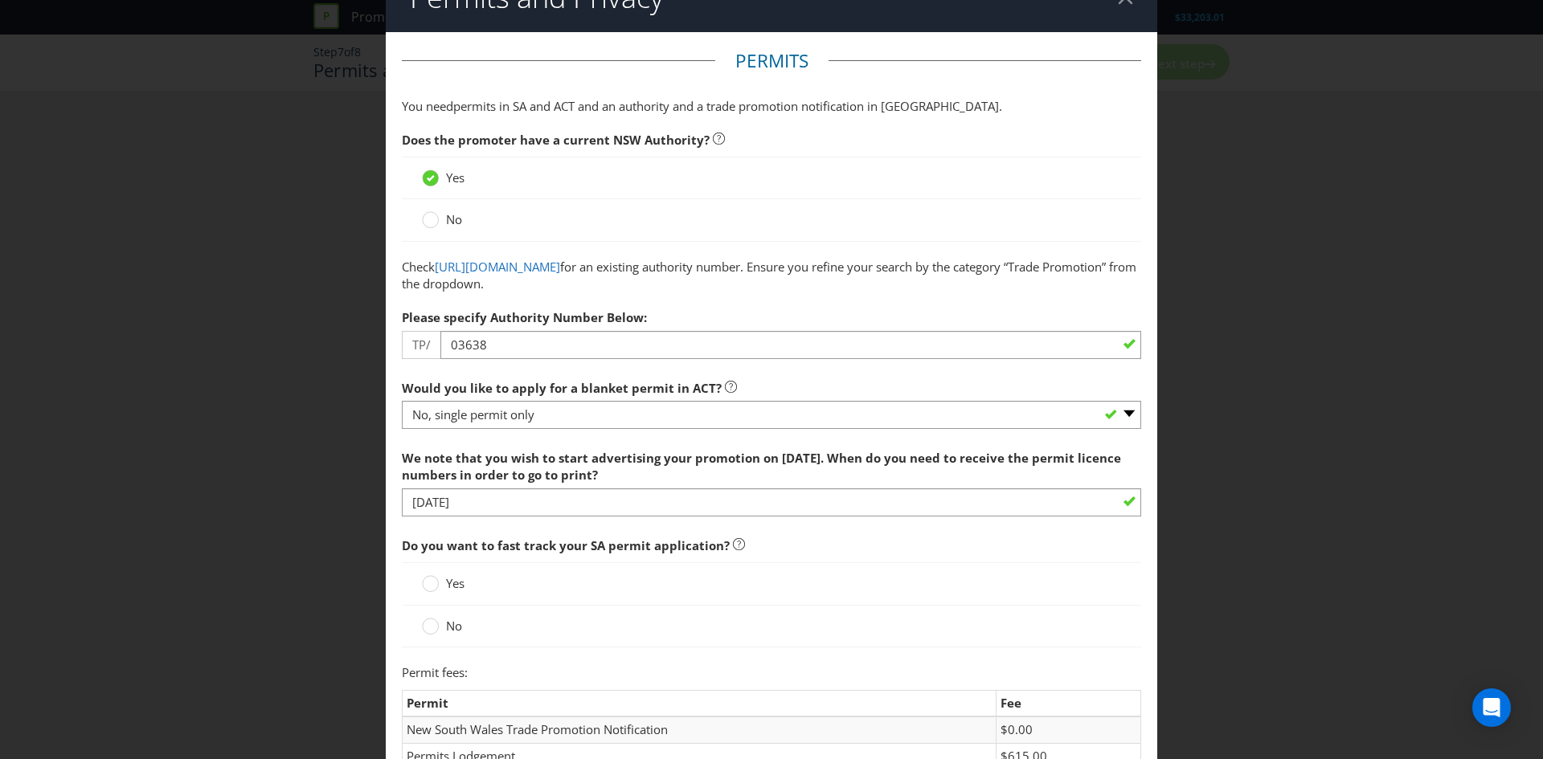
scroll to position [77, 0]
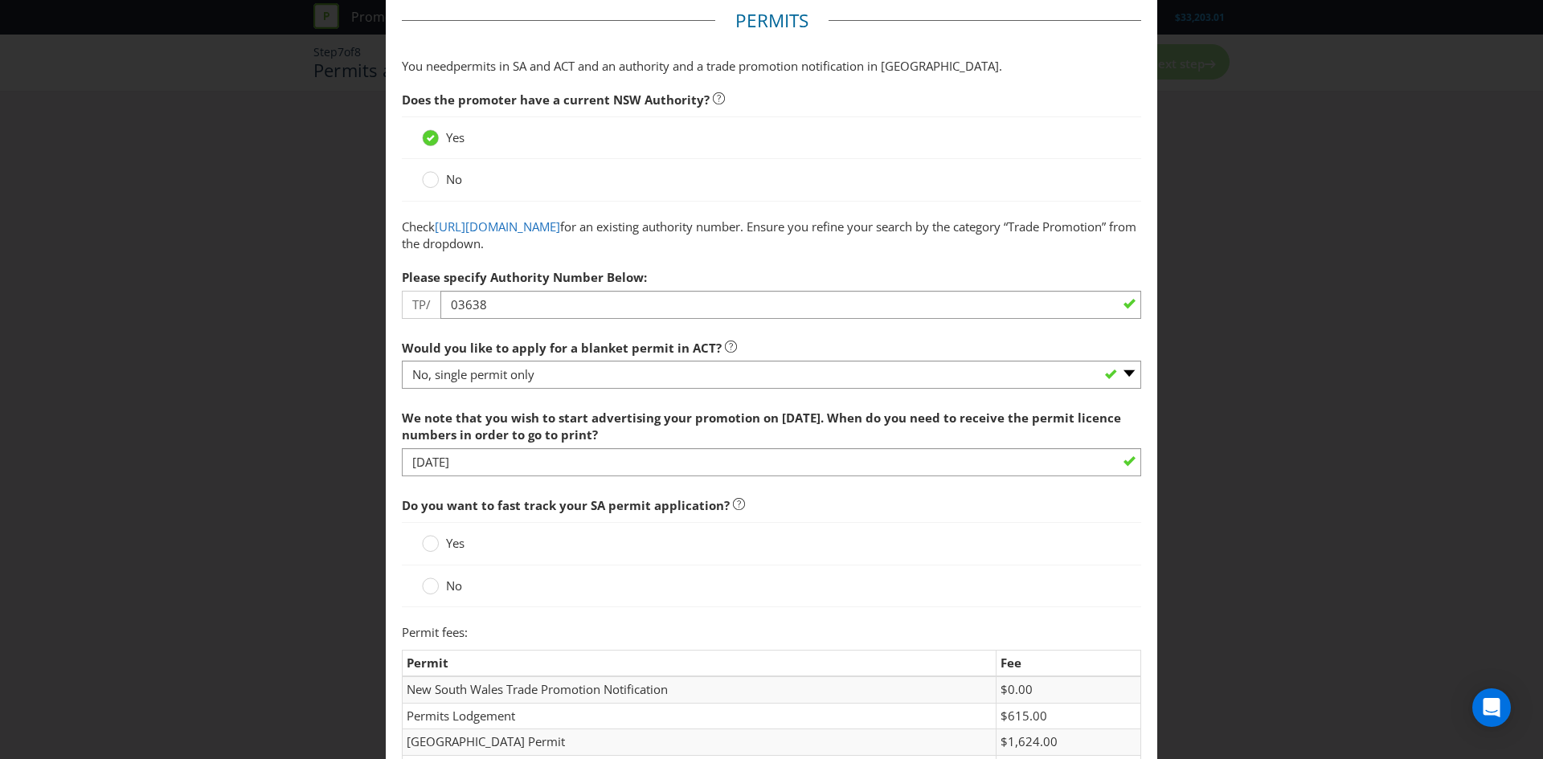
click at [446, 539] on span "Yes" at bounding box center [455, 543] width 18 height 16
click at [0, 0] on input "Yes" at bounding box center [0, 0] width 0 height 0
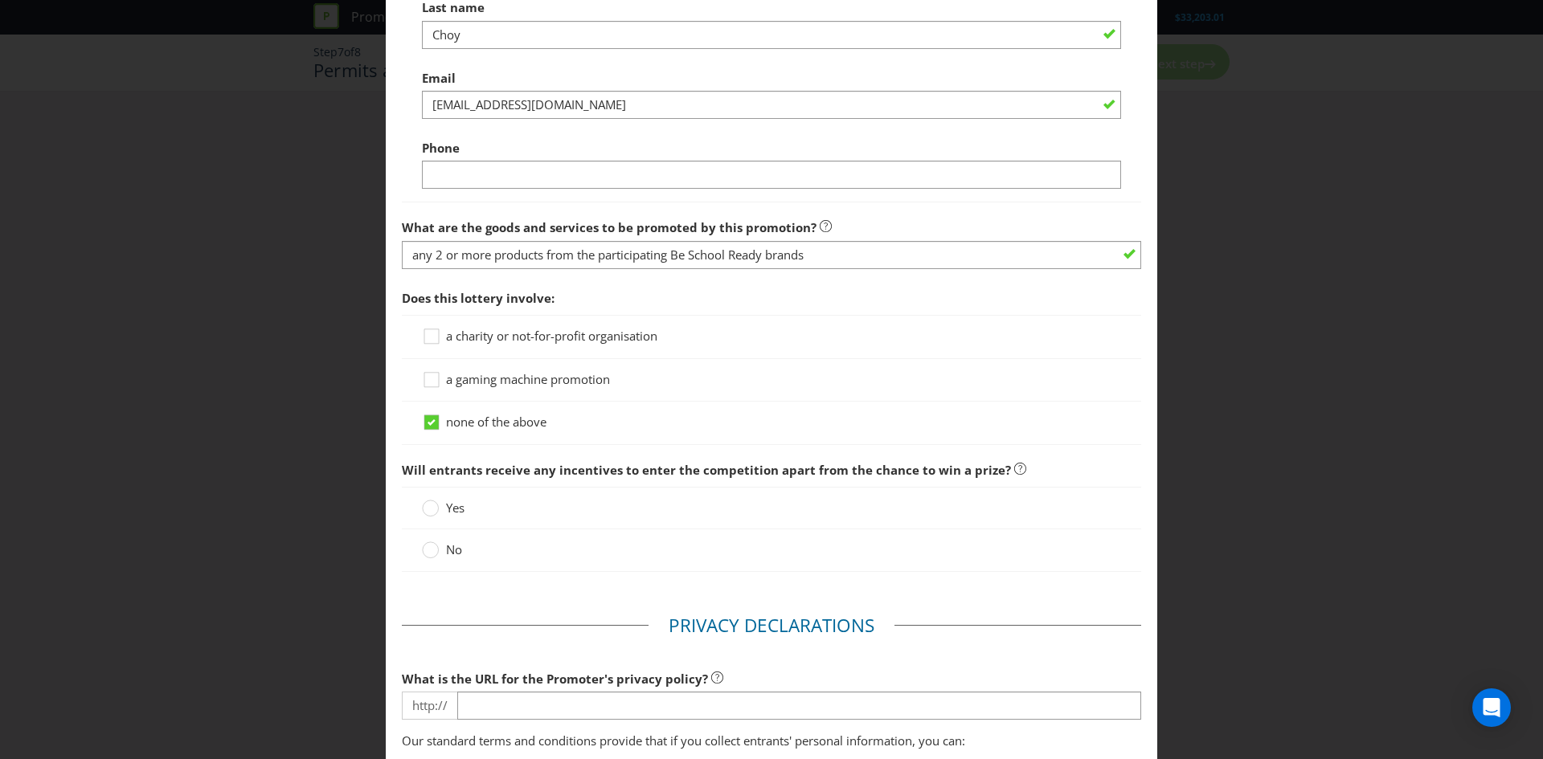
scroll to position [1384, 0]
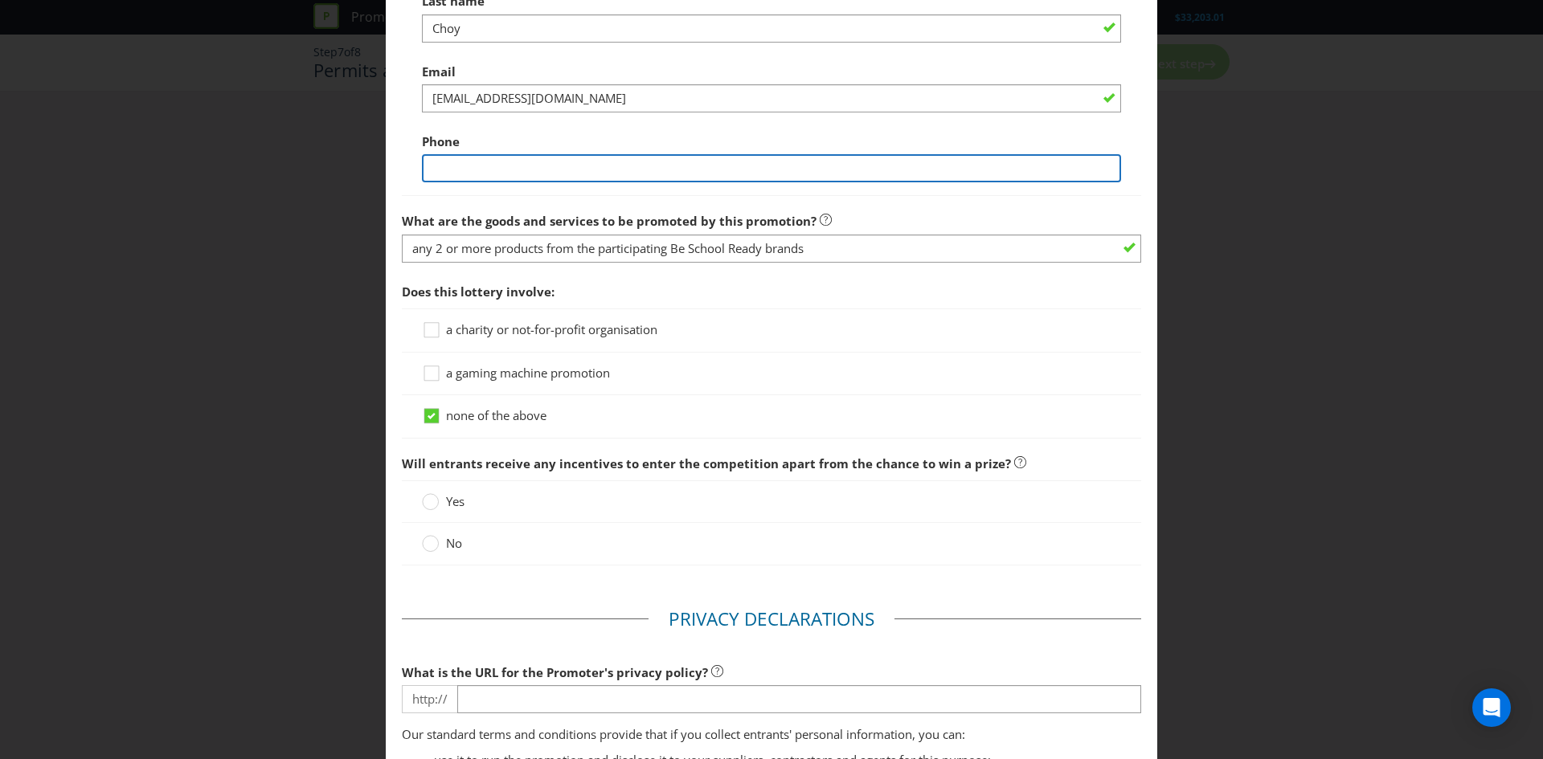
click at [497, 164] on input "text" at bounding box center [771, 168] width 699 height 28
type input "0486290667"
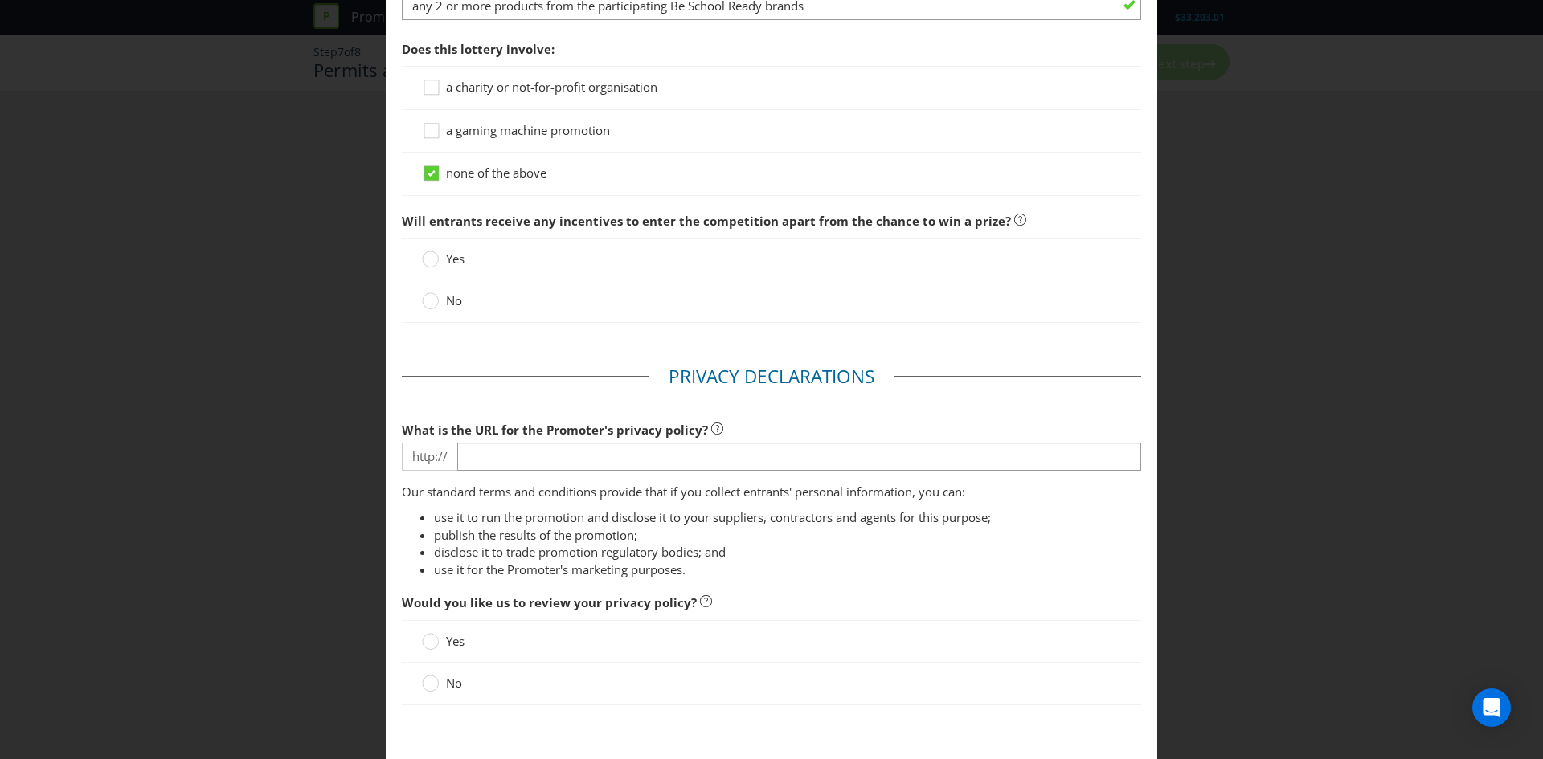
scroll to position [1627, 0]
click at [434, 298] on circle at bounding box center [431, 301] width 16 height 16
click at [0, 0] on input "No" at bounding box center [0, 0] width 0 height 0
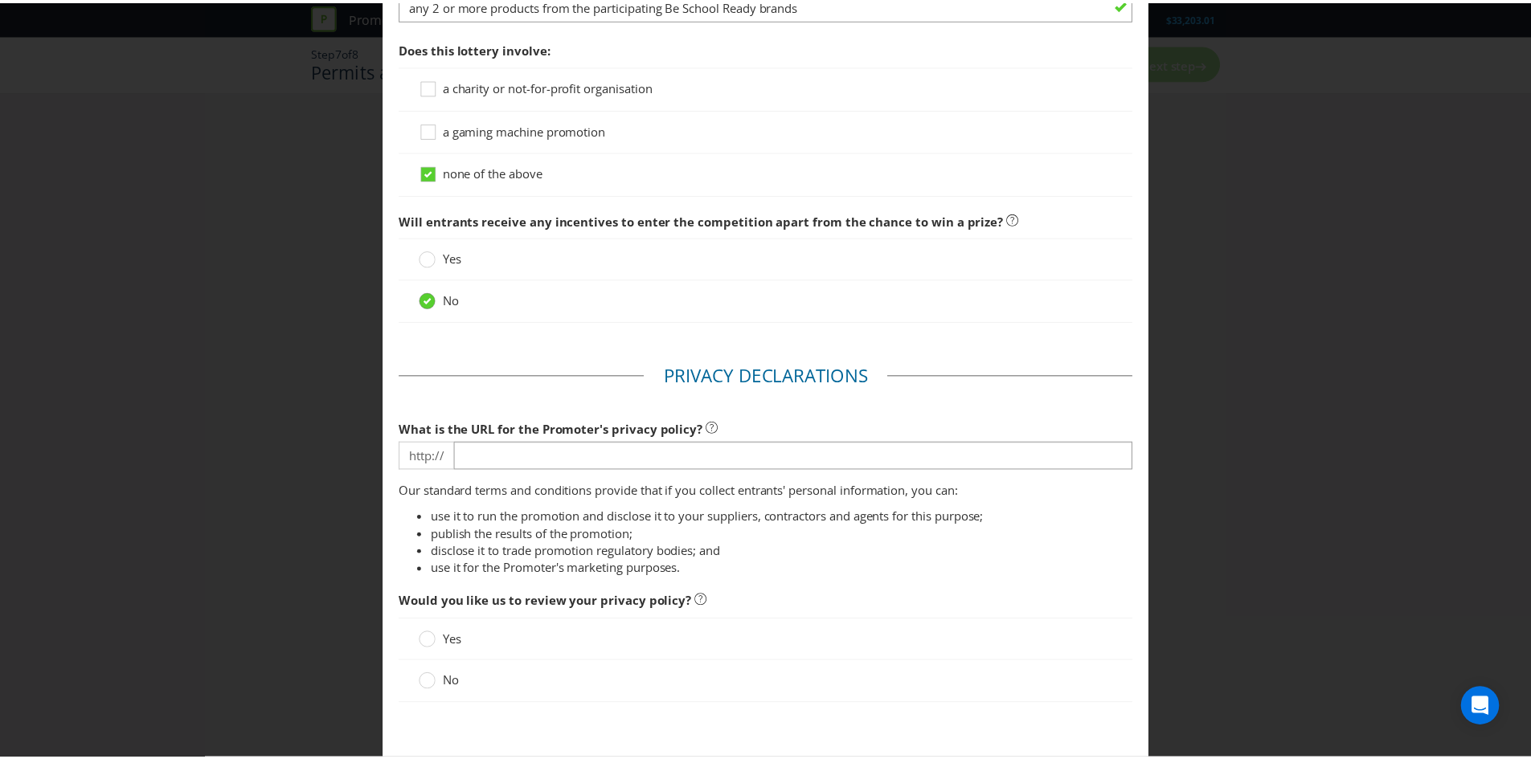
scroll to position [1711, 0]
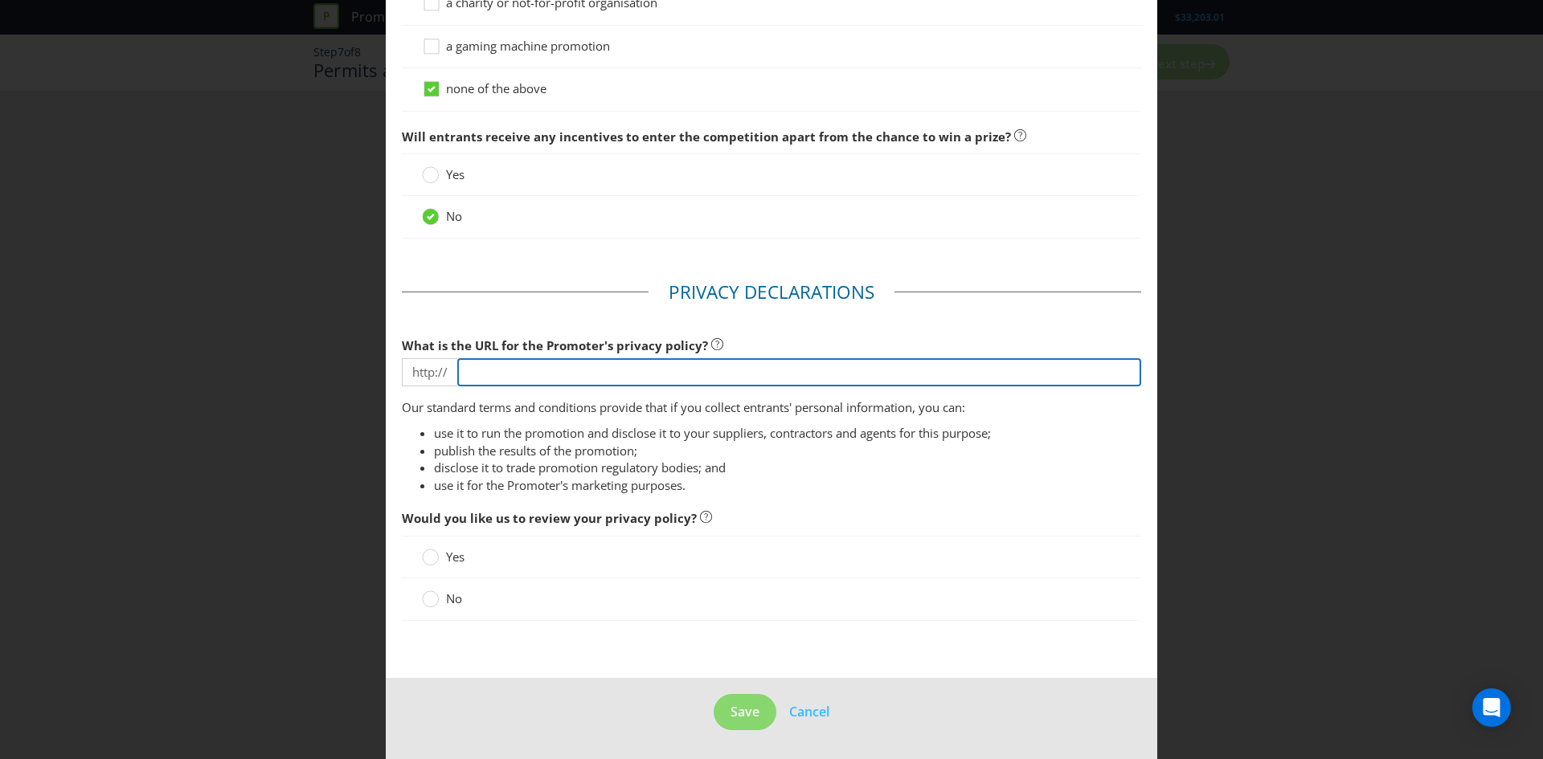
click at [537, 364] on input "text" at bounding box center [799, 372] width 684 height 28
type input "[DOMAIN_NAME][URL]"
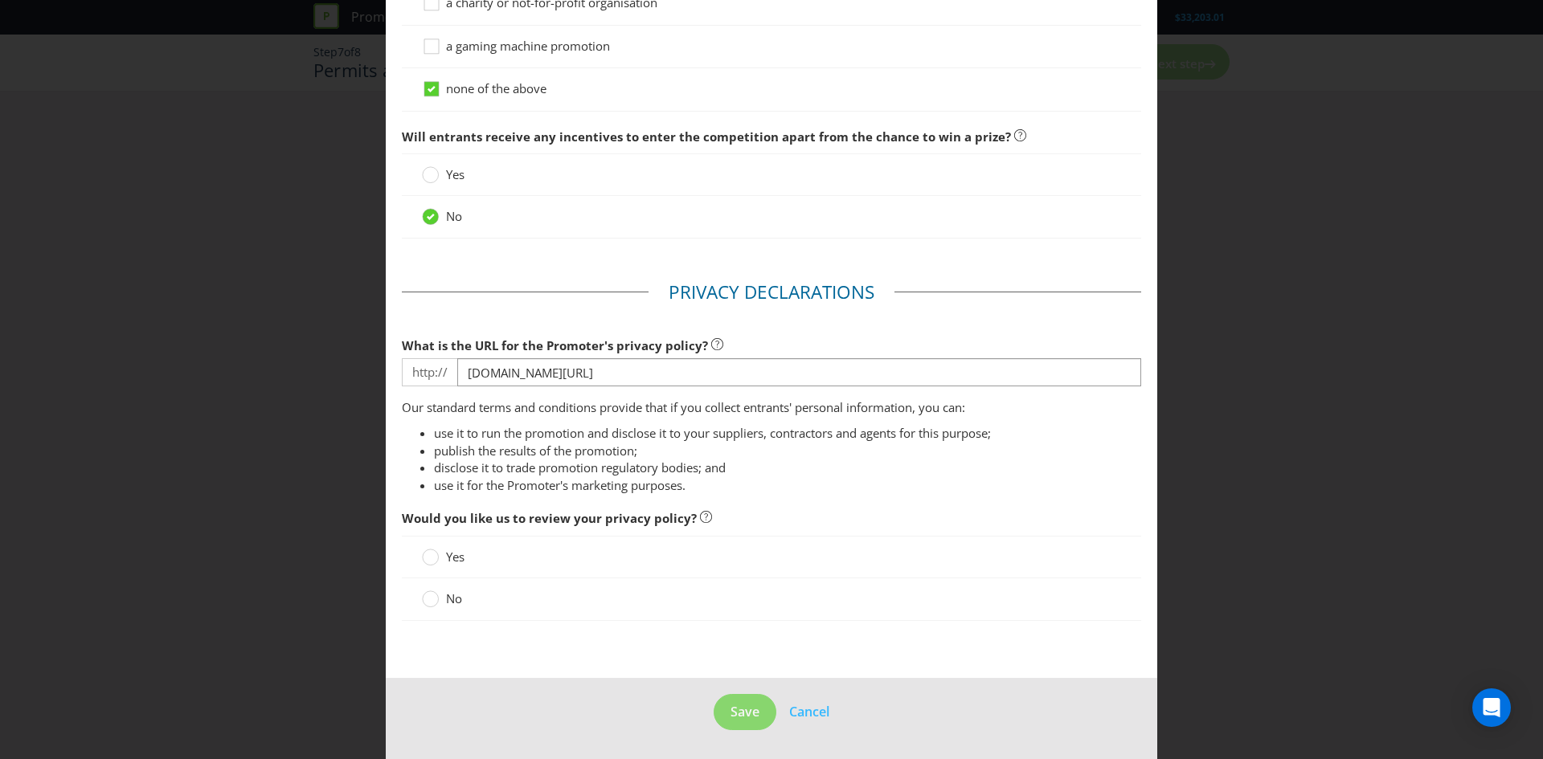
click at [440, 616] on div "No" at bounding box center [771, 600] width 739 height 42
click at [432, 600] on circle at bounding box center [431, 600] width 16 height 16
click at [0, 0] on input "No" at bounding box center [0, 0] width 0 height 0
click at [747, 718] on span "Save" at bounding box center [745, 712] width 29 height 18
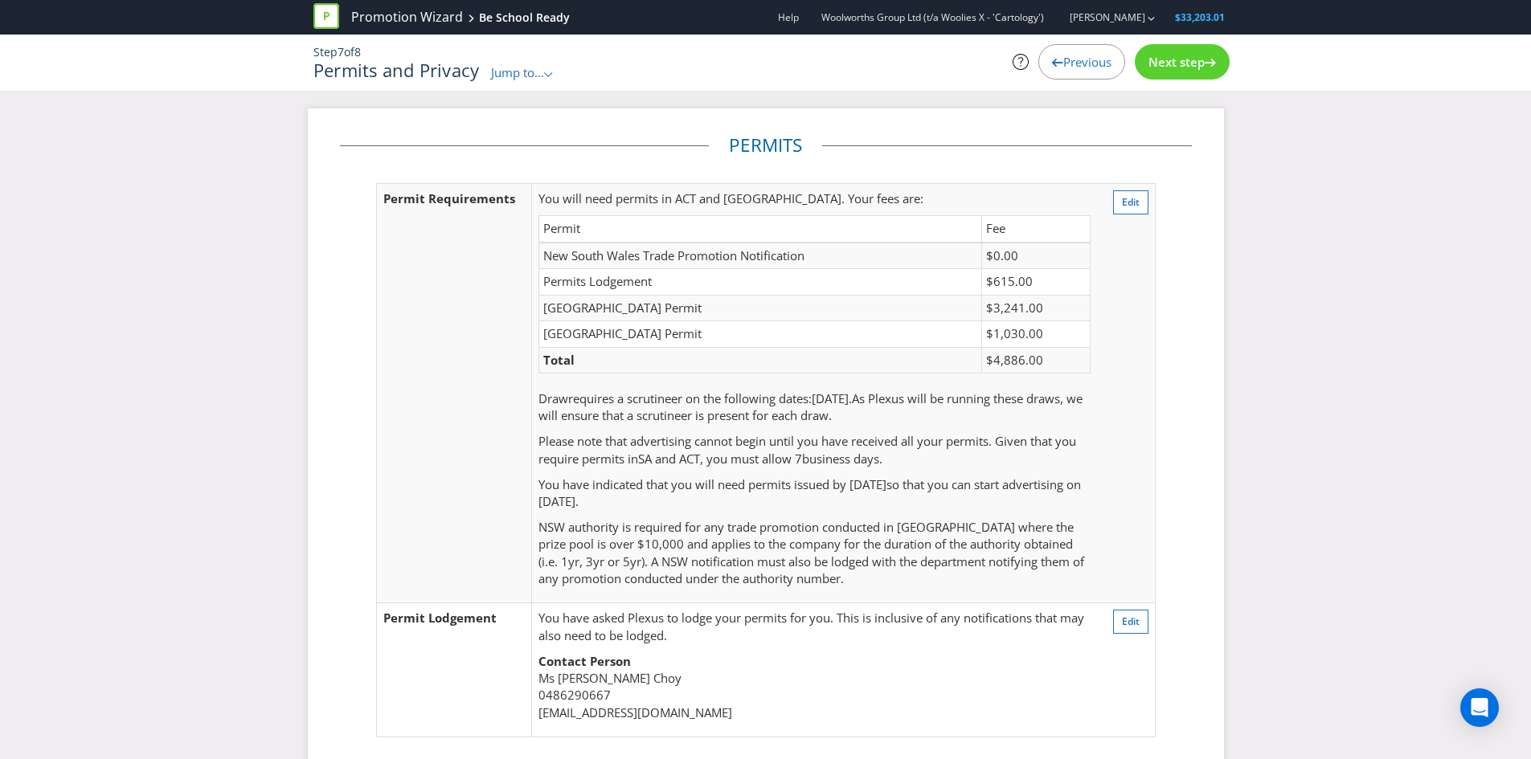
click at [1171, 61] on span "Next step" at bounding box center [1176, 62] width 56 height 16
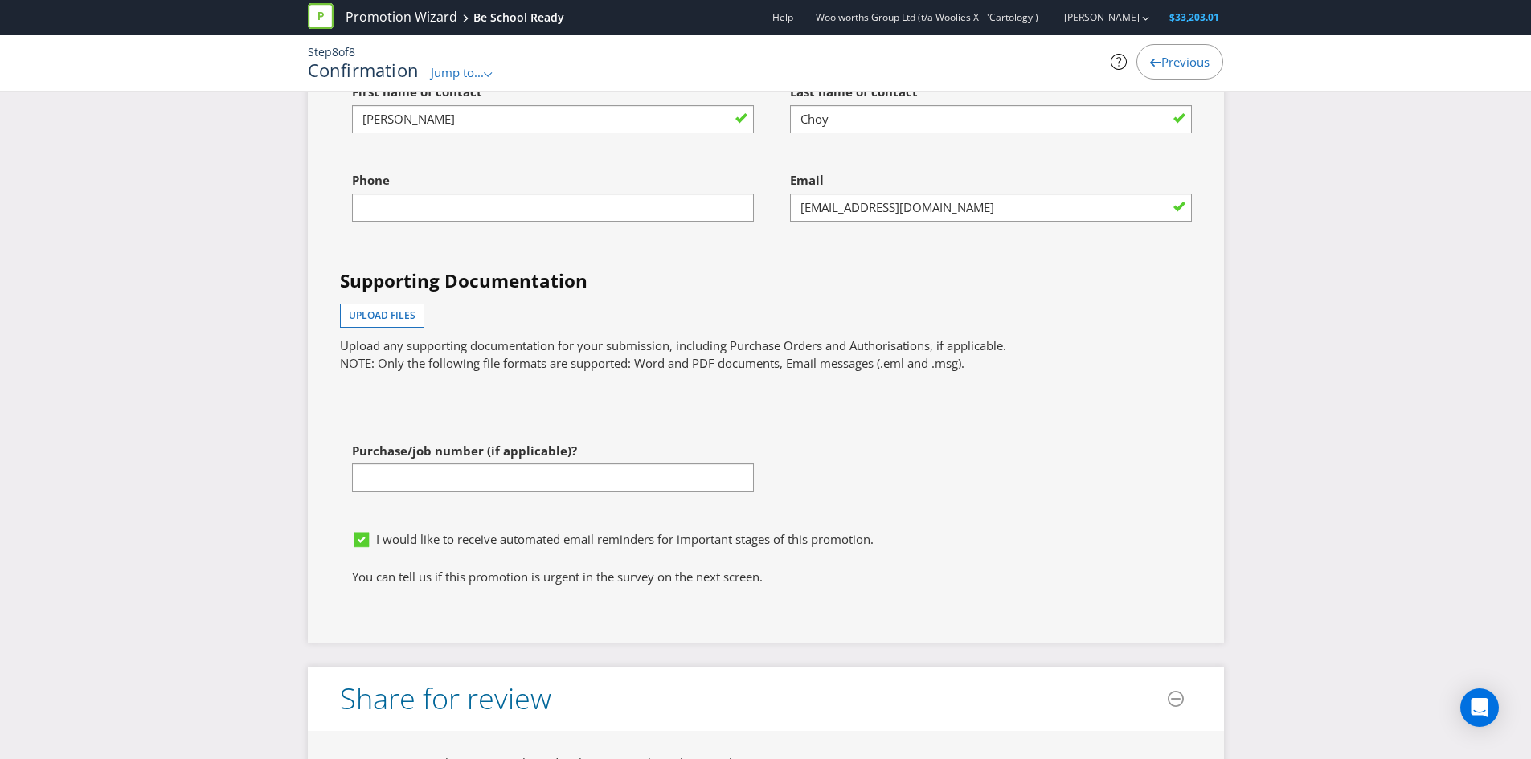
scroll to position [5508, 0]
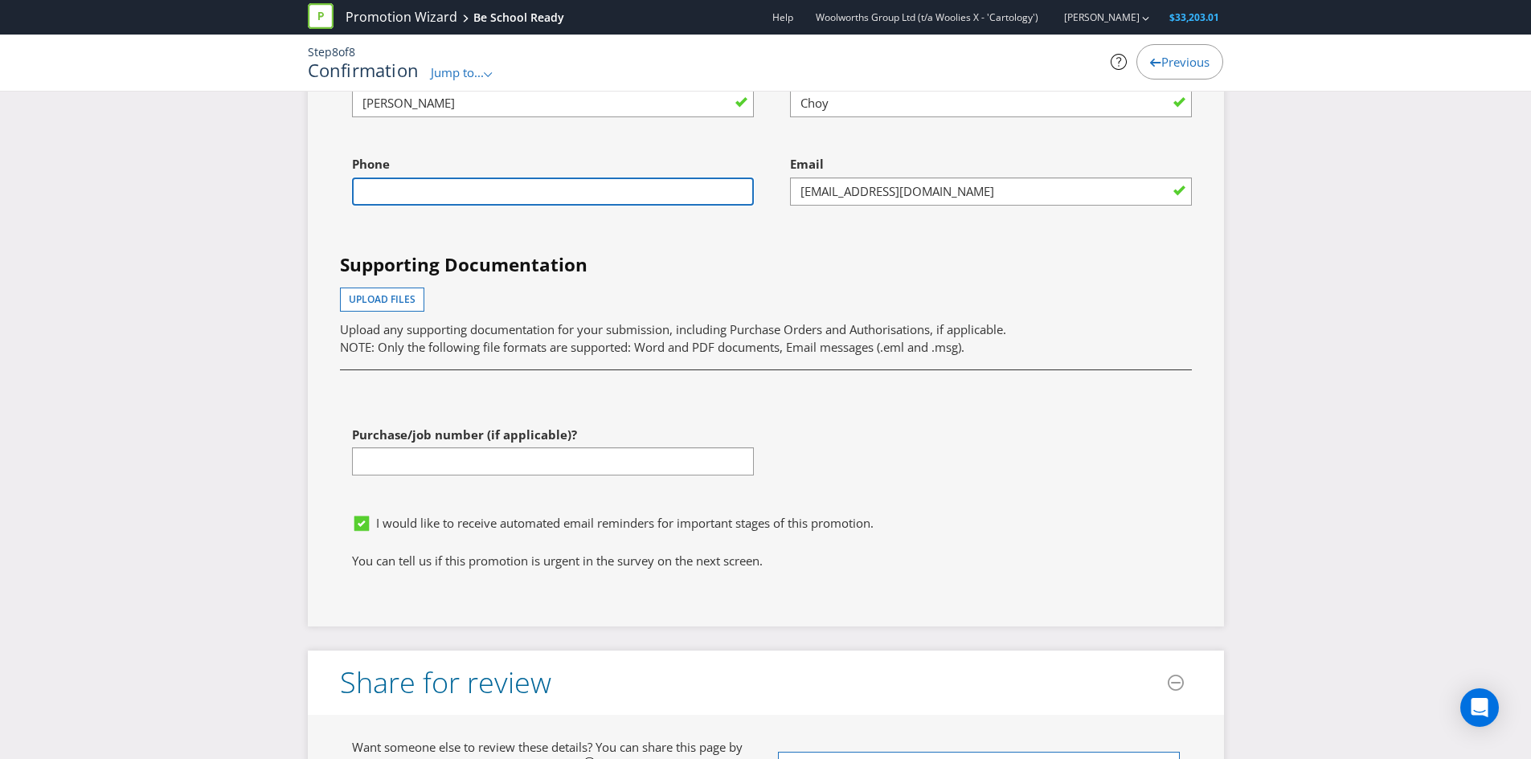
click at [600, 199] on input "text" at bounding box center [553, 192] width 402 height 28
type input "0486290667"
click at [363, 527] on icon at bounding box center [362, 524] width 8 height 6
click at [0, 0] on input "I would like to receive automated email reminders for important stages of this …" at bounding box center [0, 0] width 0 height 0
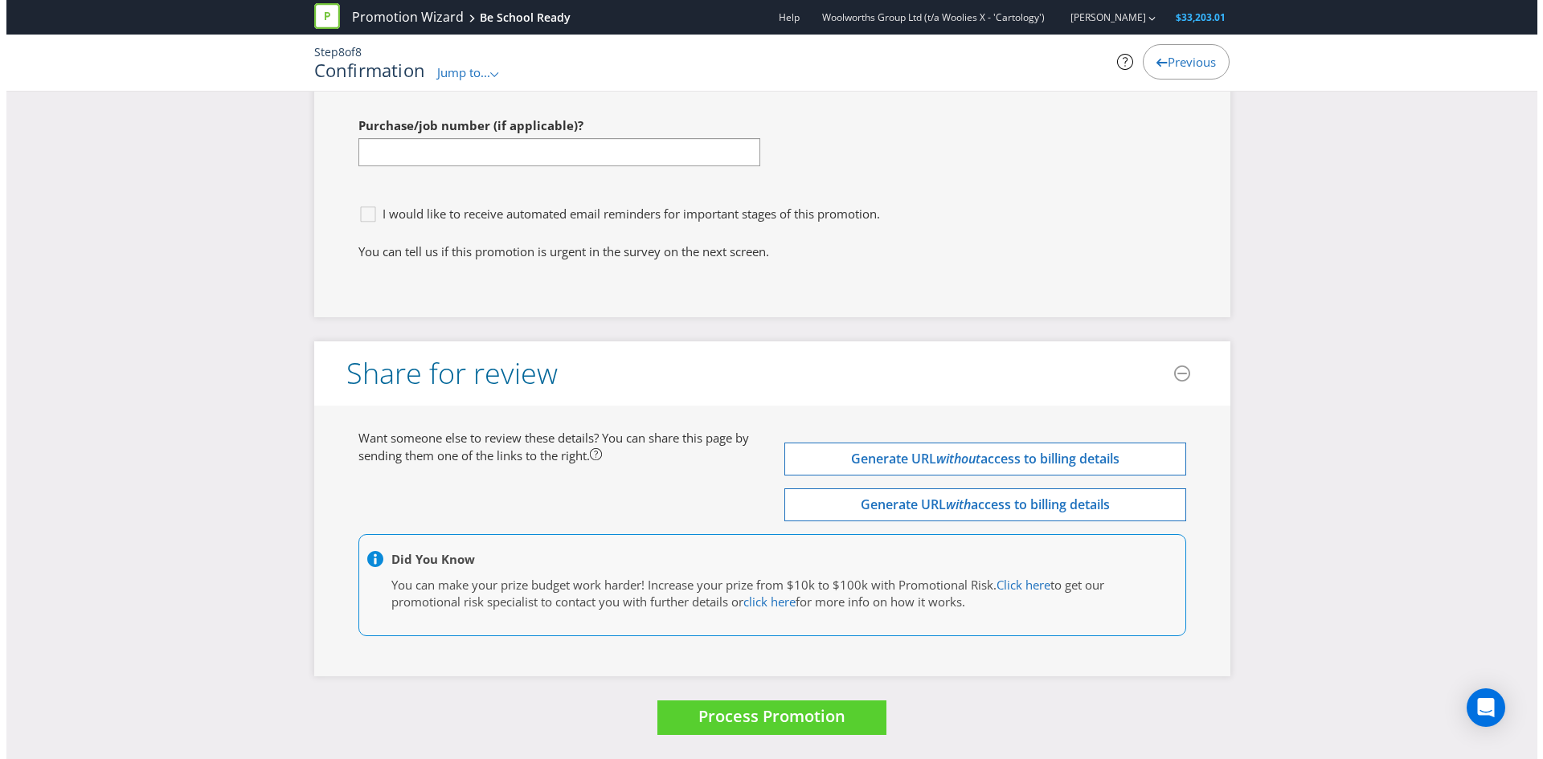
scroll to position [5835, 0]
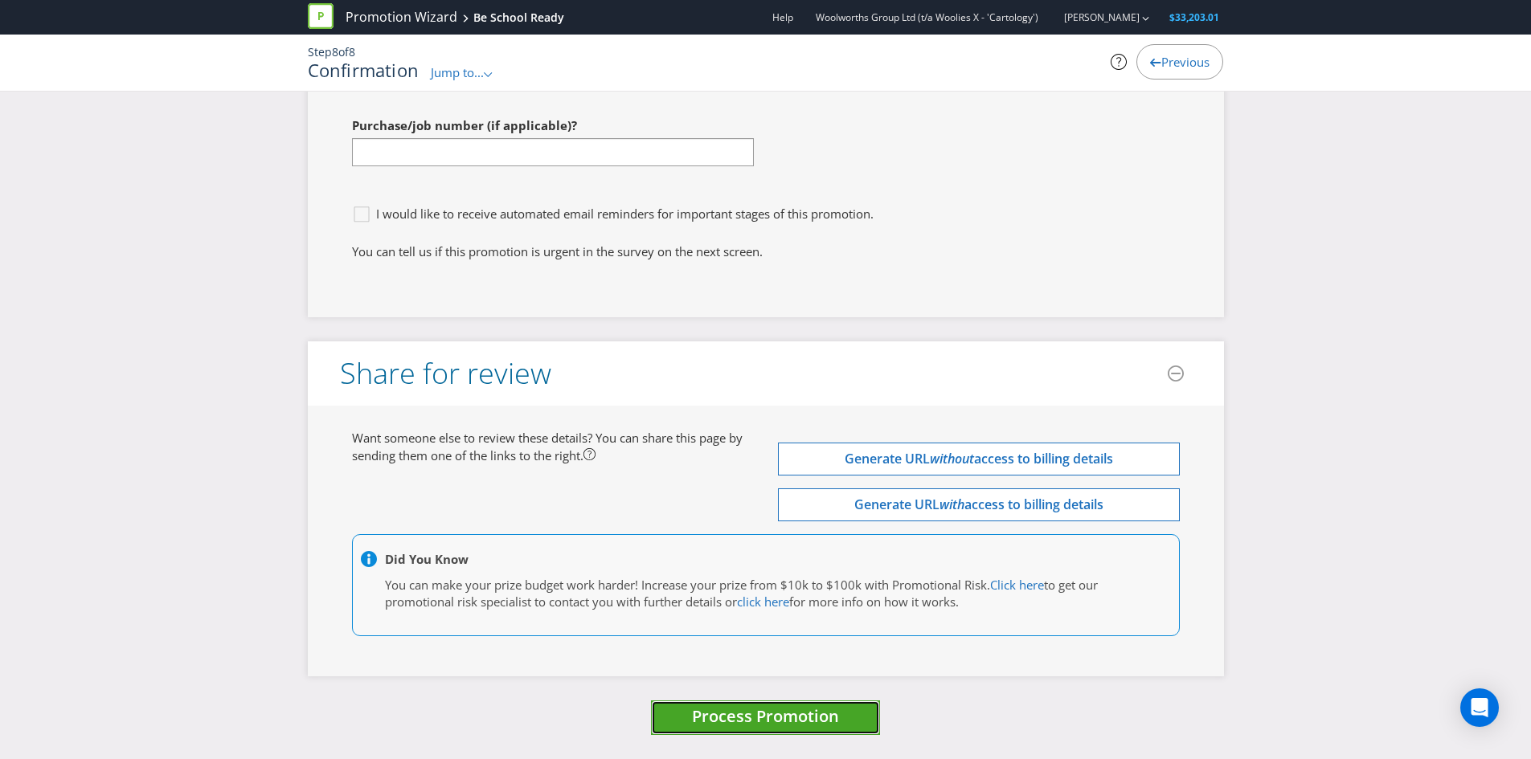
click at [752, 730] on button "Process Promotion" at bounding box center [765, 718] width 229 height 35
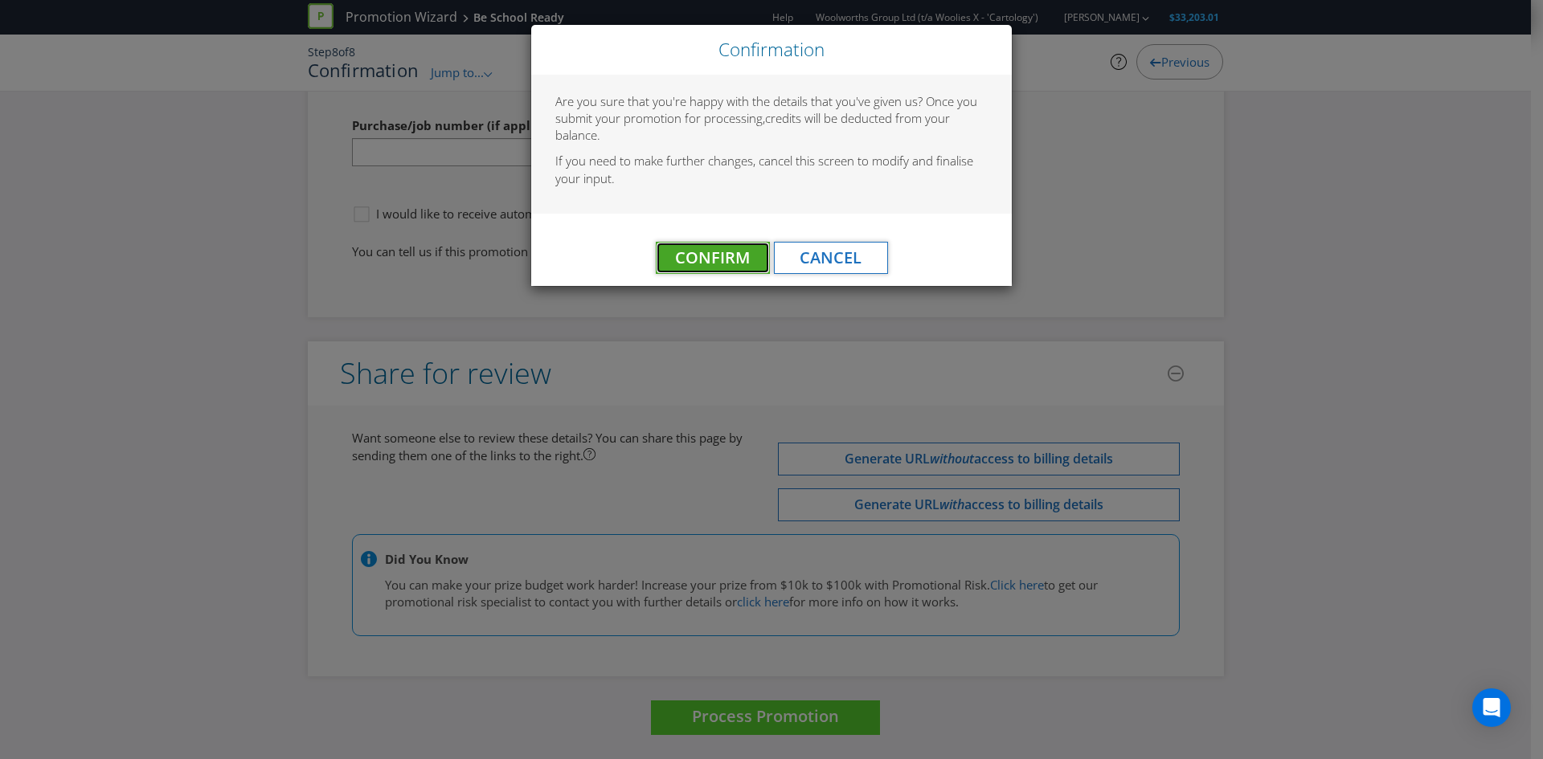
click at [695, 268] on span "Confirm" at bounding box center [712, 258] width 75 height 22
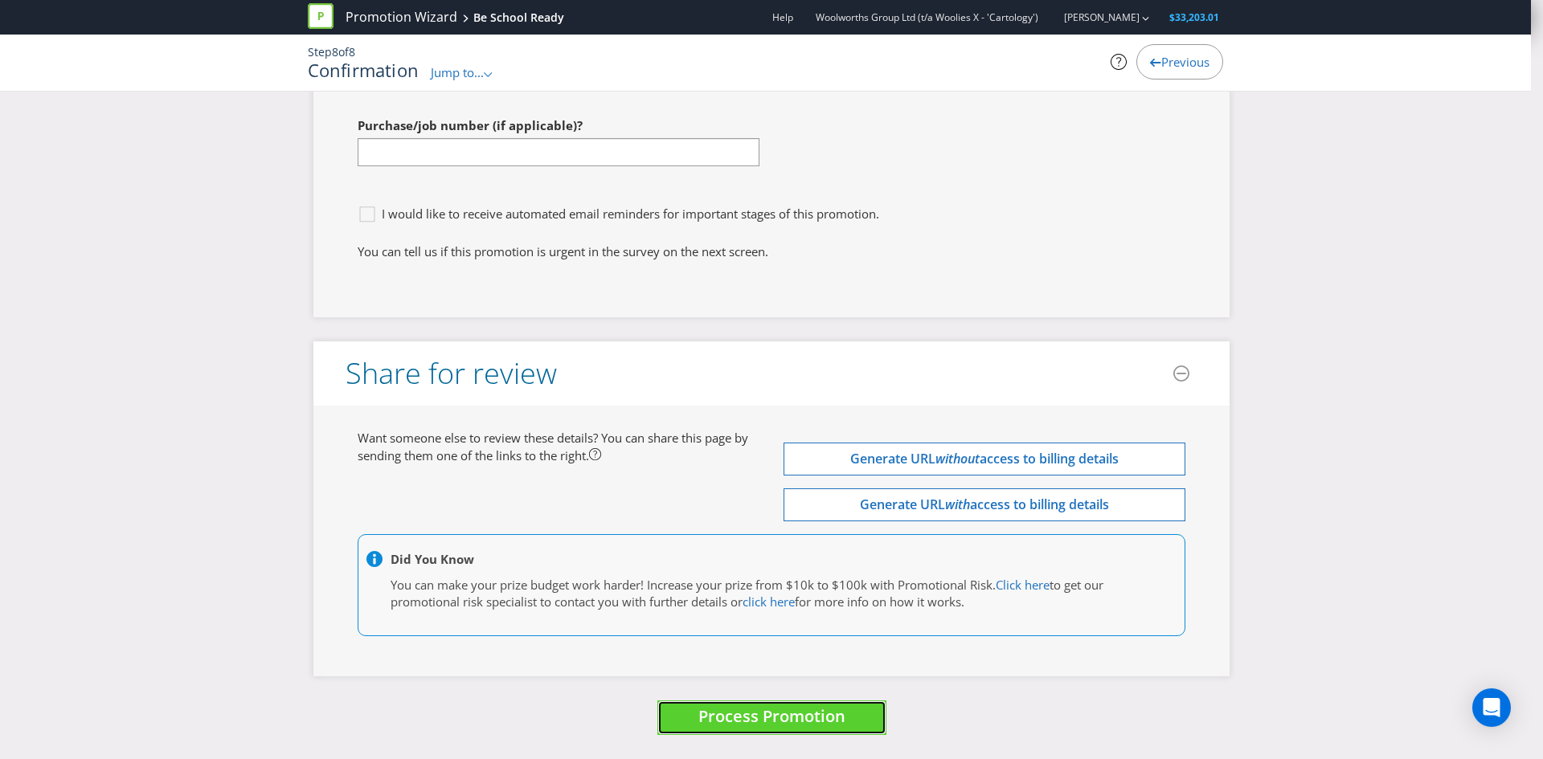
scroll to position [0, 0]
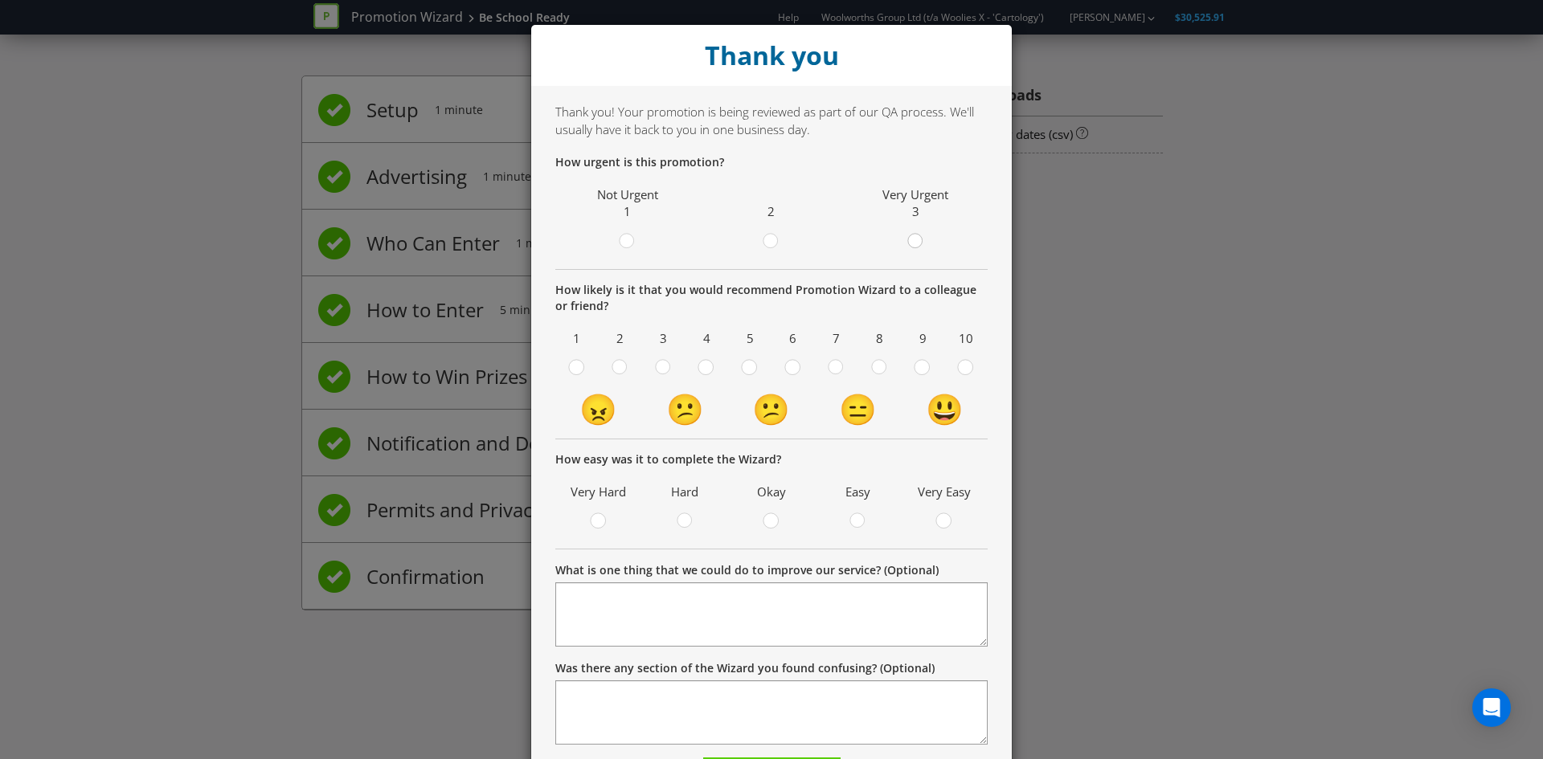
click at [911, 242] on circle at bounding box center [914, 241] width 14 height 14
click at [0, 0] on input "radio" at bounding box center [0, 0] width 0 height 0
click at [964, 366] on div at bounding box center [966, 362] width 8 height 8
click at [0, 0] on input "radio" at bounding box center [0, 0] width 0 height 0
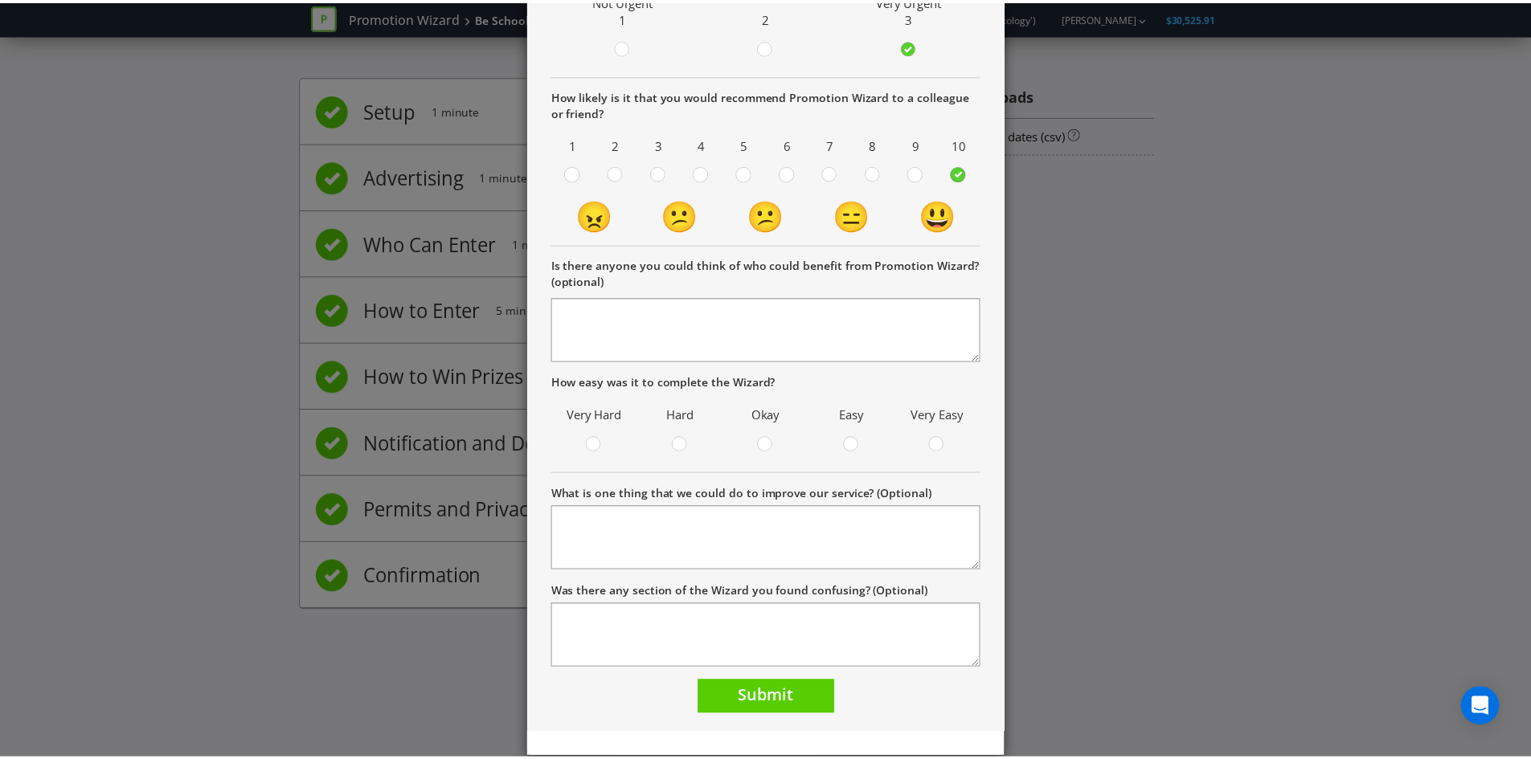
scroll to position [195, 0]
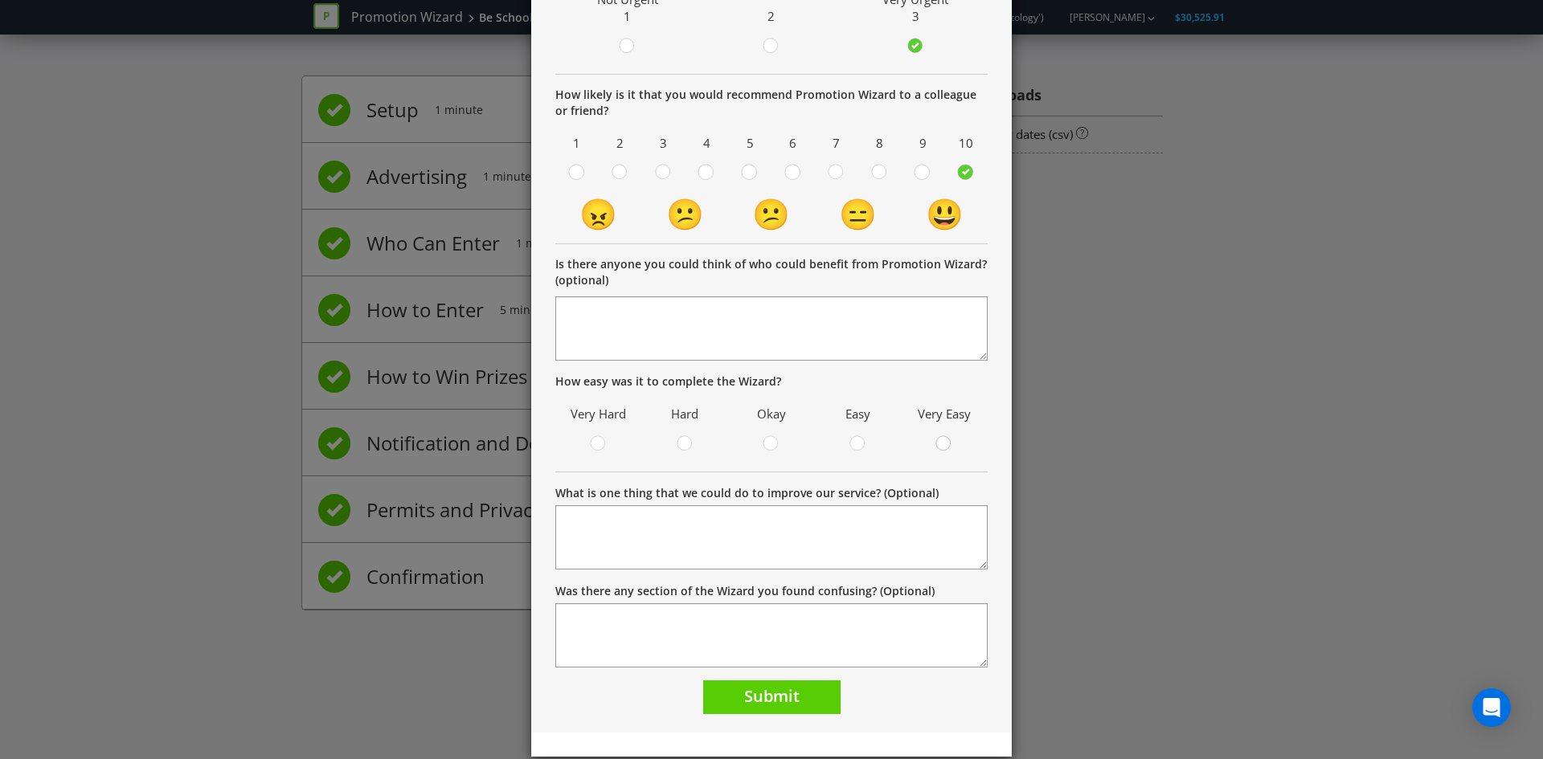
click at [943, 448] on circle at bounding box center [943, 443] width 14 height 14
click at [0, 0] on input "radio" at bounding box center [0, 0] width 0 height 0
click at [770, 702] on span "Submit" at bounding box center [771, 697] width 55 height 22
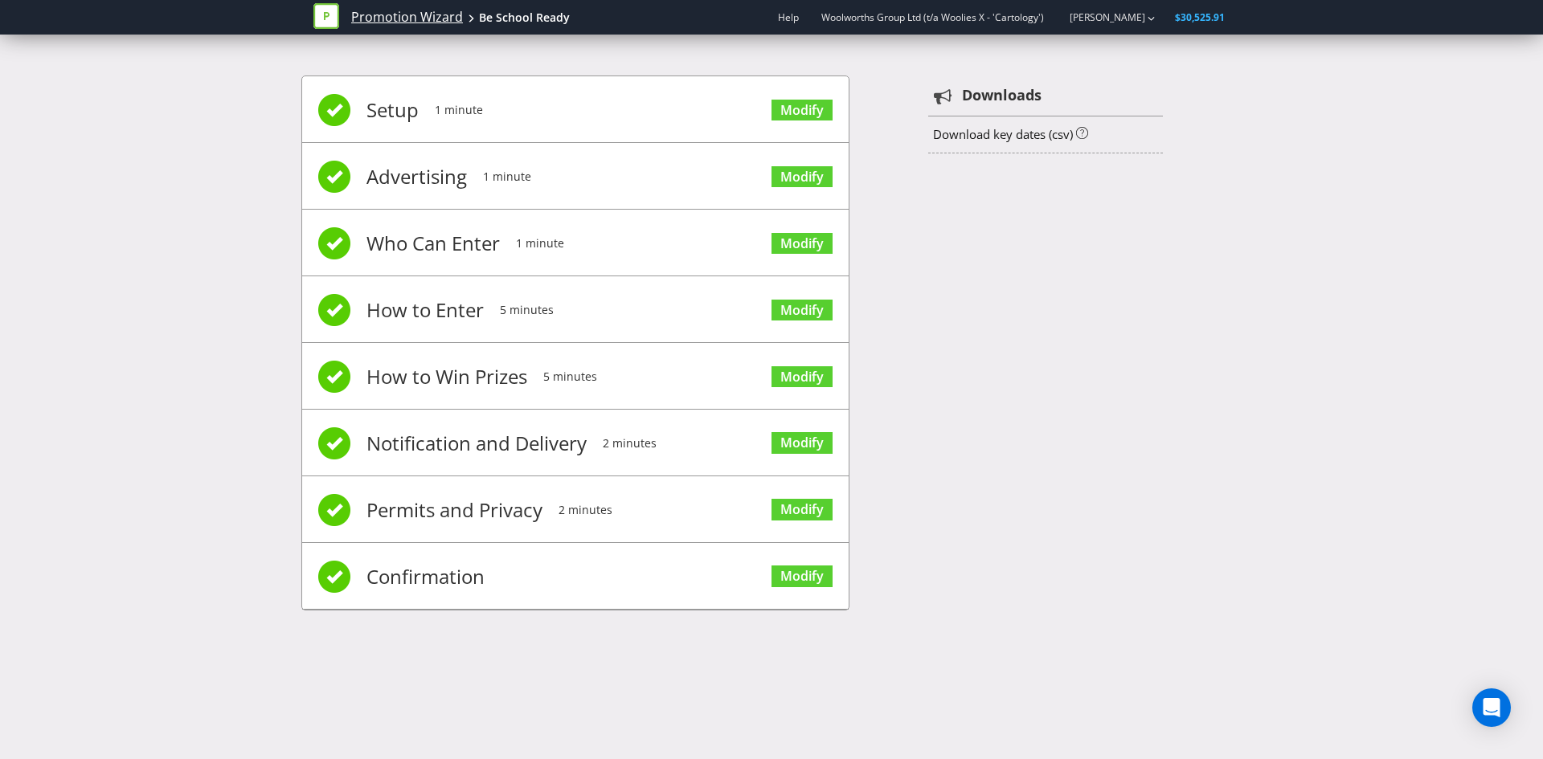
click at [392, 16] on link "Promotion Wizard" at bounding box center [407, 17] width 112 height 18
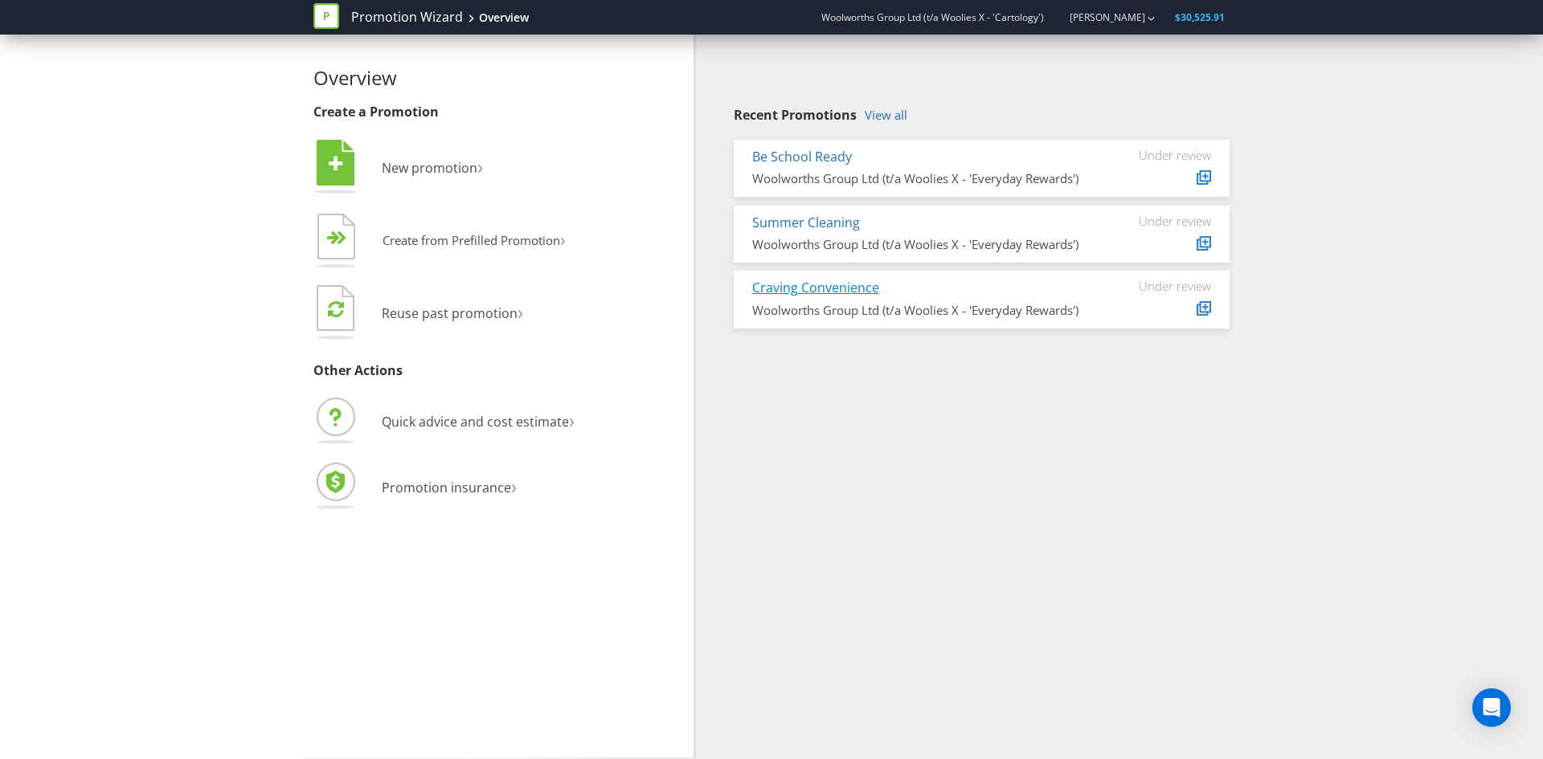
drag, startPoint x: 811, startPoint y: 281, endPoint x: 782, endPoint y: 294, distance: 31.7
drag, startPoint x: 782, startPoint y: 294, endPoint x: 801, endPoint y: 282, distance: 22.7
drag, startPoint x: 801, startPoint y: 282, endPoint x: 778, endPoint y: 284, distance: 23.4
click at [778, 284] on link "Craving Convenience" at bounding box center [815, 288] width 127 height 18
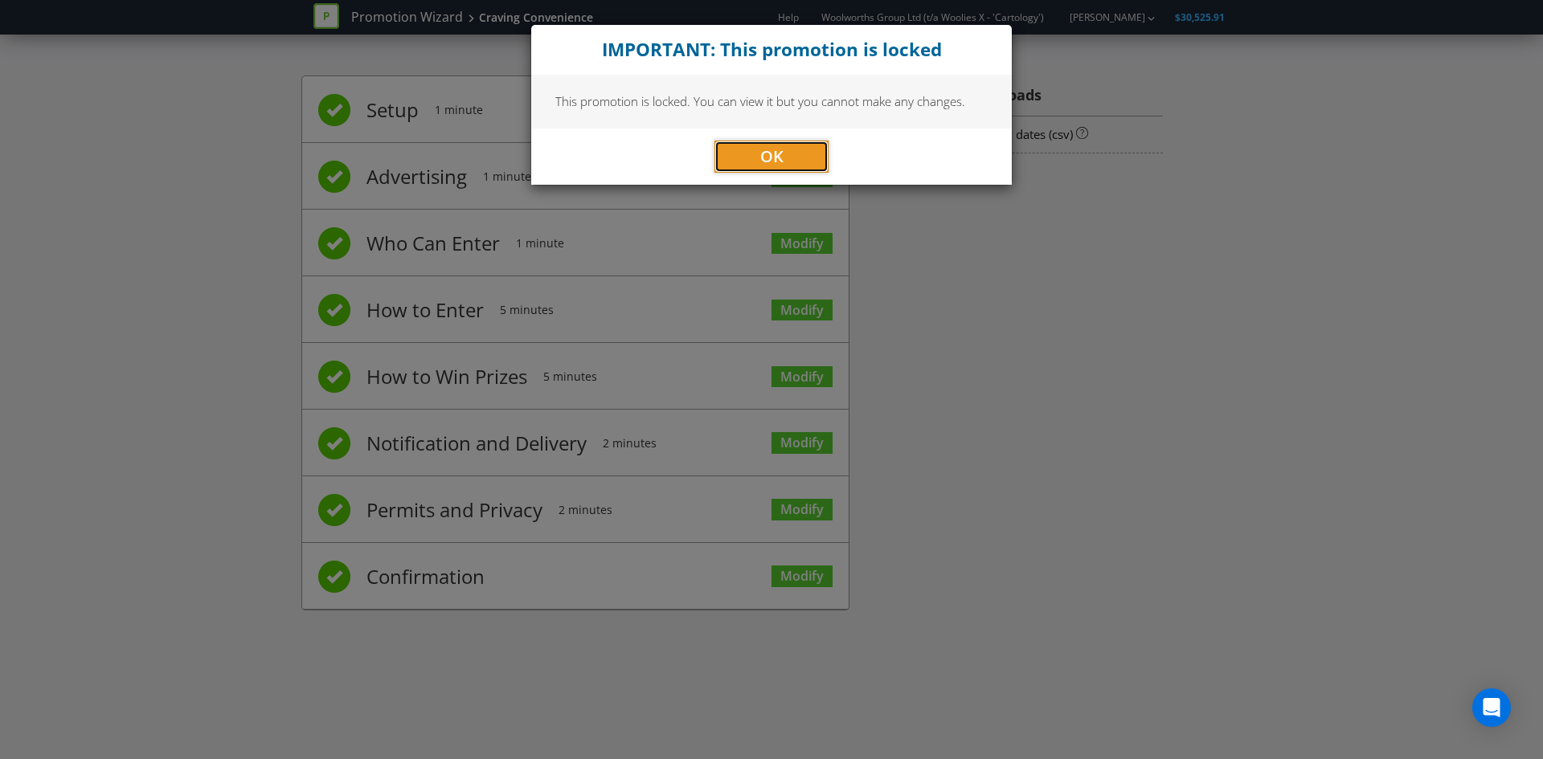
click at [760, 150] on span "OK" at bounding box center [771, 156] width 23 height 22
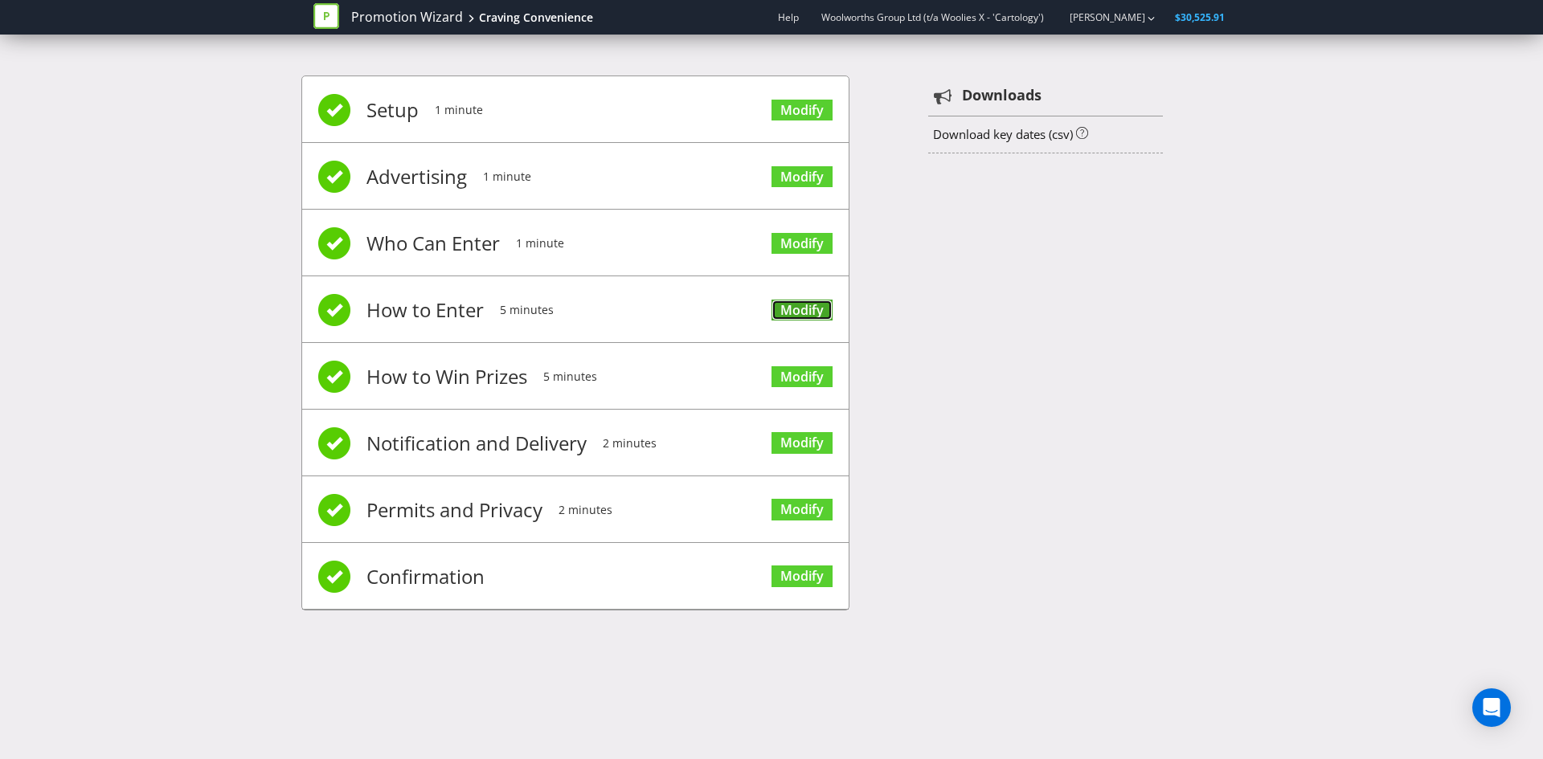
click at [794, 304] on link "Modify" at bounding box center [802, 311] width 61 height 22
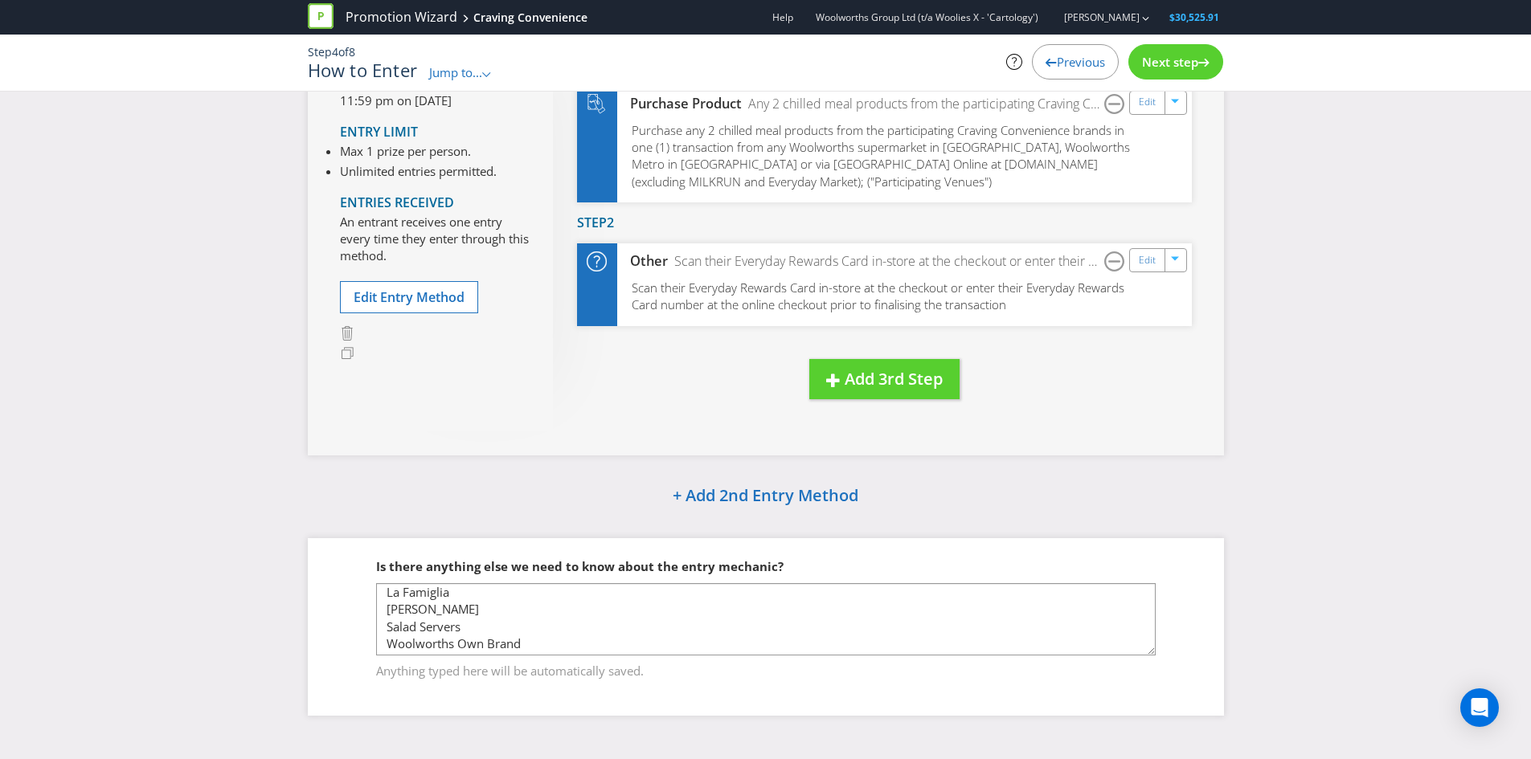
scroll to position [76, 0]
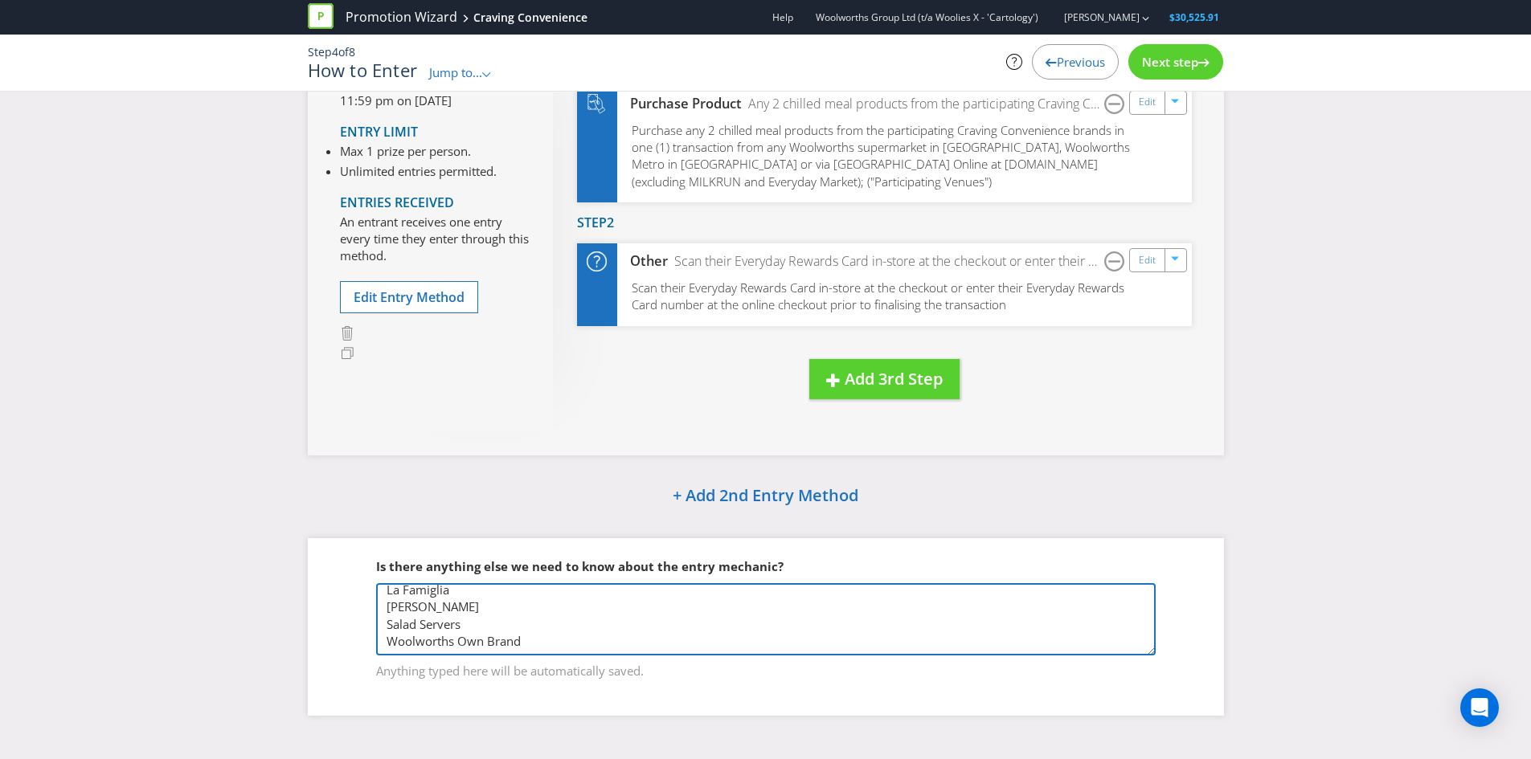
click at [571, 652] on textarea "Participating Brands to be featured in Annexure A: Leggos Latina My Muscle Chef…" at bounding box center [766, 619] width 780 height 72
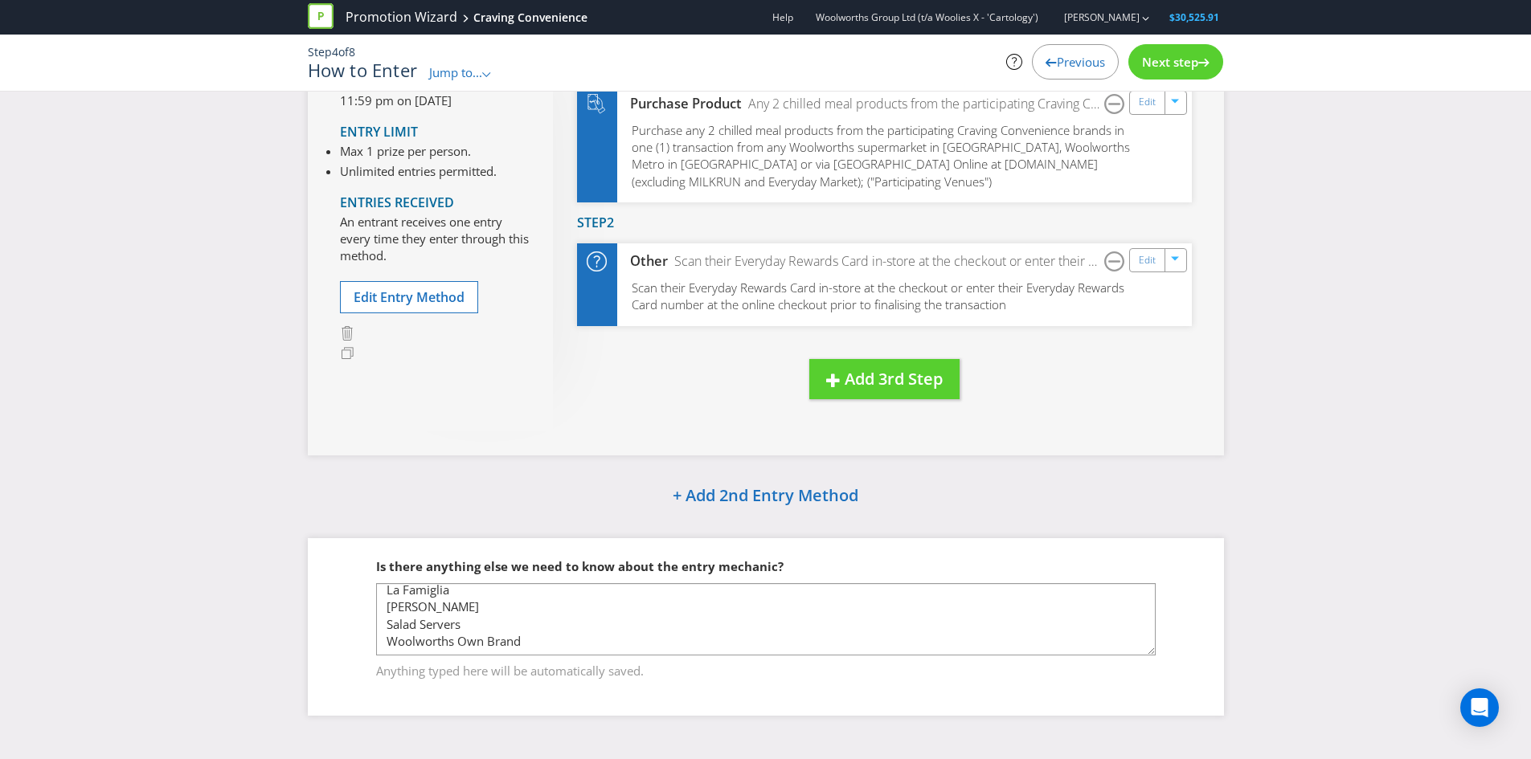
click at [211, 506] on div "How to Enter Entry Period From 12:01 am on [DATE] to 11:59 pm on [DATE] Entry L…" at bounding box center [765, 339] width 1531 height 802
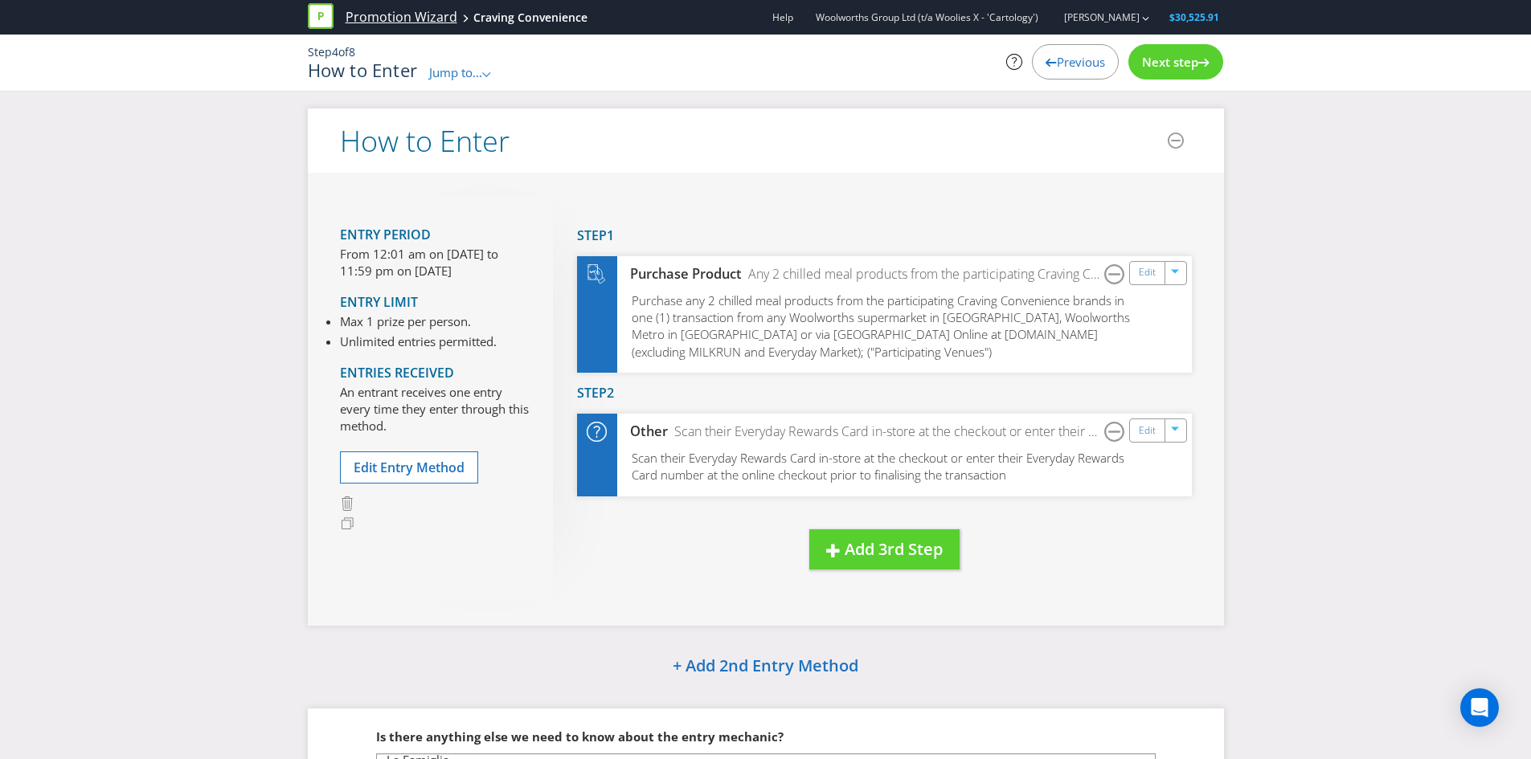
click at [369, 14] on link "Promotion Wizard" at bounding box center [402, 17] width 112 height 18
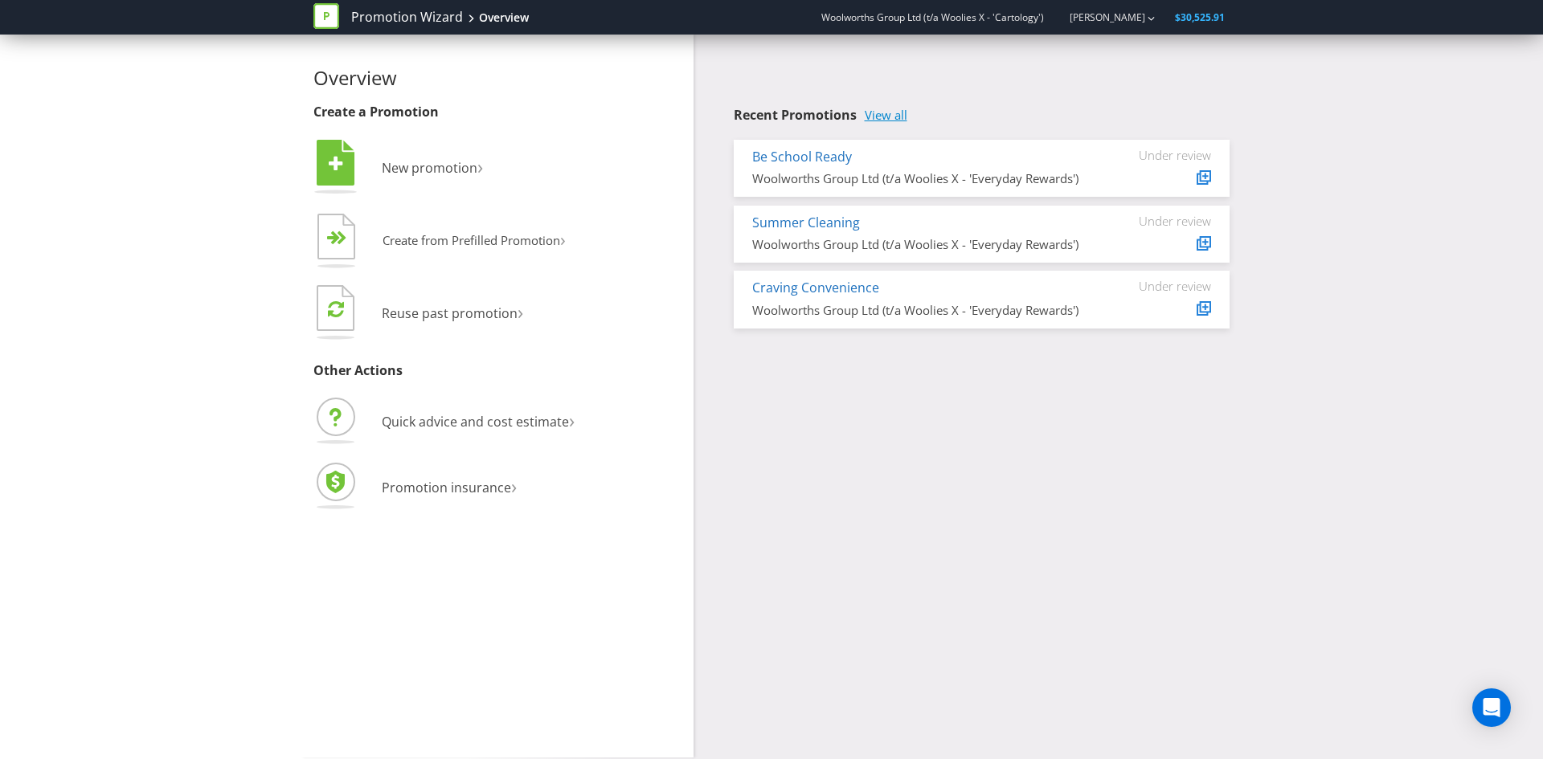
click at [889, 114] on link "View all" at bounding box center [886, 115] width 43 height 14
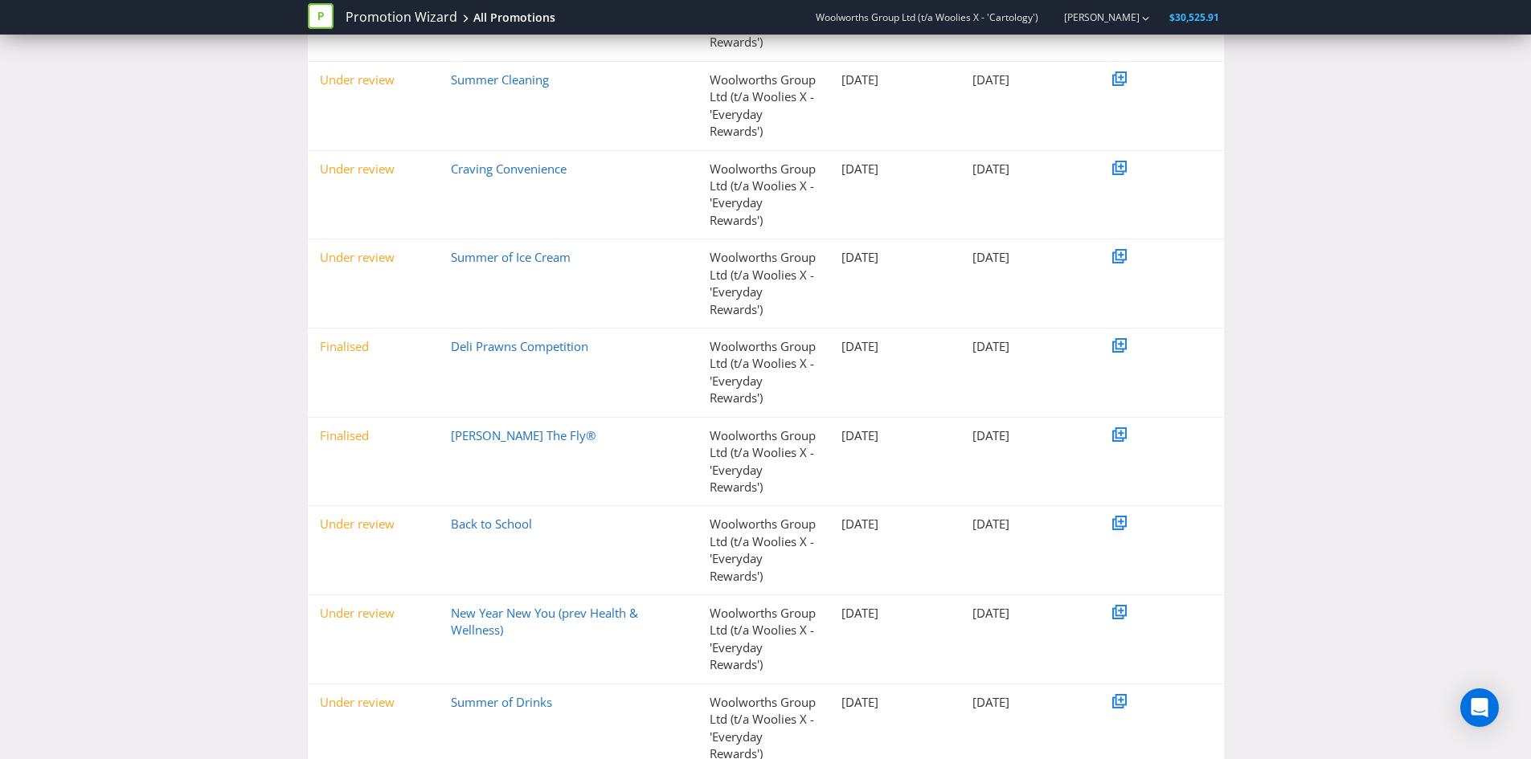
scroll to position [329, 0]
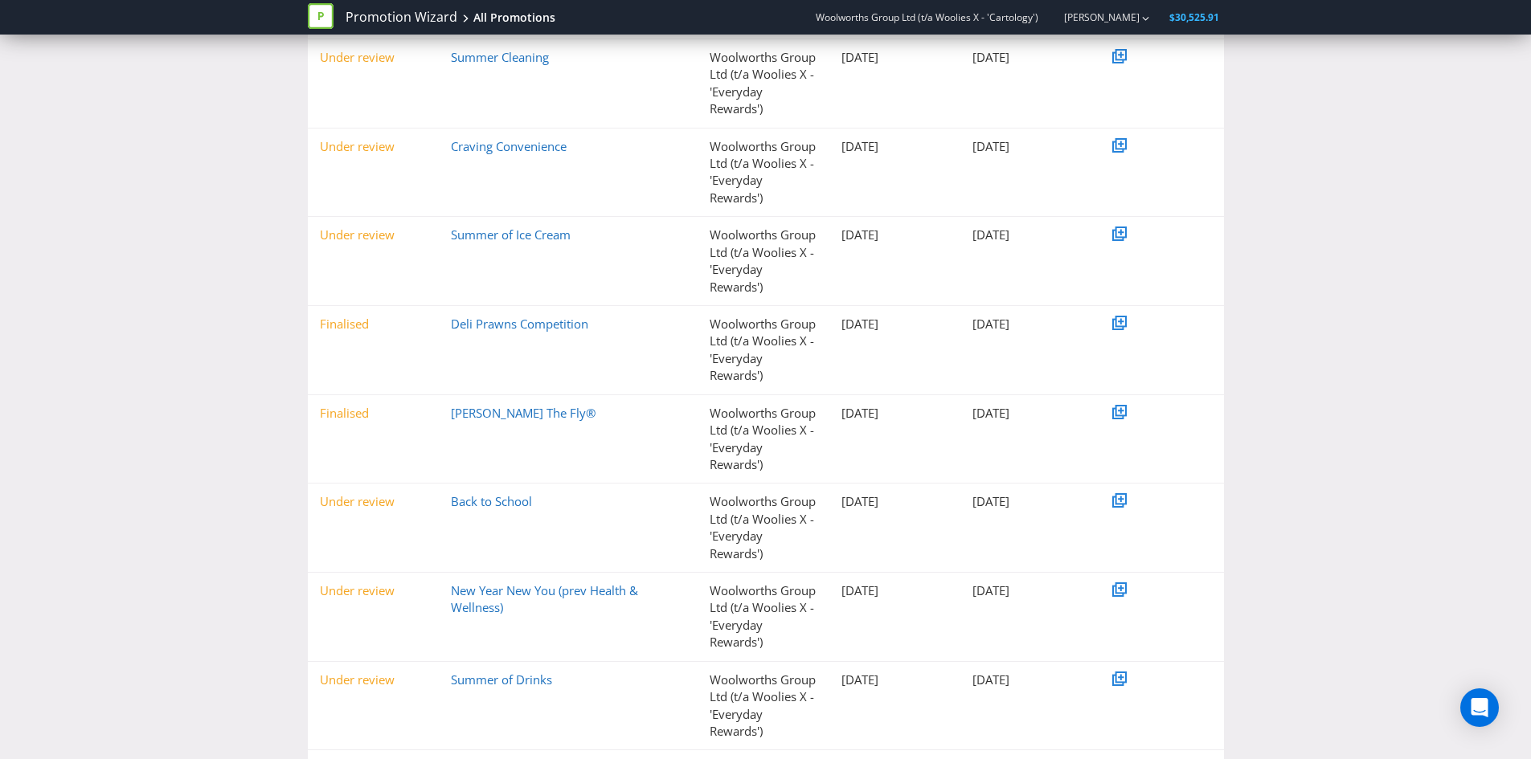
click at [162, 250] on div "< Back to Overview All Promotions ( 168 ) Filter by Keyword Status Any Draft Un…" at bounding box center [765, 302] width 1531 height 1159
